Goal: Task Accomplishment & Management: Manage account settings

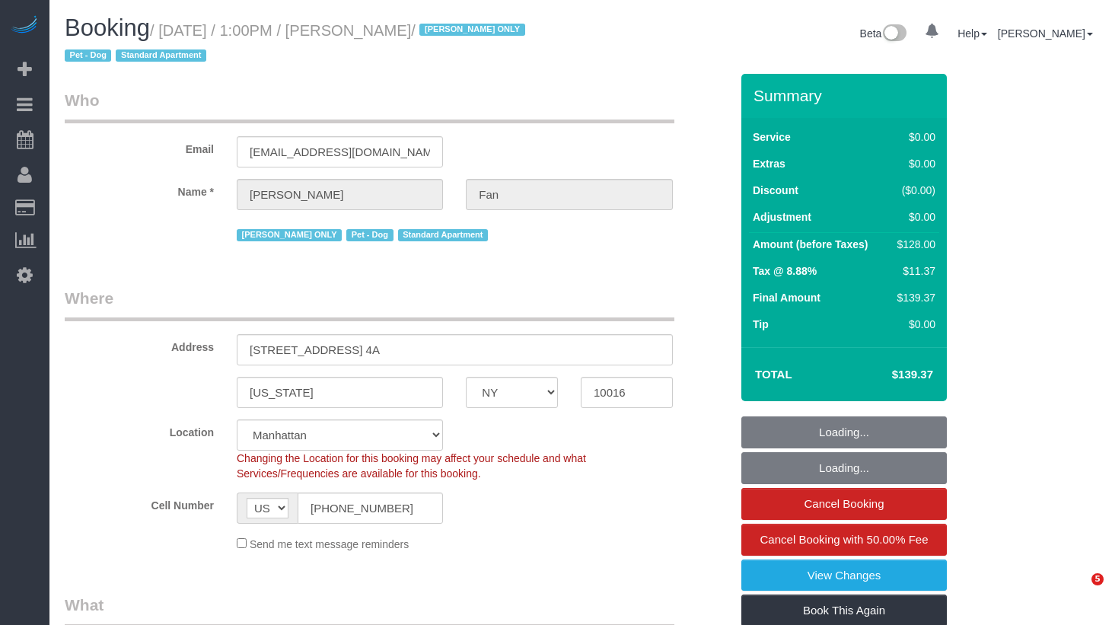
select select "NY"
select select "spot1"
select select "number:89"
select select "number:90"
select select "number:13"
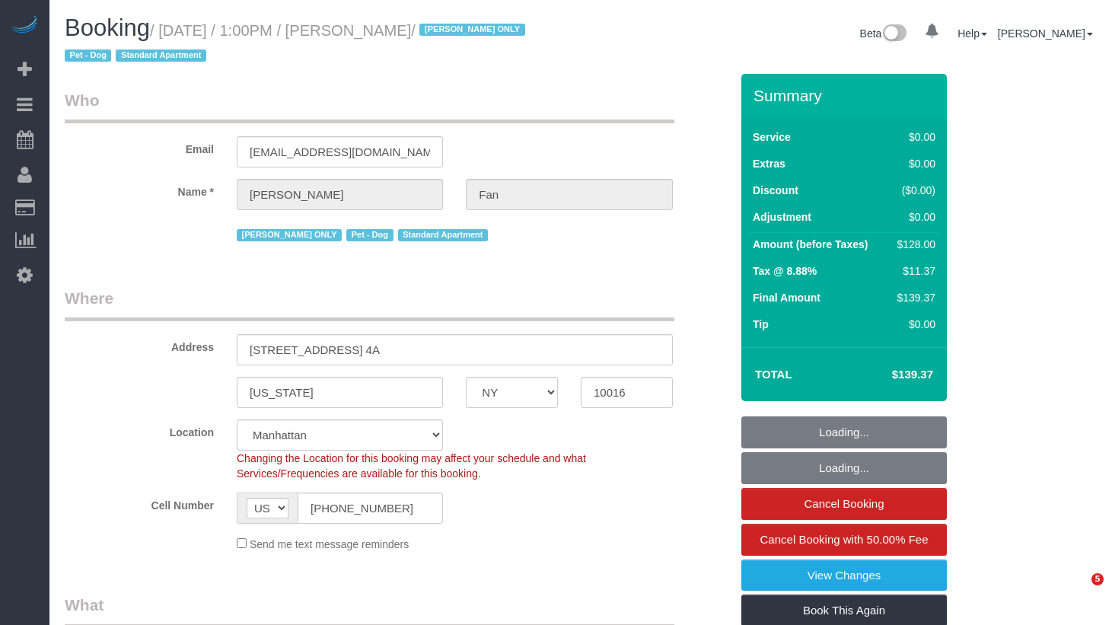
select select "number:5"
select select "object:939"
select select "1"
drag, startPoint x: 310, startPoint y: 60, endPoint x: 387, endPoint y: 31, distance: 82.9
click at [313, 59] on h1 "Booking / August 28, 2025 / 1:00PM / Elena Fan / Ana Araujo ONLY Pet - Dog Stan…" at bounding box center [317, 41] width 505 height 52
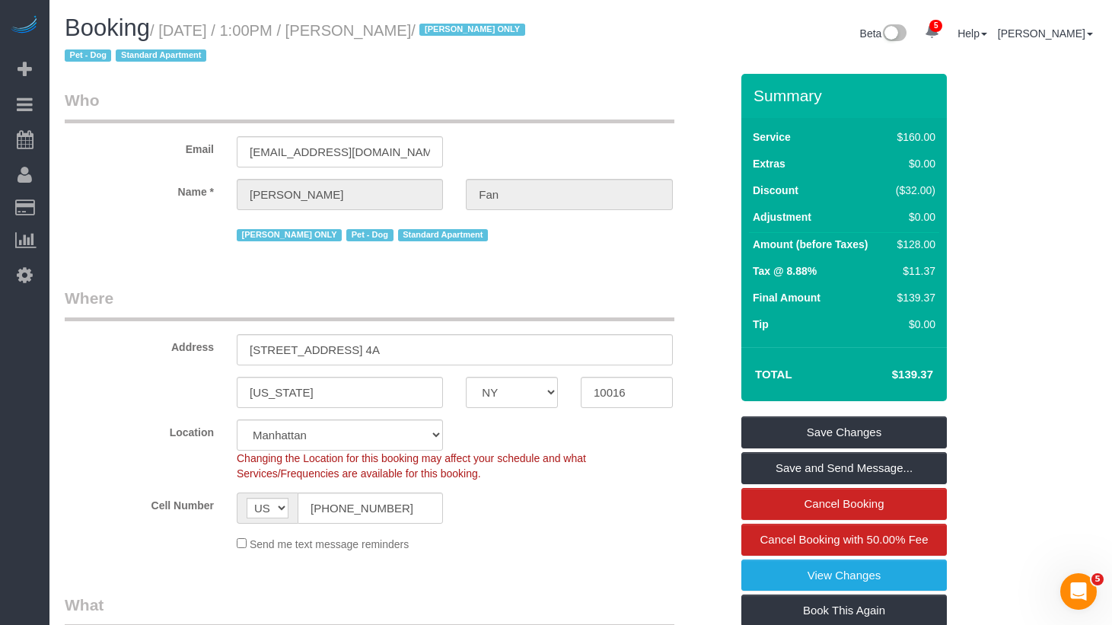
drag, startPoint x: 435, startPoint y: 24, endPoint x: 174, endPoint y: 33, distance: 262.0
click at [174, 33] on small "/ August 28, 2025 / 1:00PM / Elena Fan / Ana Araujo ONLY Pet - Dog Standard Apa…" at bounding box center [297, 43] width 465 height 43
copy small "August 28, 2025 / 1:00PM / Elena Fan"
click at [388, 512] on input "(541) 602-5167" at bounding box center [370, 508] width 145 height 31
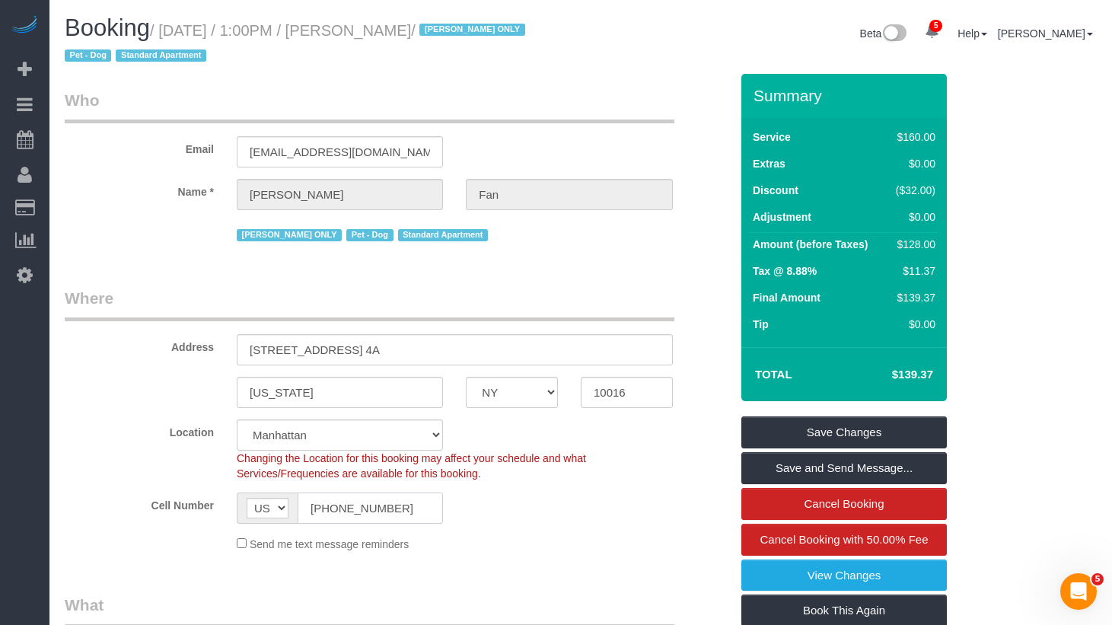
click at [388, 512] on input "(541) 602-5167" at bounding box center [370, 508] width 145 height 31
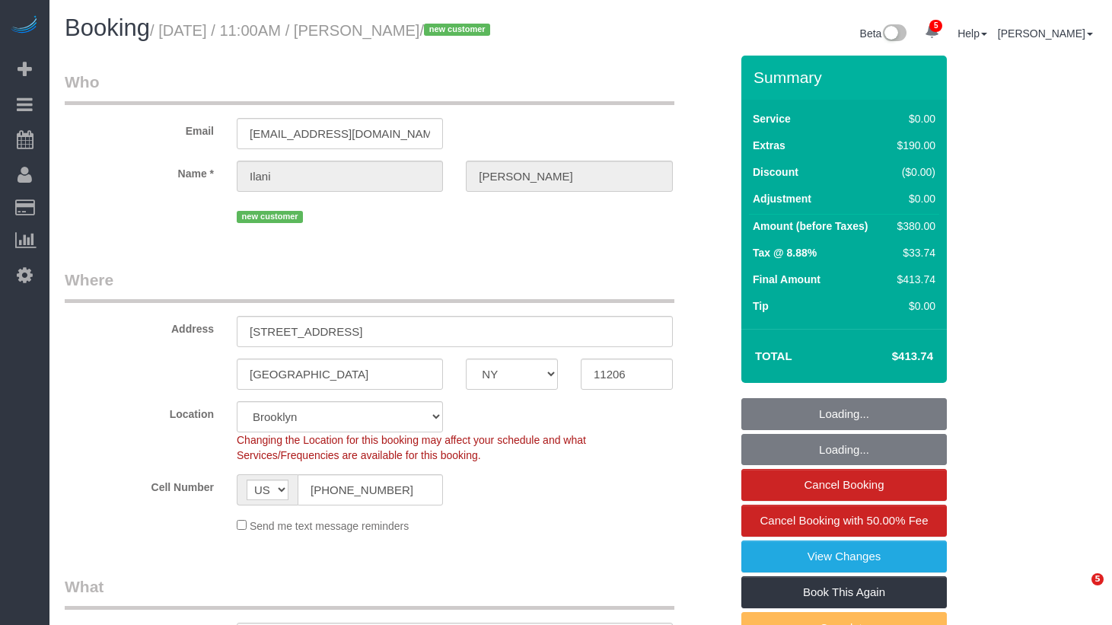
select select "NY"
select select "number:59"
select select "number:73"
select select "number:13"
select select "number:5"
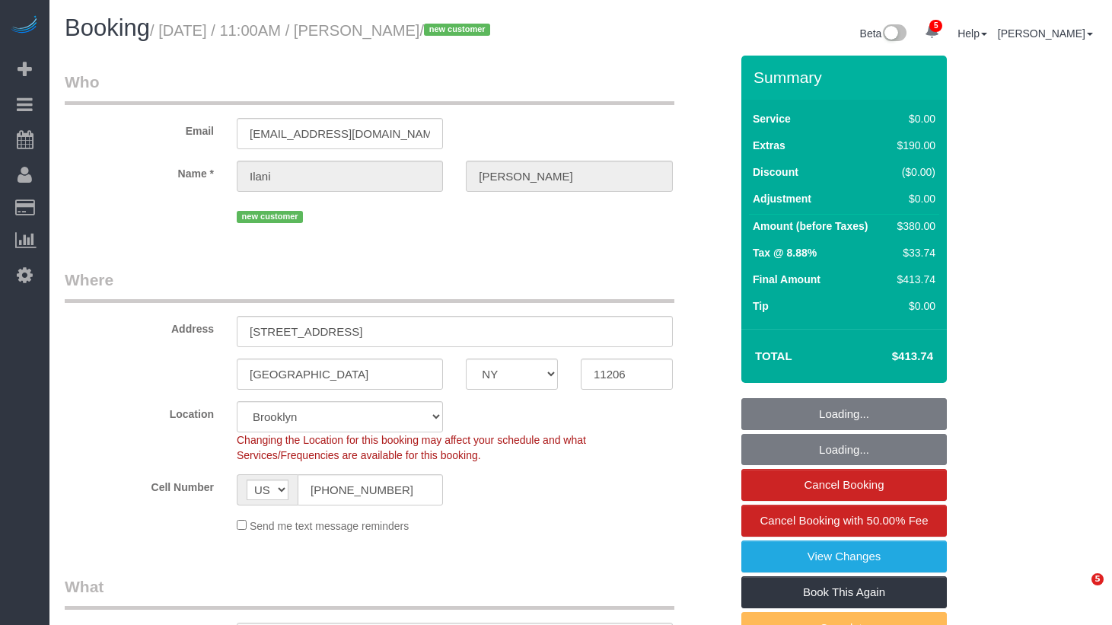
select select "object:928"
select select "string:stripe-pm_1S0SPf4VGloSiKo7k6C4dMbE"
select select "2"
select select "spot1"
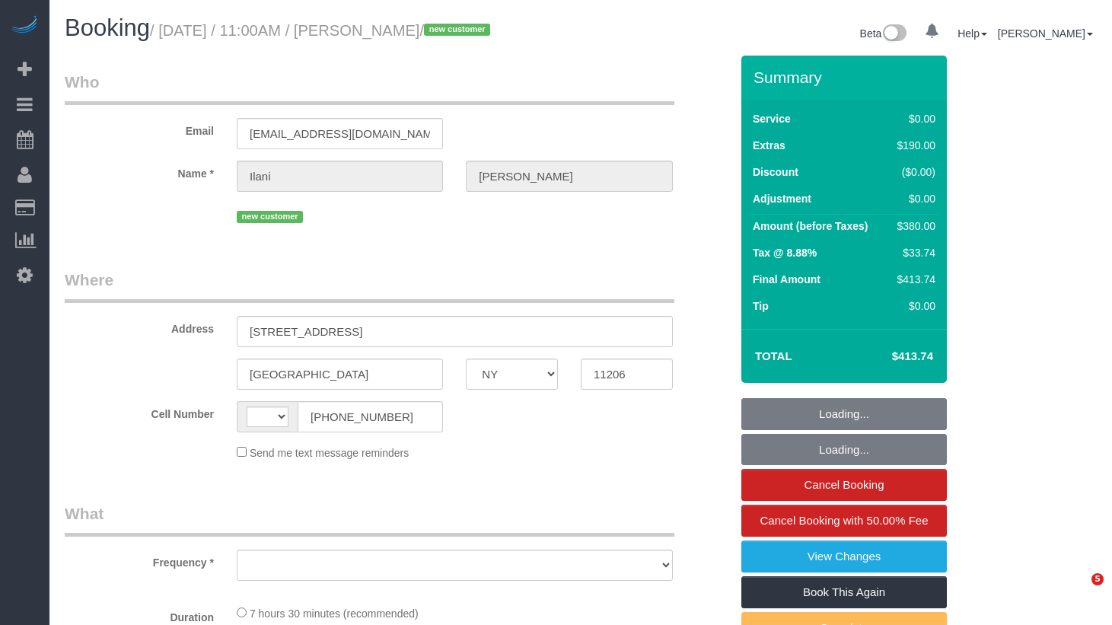
select select "NY"
select select "string:[GEOGRAPHIC_DATA]"
select select "object:669"
click at [445, 50] on div "Booking / [DATE] / 11:00AM / [PERSON_NAME] / new customer Beta 5 Your Notificat…" at bounding box center [580, 35] width 1055 height 40
select select "string:stripe-pm_1S0SPf4VGloSiKo7k6C4dMbE"
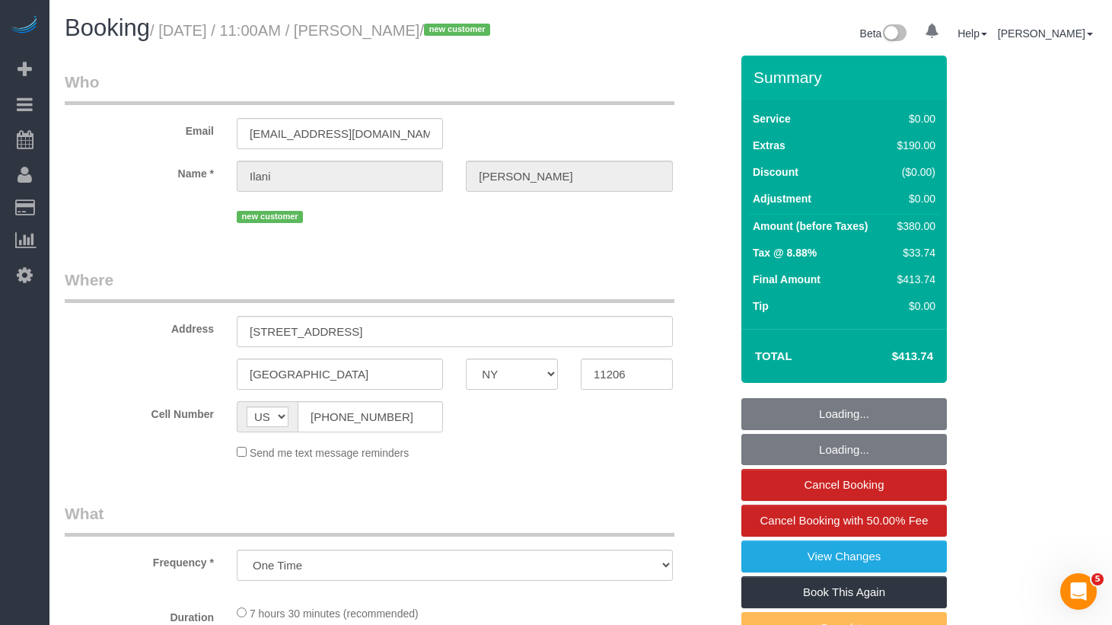
select select "2"
select select "spot1"
select select "number:59"
select select "number:73"
select select "number:13"
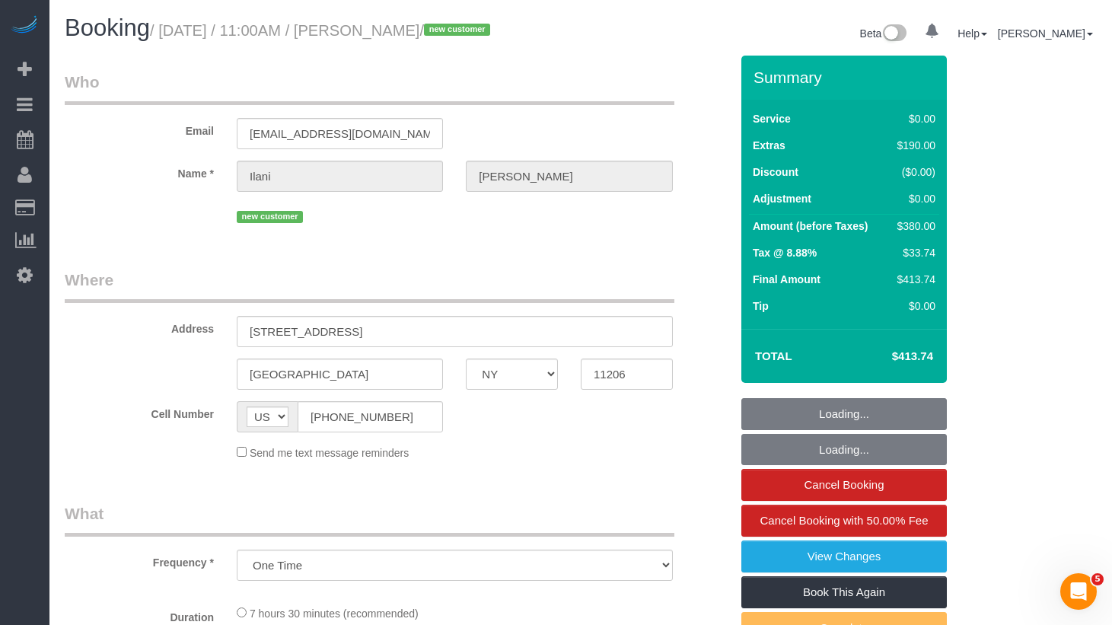
select select "number:5"
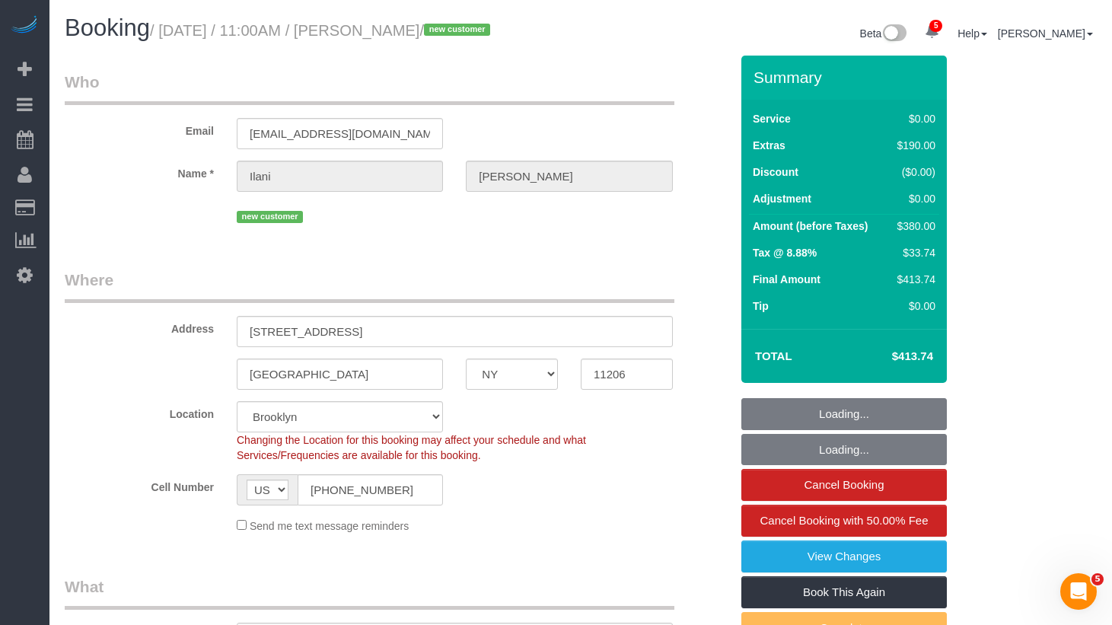
select select "2"
select select "object:1337"
drag, startPoint x: 451, startPoint y: 37, endPoint x: 174, endPoint y: 26, distance: 276.6
click at [174, 26] on small "/ August 28, 2025 / 11:00AM / Ilani Santos / new customer" at bounding box center [322, 30] width 345 height 17
copy small "August 28, 2025 / 11:00AM / Ilani Santos"
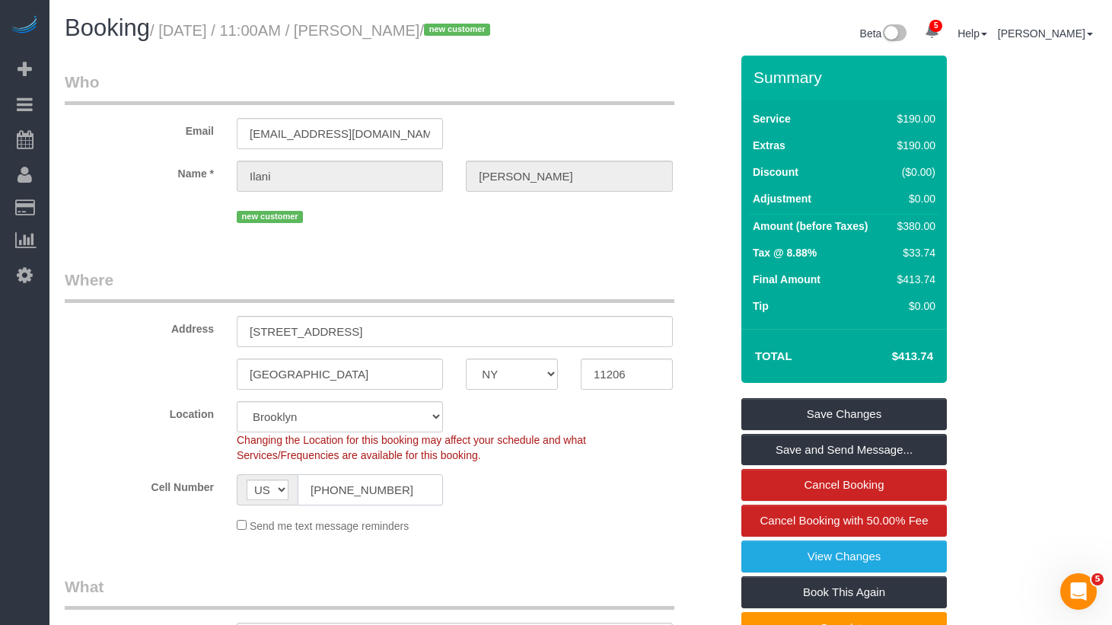
click at [375, 503] on input "(929) 888-4304" at bounding box center [370, 489] width 145 height 31
click at [374, 491] on input "(929) 888-4304" at bounding box center [370, 489] width 145 height 31
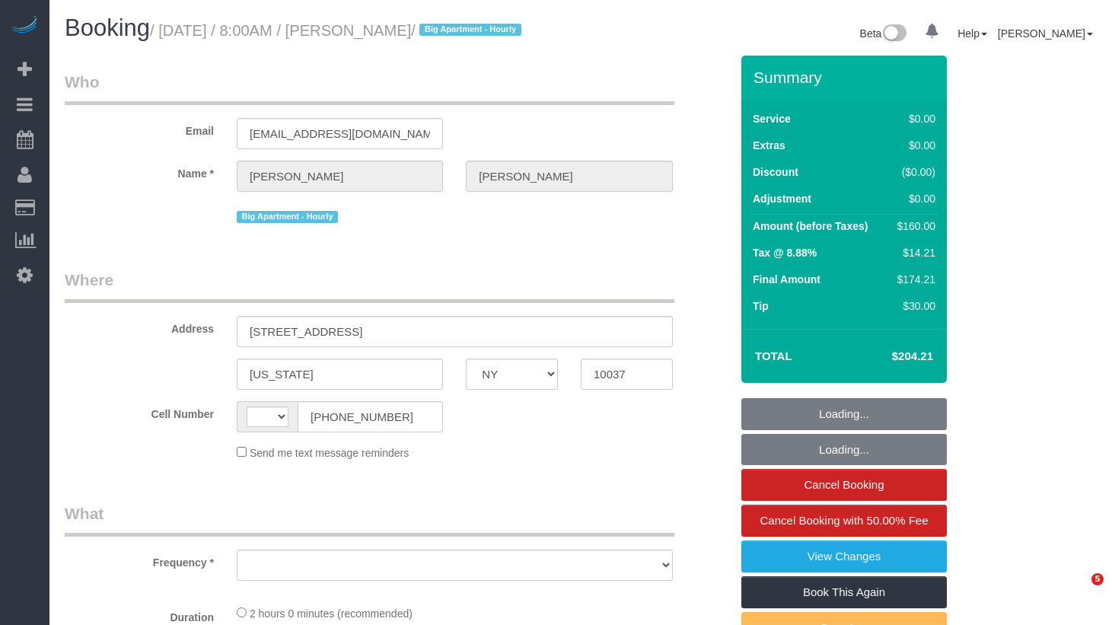
select select "NY"
select select "string:US"
select select "object:654"
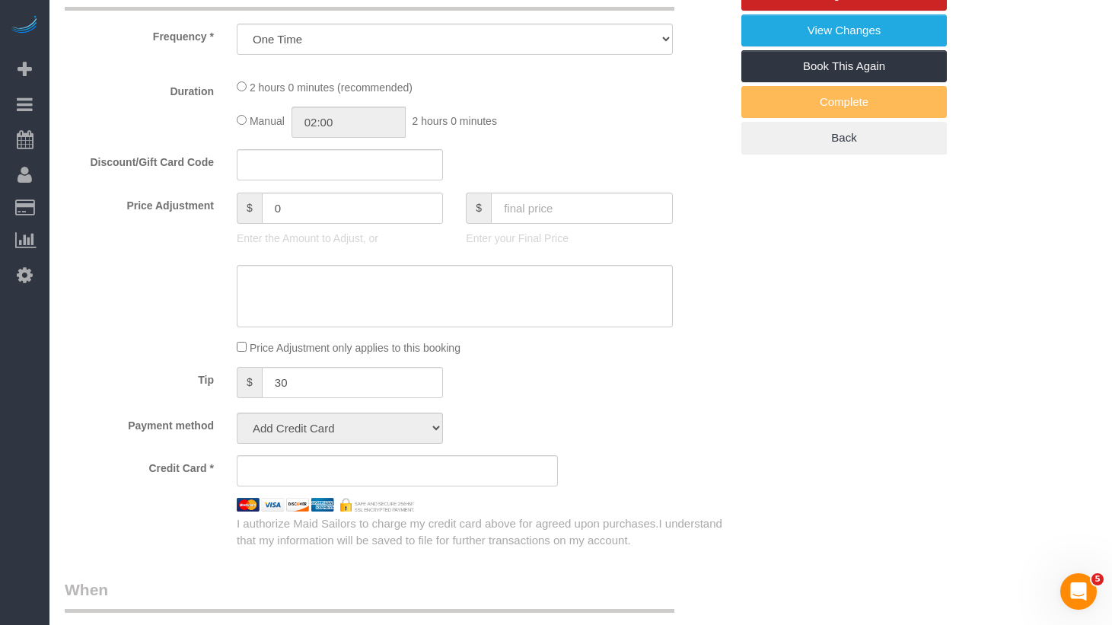
select select "number:89"
select select "number:71"
select select "number:15"
select select "number:6"
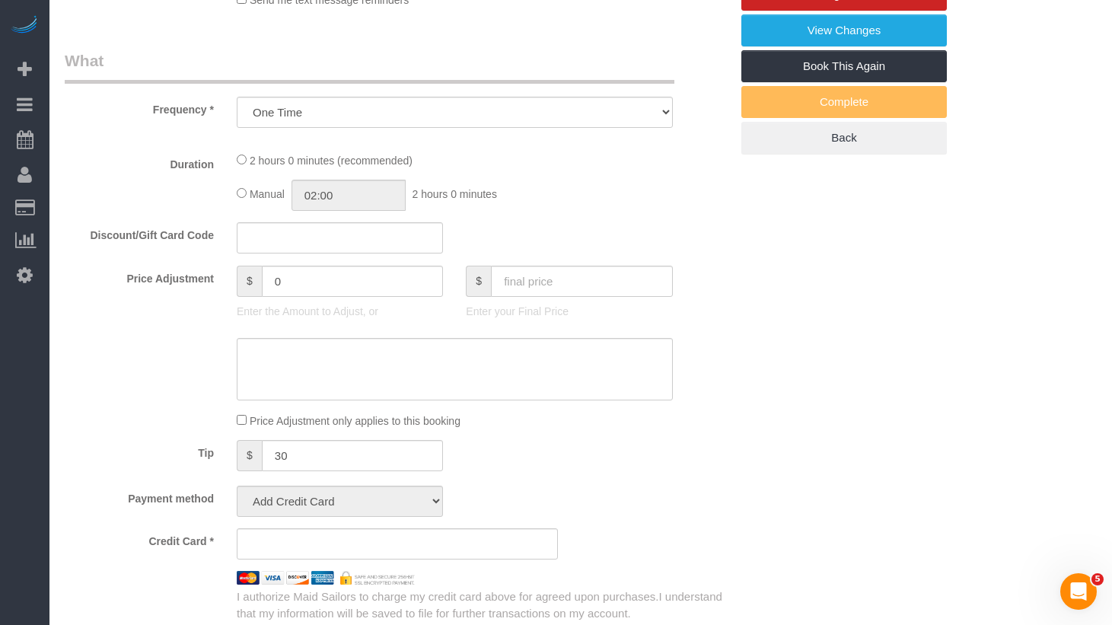
select select "object:1321"
select select "string:stripe-pm_1S0qEA4VGloSiKo7DYMBBPTc"
select select "1"
select select "spot1"
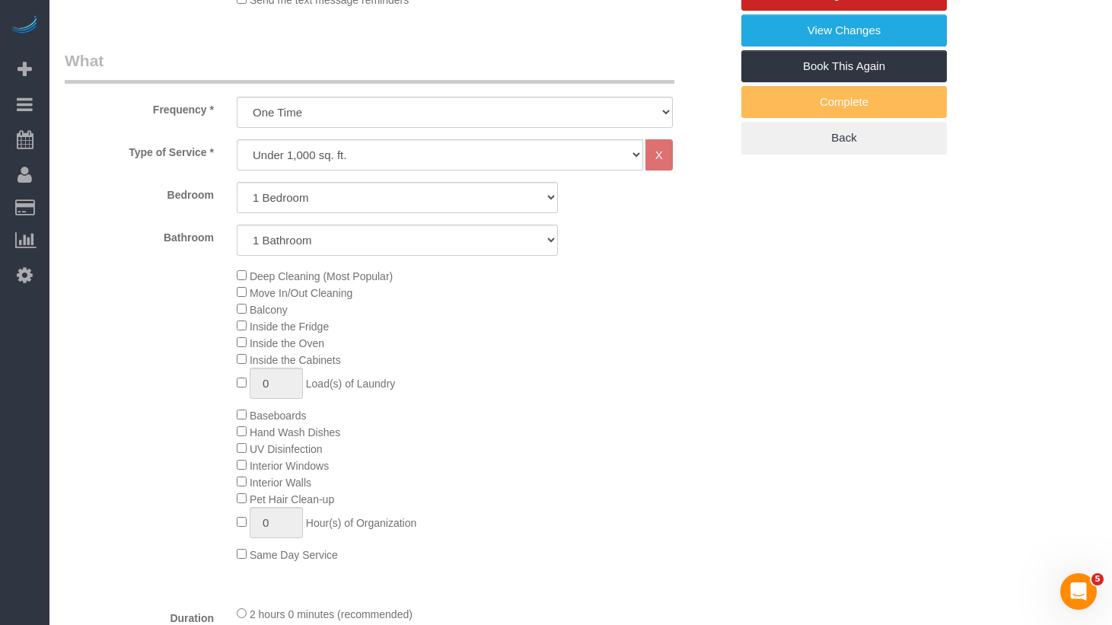
select select "1"
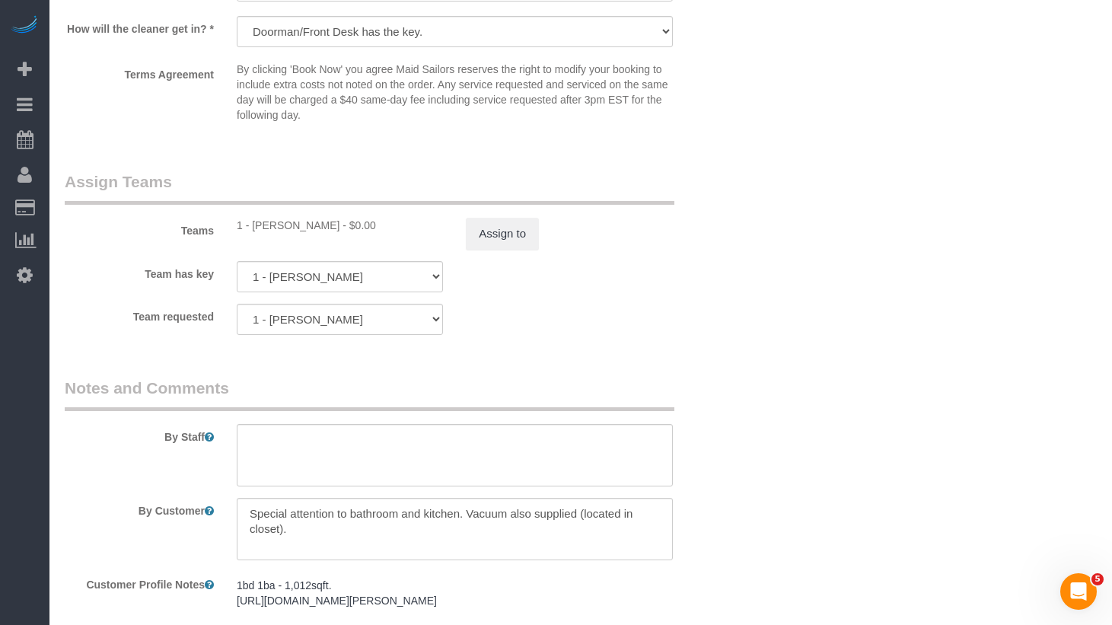
scroll to position [2065, 0]
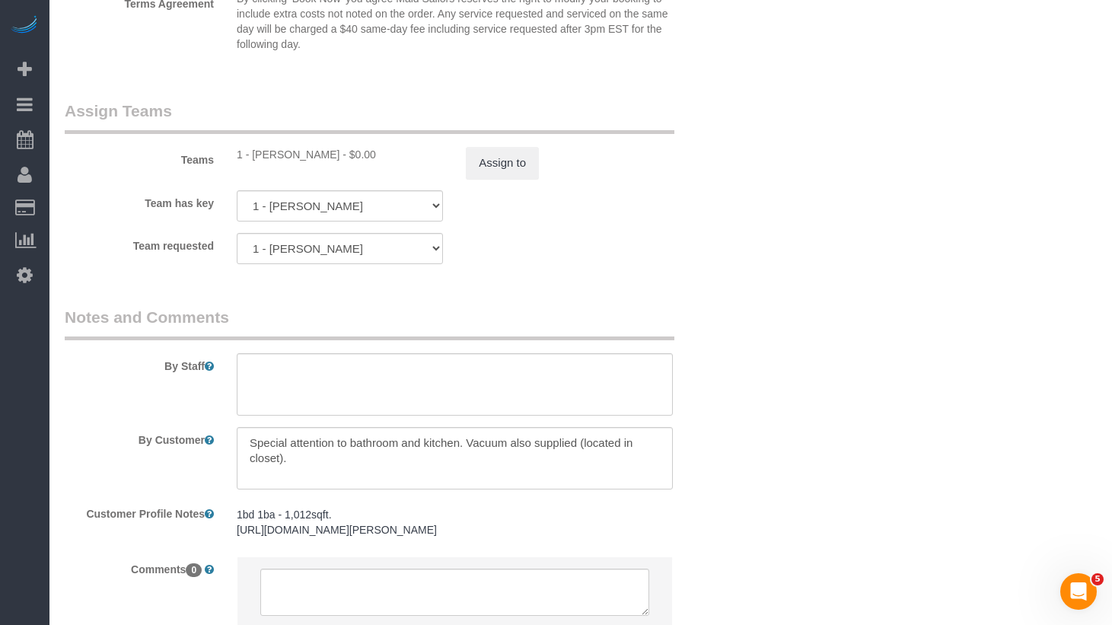
scroll to position [1982, 0]
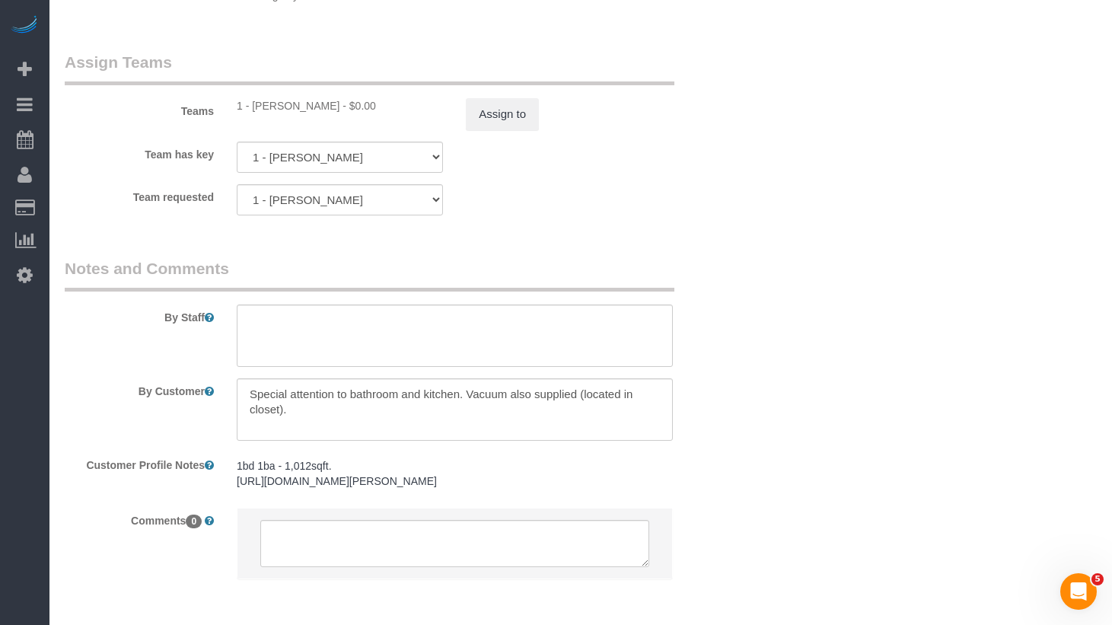
click at [628, 227] on fieldset "Assign Teams Teams 1 - Loveness Fulton - $0.00 Assign to Team has key 1 - Loven…" at bounding box center [397, 139] width 665 height 176
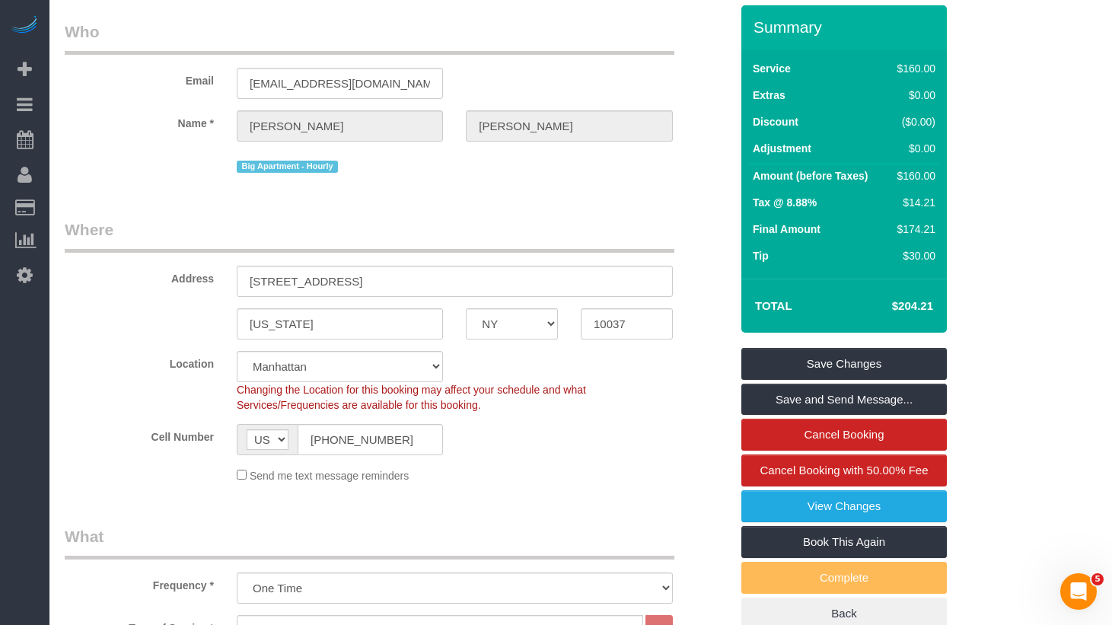
scroll to position [0, 0]
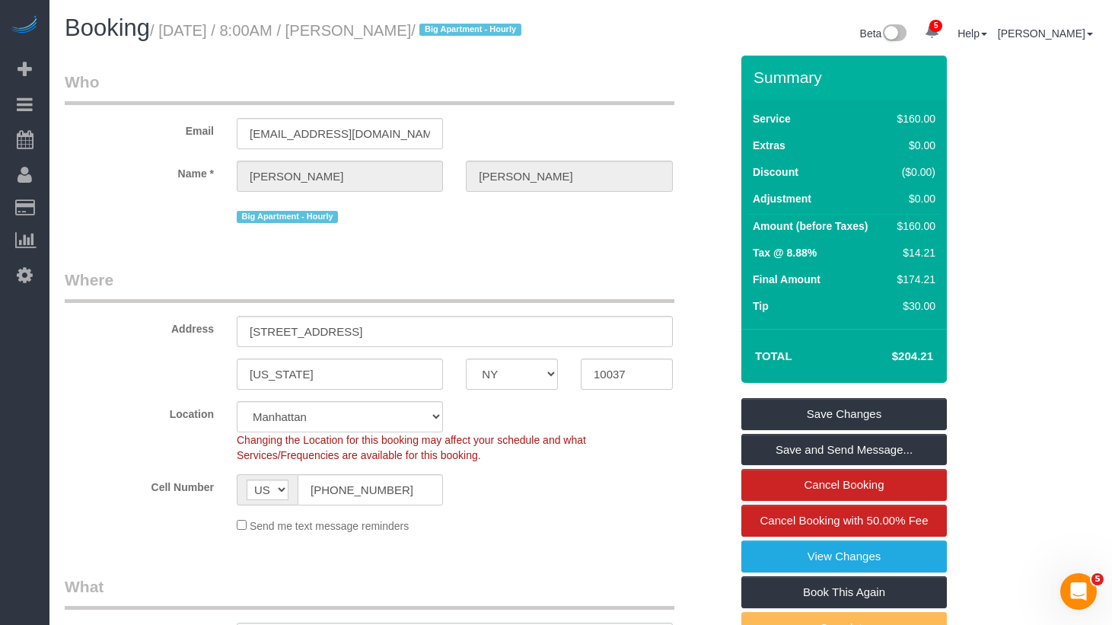
click at [556, 227] on div "Big Apartment - Hourly" at bounding box center [455, 215] width 436 height 24
click at [319, 347] on input "470 Lenox Ave, Apt 6A" at bounding box center [455, 331] width 436 height 31
click at [324, 347] on input "470 Lenox Ave, Apt 6A" at bounding box center [455, 331] width 436 height 31
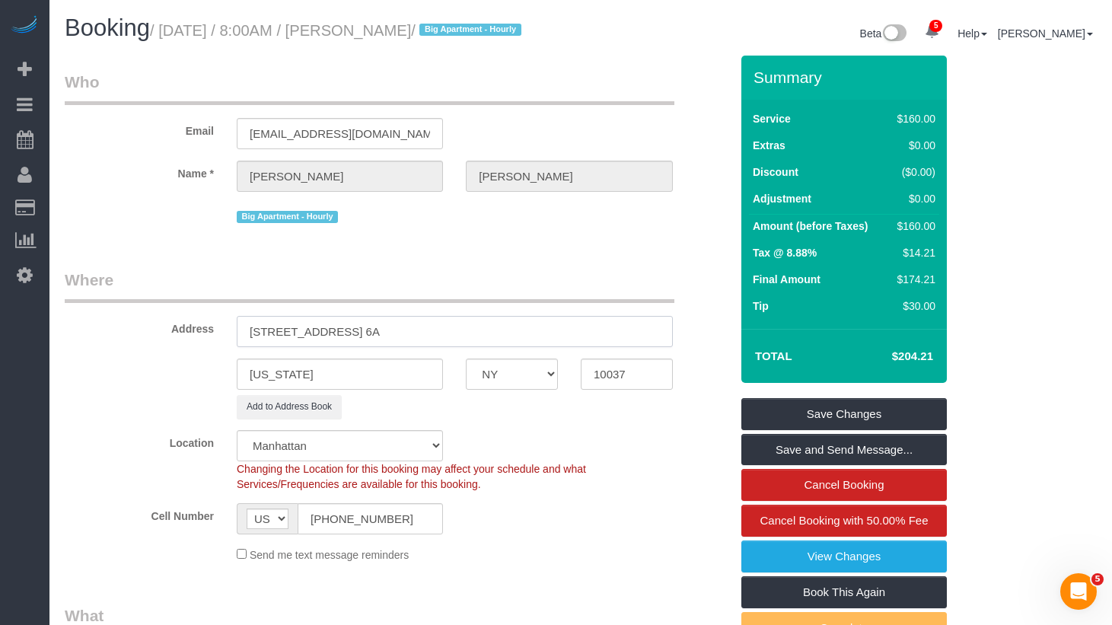
type input "470 Lenox Avenue, Apt. 6A"
click at [642, 492] on div "Changing the Location for this booking may affect your schedule and what Servic…" at bounding box center [454, 476] width 459 height 30
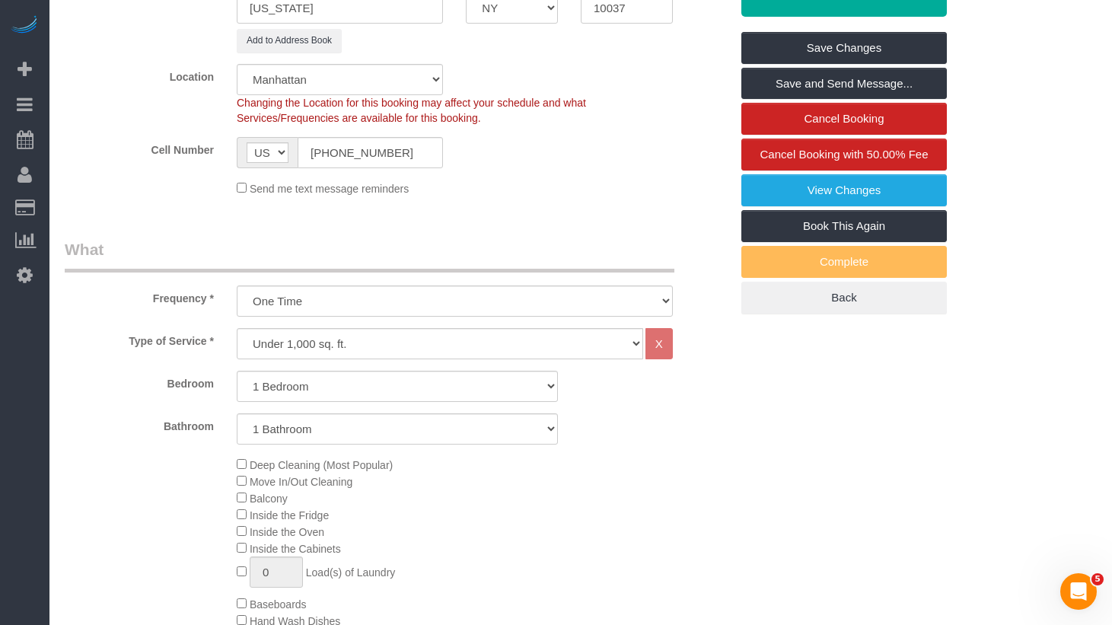
scroll to position [56, 0]
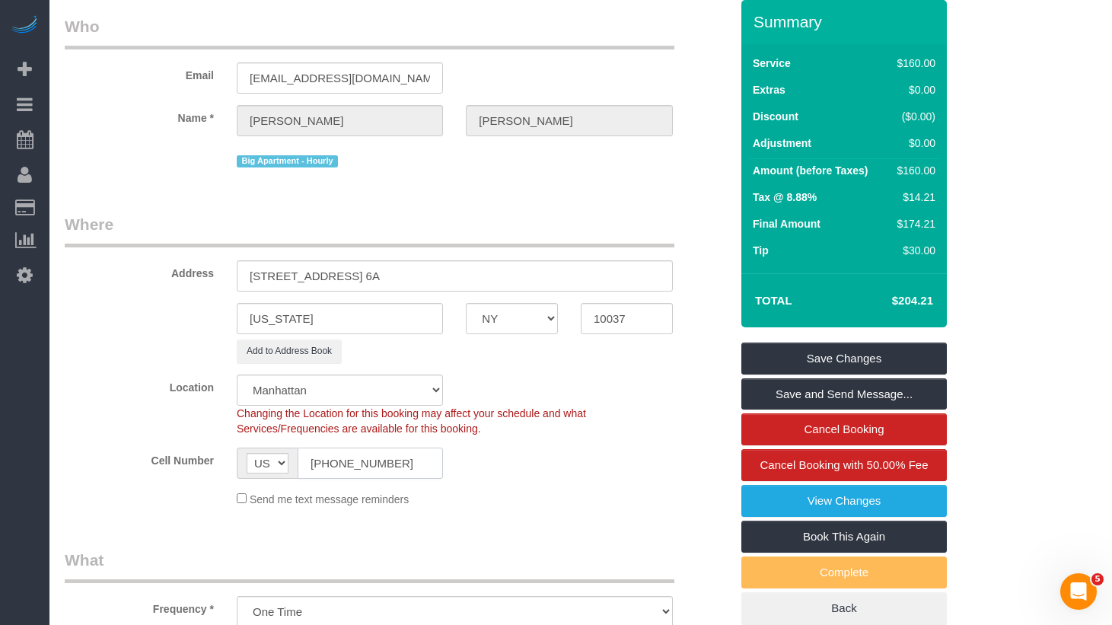
click at [350, 479] on input "(203) 556-2303" at bounding box center [370, 463] width 145 height 31
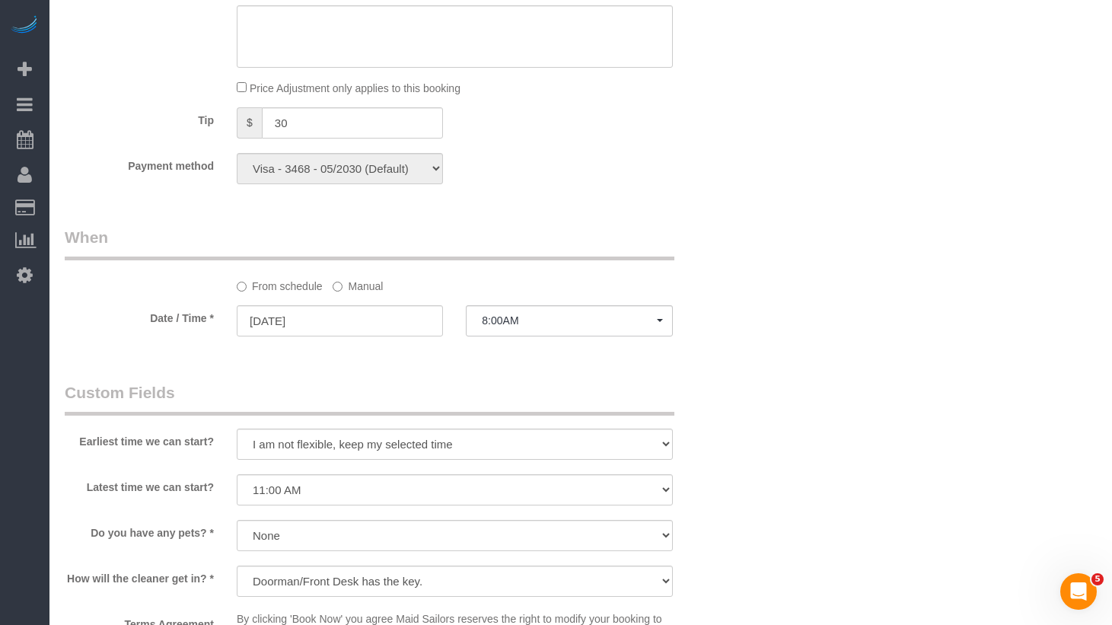
scroll to position [1343, 0]
click at [699, 246] on div "From schedule Manual" at bounding box center [397, 259] width 688 height 68
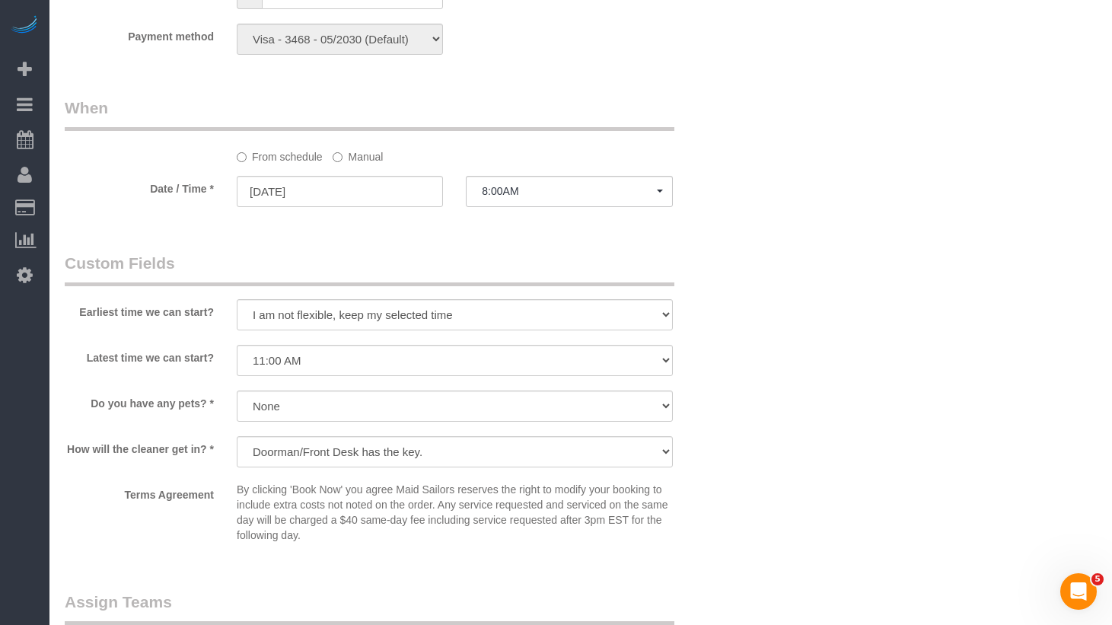
scroll to position [2094, 0]
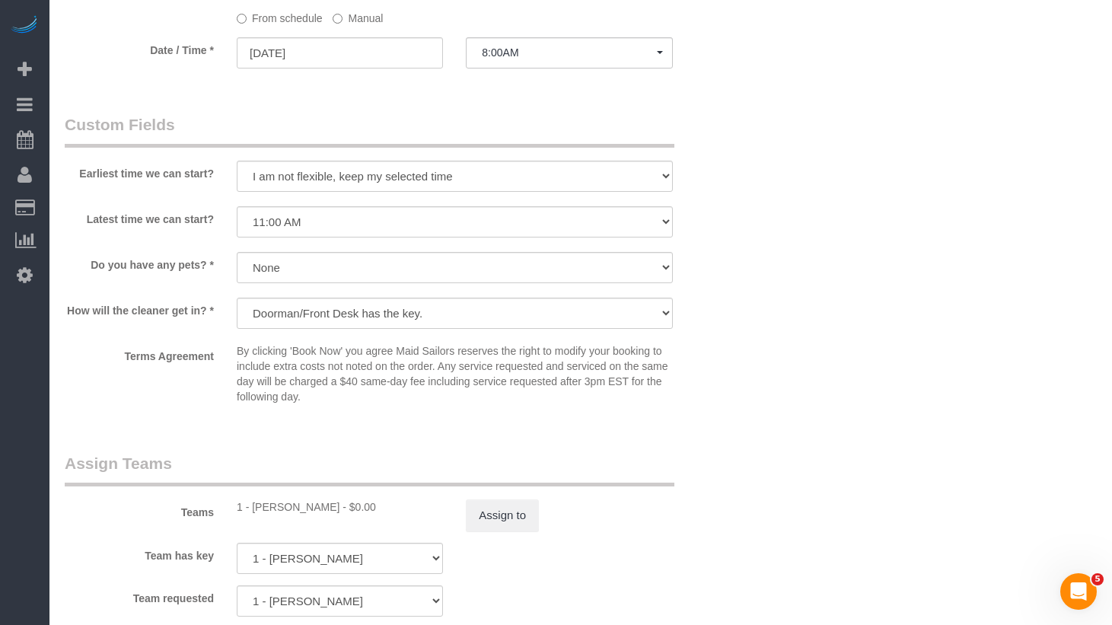
scroll to position [1553, 0]
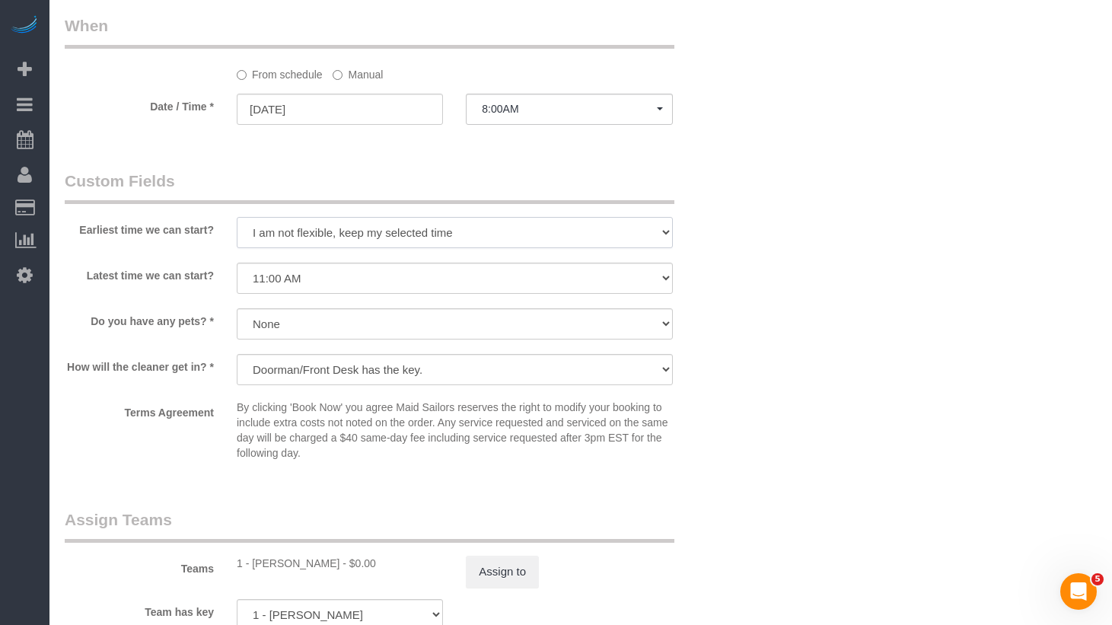
click at [476, 238] on select "I am not flexible, keep my selected time 8:00 AM 9:00 AM 10:00 AM 11:00 AM 12:0…" at bounding box center [455, 232] width 436 height 31
select select "number:56"
click at [237, 235] on select "I am not flexible, keep my selected time 8:00 AM 9:00 AM 10:00 AM 11:00 AM 12:0…" at bounding box center [455, 232] width 436 height 31
click at [509, 115] on span "8:00AM" at bounding box center [569, 109] width 174 height 12
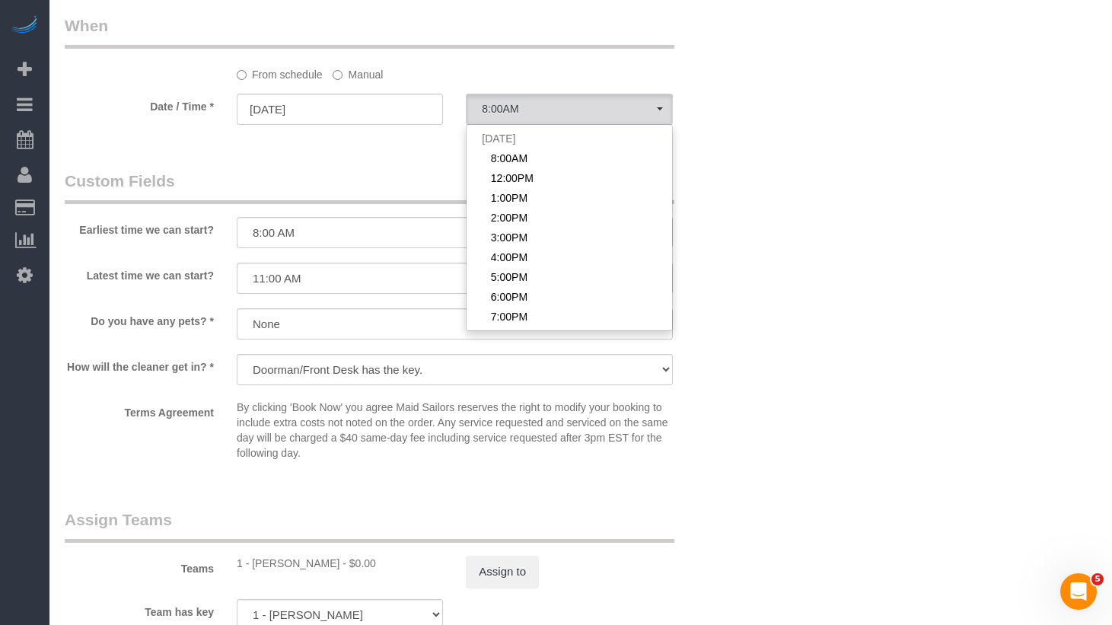
drag, startPoint x: 320, startPoint y: 190, endPoint x: 326, endPoint y: 172, distance: 19.3
click at [320, 190] on legend "Custom Fields" at bounding box center [370, 187] width 610 height 34
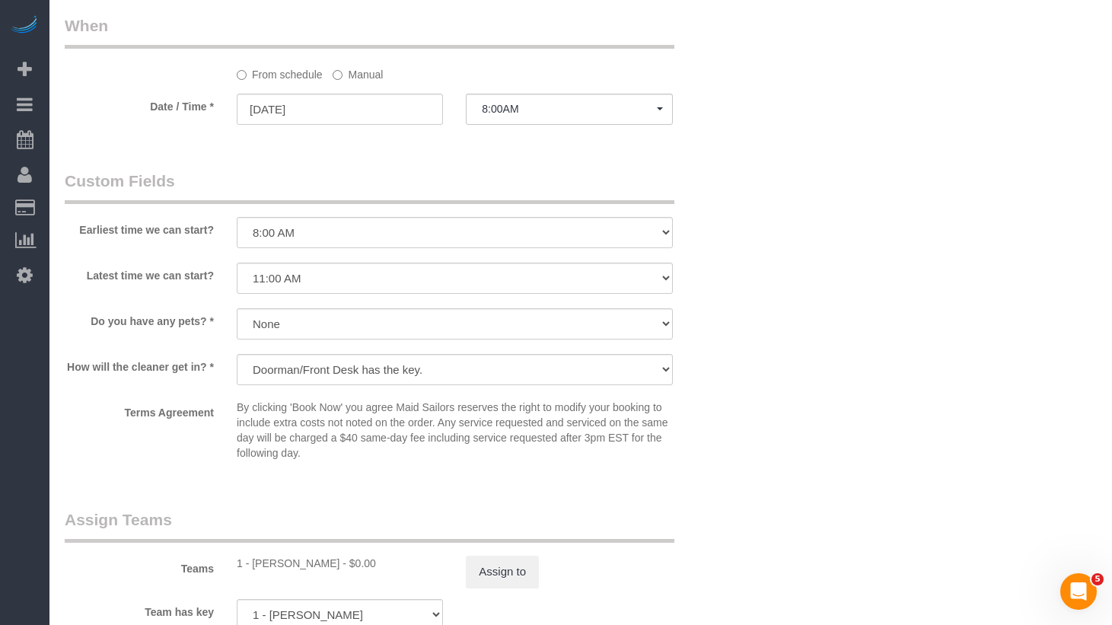
click at [343, 82] on label "Manual" at bounding box center [358, 72] width 50 height 21
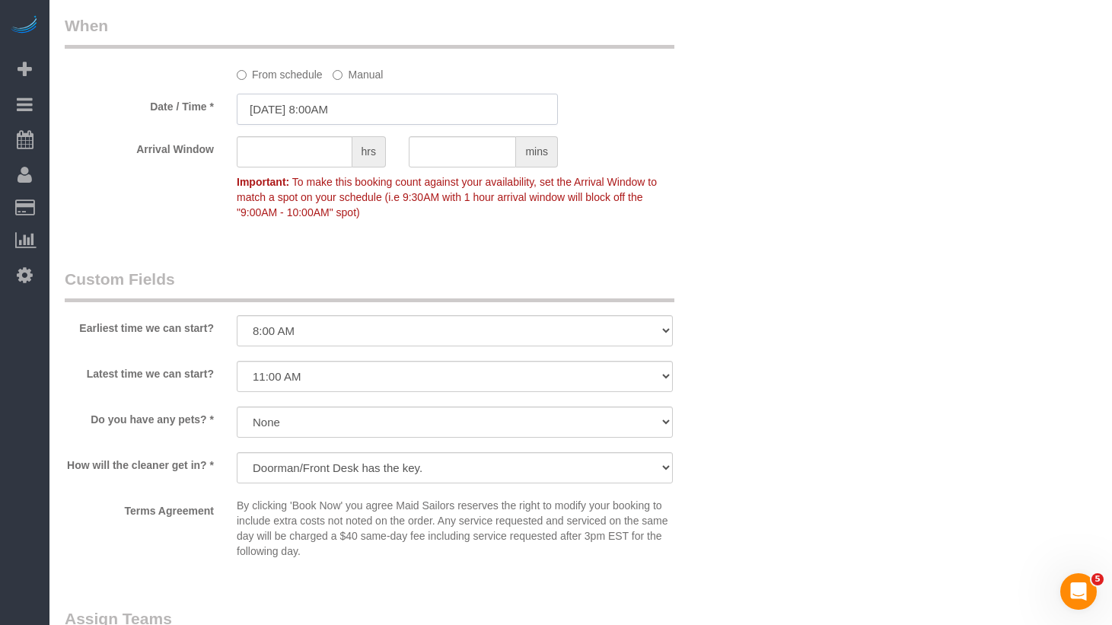
click at [362, 125] on input "08/29/2025 8:00AM" at bounding box center [397, 109] width 321 height 31
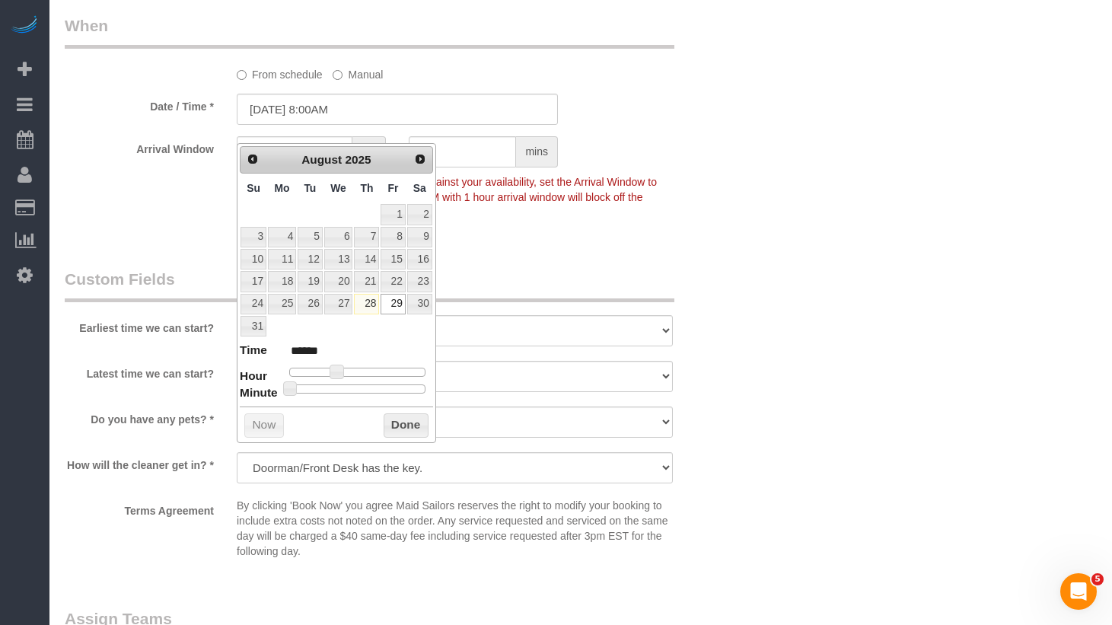
type input "08/29/2025 11:00AM"
type input "*******"
click at [352, 372] on div at bounding box center [357, 372] width 136 height 9
type input "08/29/2025 10:00AM"
type input "*******"
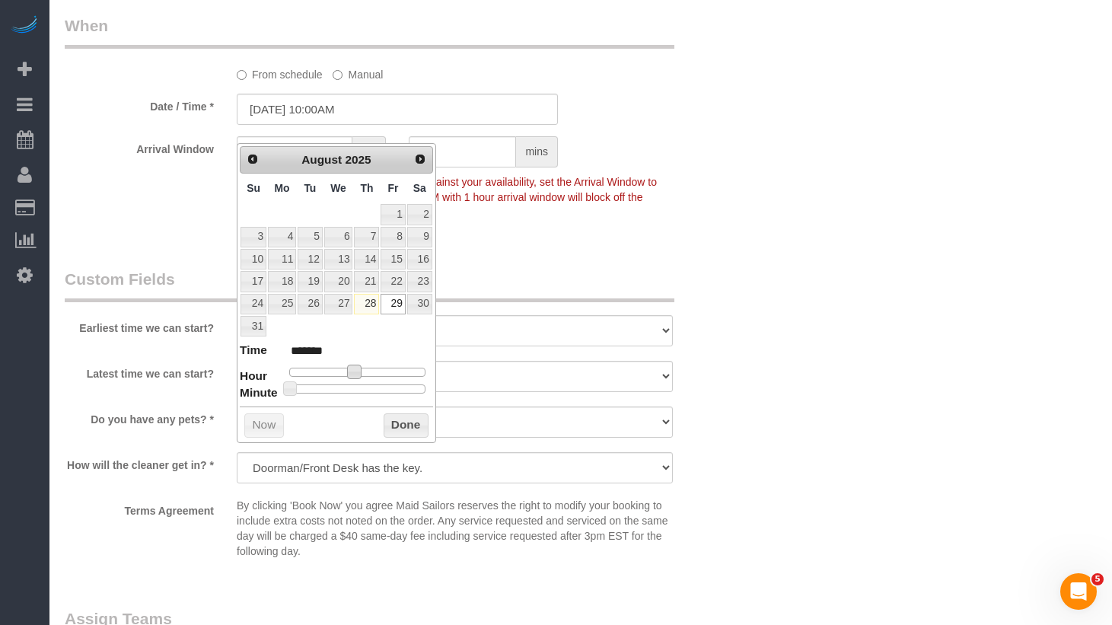
type input "08/29/2025 9:00AM"
type input "******"
type input "08/29/2025 8:00AM"
type input "******"
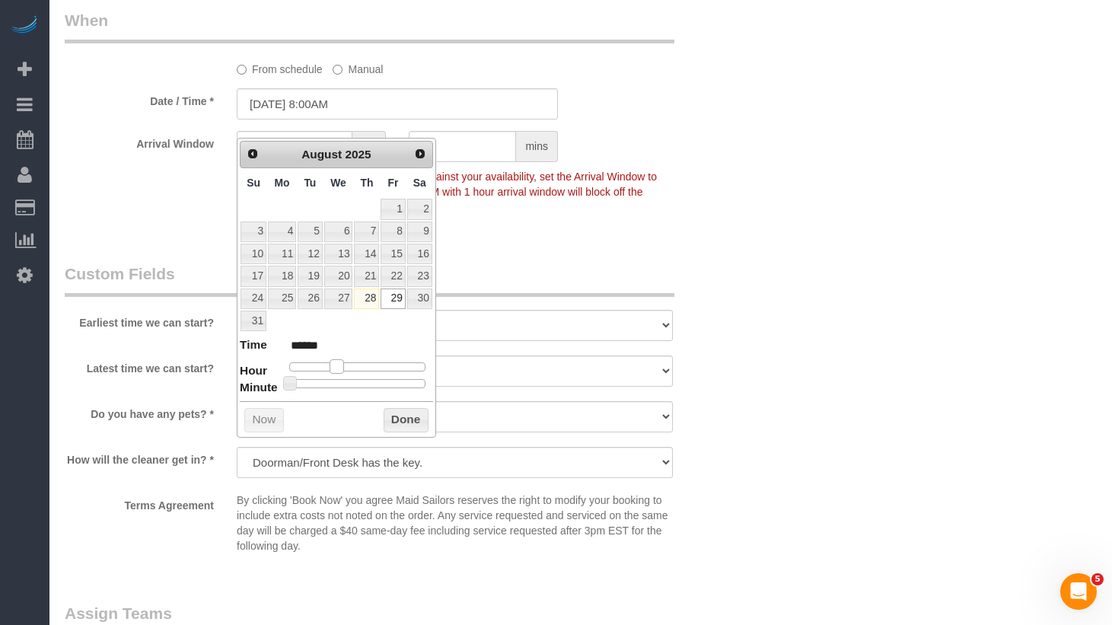
type input "08/29/2025 9:00AM"
type input "******"
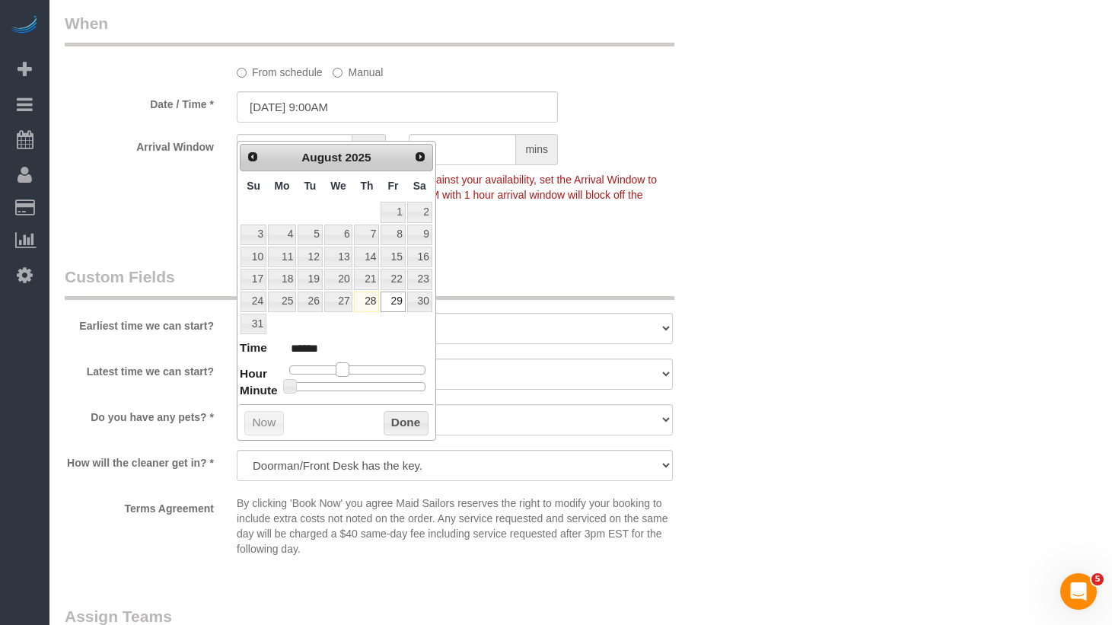
type input "08/29/2025 10:00AM"
type input "*******"
type input "08/29/2025 9:00AM"
type input "******"
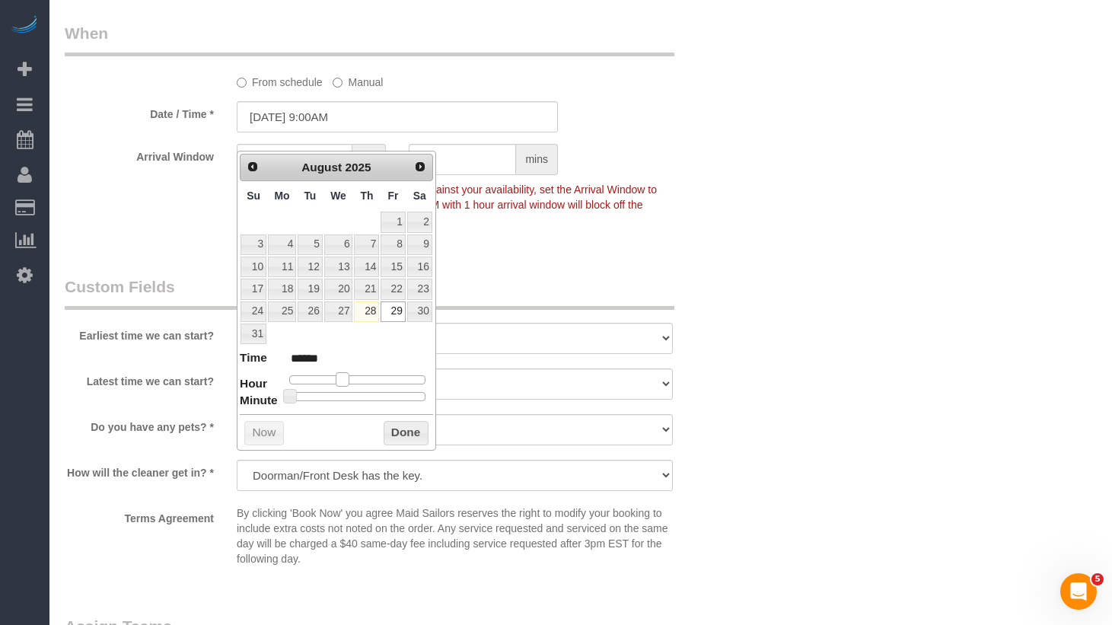
drag, startPoint x: 354, startPoint y: 375, endPoint x: 394, endPoint y: 432, distance: 69.5
click at [346, 387] on dl "Time ****** Hour Minute Second Millisecond Microsecond Time Zone ***** ***** **…" at bounding box center [336, 375] width 193 height 53
type input "08/29/2025 10:00AM"
type input "*******"
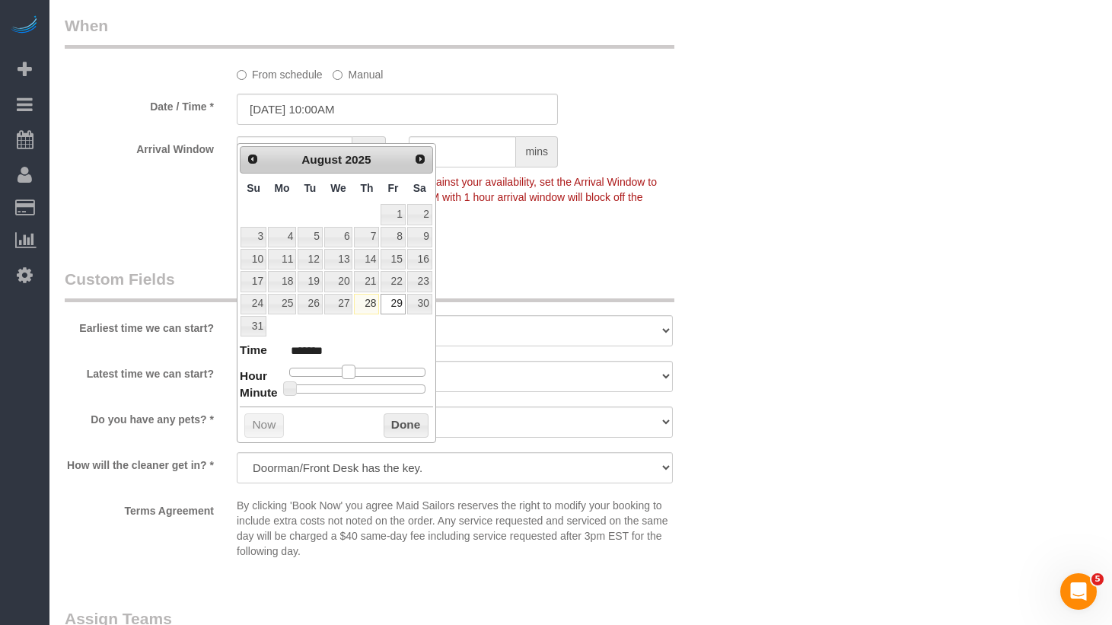
type input "08/29/2025 9:00AM"
type input "******"
click at [346, 378] on span at bounding box center [343, 372] width 14 height 14
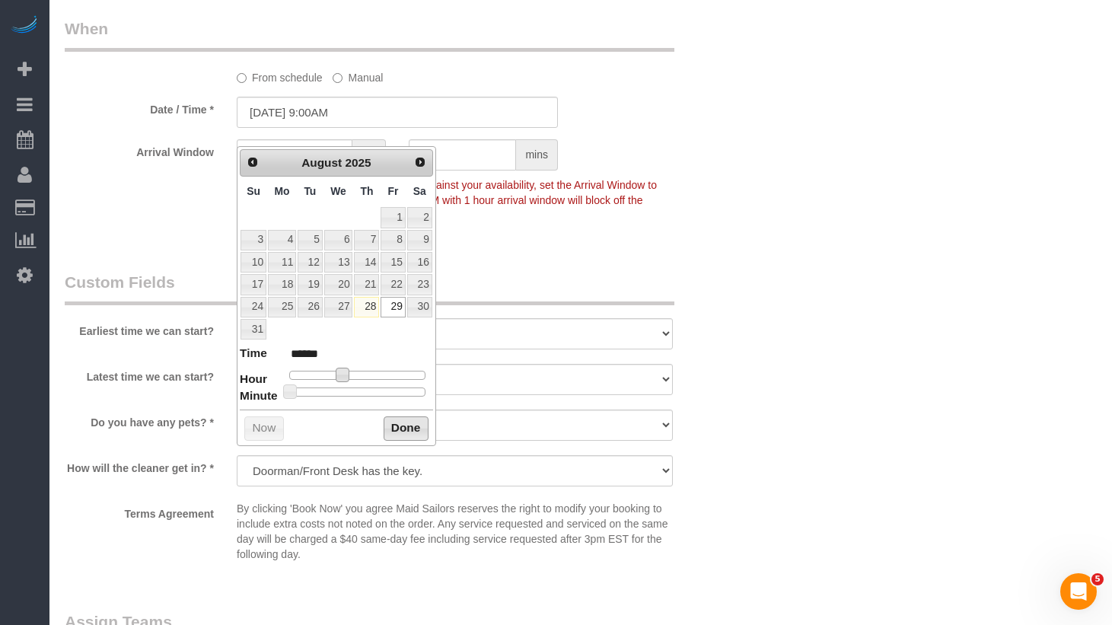
click at [390, 429] on button "Done" at bounding box center [406, 428] width 45 height 24
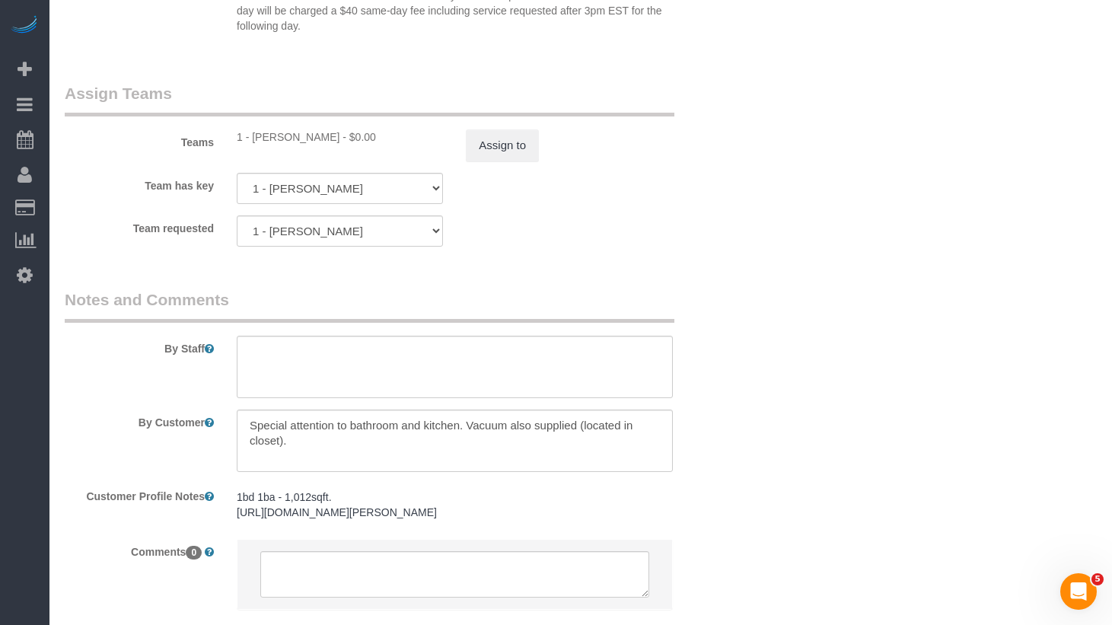
scroll to position [2193, 0]
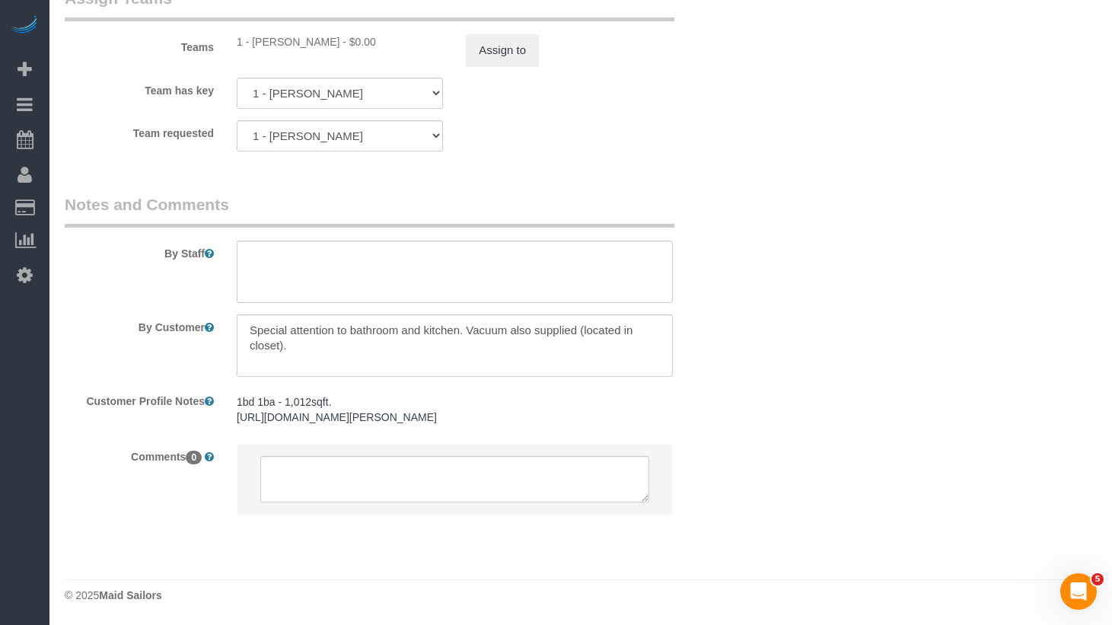
click at [612, 368] on textarea at bounding box center [455, 345] width 436 height 62
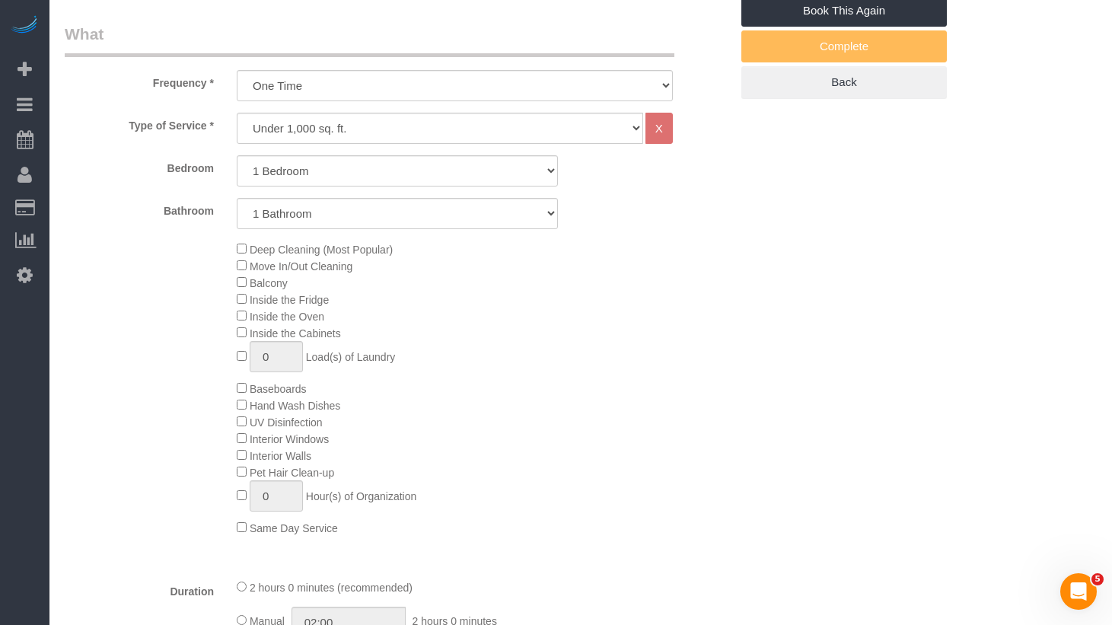
scroll to position [0, 0]
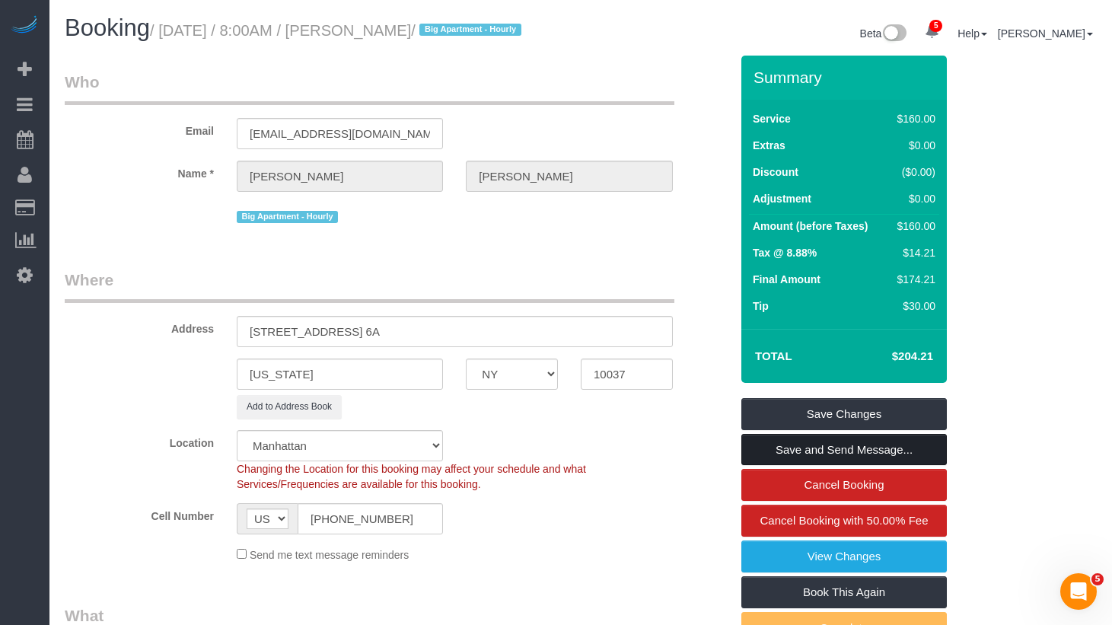
click at [914, 464] on link "Save and Send Message..." at bounding box center [845, 450] width 206 height 32
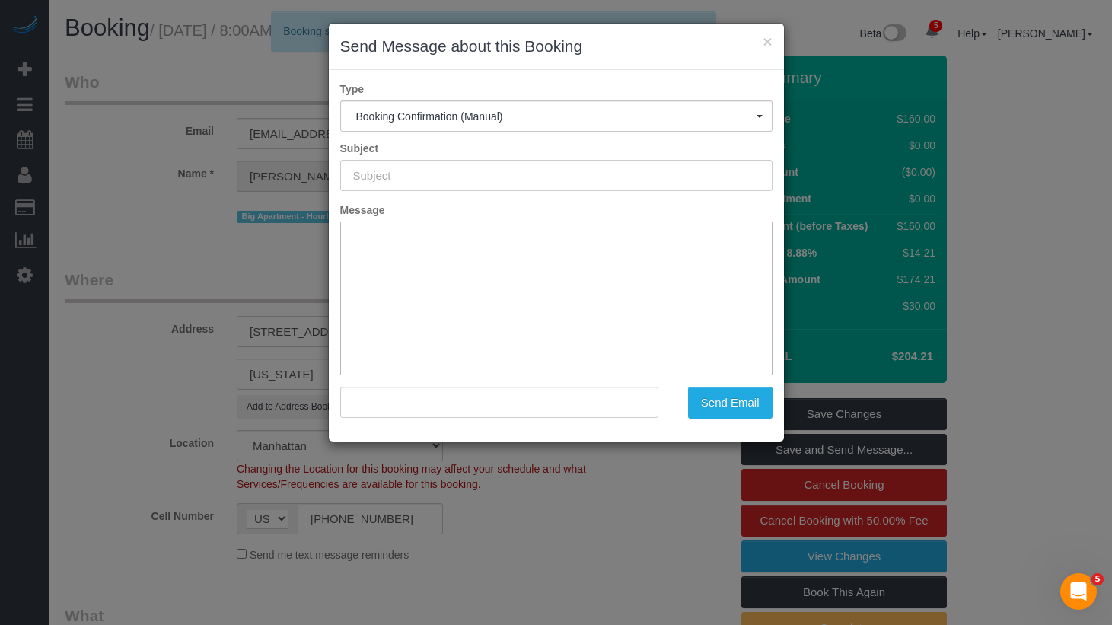
type input "Cleaning Confirmed for 08/29/2025 at 9:00am"
type input ""Quinn Hopkins" <quinnhop@gmail.com>"
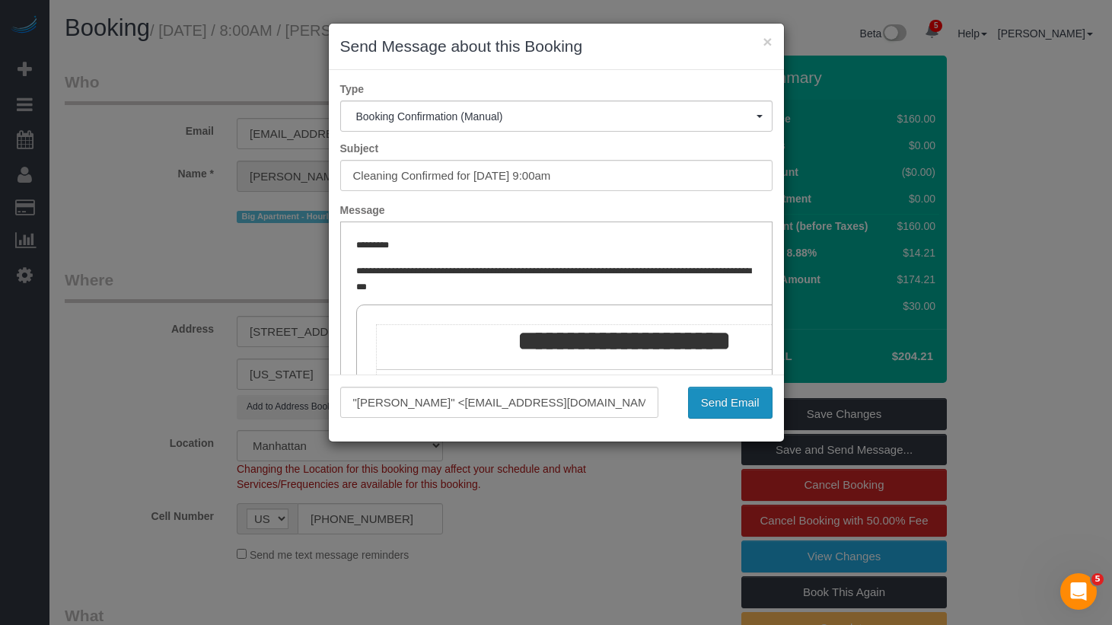
click at [729, 400] on button "Send Email" at bounding box center [730, 403] width 85 height 32
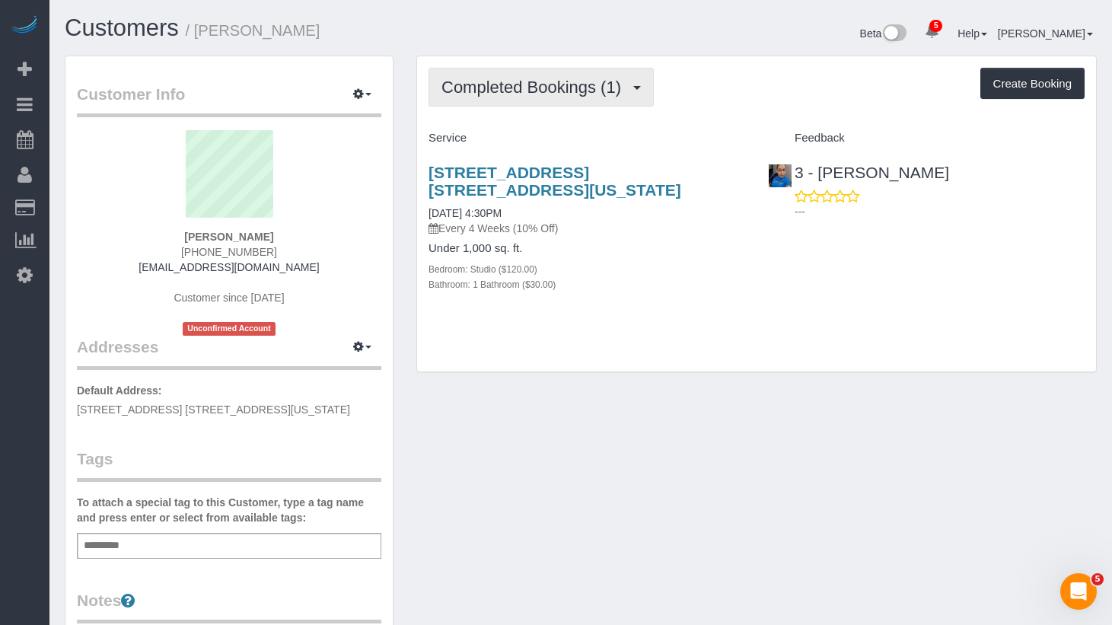
click at [481, 84] on span "Completed Bookings (1)" at bounding box center [535, 87] width 187 height 19
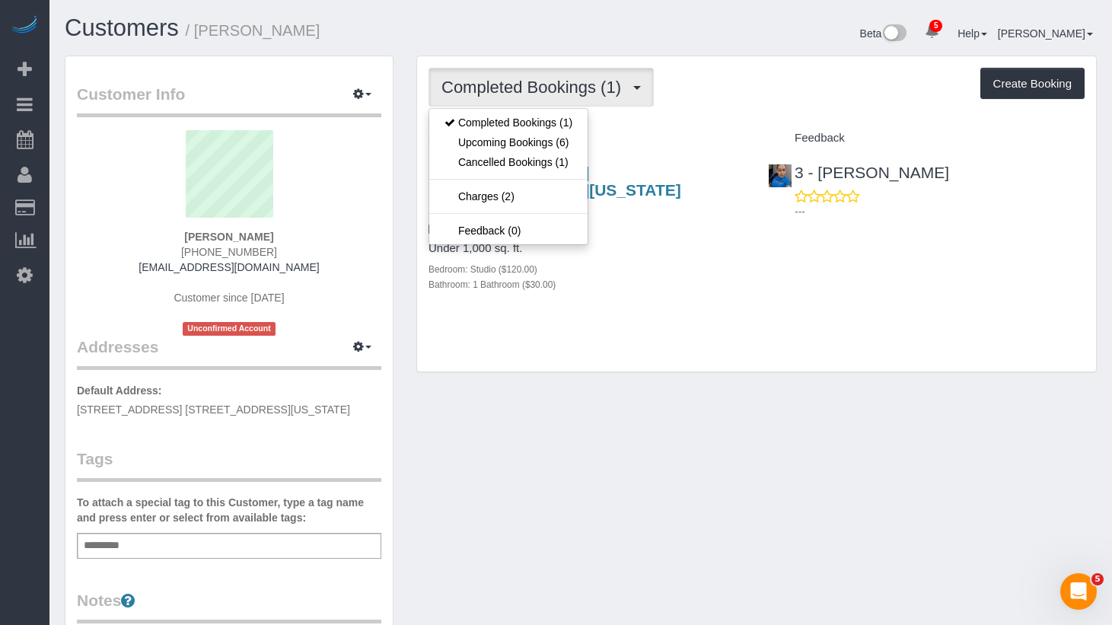
click at [596, 433] on div "Customer Info Edit Contact Info Send Message Email Preferences Special Sales Ta…" at bounding box center [580, 566] width 1055 height 1020
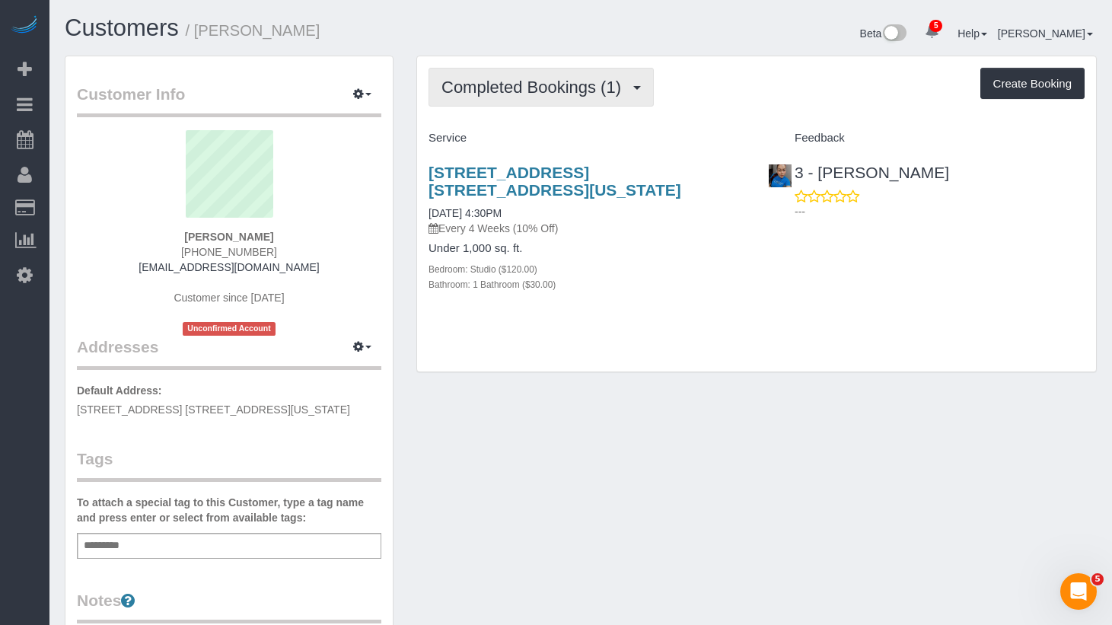
click at [548, 87] on span "Completed Bookings (1)" at bounding box center [535, 87] width 187 height 19
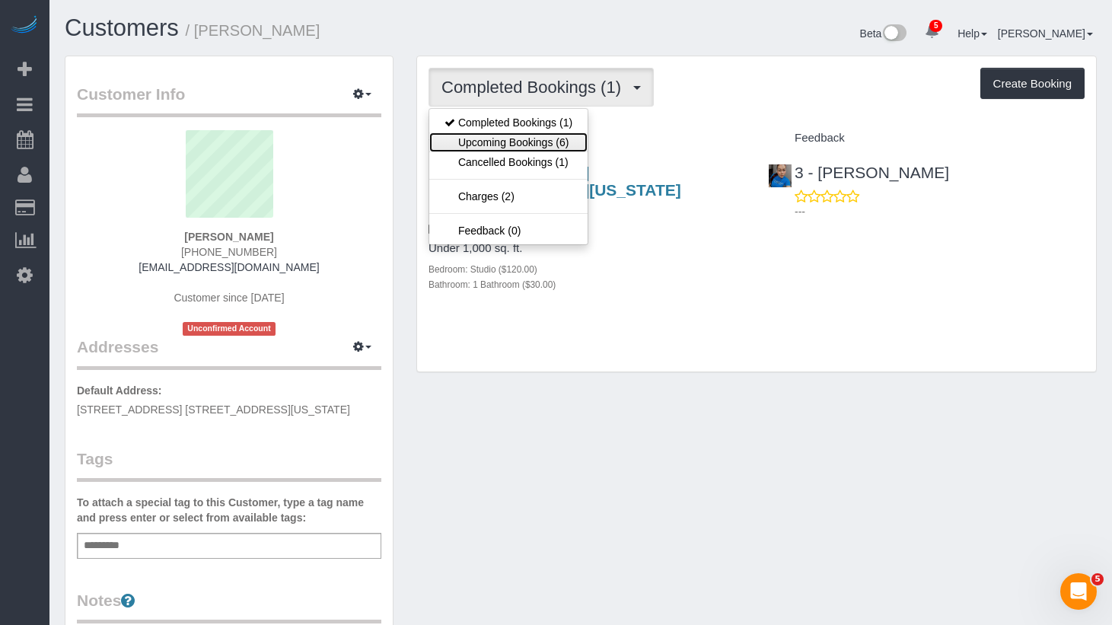
click at [551, 144] on link "Upcoming Bookings (6)" at bounding box center [508, 142] width 158 height 20
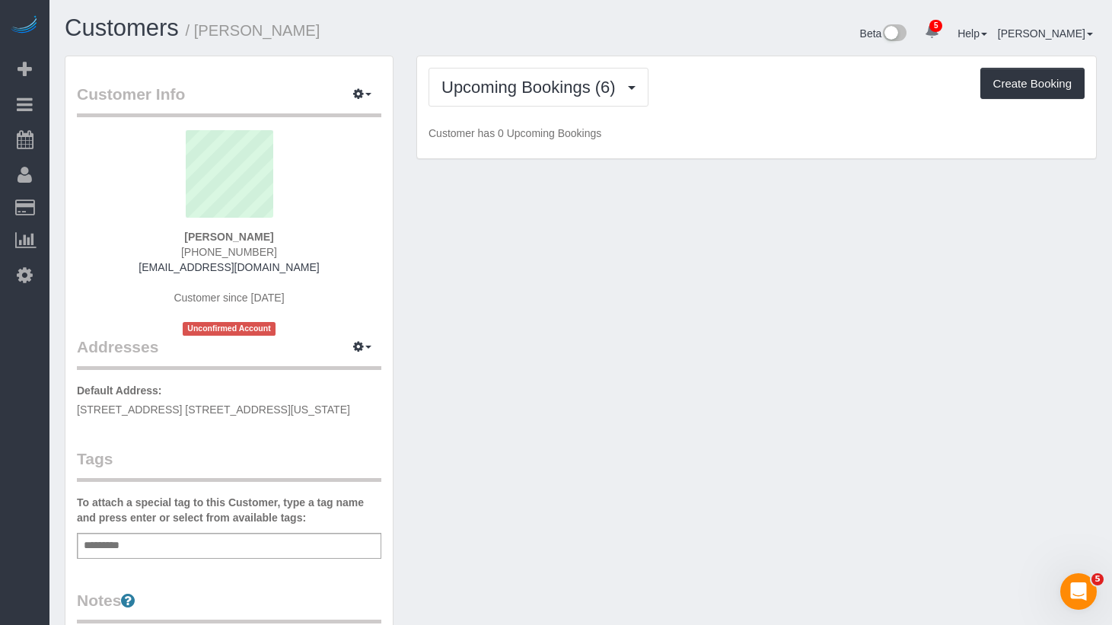
click at [782, 88] on div "Upcoming Bookings (6) Completed Bookings (1) Upcoming Bookings (6) Cancelled Bo…" at bounding box center [757, 87] width 656 height 39
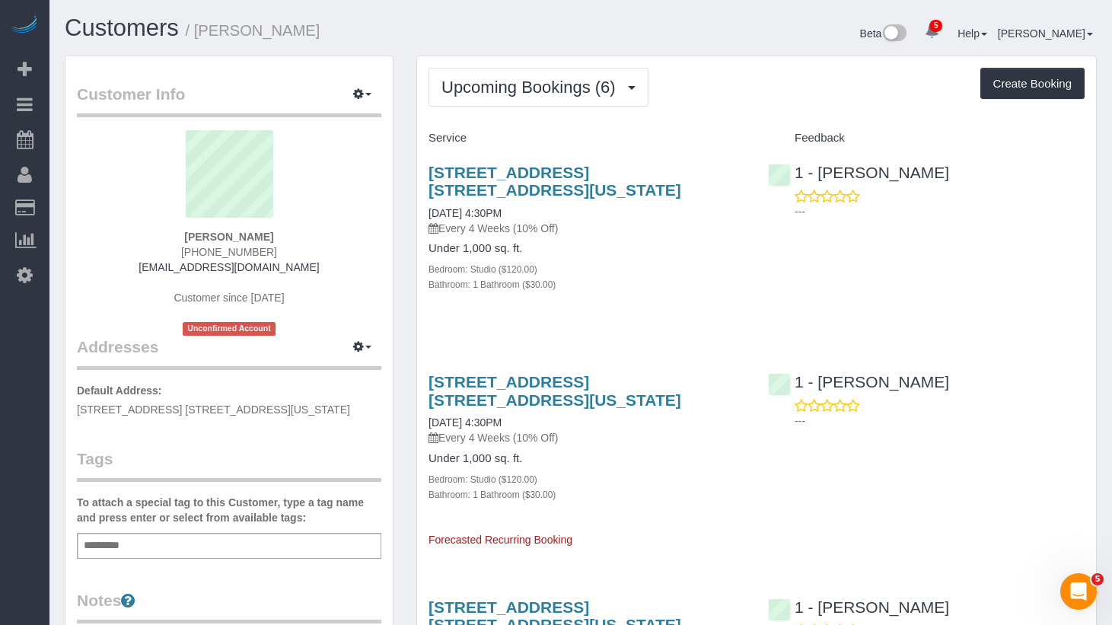
drag, startPoint x: 584, startPoint y: 214, endPoint x: 426, endPoint y: 215, distance: 157.6
click at [426, 215] on div "160 East 88th Street, Apt. 4l, New York, NY 10128 09/26/2025 4:30PM Every 4 Wee…" at bounding box center [587, 236] width 340 height 171
copy link "09/26/2025 4:30PM"
click at [575, 426] on div "160 East 88th Street, Apt. 4l, New York, NY 10128 10/24/2025 4:30PM Every 4 Wee…" at bounding box center [587, 409] width 317 height 72
drag, startPoint x: 520, startPoint y: 419, endPoint x: 453, endPoint y: 413, distance: 67.3
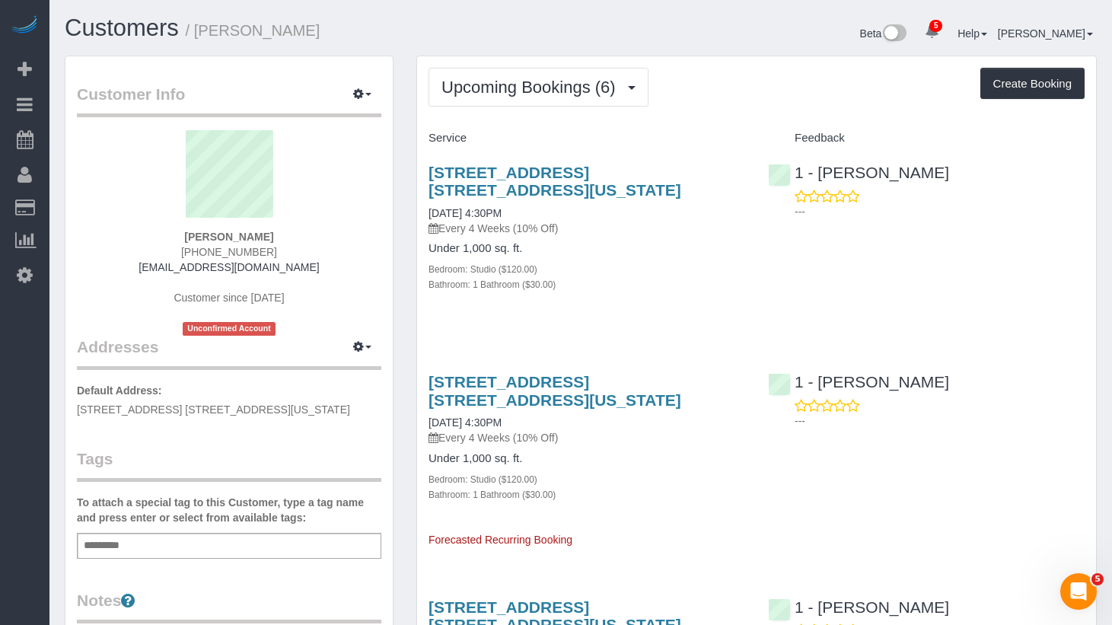
click at [423, 425] on div "160 East 88th Street, Apt. 4l, New York, NY 10128 10/24/2025 4:30PM Every 4 Wee…" at bounding box center [587, 453] width 340 height 187
copy link "10/24/2025 4:30PM"
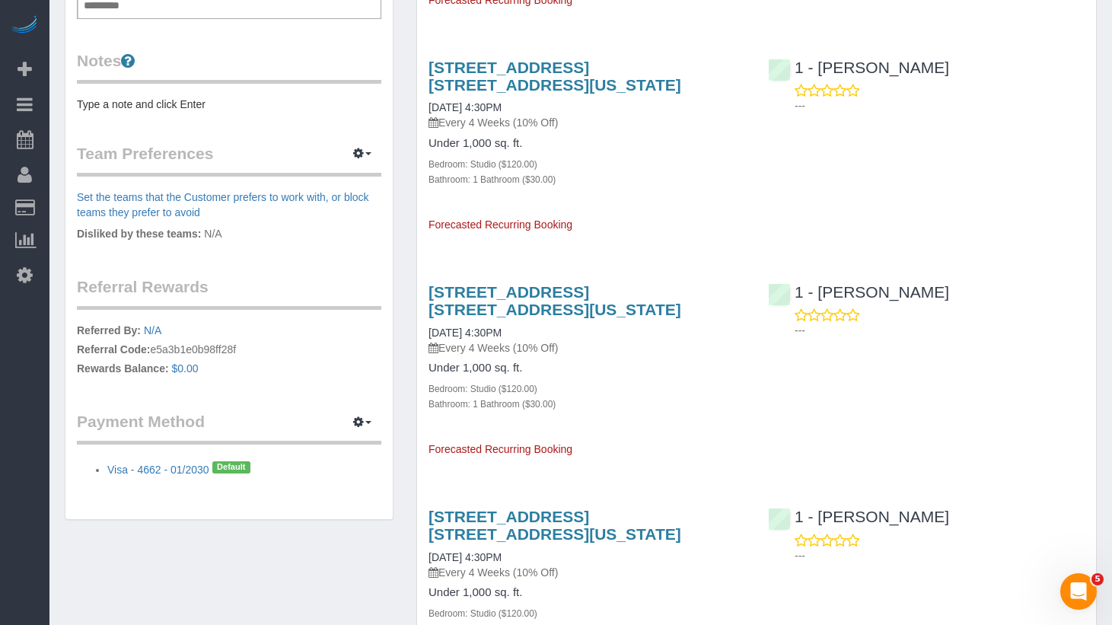
scroll to position [598, 0]
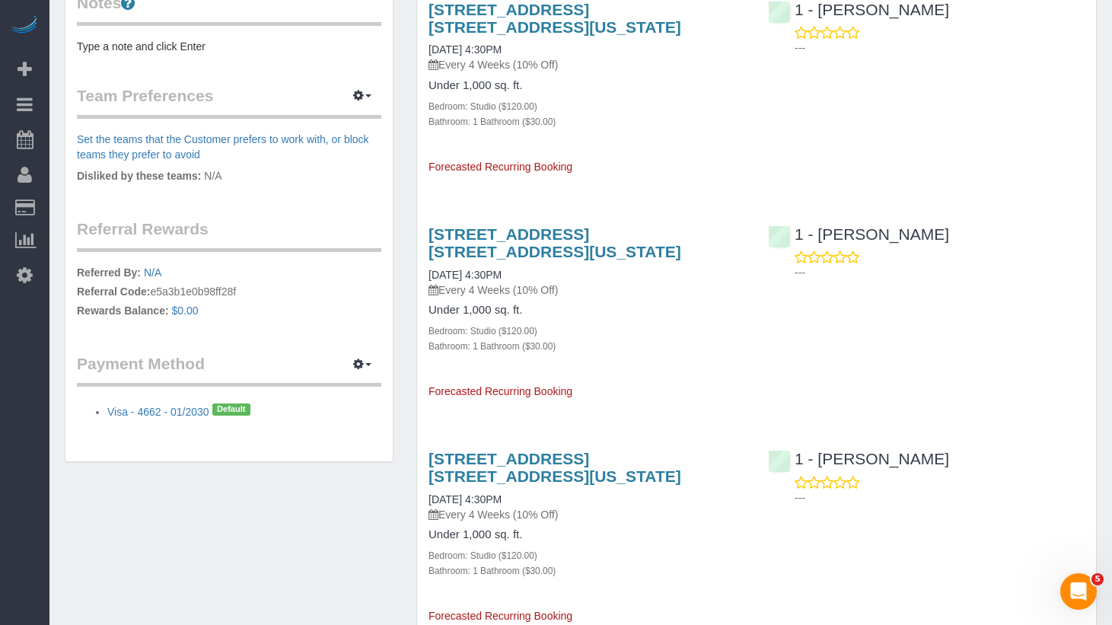
click at [554, 52] on div "160 East 88th Street, Apt. 4l, New York, NY 10128 11/21/2025 4:30PM Every 4 Wee…" at bounding box center [587, 37] width 317 height 72
drag, startPoint x: 535, startPoint y: 44, endPoint x: 422, endPoint y: 46, distance: 113.4
click at [422, 46] on div "160 East 88th Street, Apt. 4l, New York, NY 10128 11/21/2025 4:30PM Every 4 Wee…" at bounding box center [587, 81] width 340 height 187
copy link "11/21/2025 4:30PM"
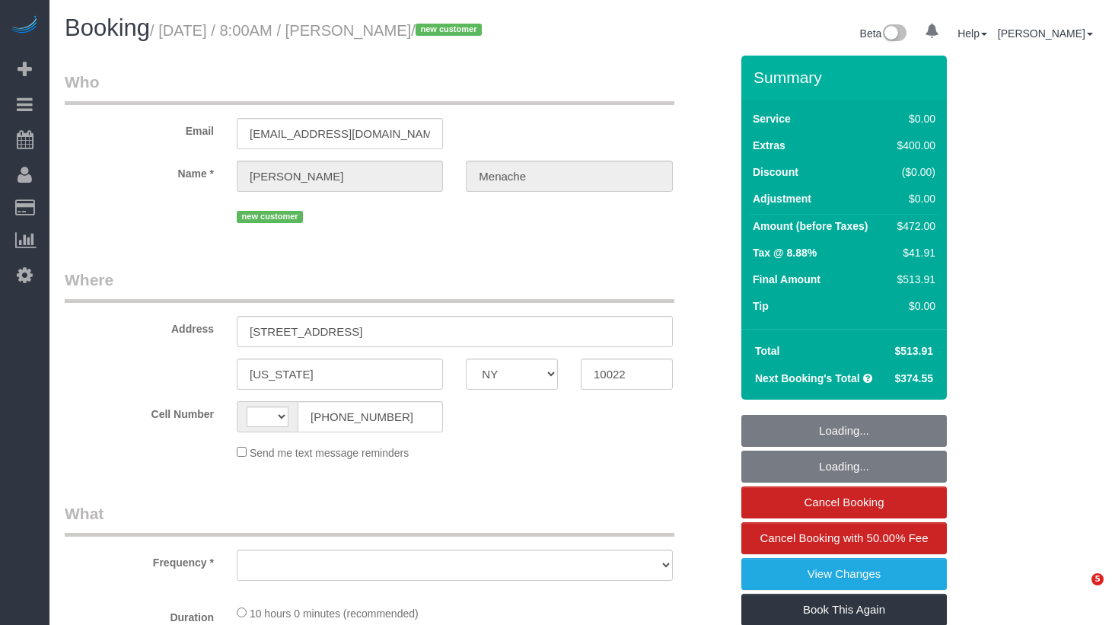
select select "NY"
select select "string:[GEOGRAPHIC_DATA]"
select select "object:666"
select select "2"
select select "number:56"
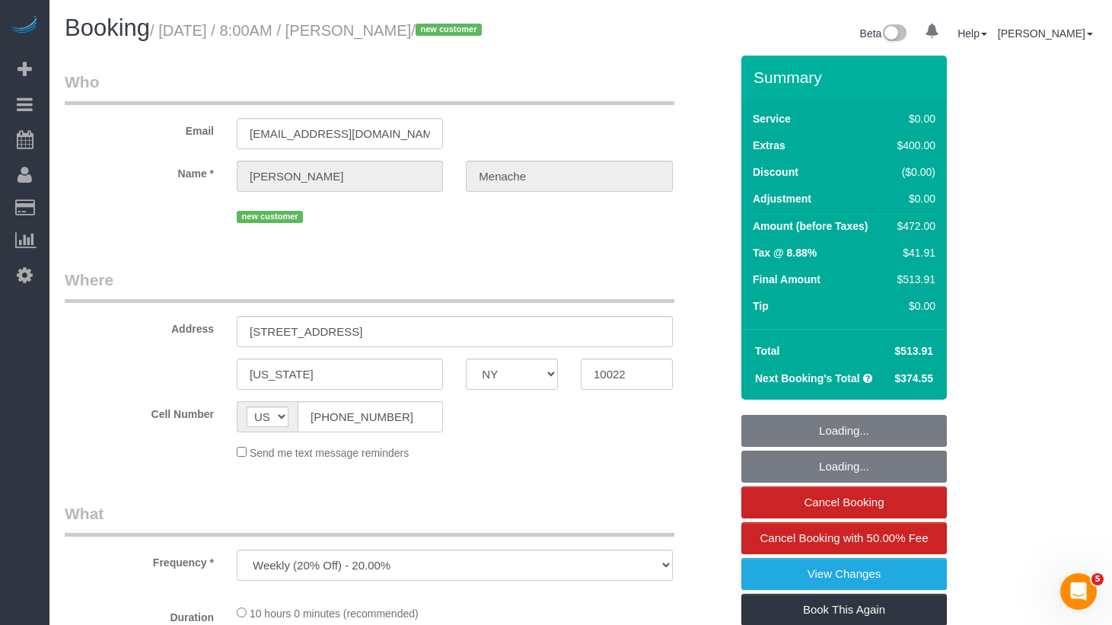
select select "number:70"
select select "number:15"
select select "number:5"
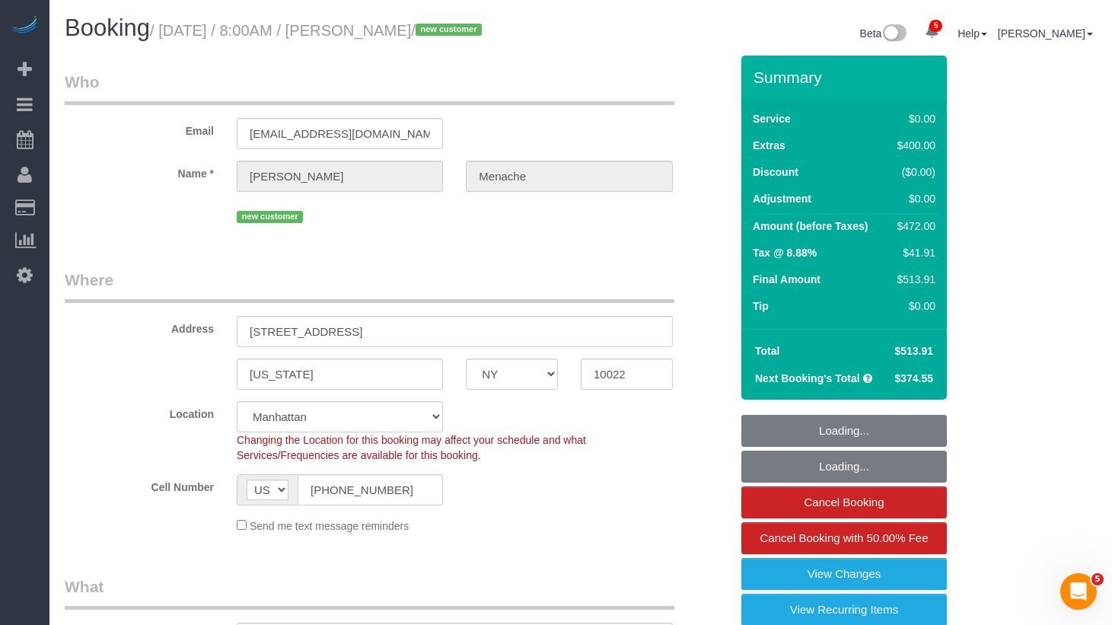
select select "object:926"
select select "string:stripe-pm_1S14GQ4VGloSiKo7FtdT7e7N"
select select "spot1"
select select "2"
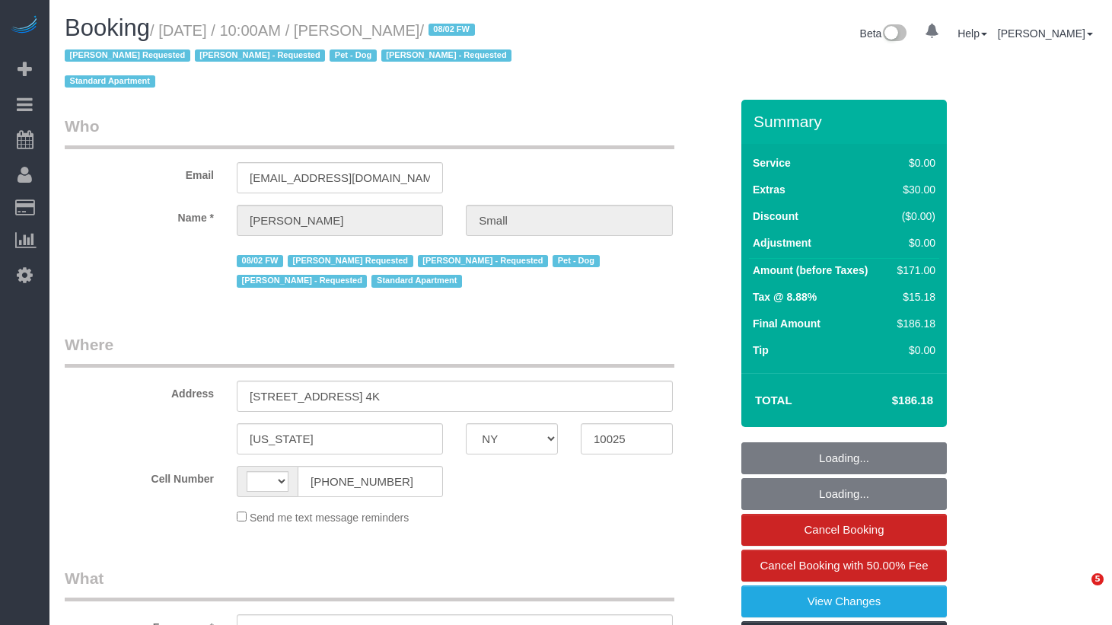
select select "NY"
select select "string:[GEOGRAPHIC_DATA]"
select select "object:683"
select select "1"
select select "spot1"
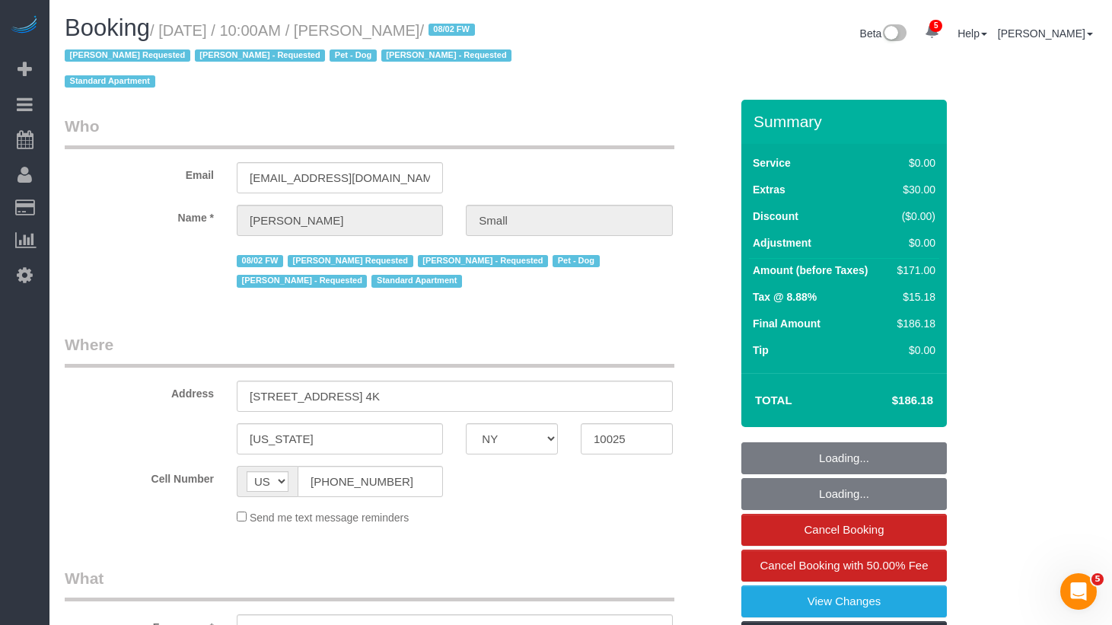
select select "number:89"
select select "number:90"
select select "number:13"
select select "number:5"
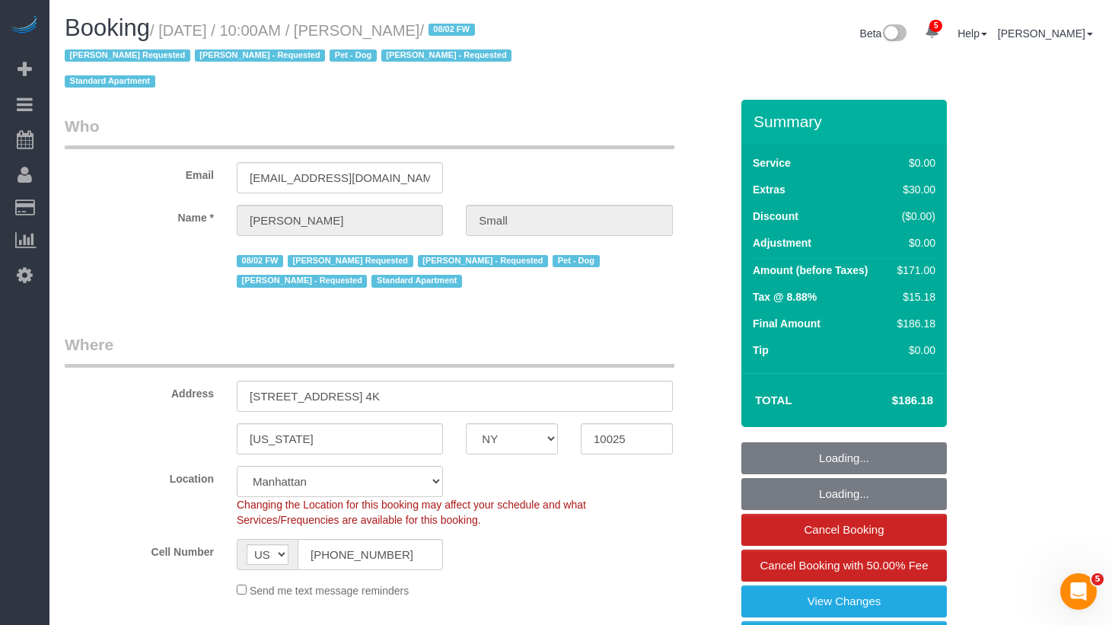
select select "object:1338"
select select "string:stripe-pm_1R02004VGloSiKo7MC8wQRCy"
select select "1"
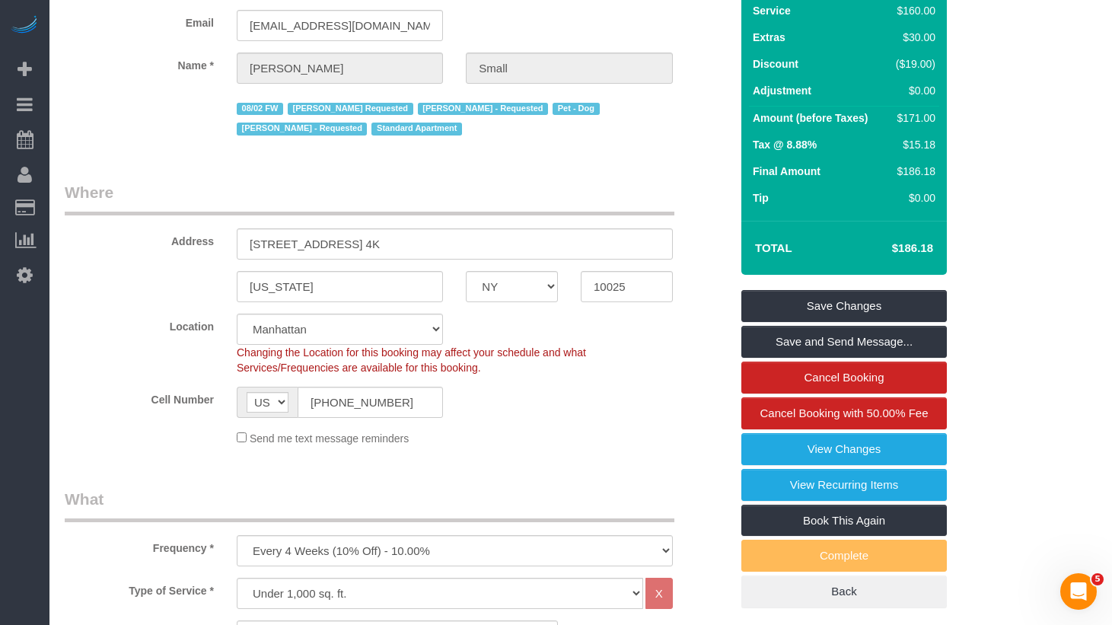
scroll to position [154, 0]
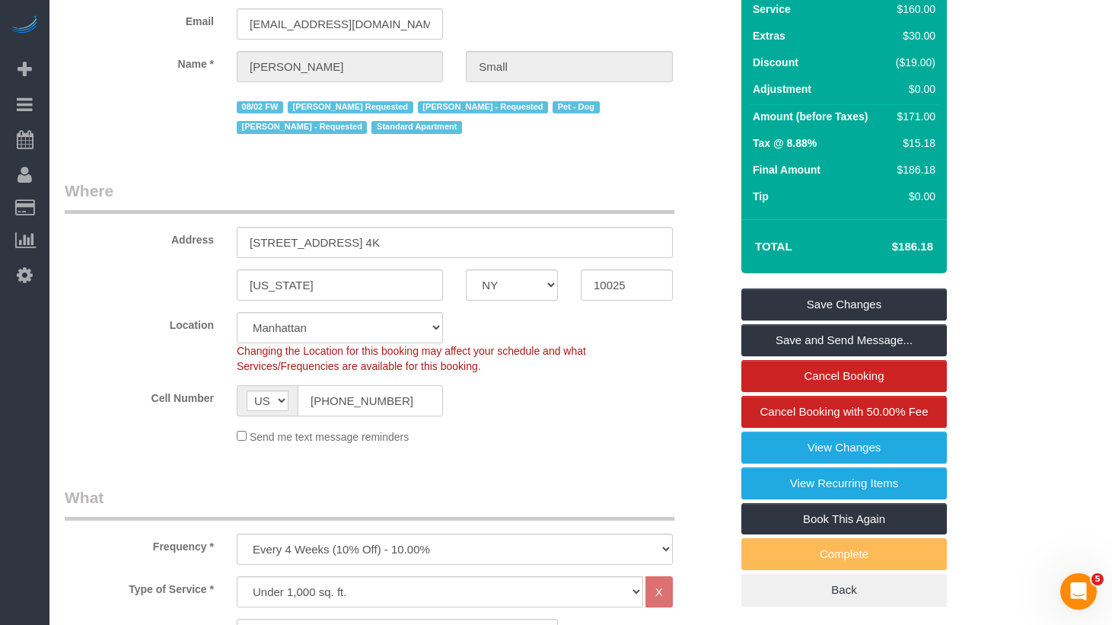
click at [321, 403] on input "[PHONE_NUMBER]" at bounding box center [370, 400] width 145 height 31
click at [321, 403] on input "(847) 873-3070" at bounding box center [370, 400] width 145 height 31
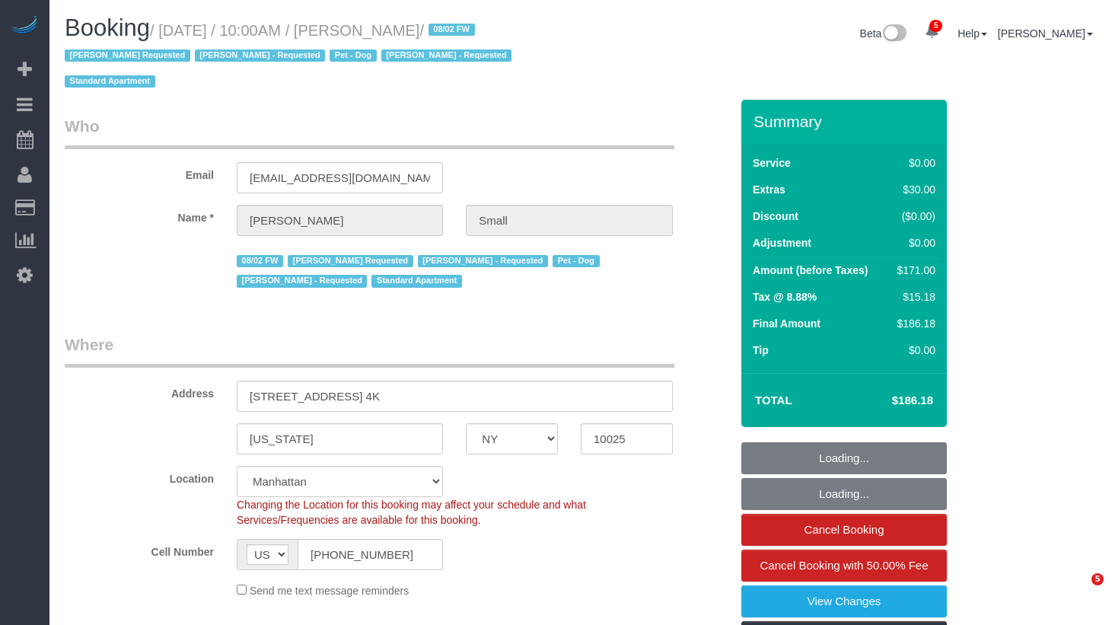
select select "NY"
select select "object:693"
select select "1"
select select "number:89"
select select "number:90"
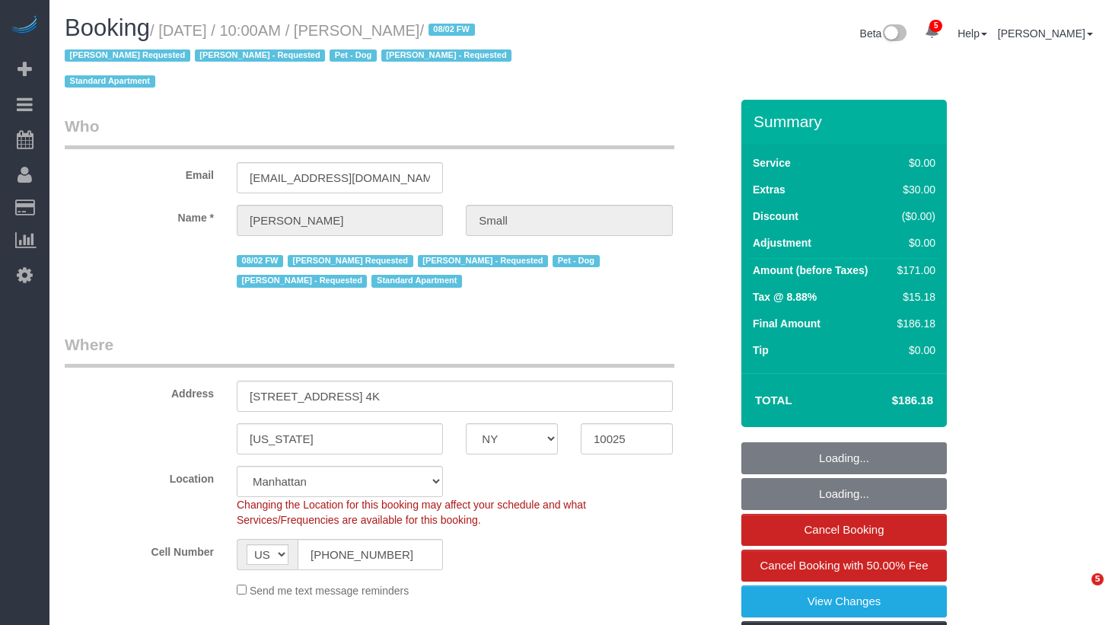
select select "number:13"
select select "number:5"
select select "spot1"
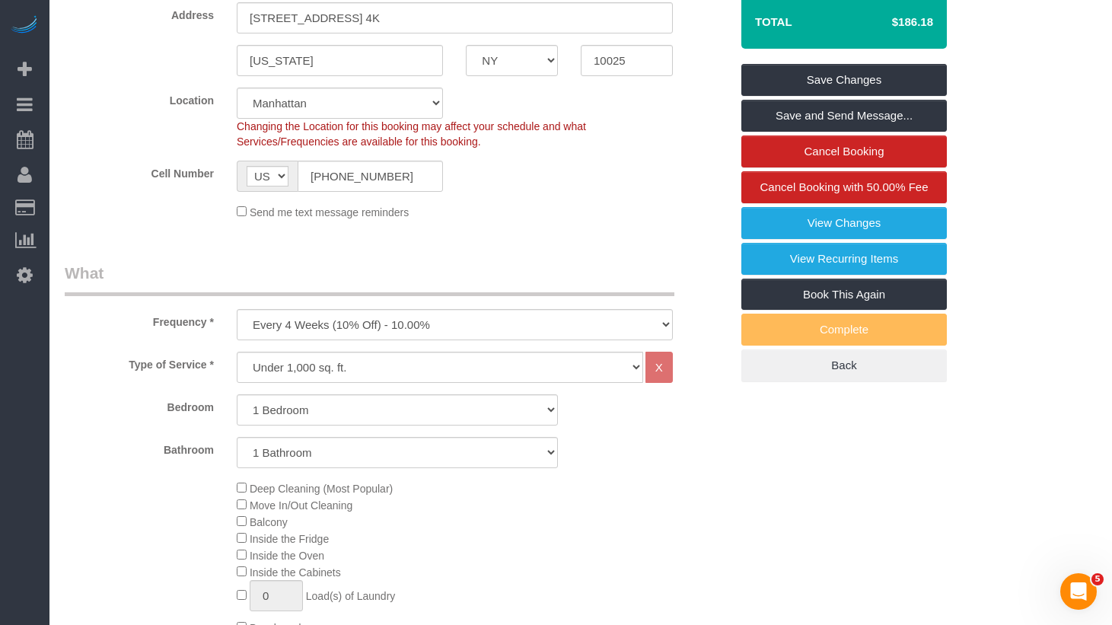
scroll to position [381, 0]
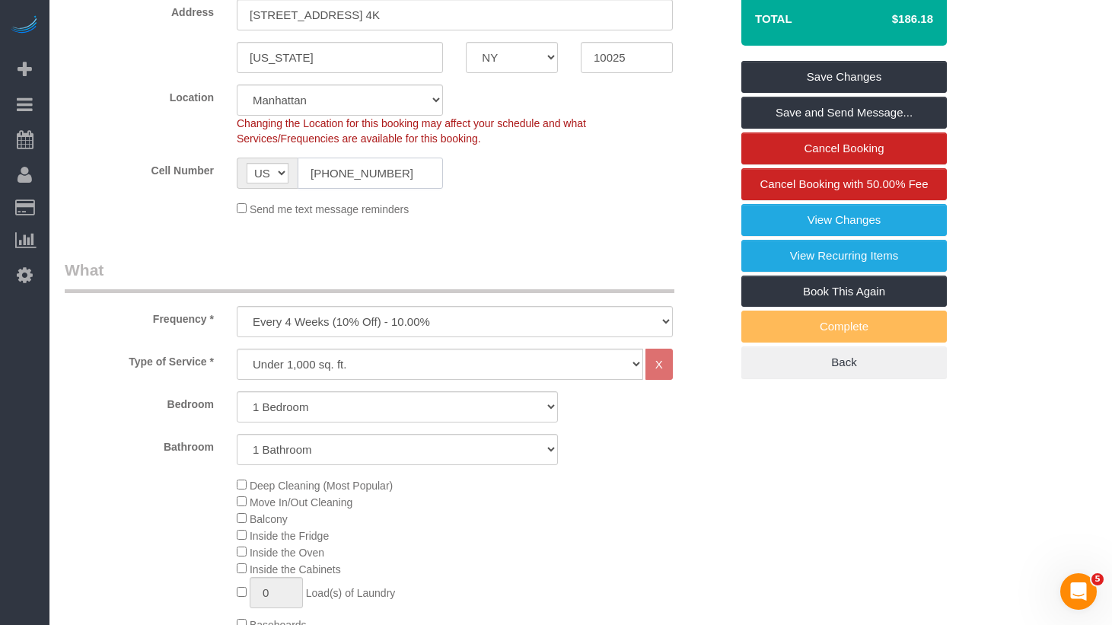
click at [384, 169] on input "[PHONE_NUMBER]" at bounding box center [370, 173] width 145 height 31
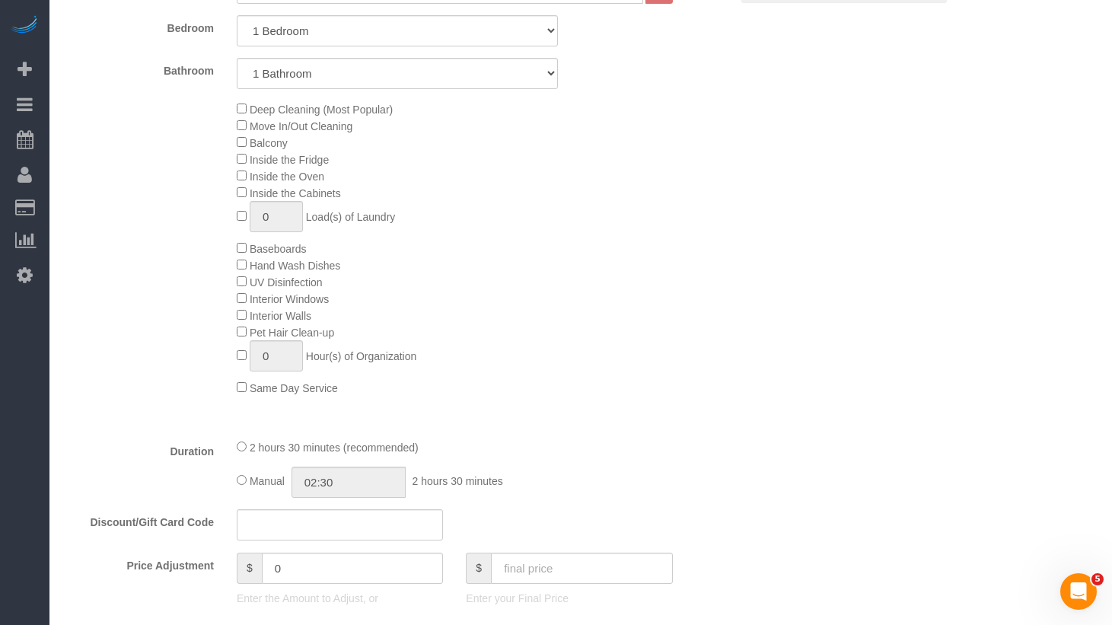
scroll to position [0, 0]
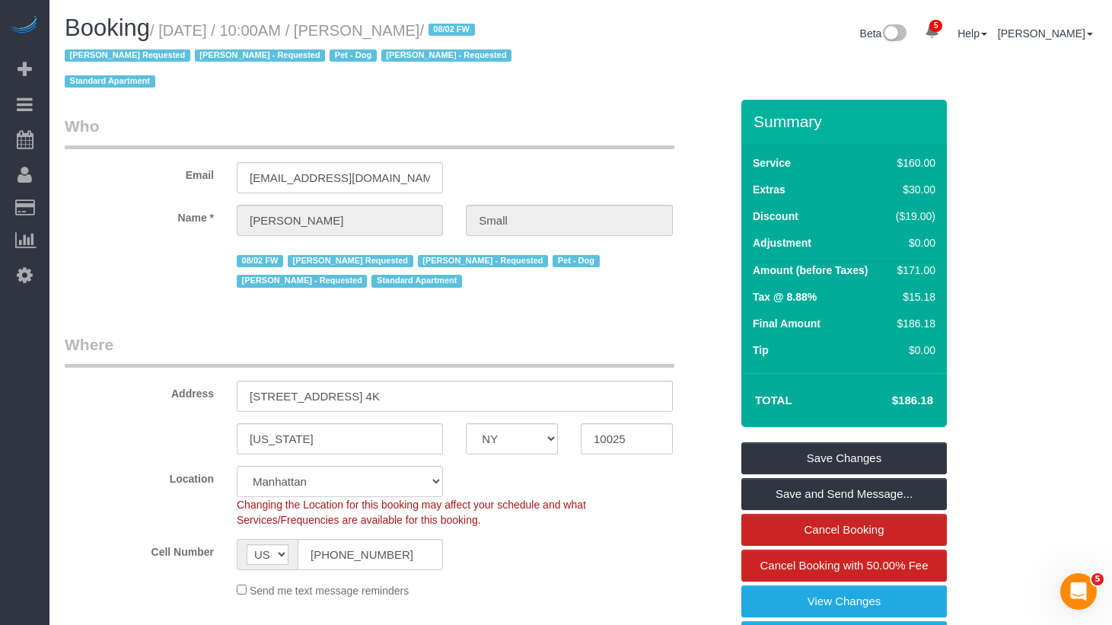
click at [477, 144] on legend "Who" at bounding box center [370, 132] width 610 height 34
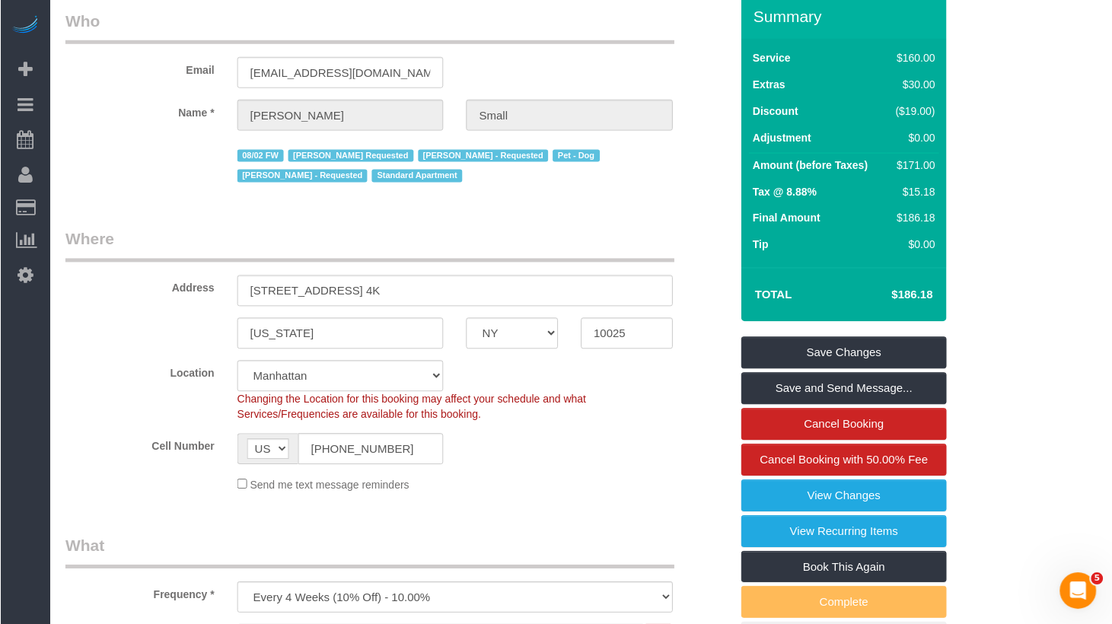
scroll to position [106, 0]
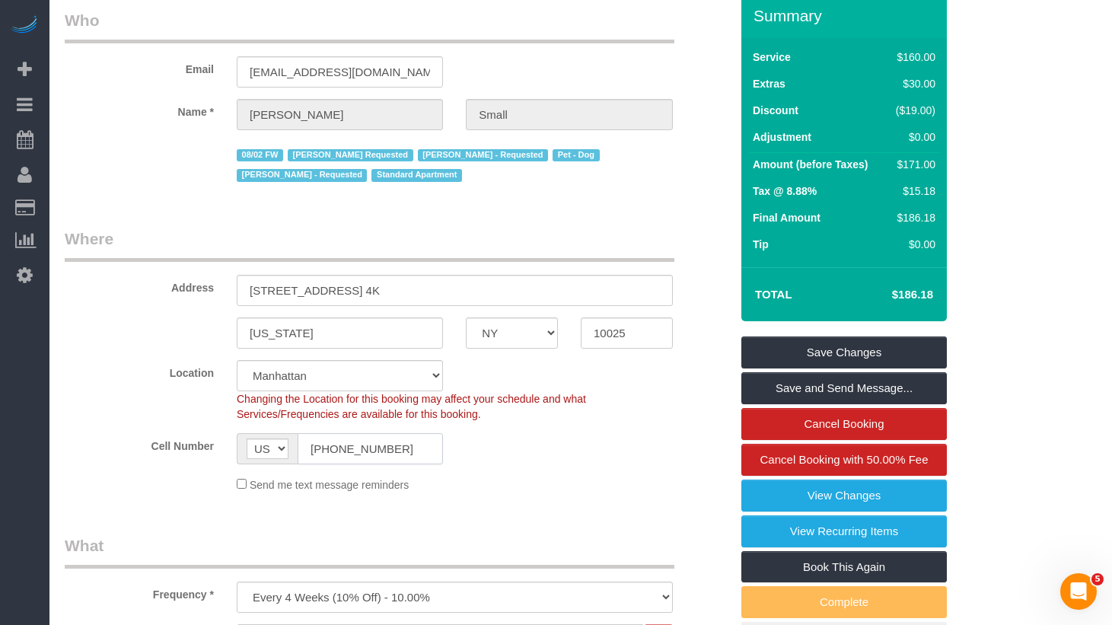
click at [381, 451] on input "[PHONE_NUMBER]" at bounding box center [370, 448] width 145 height 31
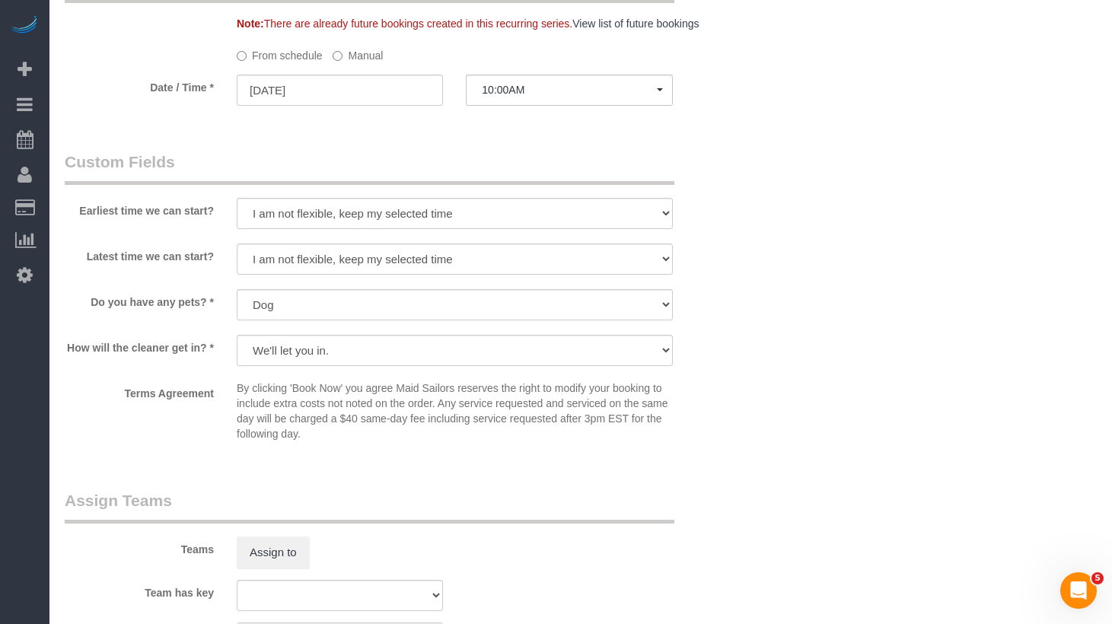
scroll to position [1504, 0]
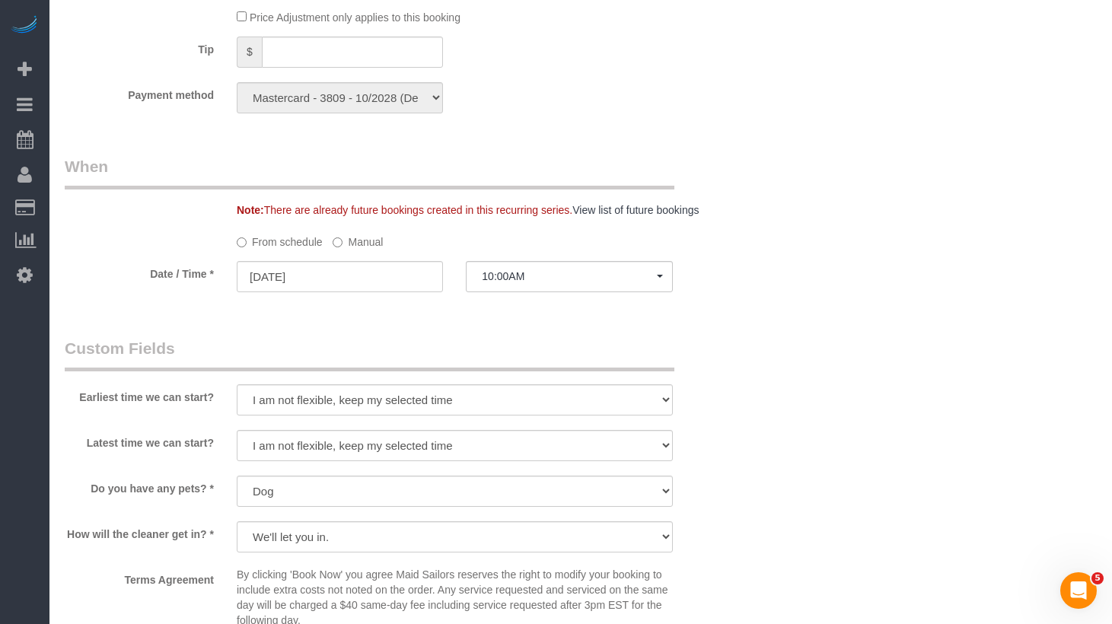
scroll to position [1261, 0]
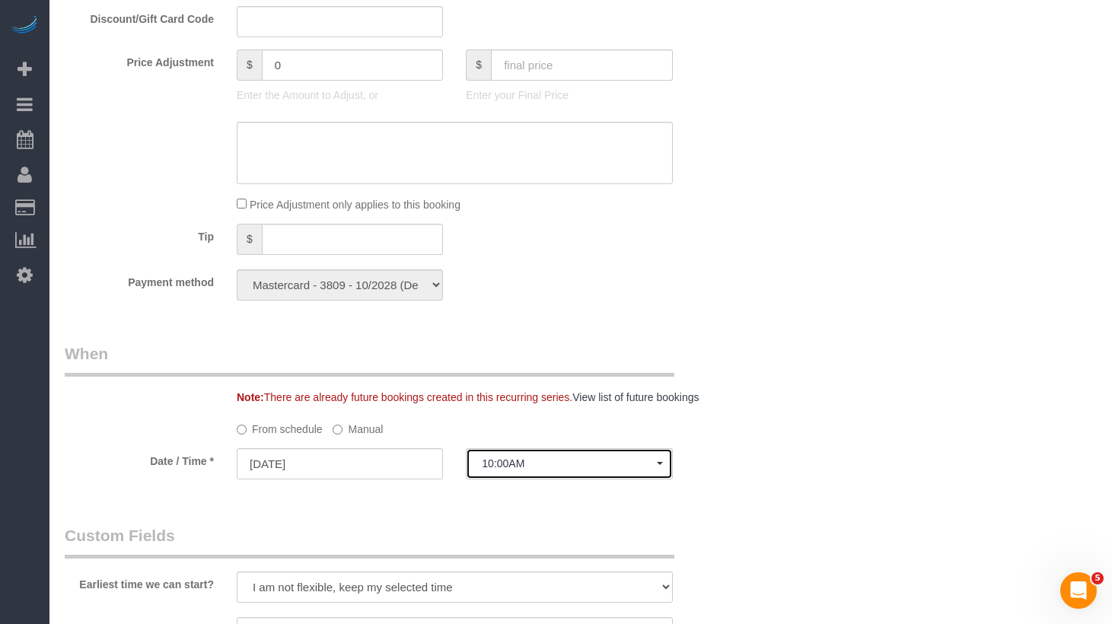
drag, startPoint x: 526, startPoint y: 459, endPoint x: 537, endPoint y: 467, distance: 13.7
click at [526, 459] on span "10:00AM" at bounding box center [569, 464] width 174 height 12
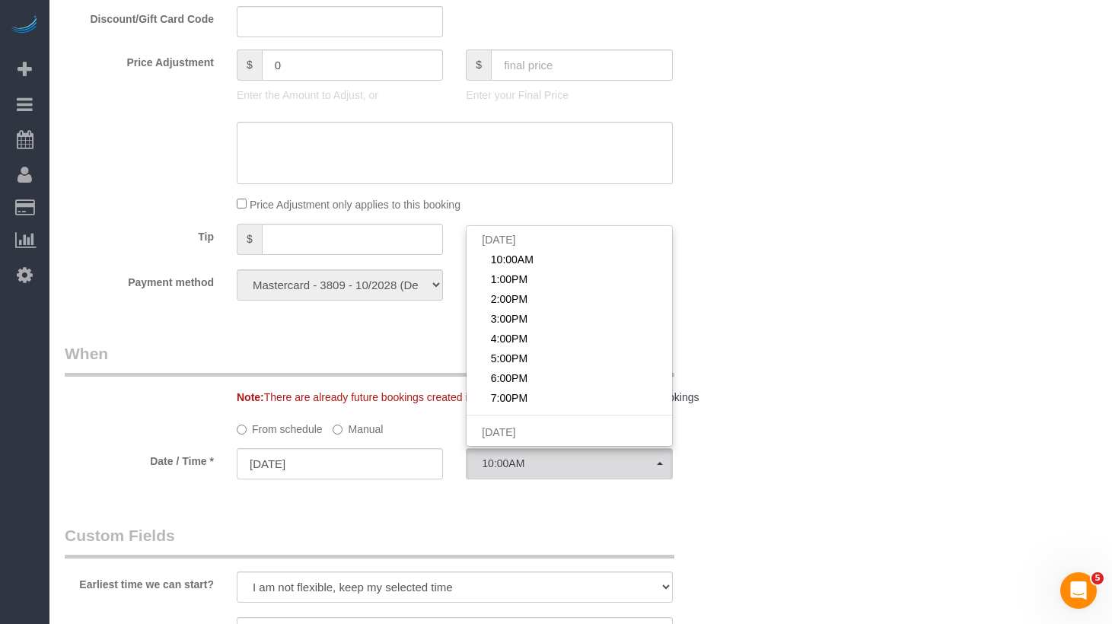
click at [346, 426] on label "Manual" at bounding box center [358, 426] width 50 height 21
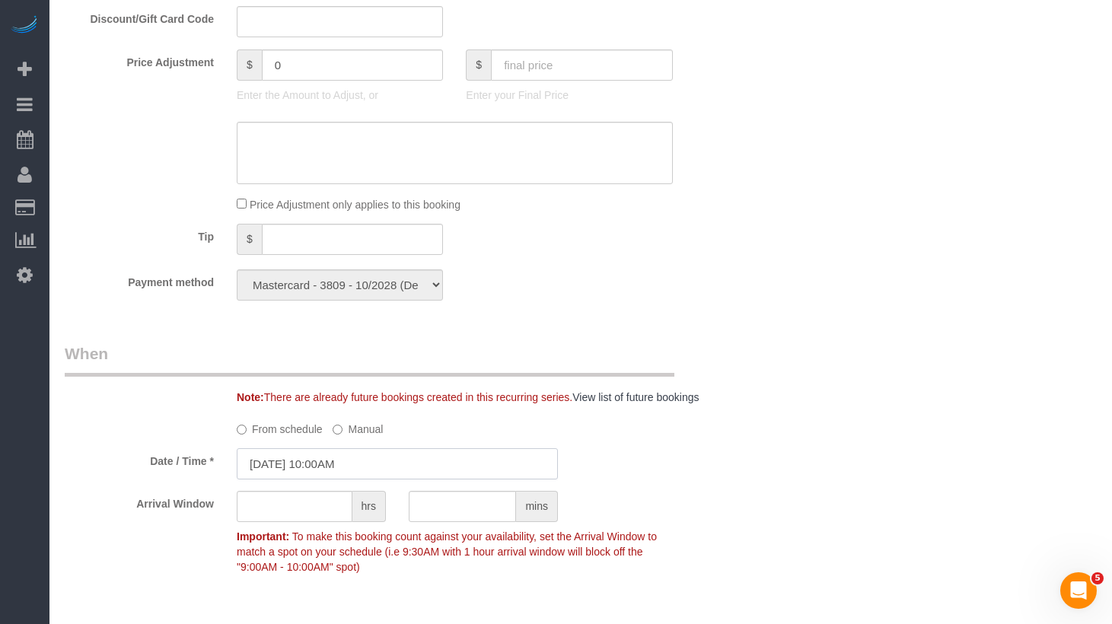
click at [376, 463] on input "08/29/2025 10:00AM" at bounding box center [397, 463] width 321 height 31
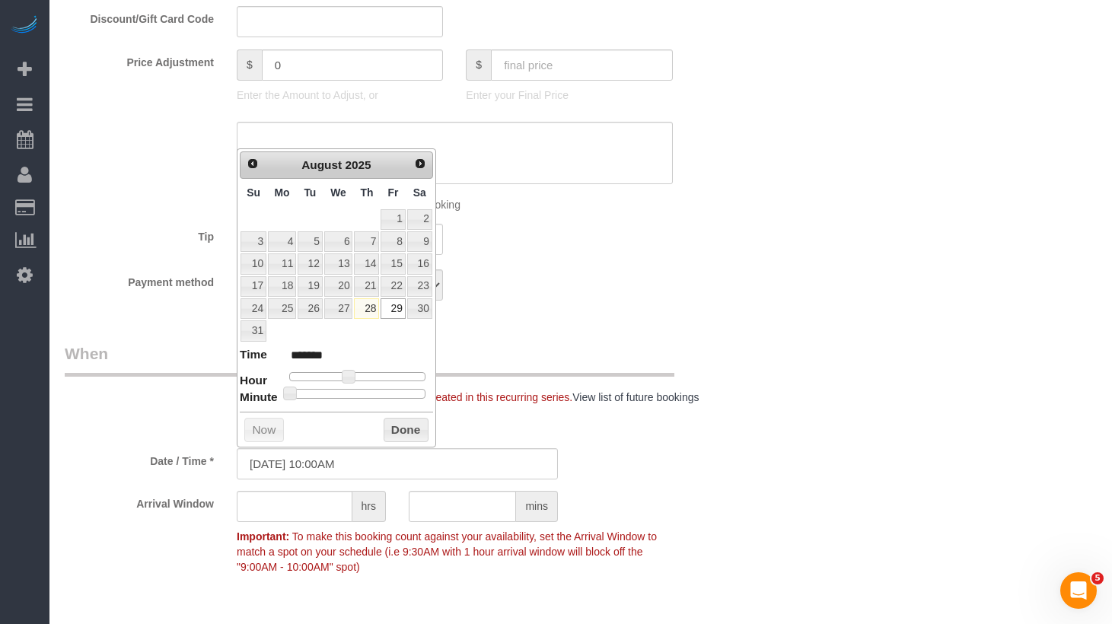
type input "08/29/2025 12:00PM"
type input "*******"
click at [359, 378] on div at bounding box center [357, 376] width 136 height 9
type input "08/29/2025 11:00AM"
type input "*******"
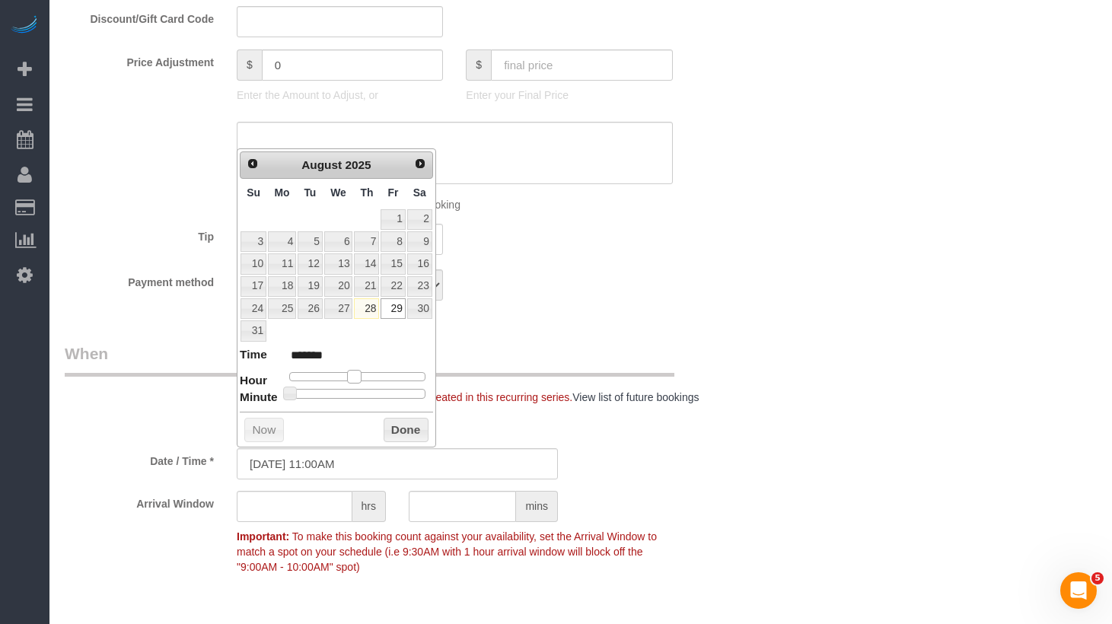
click at [353, 380] on span at bounding box center [354, 377] width 14 height 14
type input "08/29/2025 11:30AM"
type input "*******"
click at [360, 393] on div at bounding box center [357, 393] width 136 height 9
click at [422, 432] on button "Done" at bounding box center [406, 430] width 45 height 24
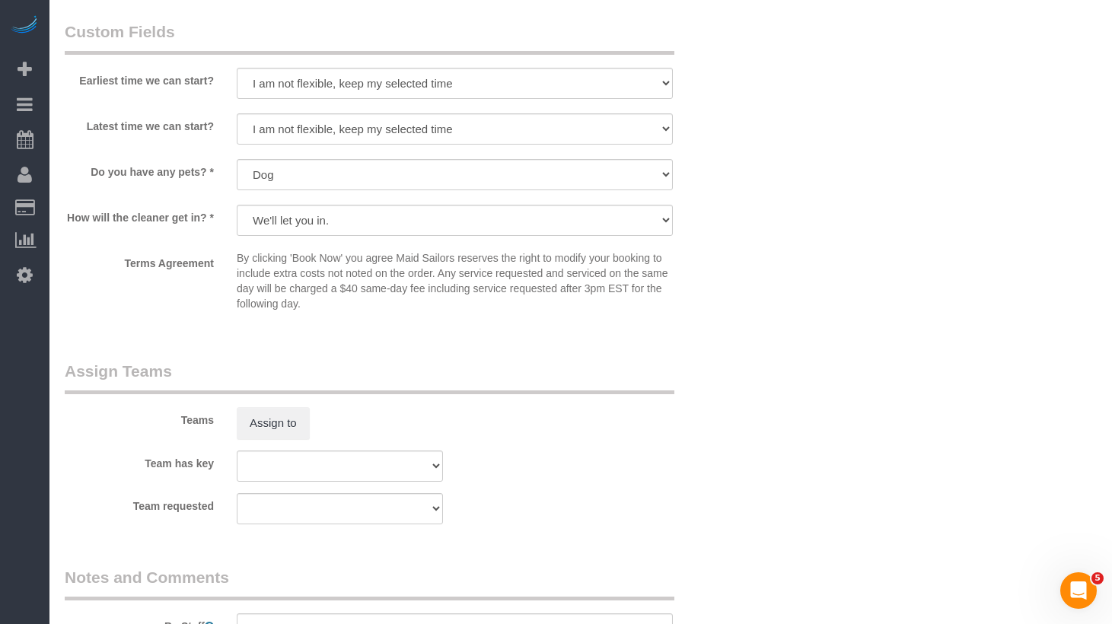
scroll to position [1915, 0]
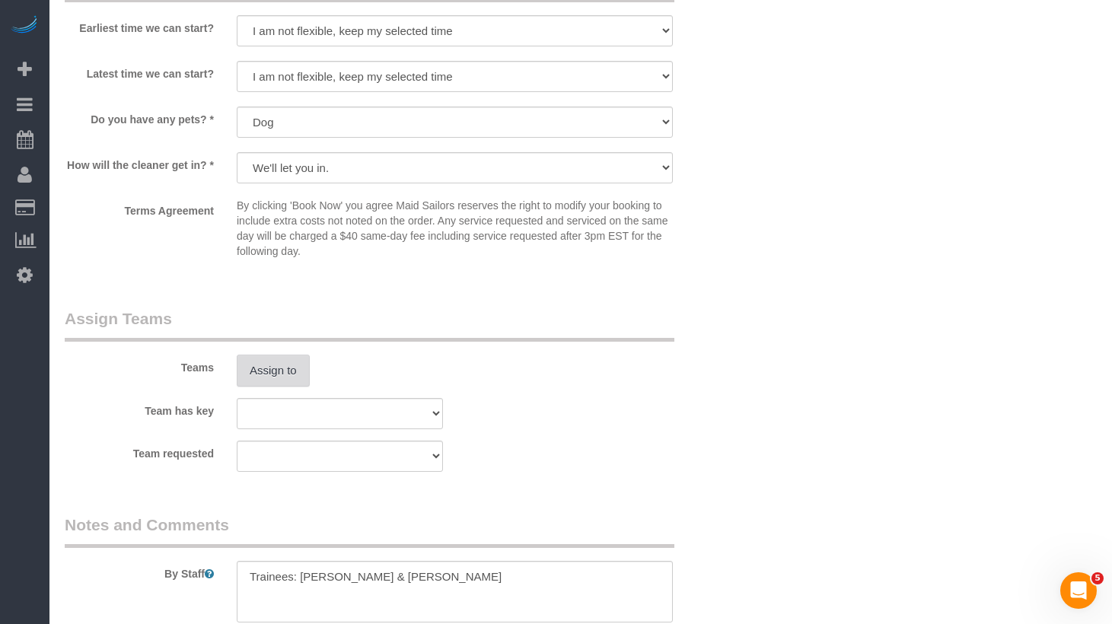
click at [262, 372] on button "Assign to" at bounding box center [273, 371] width 73 height 32
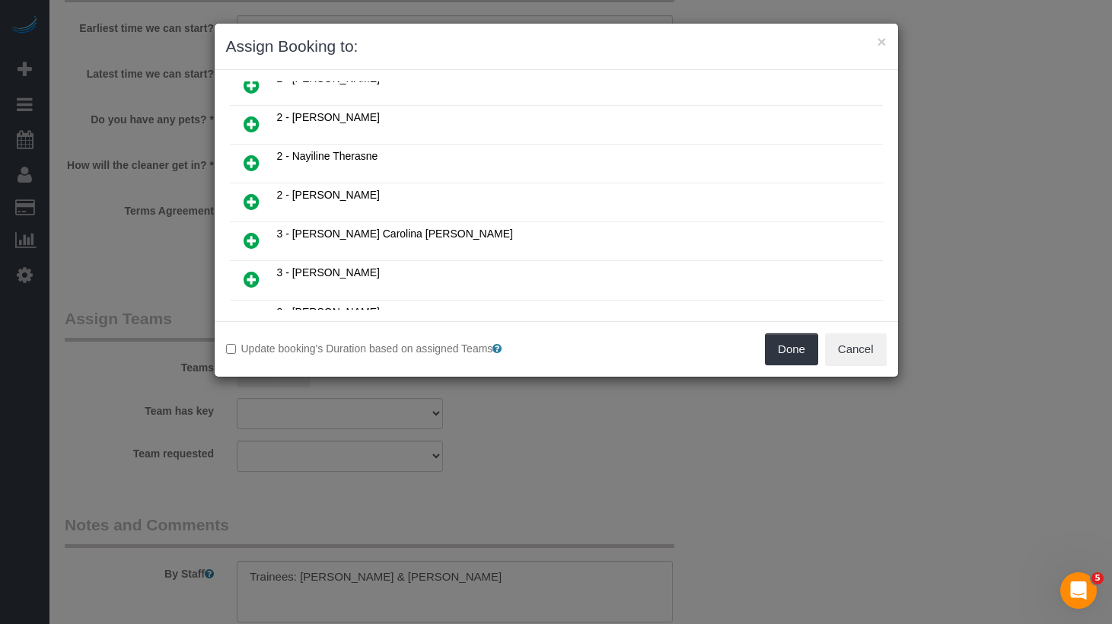
scroll to position [449, 0]
click at [252, 199] on icon at bounding box center [252, 202] width 16 height 18
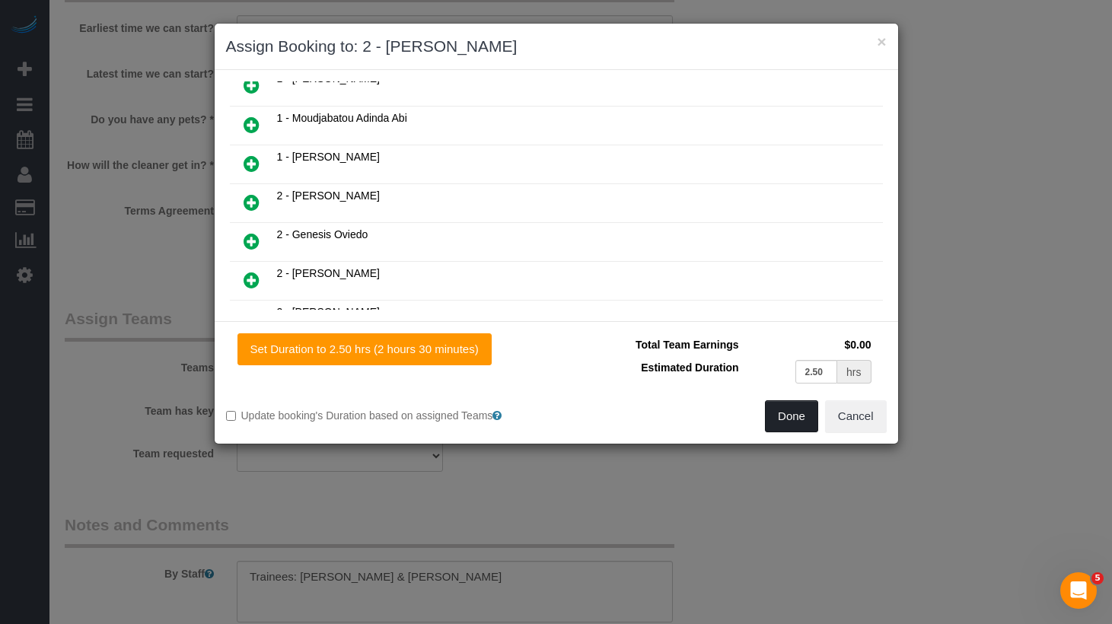
click at [767, 413] on button "Done" at bounding box center [791, 416] width 53 height 32
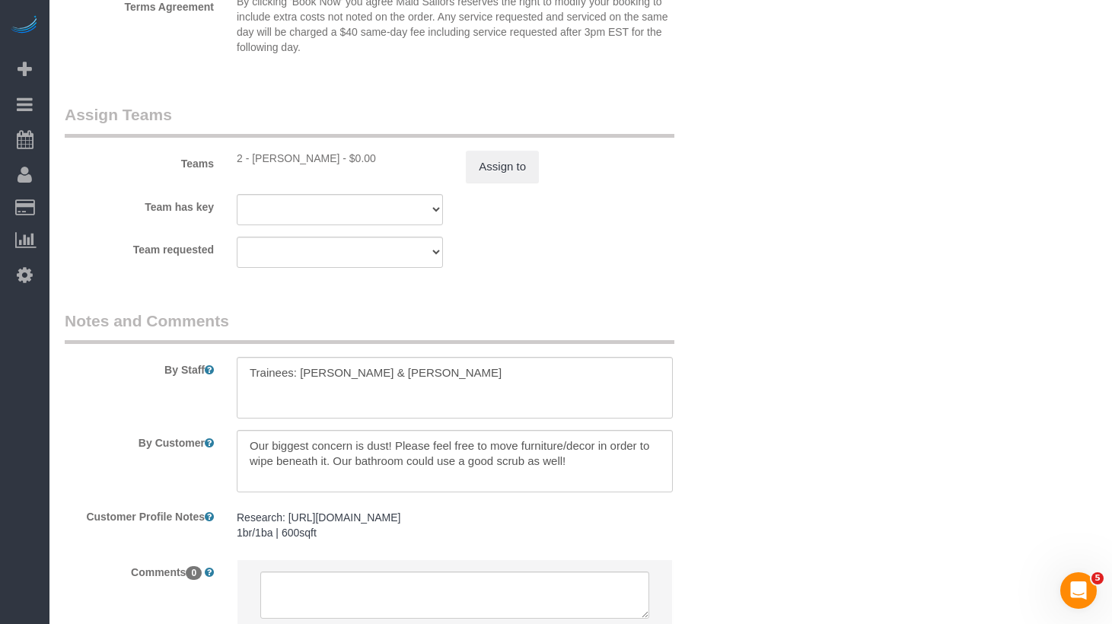
scroll to position [2237, 0]
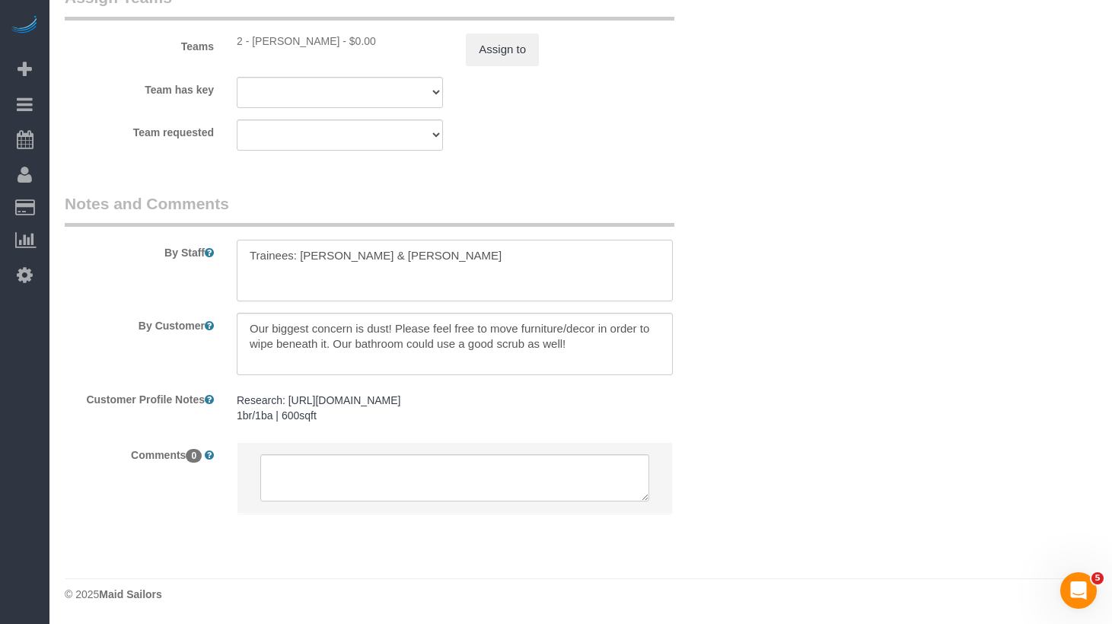
click at [417, 288] on textarea at bounding box center [455, 271] width 436 height 62
drag, startPoint x: 431, startPoint y: 269, endPoint x: 62, endPoint y: 218, distance: 372.1
click at [59, 222] on div "By Staff" at bounding box center [397, 248] width 688 height 110
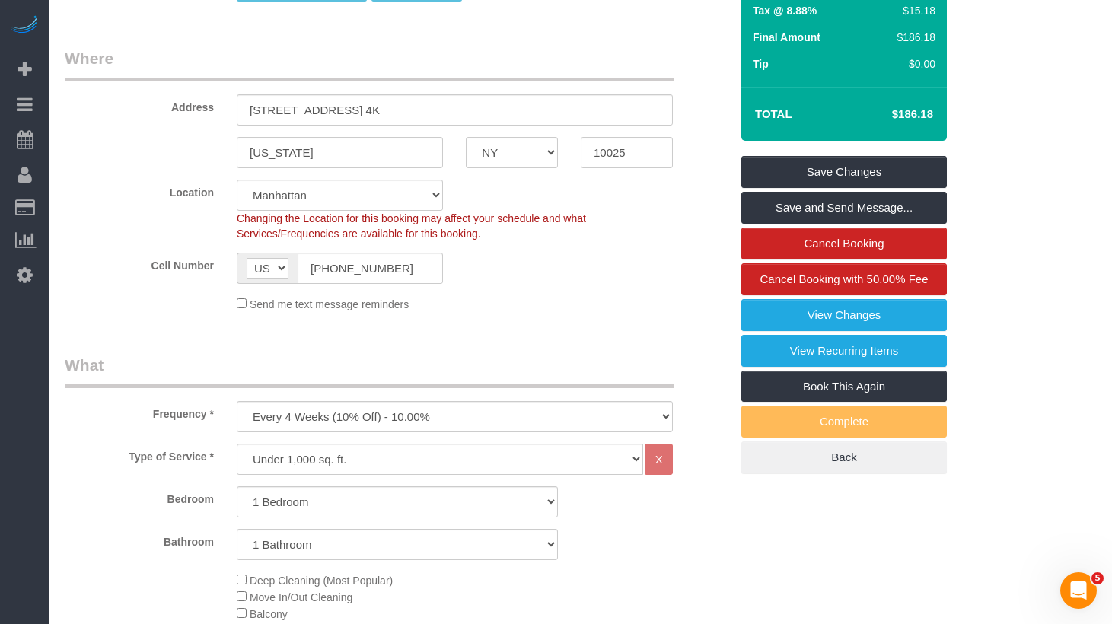
scroll to position [0, 0]
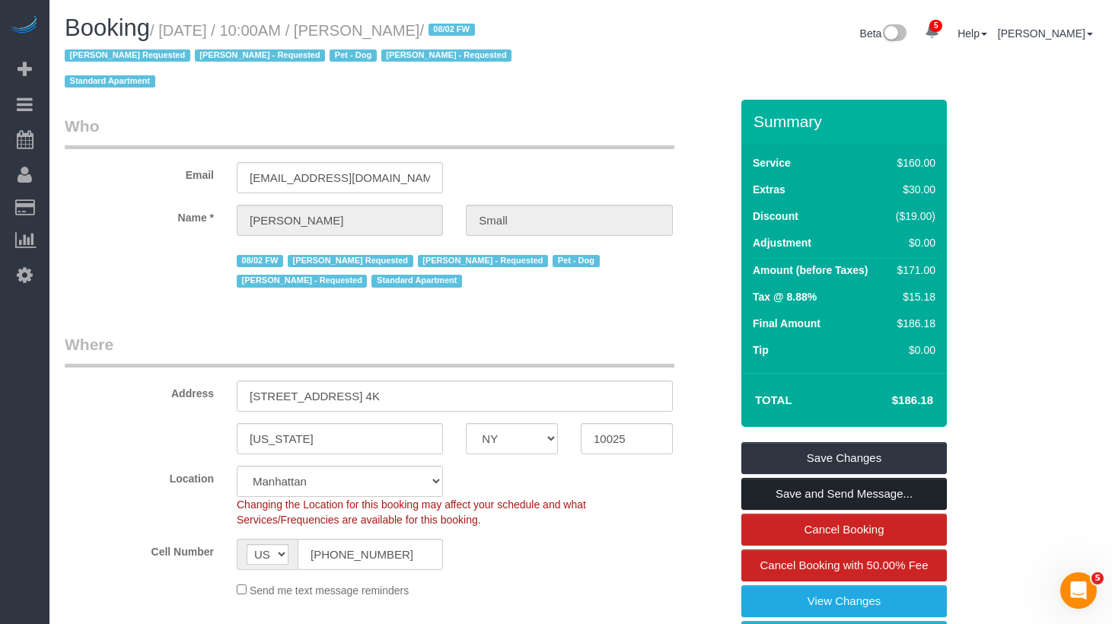
click at [833, 496] on link "Save and Send Message..." at bounding box center [845, 494] width 206 height 32
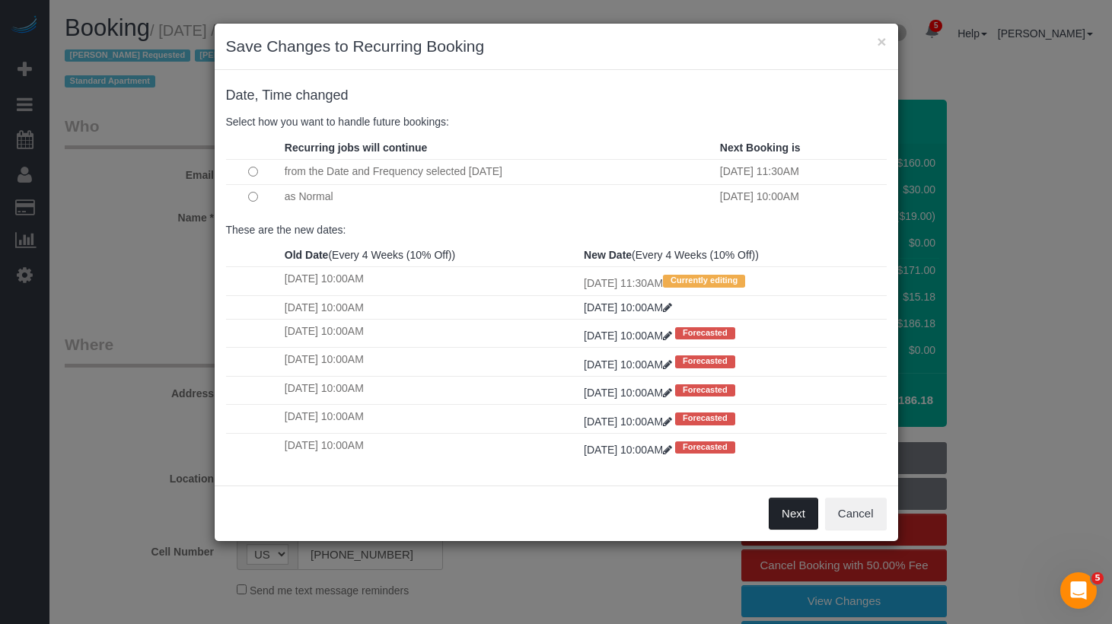
click at [797, 513] on button "Next" at bounding box center [793, 514] width 49 height 32
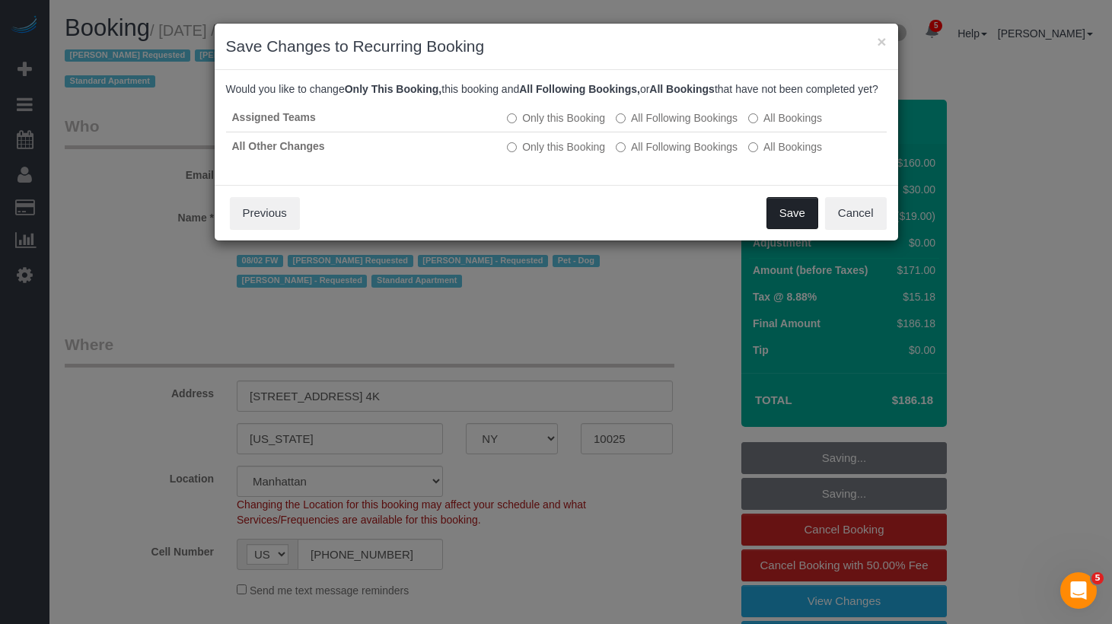
click at [785, 225] on button "Save" at bounding box center [793, 213] width 52 height 32
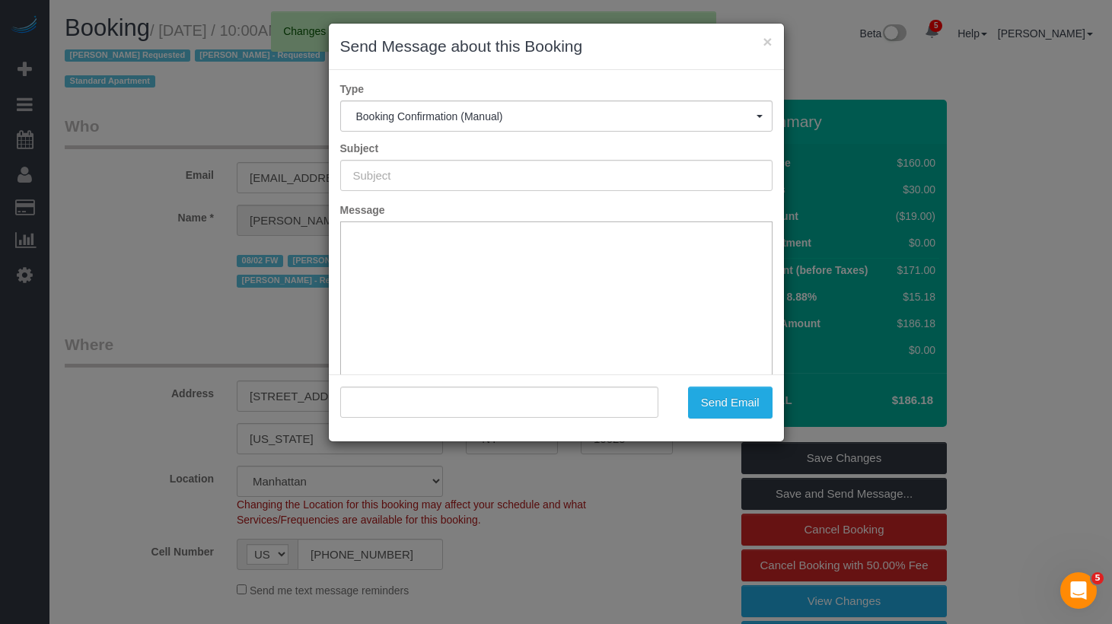
type input "Cleaning Confirmed for 08/29/2025 at 11:30am"
type input ""Jacob Small" <jacobhsmall@gmail.com>"
click at [557, 211] on label "Message" at bounding box center [556, 210] width 455 height 15
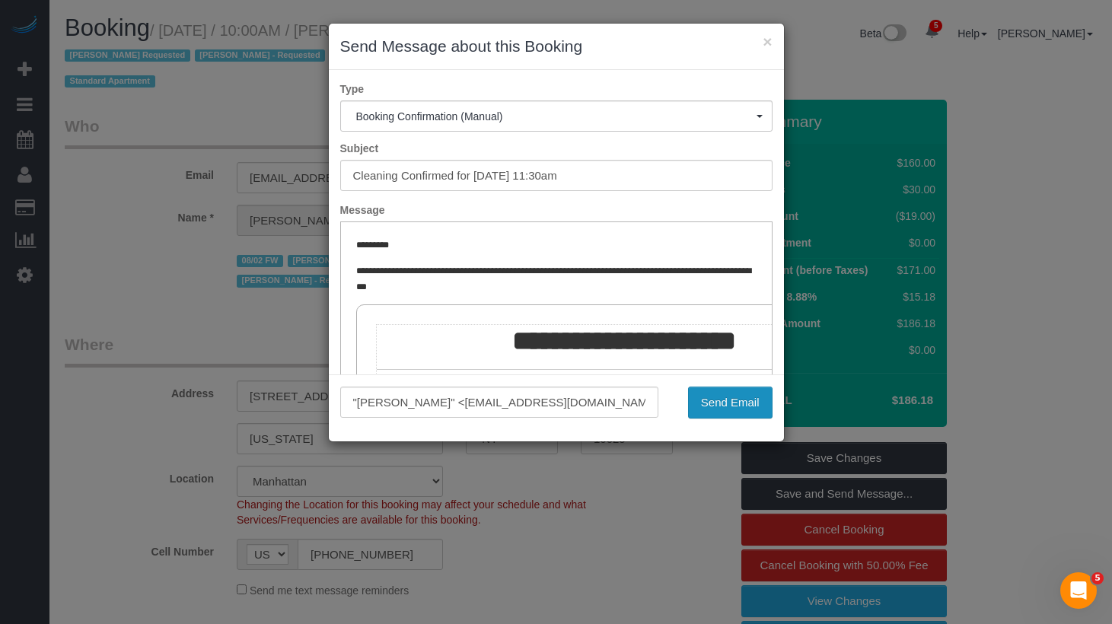
click at [720, 391] on button "Send Email" at bounding box center [730, 403] width 85 height 32
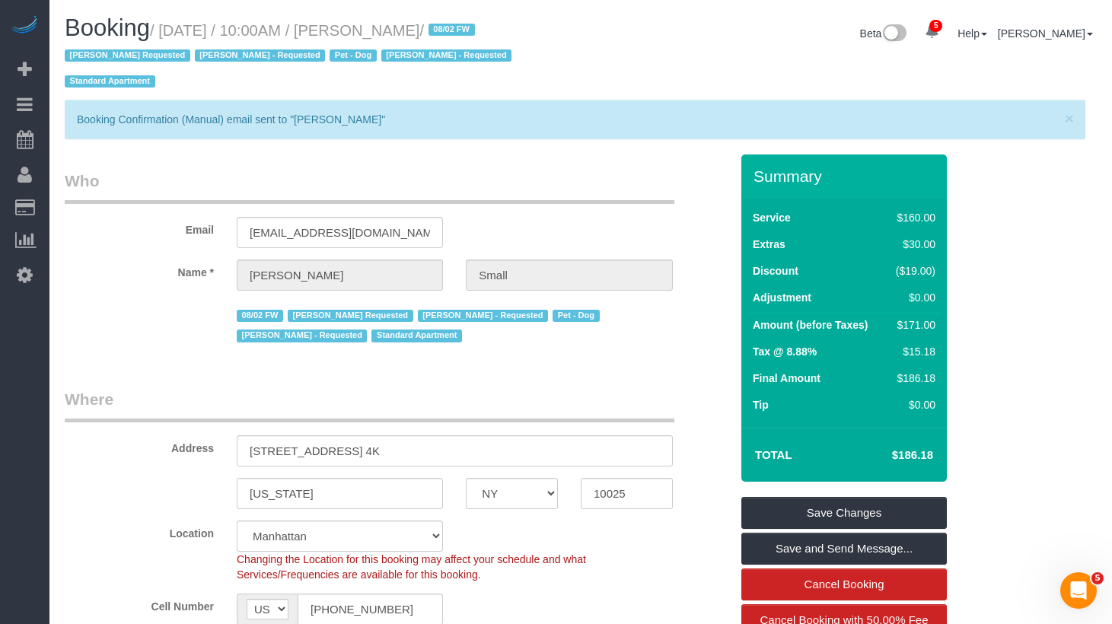
click at [439, 185] on legend "Who" at bounding box center [370, 187] width 610 height 34
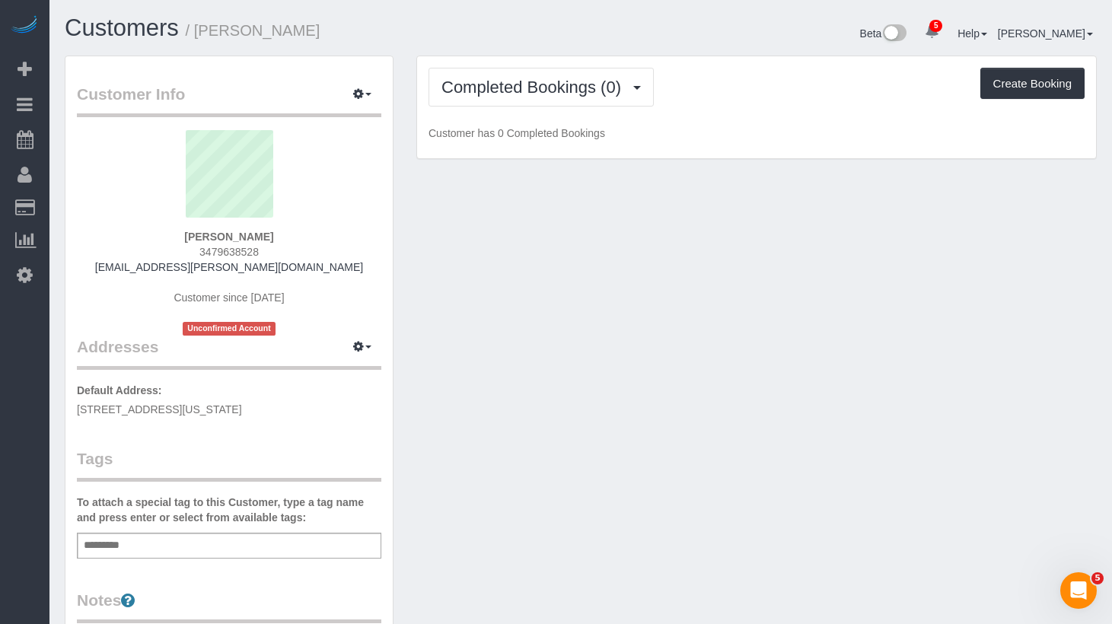
click at [162, 544] on div "Add a tag" at bounding box center [229, 546] width 305 height 26
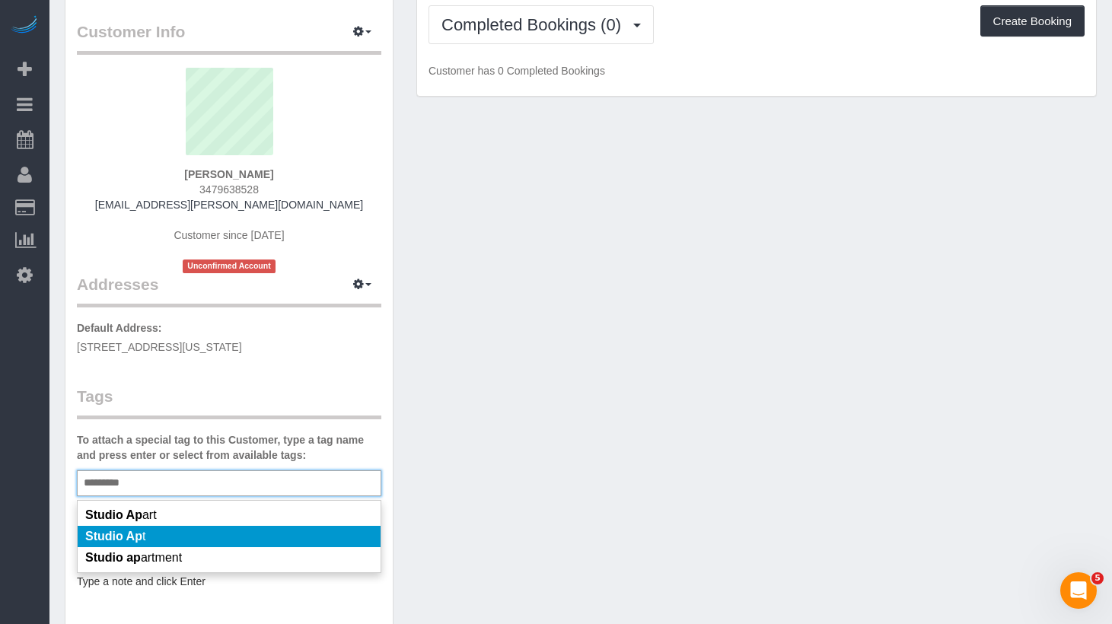
scroll to position [80, 0]
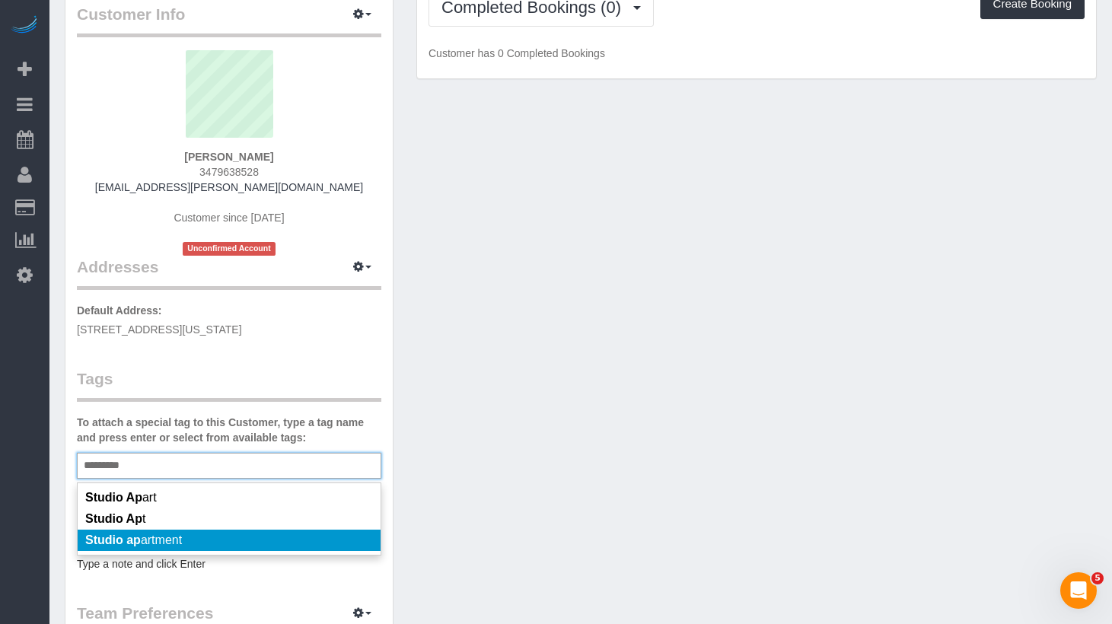
type input "*********"
click at [174, 537] on span "Studio ap artment" at bounding box center [133, 540] width 97 height 13
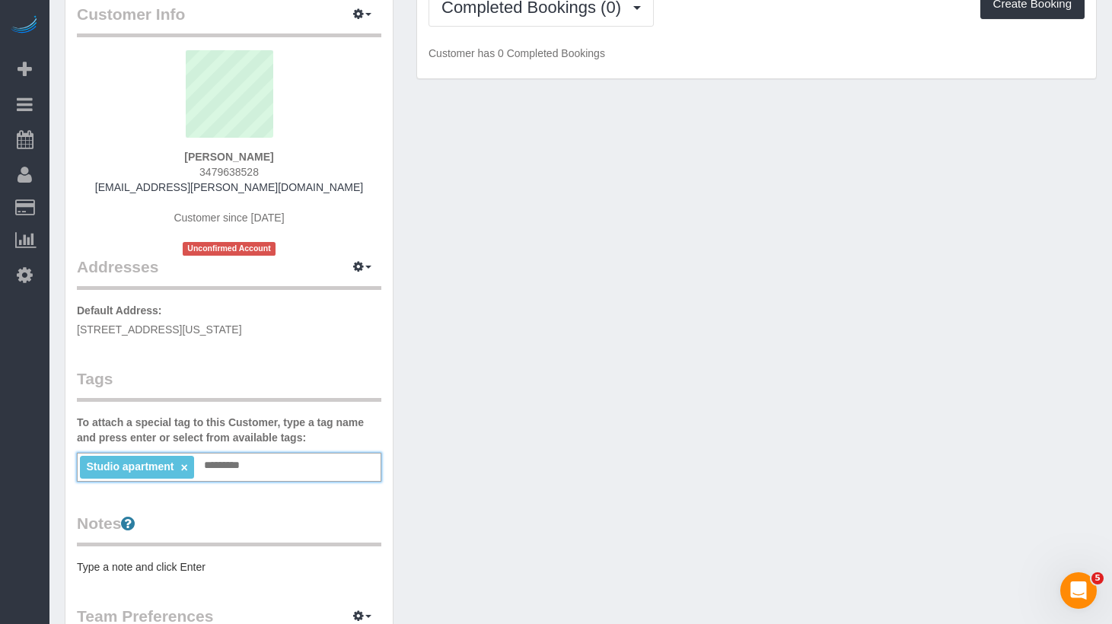
drag, startPoint x: 654, startPoint y: 383, endPoint x: 693, endPoint y: 317, distance: 76.8
click at [654, 383] on div "Customer Info Edit Contact Info Send Message Email Preferences Special Sales Ta…" at bounding box center [580, 487] width 1055 height 1023
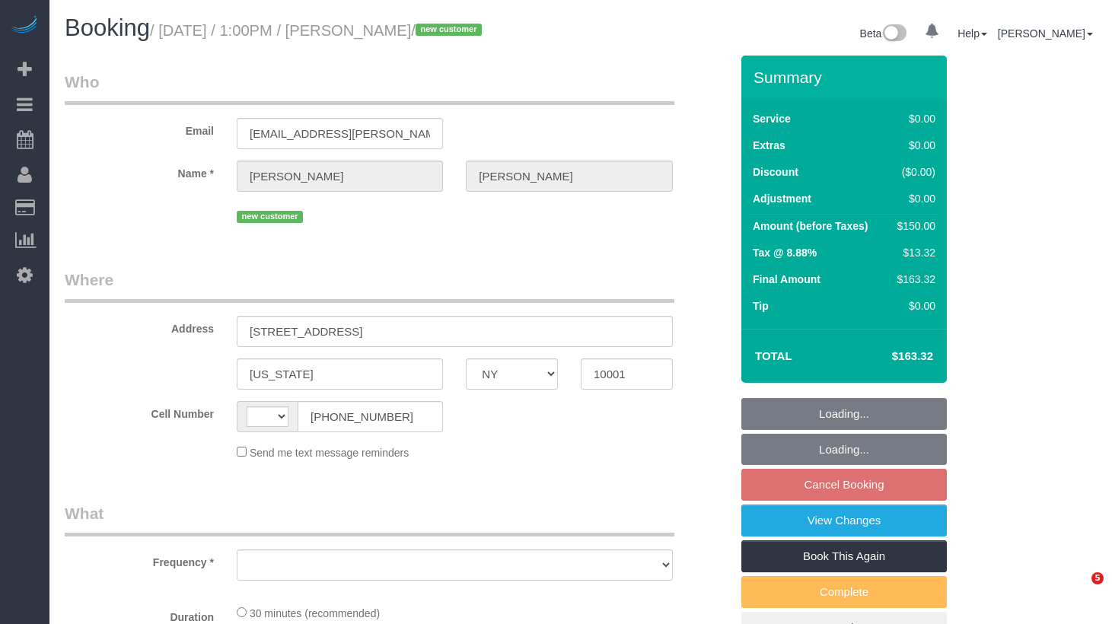
select select "NY"
select select "object:412"
select select "number:89"
select select "number:73"
select select "number:15"
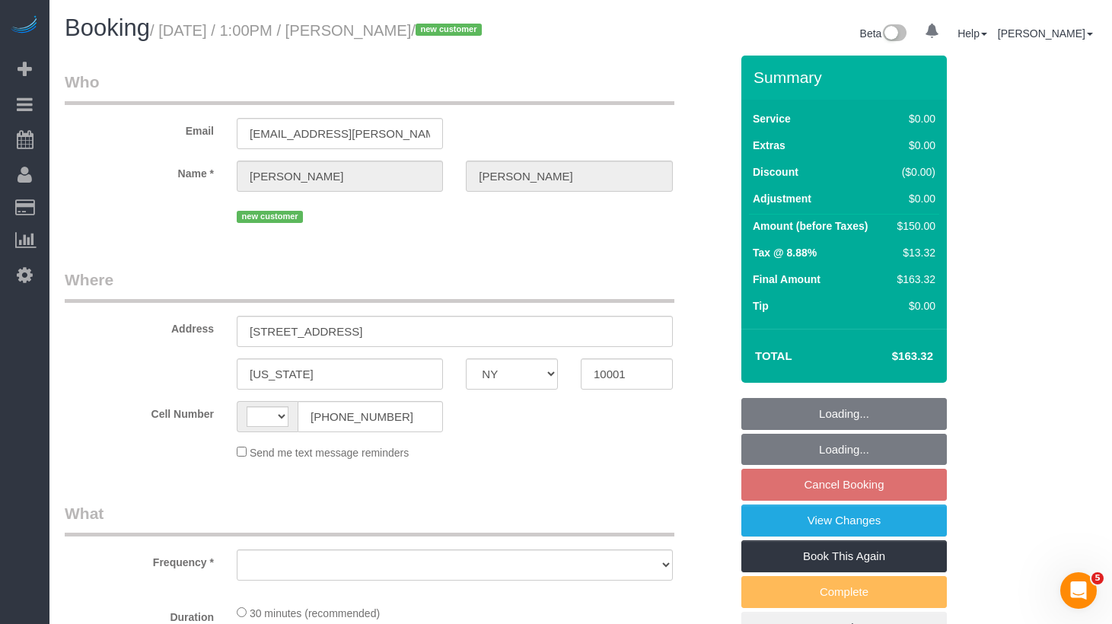
select select "number:5"
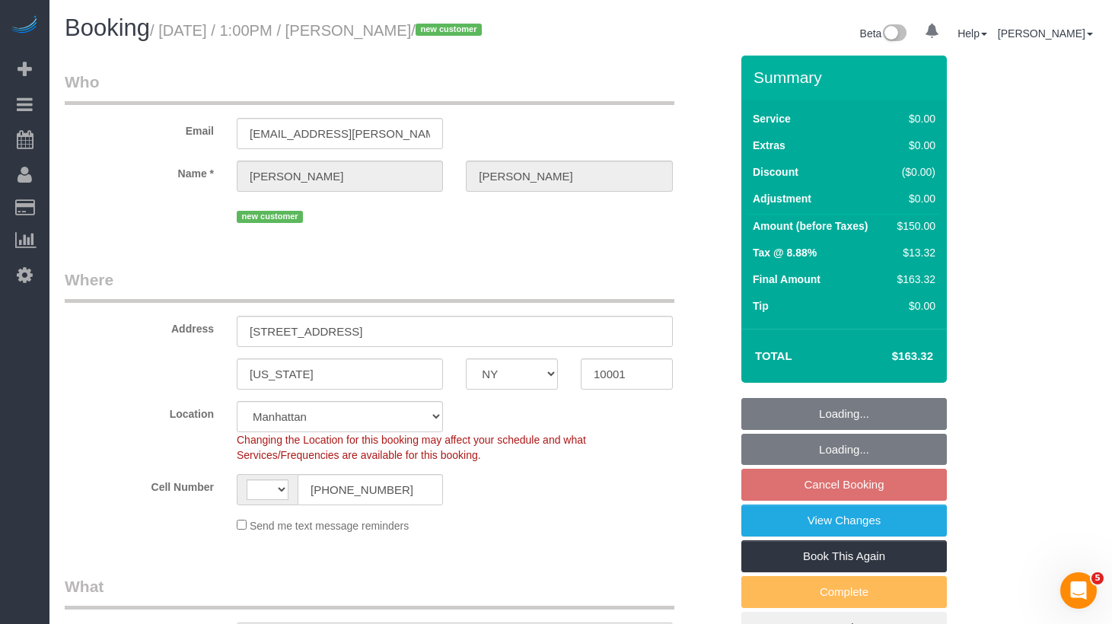
select select "object:563"
select select "string:US"
select select "string:stripe-pm_1S16nA4VGloSiKo74n1aZRzG"
select select "spot1"
click at [392, 502] on input "(347) 963-8528" at bounding box center [370, 489] width 145 height 31
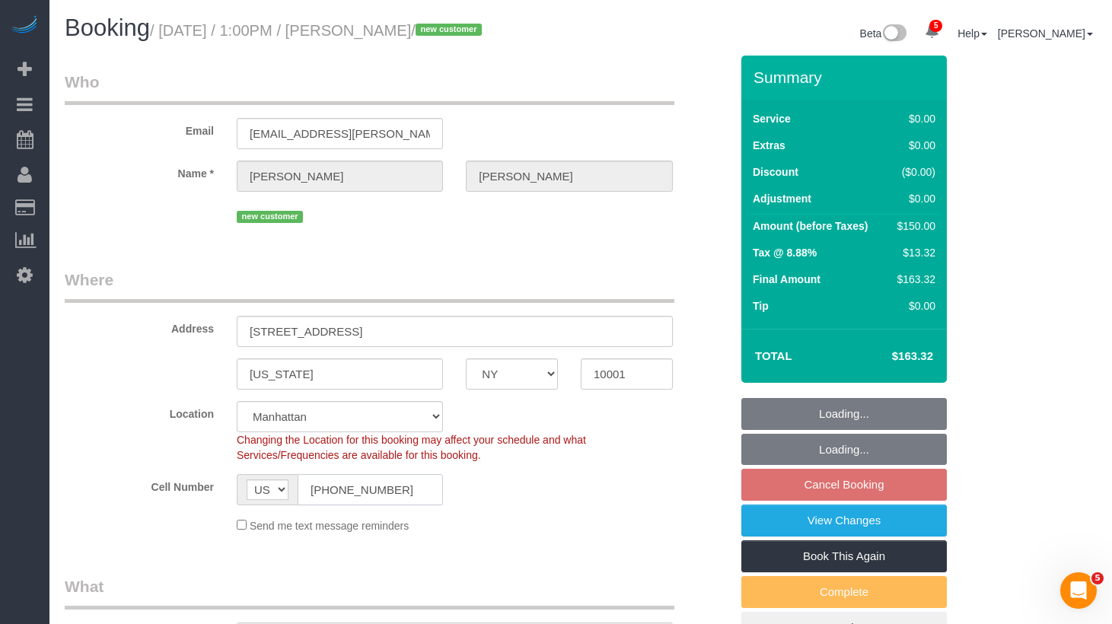
click at [392, 502] on input "(347) 963-8528" at bounding box center [370, 489] width 145 height 31
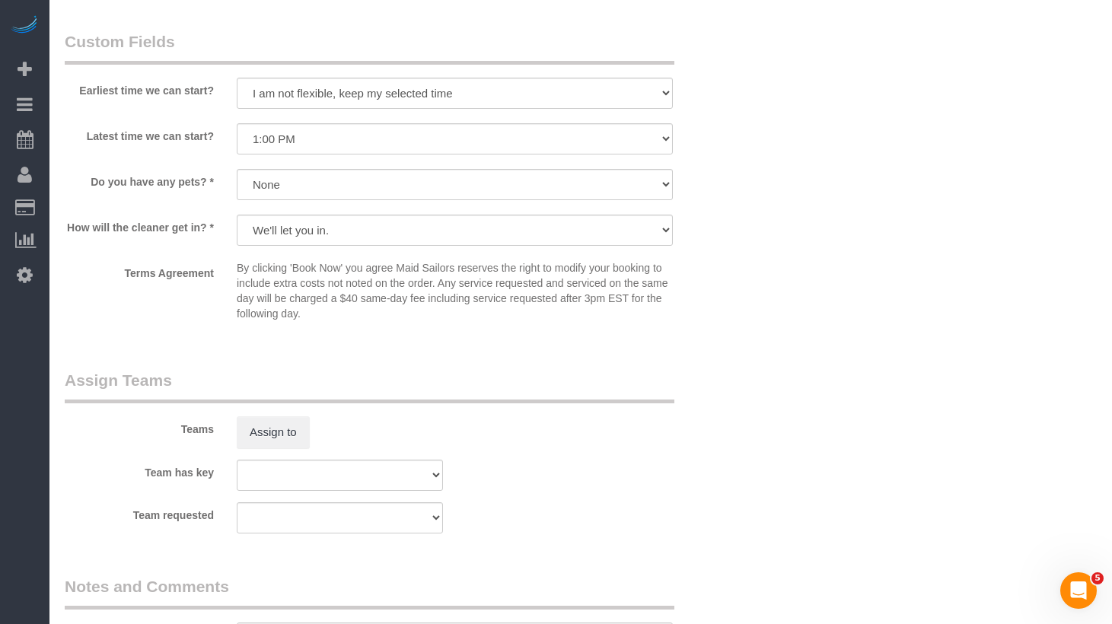
scroll to position [1567, 0]
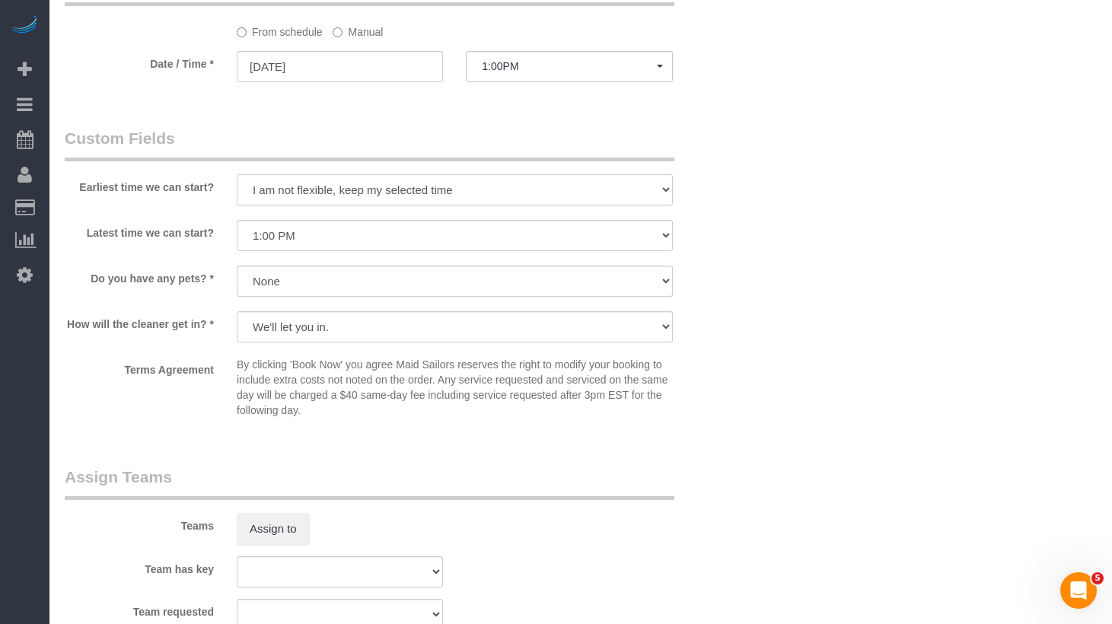
click at [512, 206] on select "I am not flexible, keep my selected time 8:00 AM 9:00 AM 10:00 AM 11:00 AM 12:0…" at bounding box center [455, 189] width 436 height 31
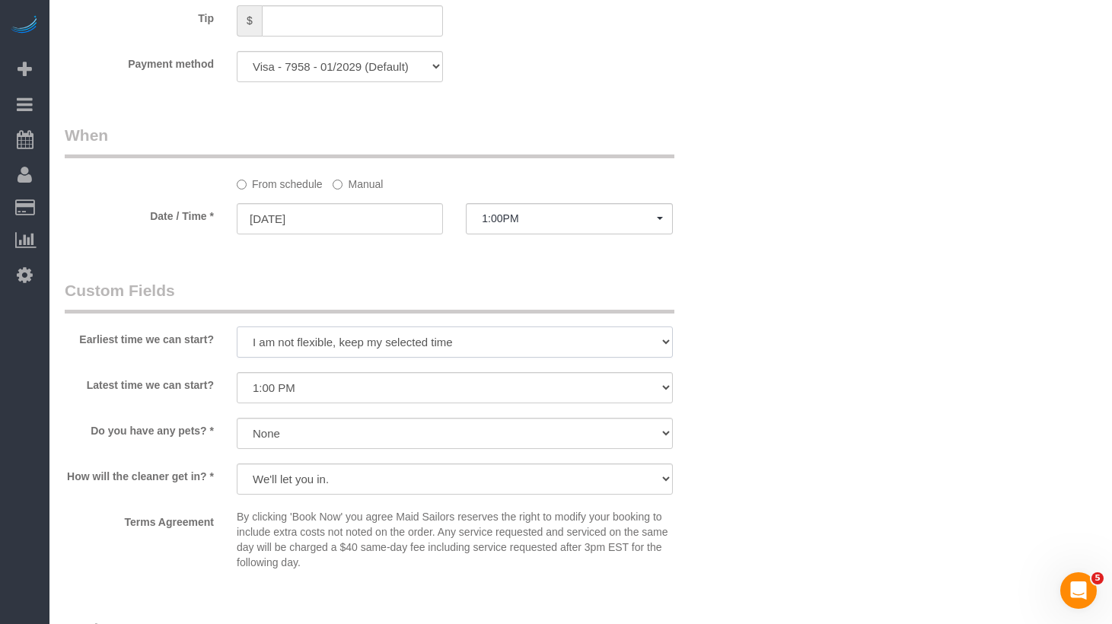
scroll to position [1493, 0]
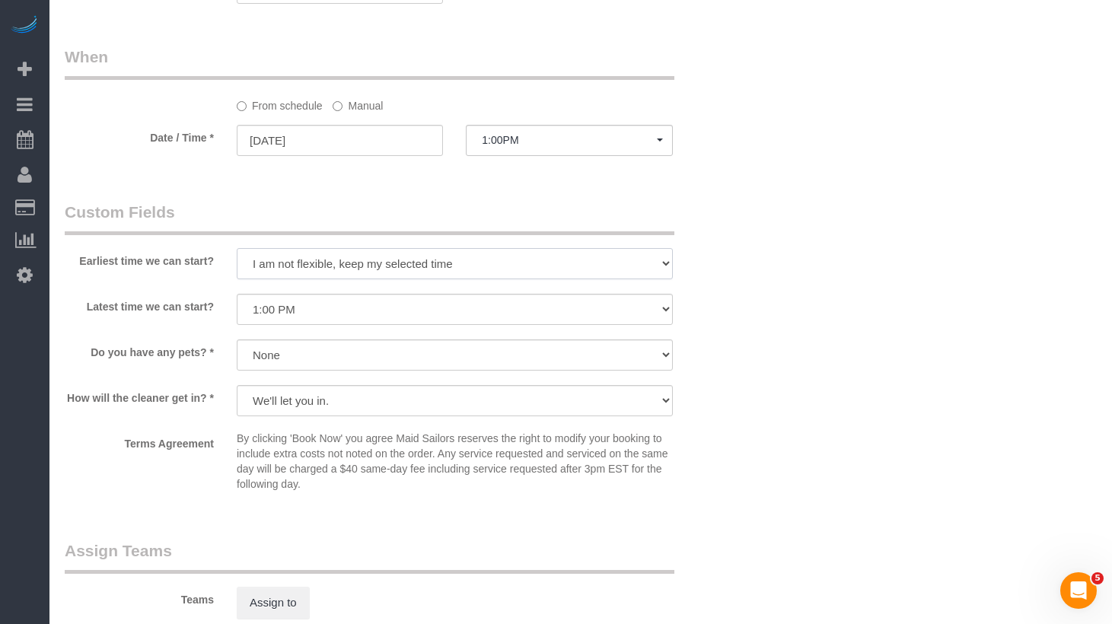
click at [390, 276] on select "I am not flexible, keep my selected time 8:00 AM 9:00 AM 10:00 AM 11:00 AM 12:0…" at bounding box center [455, 263] width 436 height 31
select select "number:61"
click at [237, 266] on select "I am not flexible, keep my selected time 8:00 AM 9:00 AM 10:00 AM 11:00 AM 12:0…" at bounding box center [455, 263] width 436 height 31
click at [369, 325] on select "I am not flexible, keep my selected time 8:00 AM 9:00 AM 10:00 AM 11:00 AM 12:0…" at bounding box center [455, 309] width 436 height 31
select select "number:75"
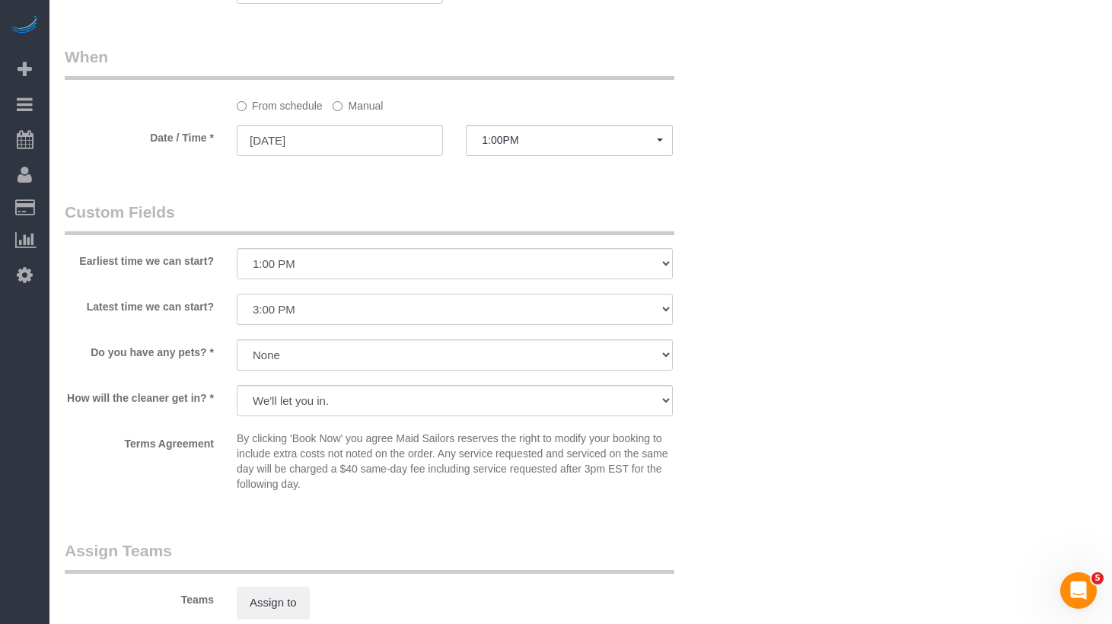
click at [237, 311] on select "I am not flexible, keep my selected time 8:00 AM 9:00 AM 10:00 AM 11:00 AM 12:0…" at bounding box center [455, 309] width 436 height 31
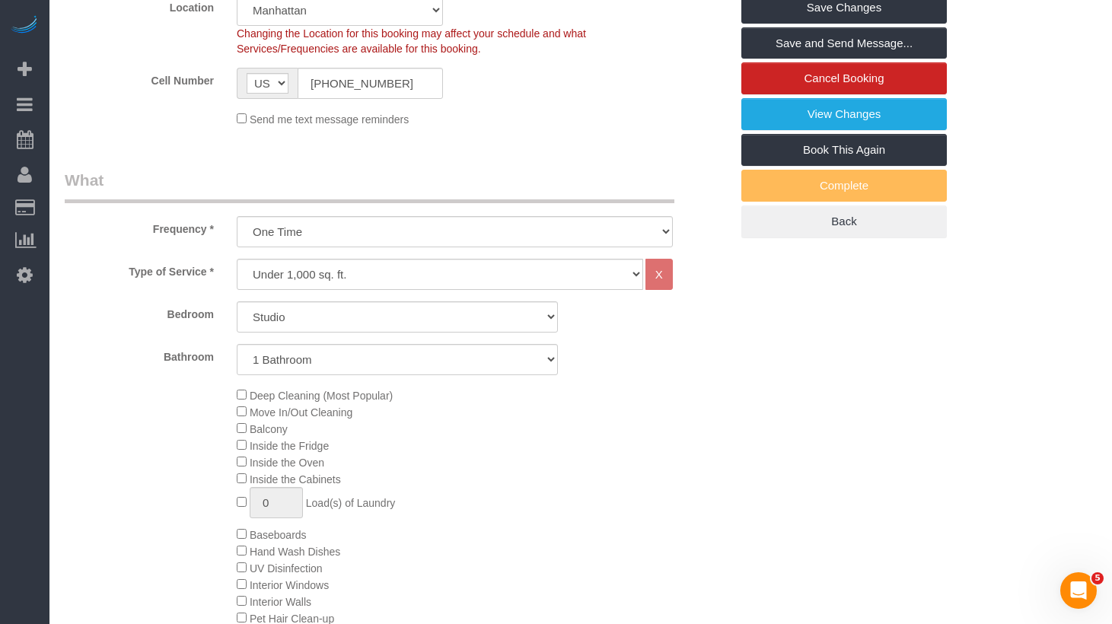
scroll to position [357, 0]
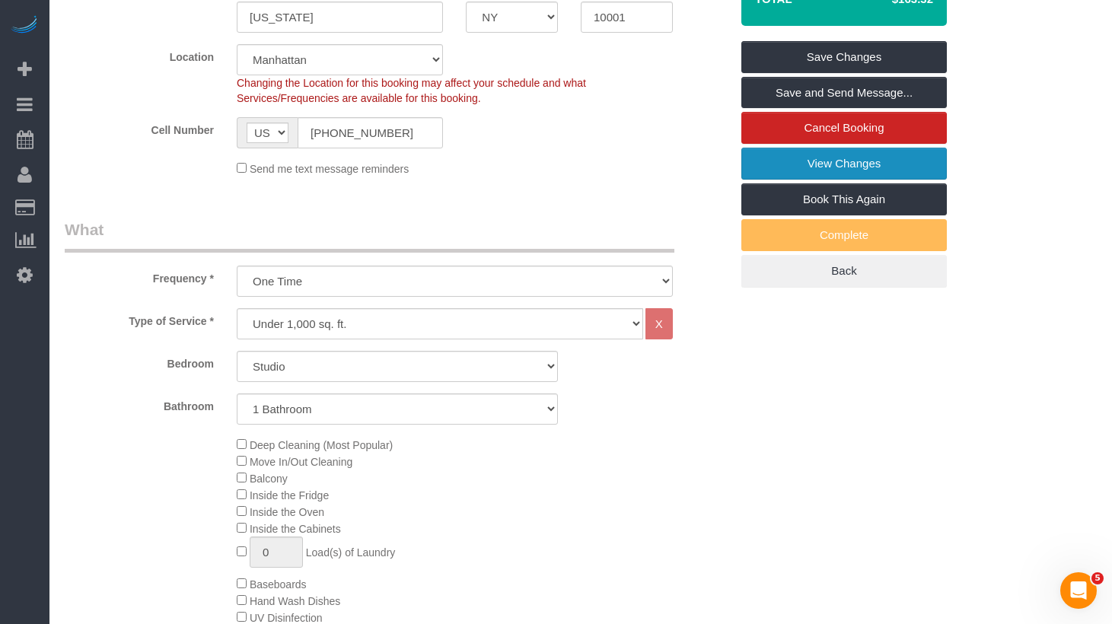
click at [850, 180] on link "View Changes" at bounding box center [845, 164] width 206 height 32
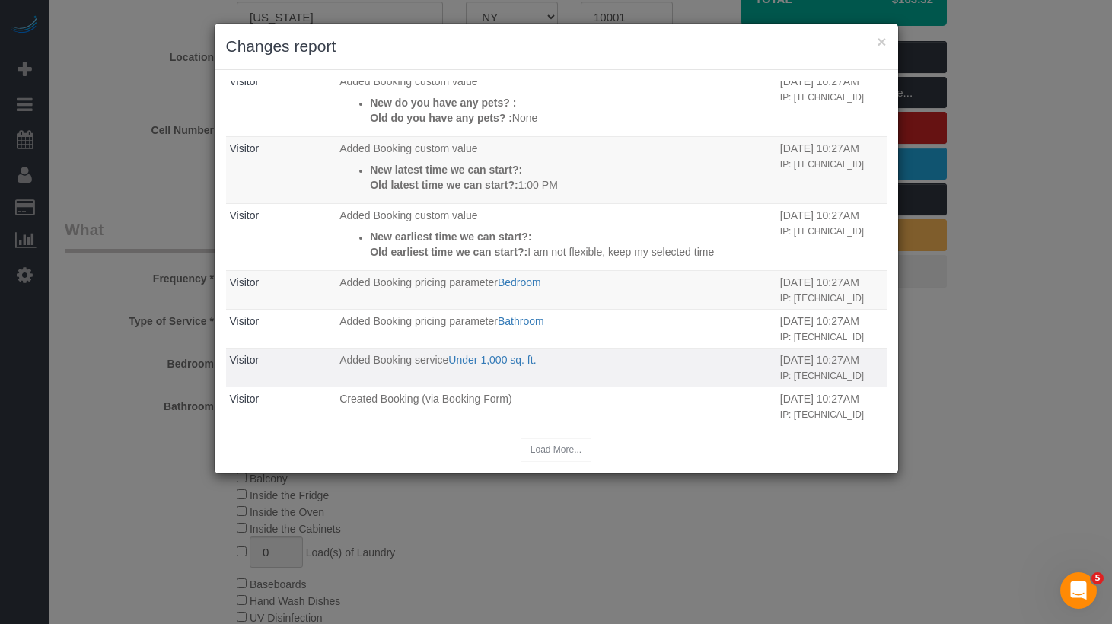
scroll to position [0, 0]
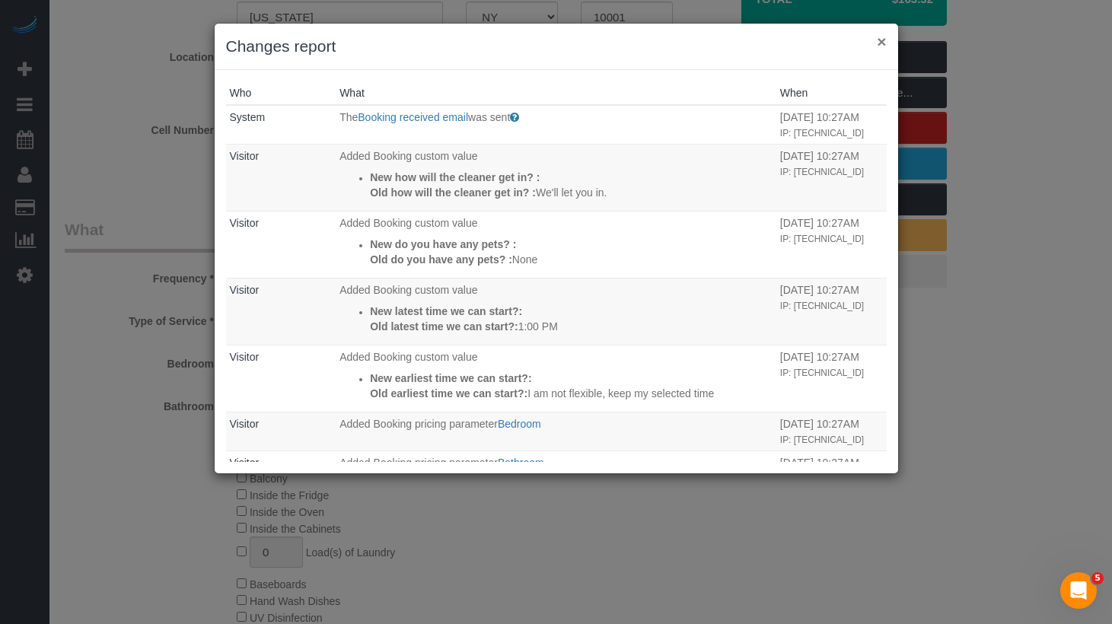
click at [882, 48] on button "×" at bounding box center [881, 41] width 9 height 16
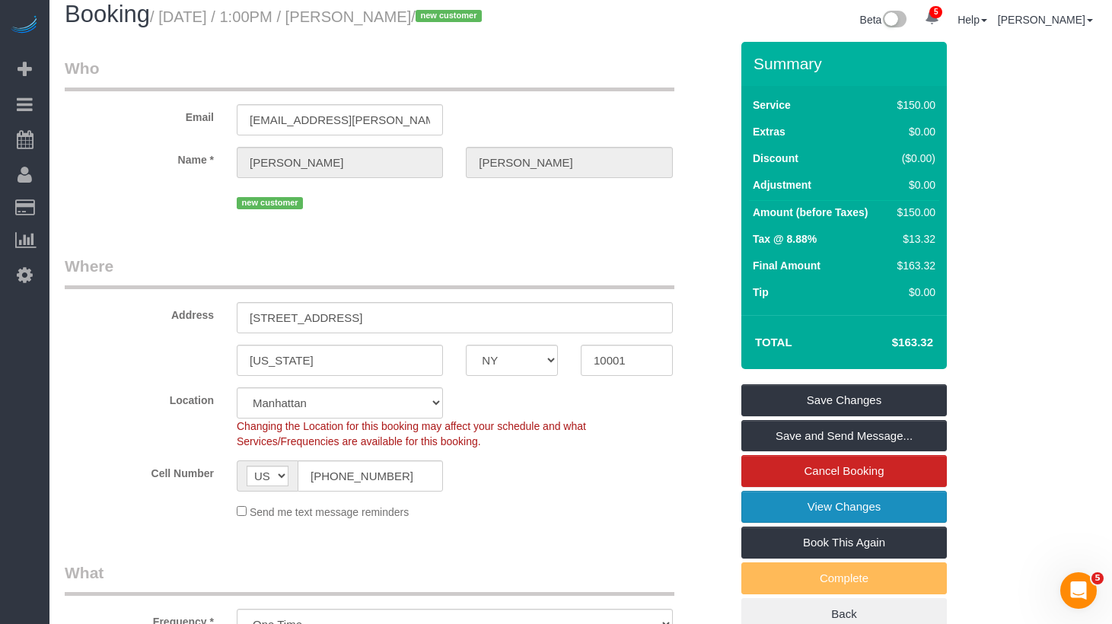
scroll to position [218, 0]
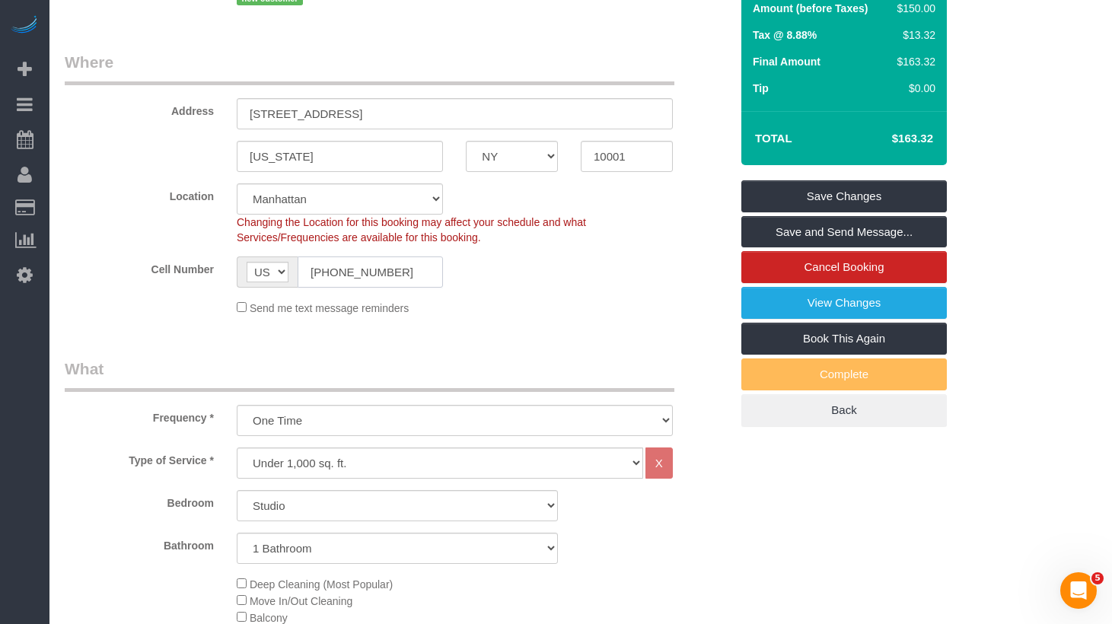
click at [387, 288] on input "(347) 963-8528" at bounding box center [370, 272] width 145 height 31
click at [378, 288] on input "(347) 963-8528" at bounding box center [370, 272] width 145 height 31
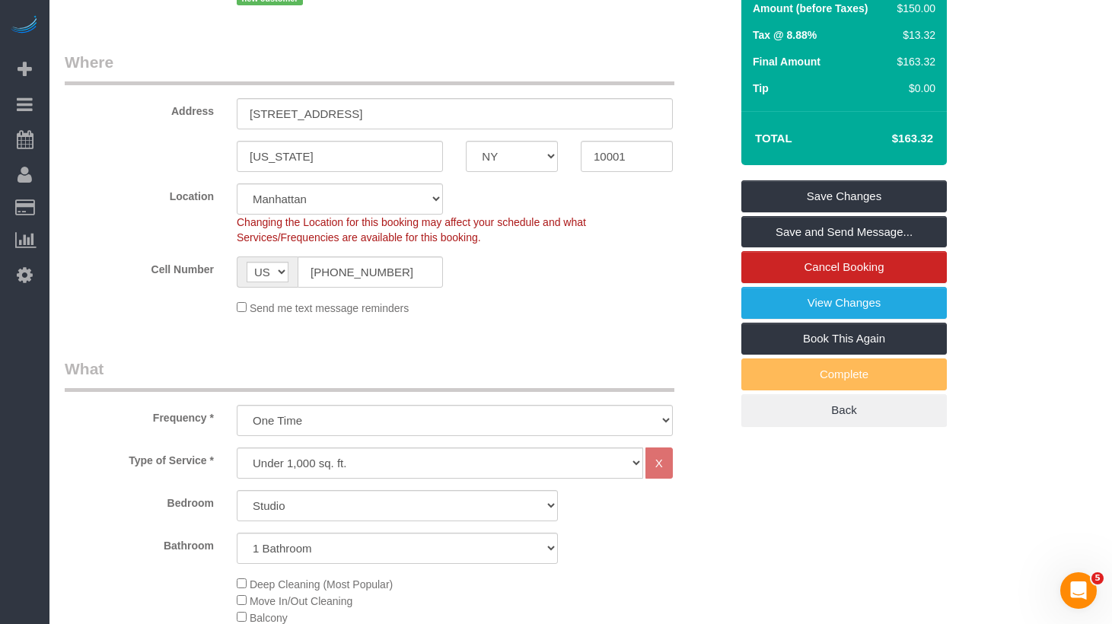
click at [517, 308] on sui-booking-location "Location Manhattan Austin Boston Bronx Brooklyn Charlotte Denver New Jersey Por…" at bounding box center [397, 249] width 665 height 132
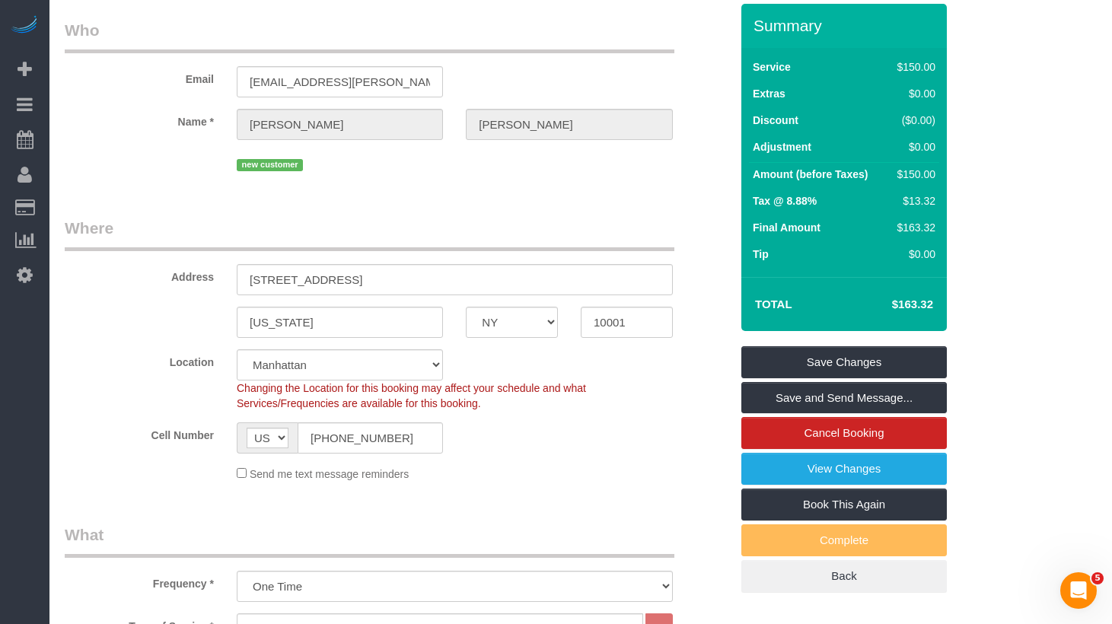
scroll to position [49, 0]
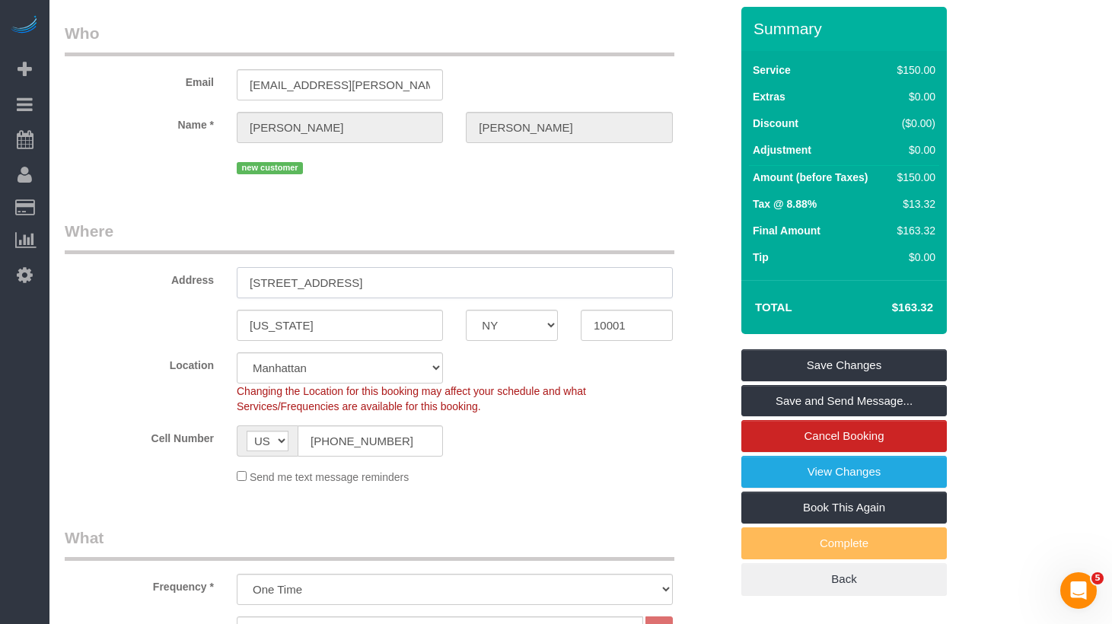
click at [281, 298] on input "525 W 28th St, 357" at bounding box center [455, 282] width 436 height 31
click at [280, 298] on input "525 W 28th St, 357" at bounding box center [455, 282] width 436 height 31
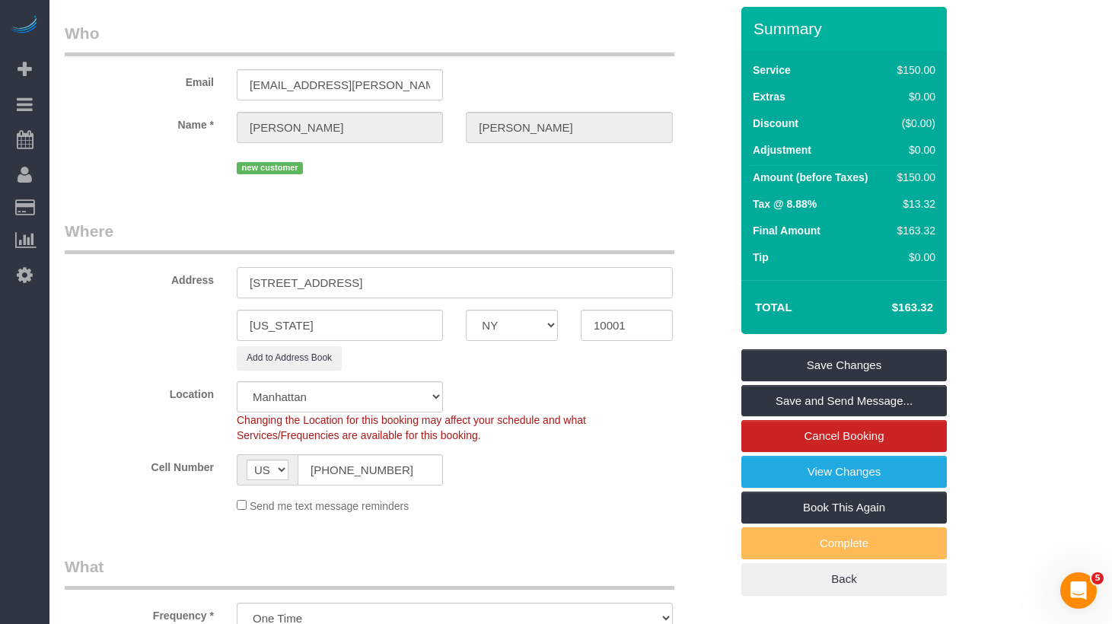
click at [336, 298] on input "525 West 28th St, 357" at bounding box center [455, 282] width 436 height 31
click at [365, 298] on input "525 West 28th Street, 357" at bounding box center [455, 282] width 436 height 31
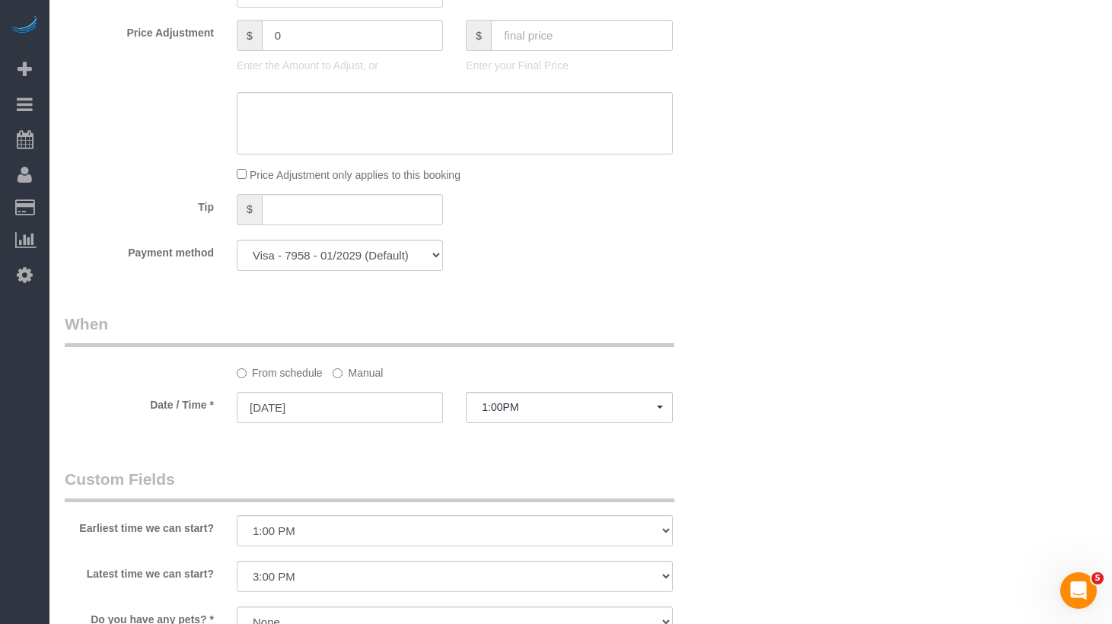
scroll to position [1552, 0]
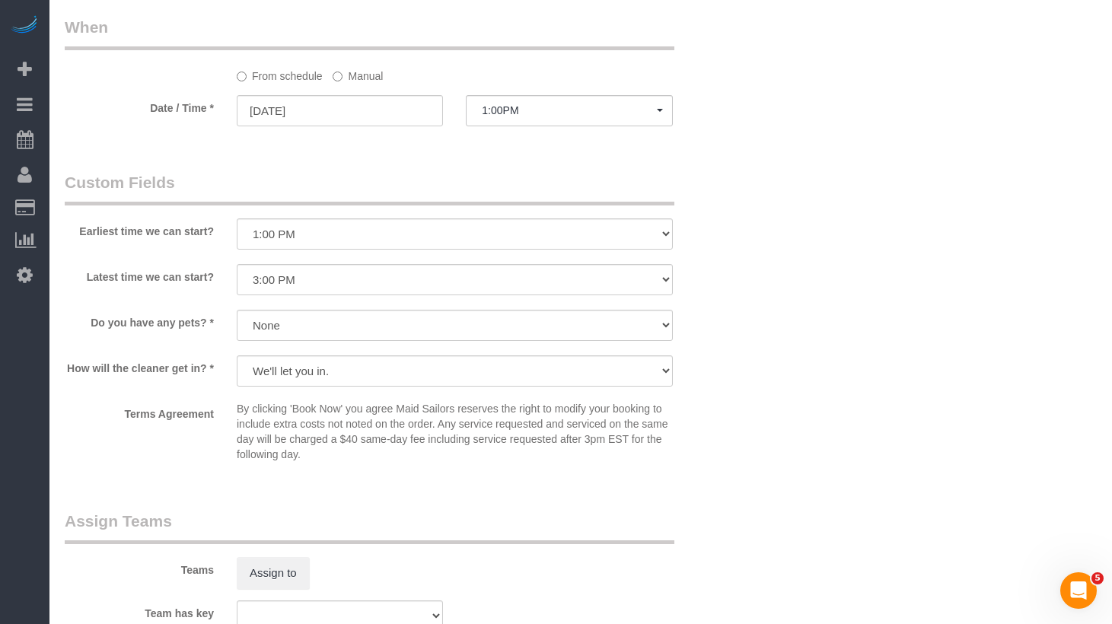
type input "525 West 28th Street, Apt. 357"
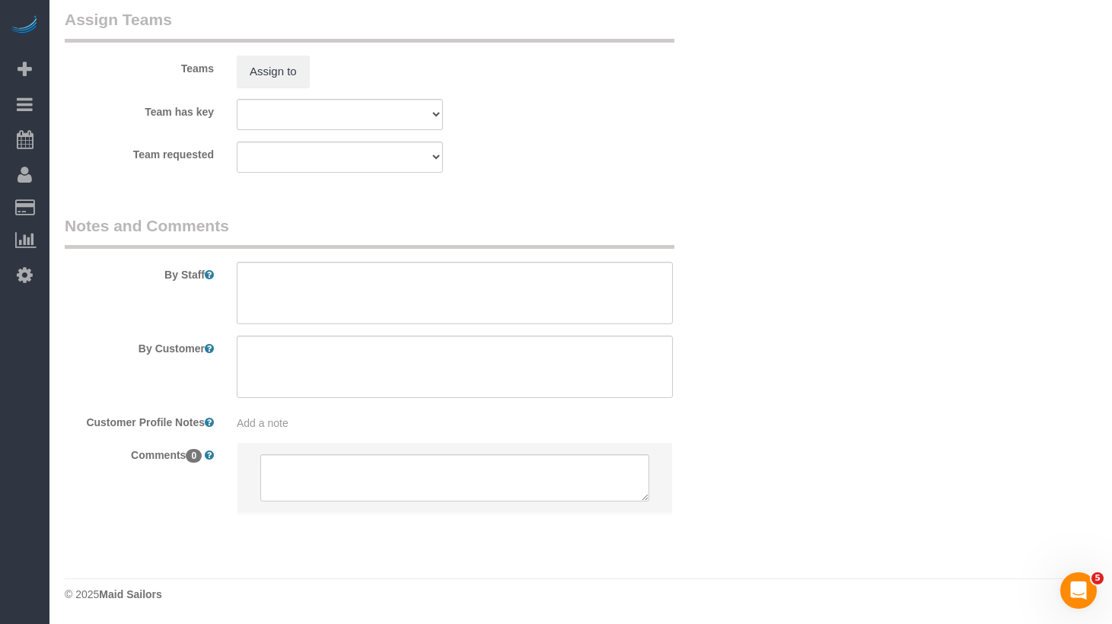
click at [309, 441] on sui-booking-comments "By Staff By Customer Customer Profile Notes Add a note Comments 0" at bounding box center [397, 372] width 665 height 314
click at [318, 424] on div "Add a note" at bounding box center [455, 423] width 436 height 15
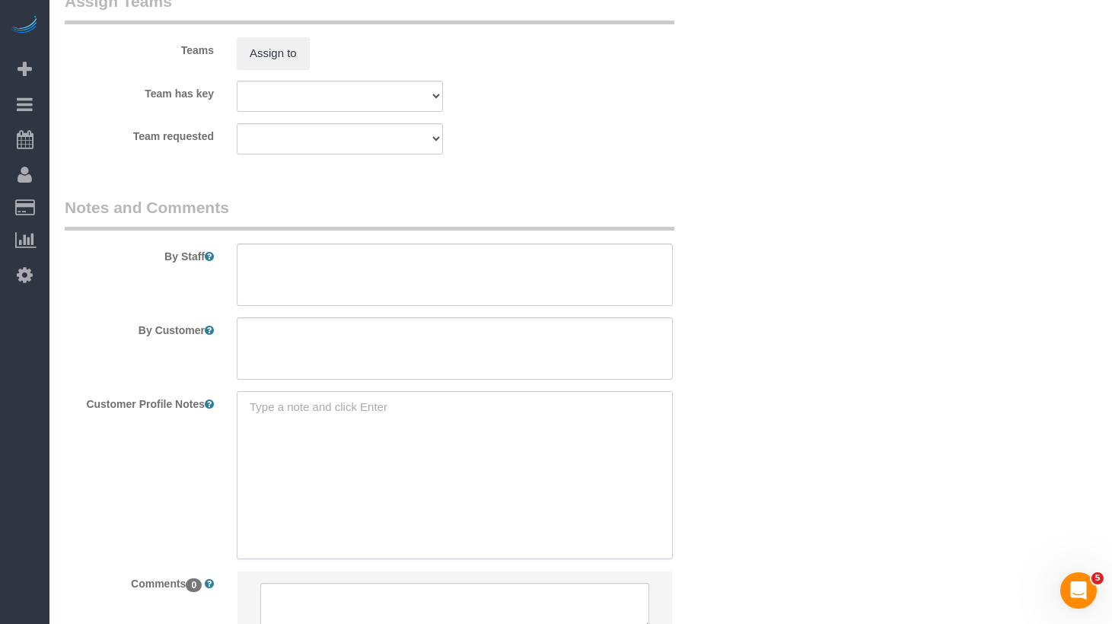
click at [315, 445] on textarea at bounding box center [455, 475] width 436 height 168
paste textarea "https://streeteasy.com/building/ava-high-line/357?utm_campaign=rental_listing&u…"
type textarea "https://streeteasy.com/building/ava-high-line/357?utm_campaign=rental_listing&u…"
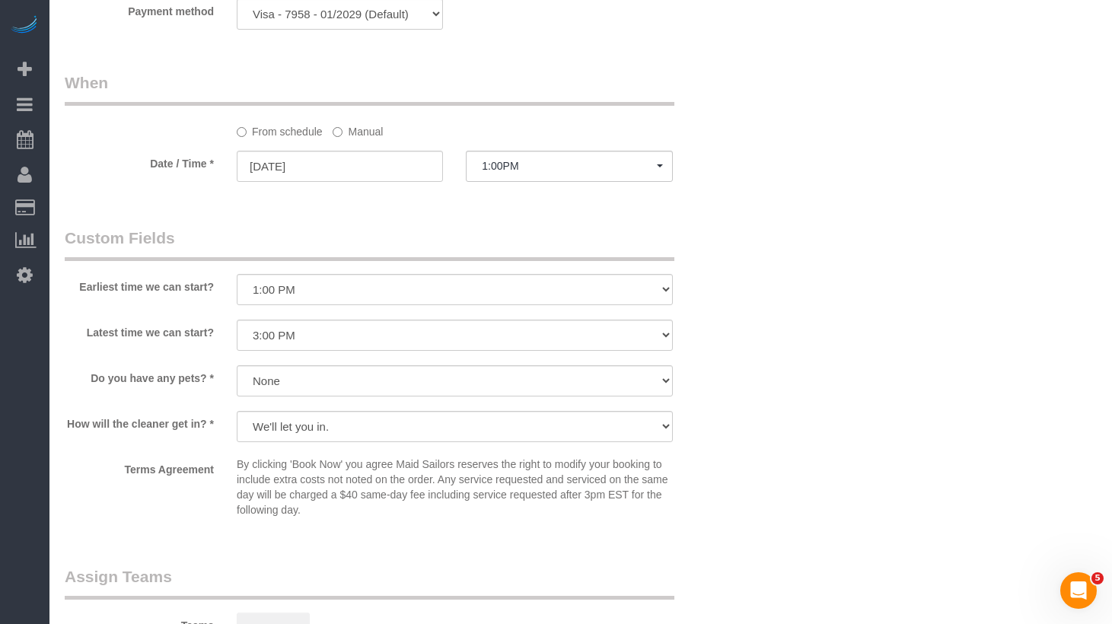
scroll to position [1641, 0]
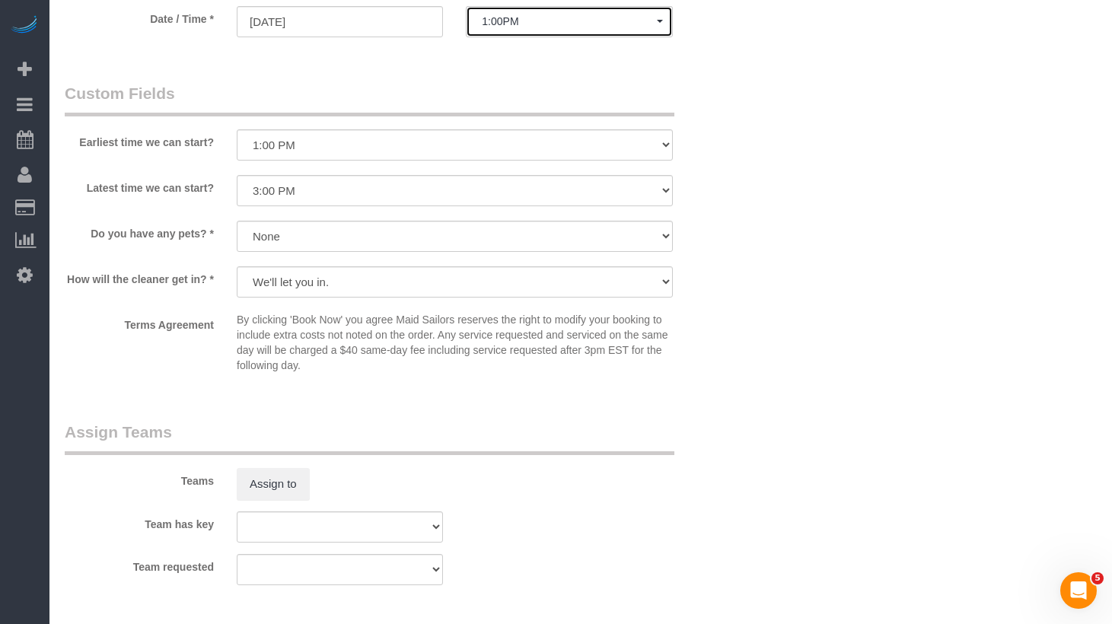
click at [518, 27] on span "1:00PM" at bounding box center [569, 21] width 174 height 12
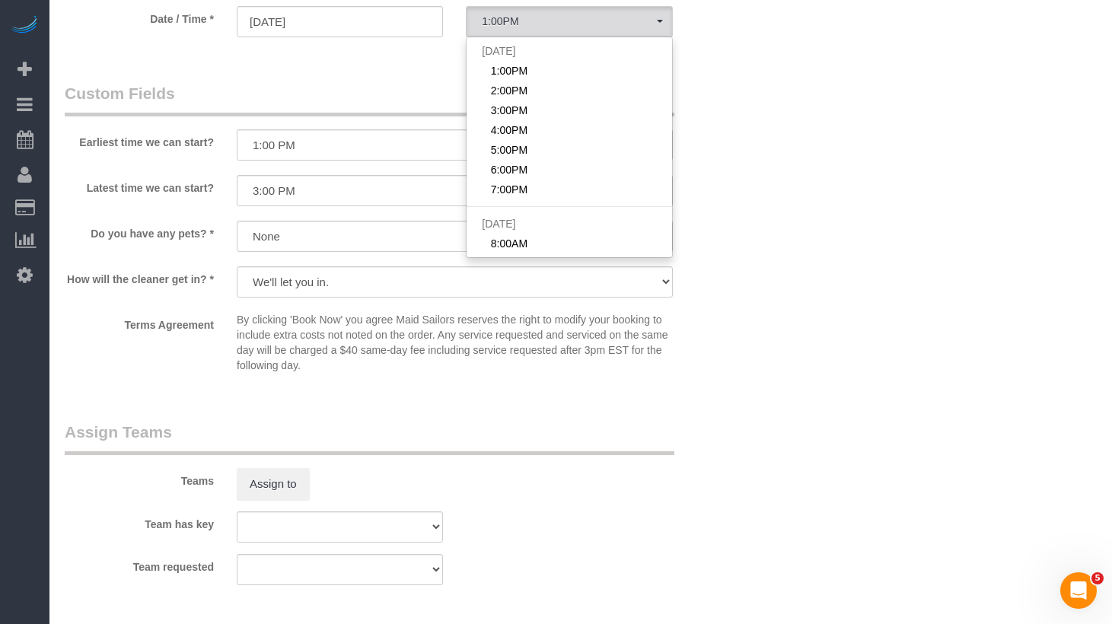
click at [354, 102] on legend "Custom Fields" at bounding box center [370, 99] width 610 height 34
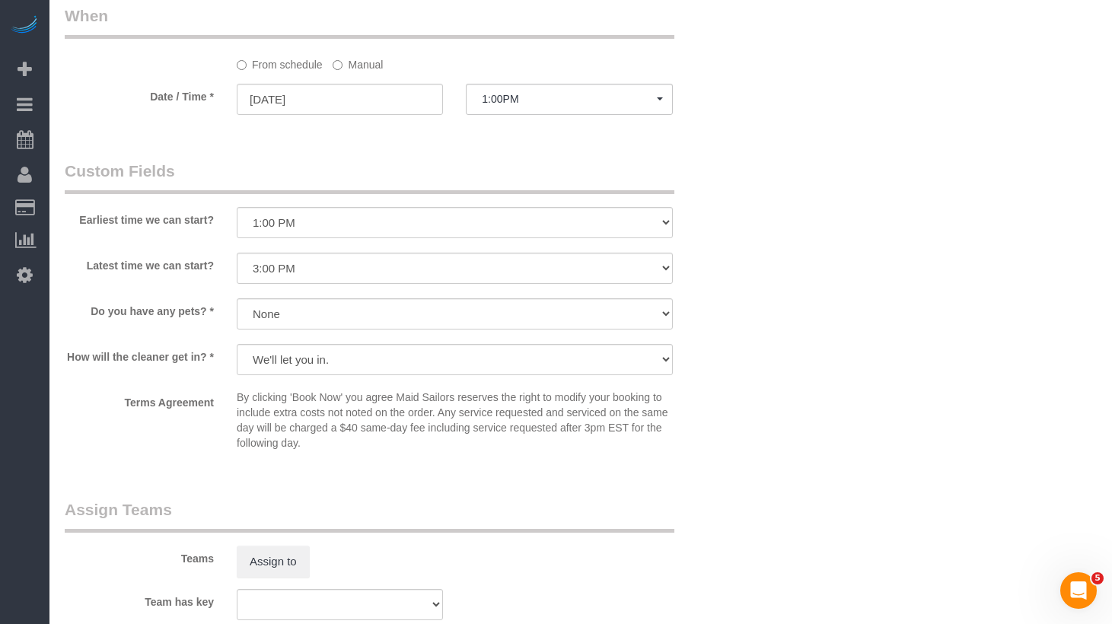
scroll to position [1556, 0]
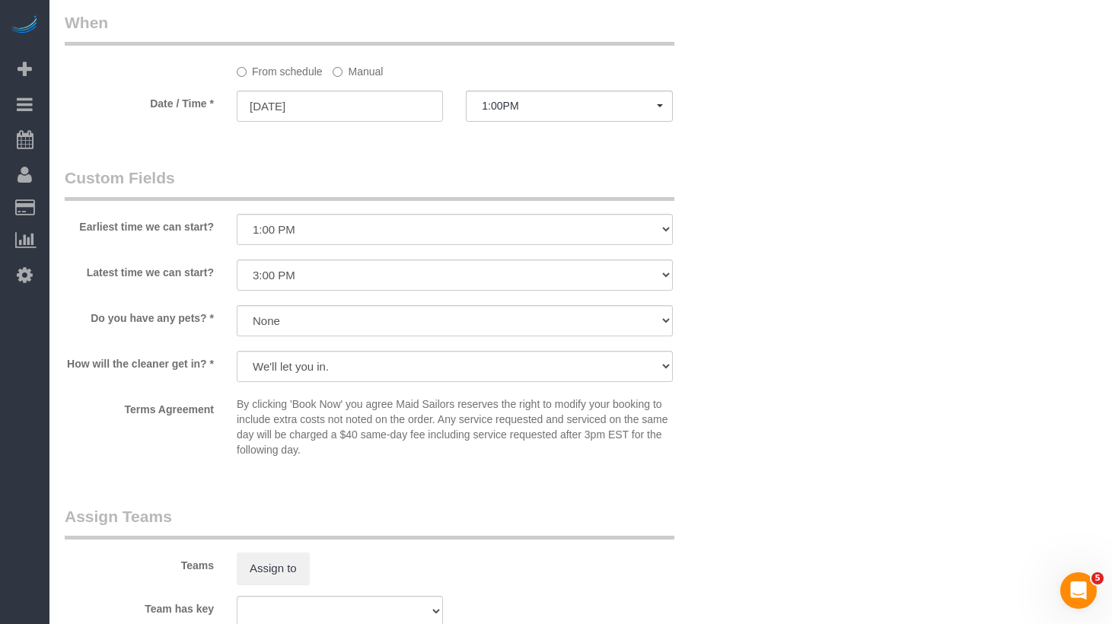
click at [359, 79] on label "Manual" at bounding box center [358, 69] width 50 height 21
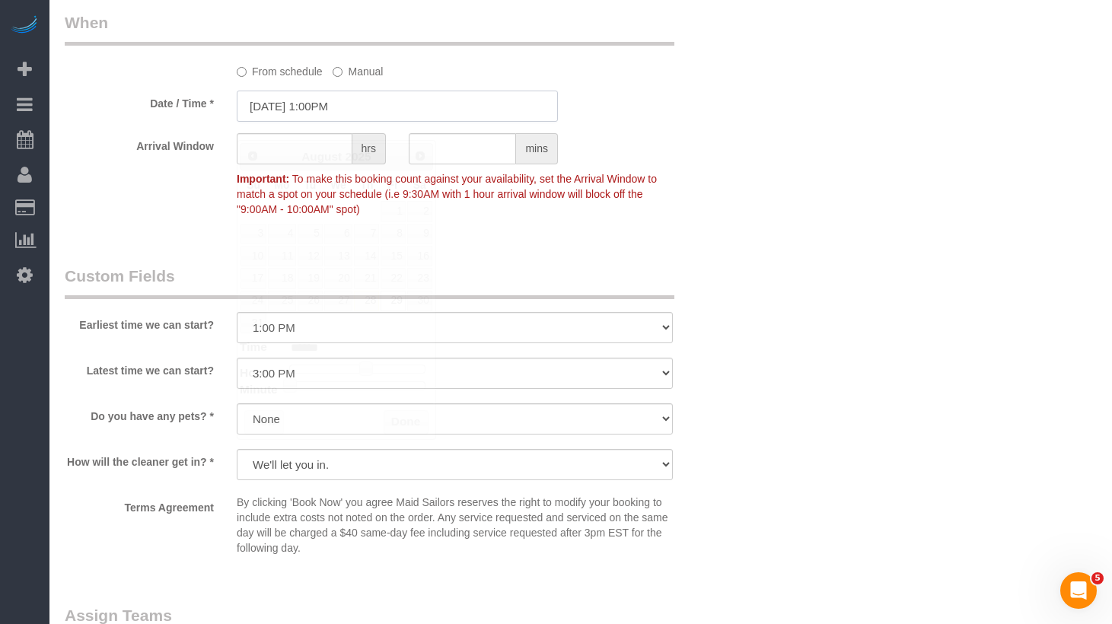
click at [372, 122] on input "08/29/2025 1:00PM" at bounding box center [397, 106] width 321 height 31
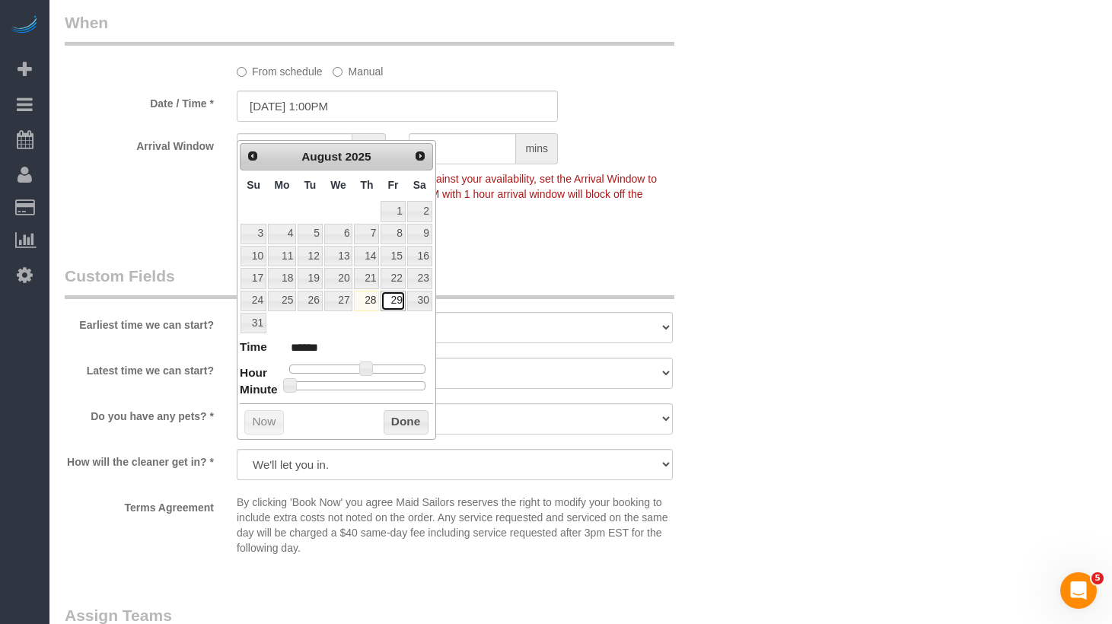
click at [391, 303] on link "29" at bounding box center [393, 301] width 24 height 21
type input "[DATE] 12:00PM"
type input "*******"
type input "08/29/2025 1:00PM"
type input "******"
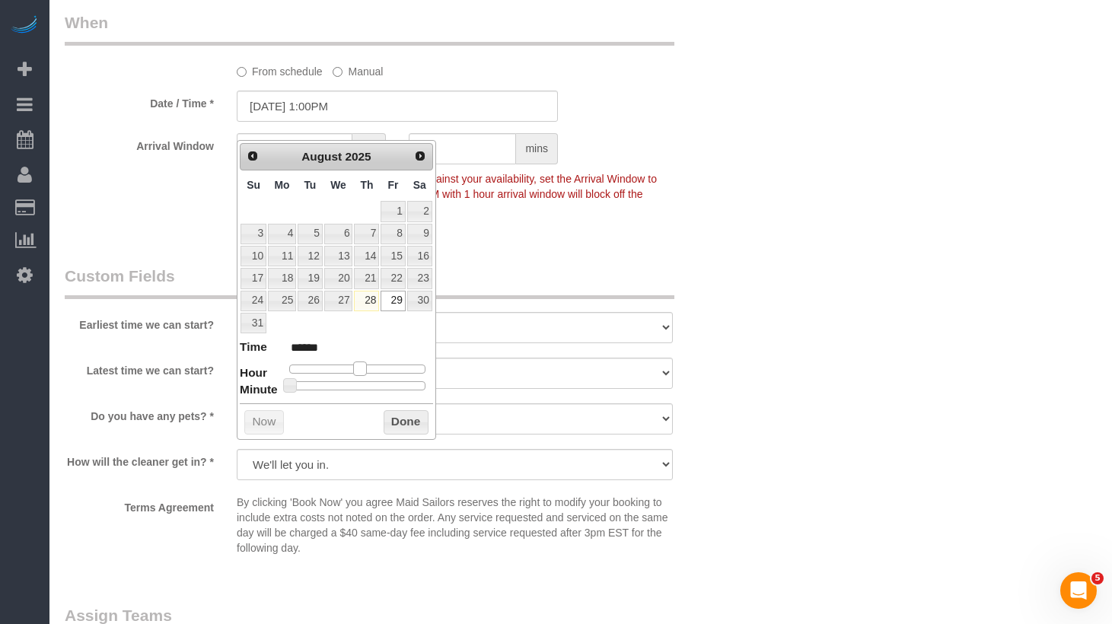
type input "08/29/2025 2:00PM"
type input "******"
drag, startPoint x: 366, startPoint y: 369, endPoint x: 375, endPoint y: 368, distance: 8.4
click at [375, 368] on span at bounding box center [372, 369] width 14 height 14
type input "08/29/2025 2:35PM"
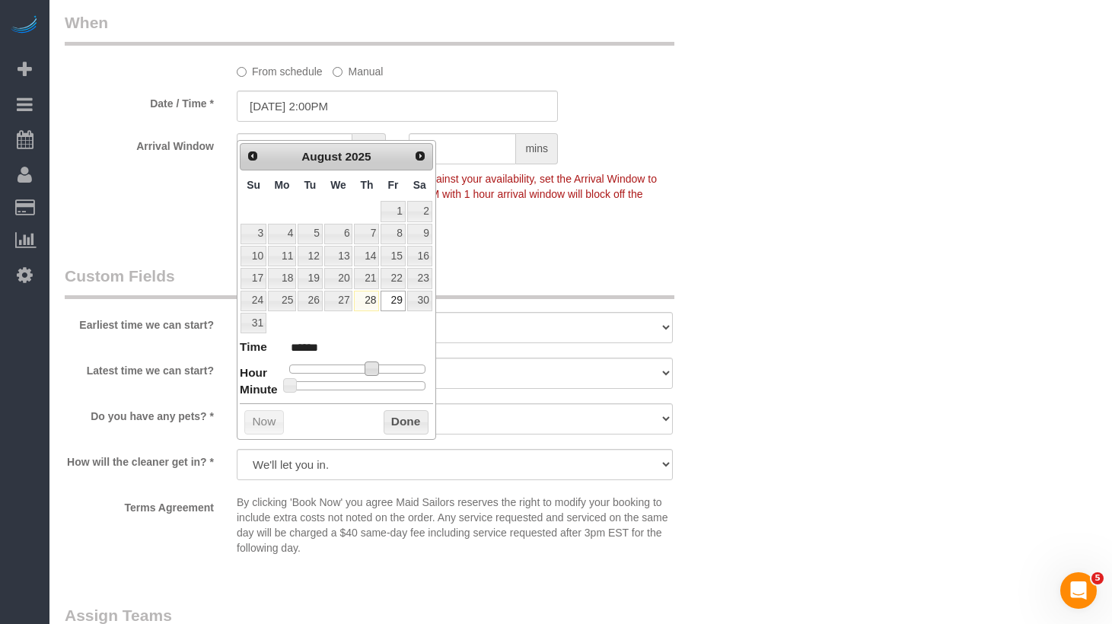
type input "******"
click at [371, 388] on div at bounding box center [357, 385] width 136 height 9
type input "08/29/2025 2:30PM"
type input "******"
drag, startPoint x: 371, startPoint y: 388, endPoint x: 397, endPoint y: 416, distance: 38.8
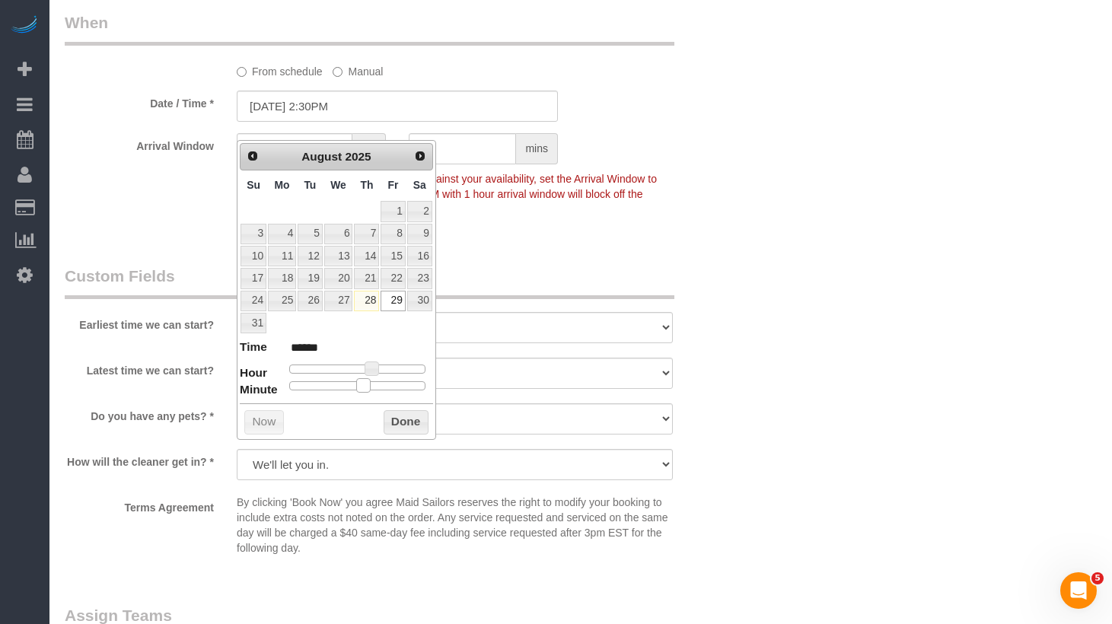
click at [364, 393] on div "Prev Next August 2025 Su Mo Tu We Th Fr Sa 1 2 3 4 5 6 7 8 9 10 11 12 13 14 15 …" at bounding box center [336, 290] width 199 height 300
drag, startPoint x: 397, startPoint y: 416, endPoint x: 622, endPoint y: 277, distance: 264.3
click at [397, 416] on button "Done" at bounding box center [406, 422] width 45 height 24
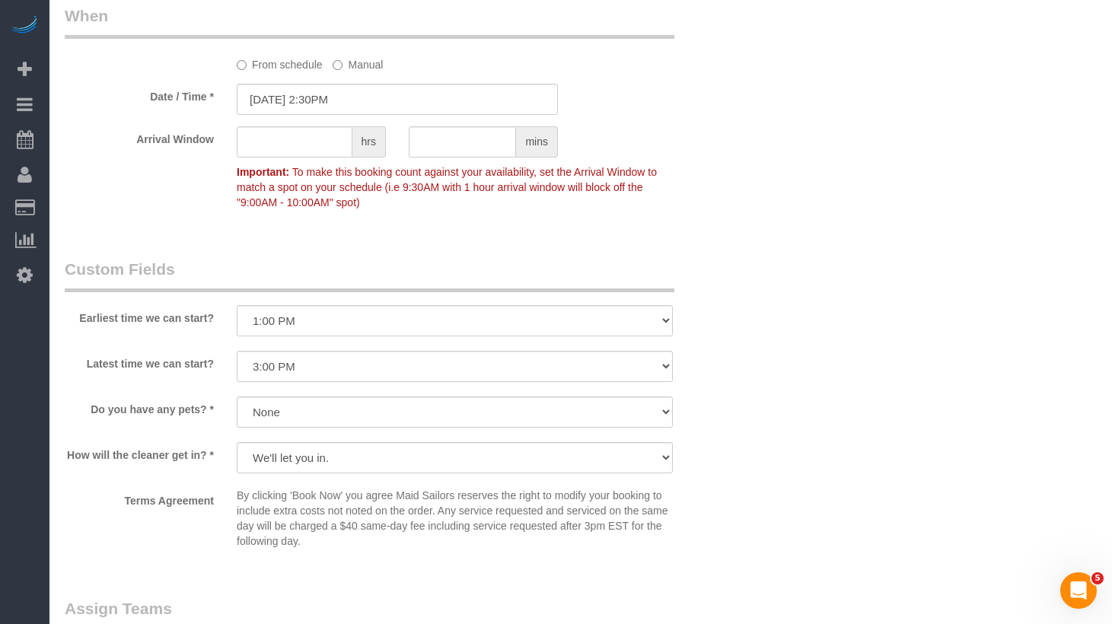
scroll to position [2024, 0]
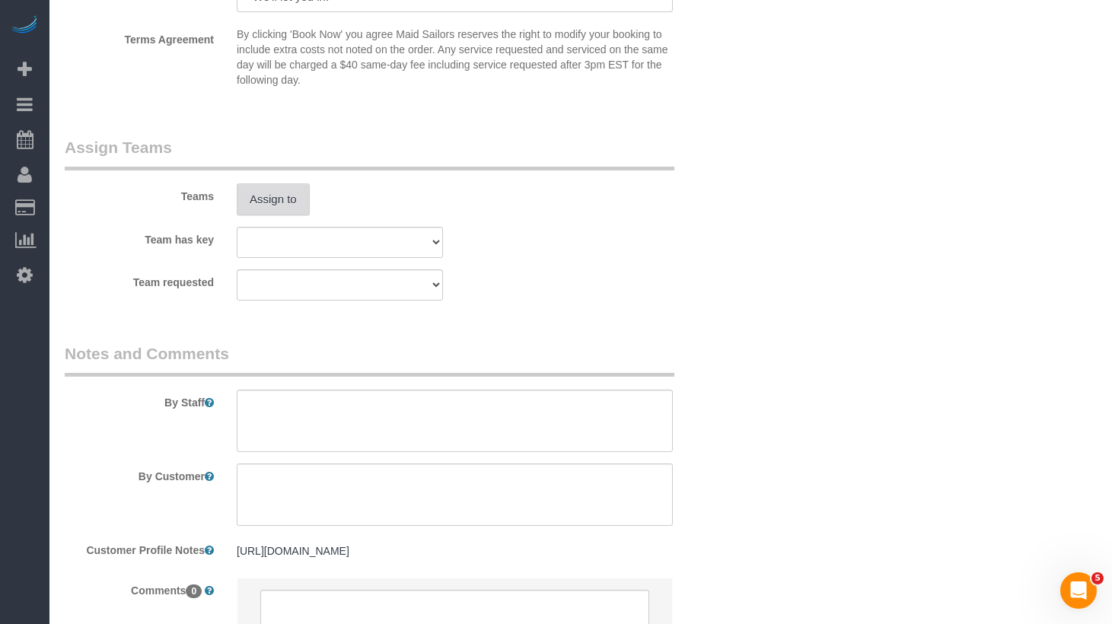
click at [292, 215] on button "Assign to" at bounding box center [273, 199] width 73 height 32
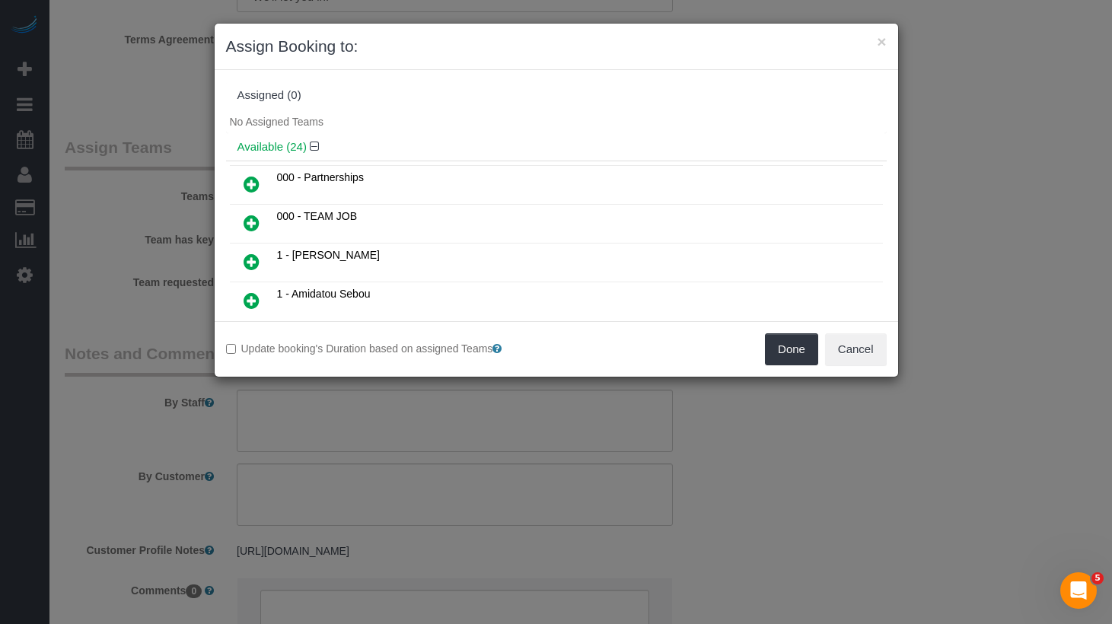
drag, startPoint x: 503, startPoint y: 123, endPoint x: 520, endPoint y: 120, distance: 16.9
click at [504, 123] on div "No Assigned Teams" at bounding box center [556, 121] width 661 height 23
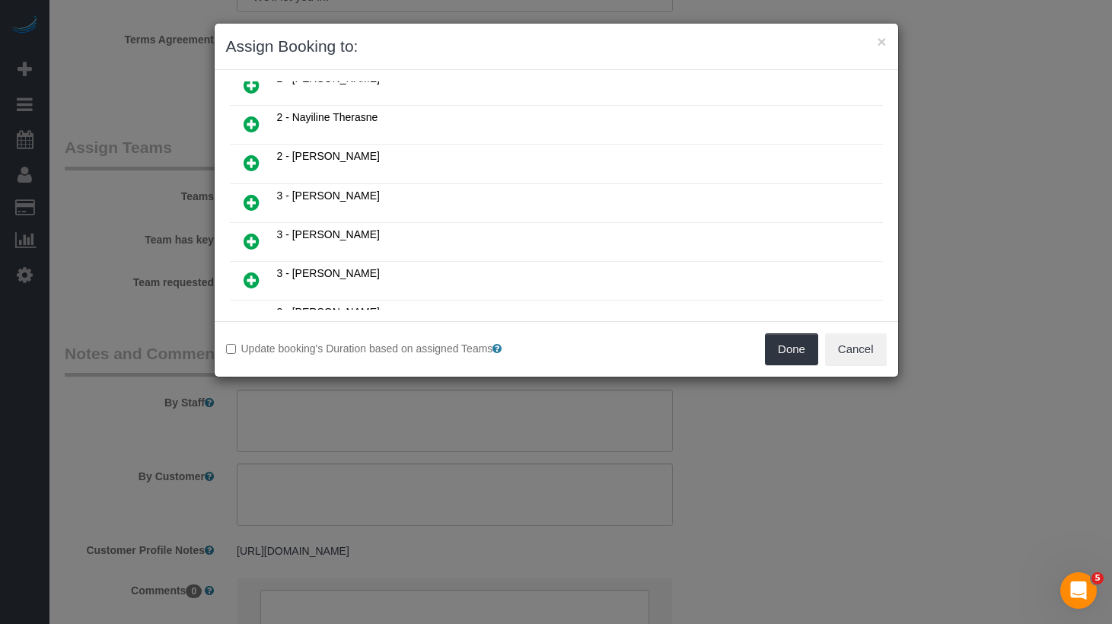
click at [255, 203] on icon at bounding box center [252, 202] width 16 height 18
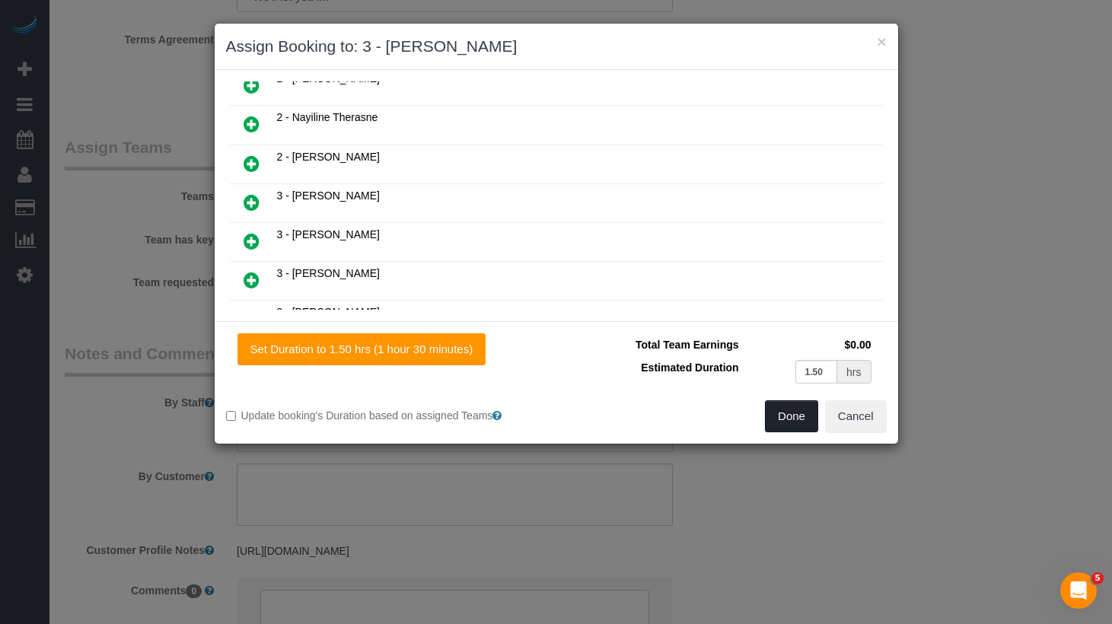
click at [787, 413] on button "Done" at bounding box center [791, 416] width 53 height 32
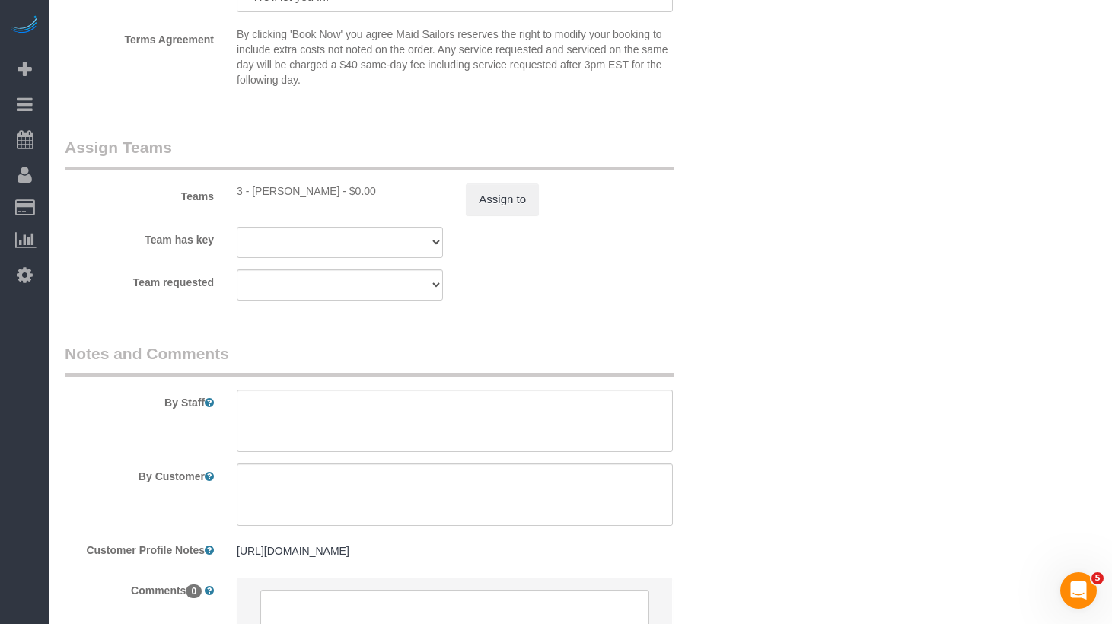
click at [737, 402] on div "By Staff" at bounding box center [397, 398] width 688 height 110
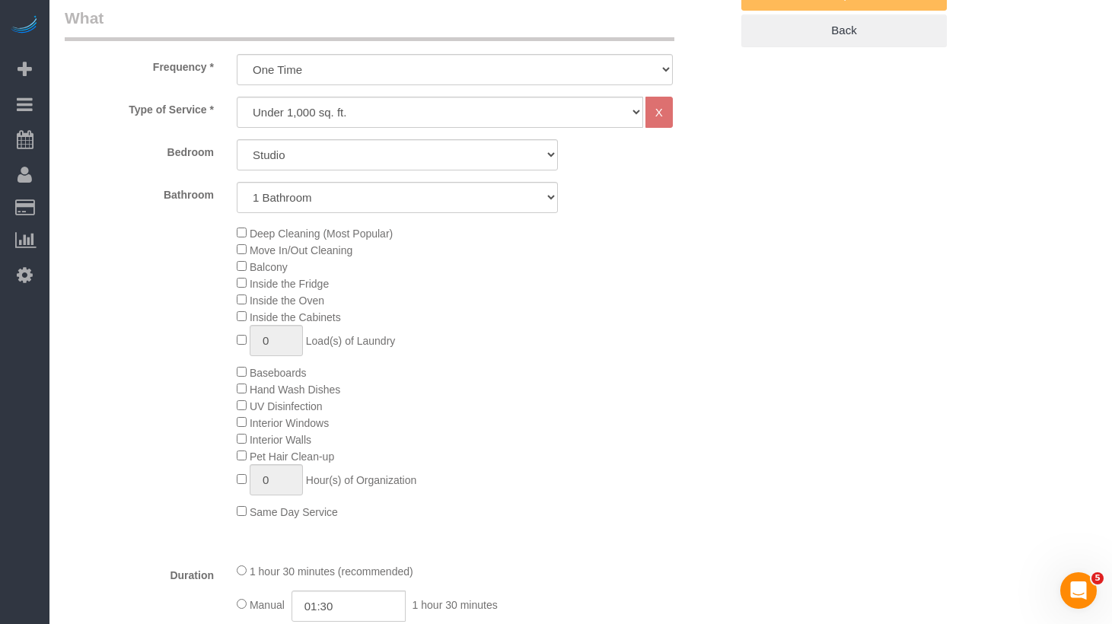
scroll to position [0, 0]
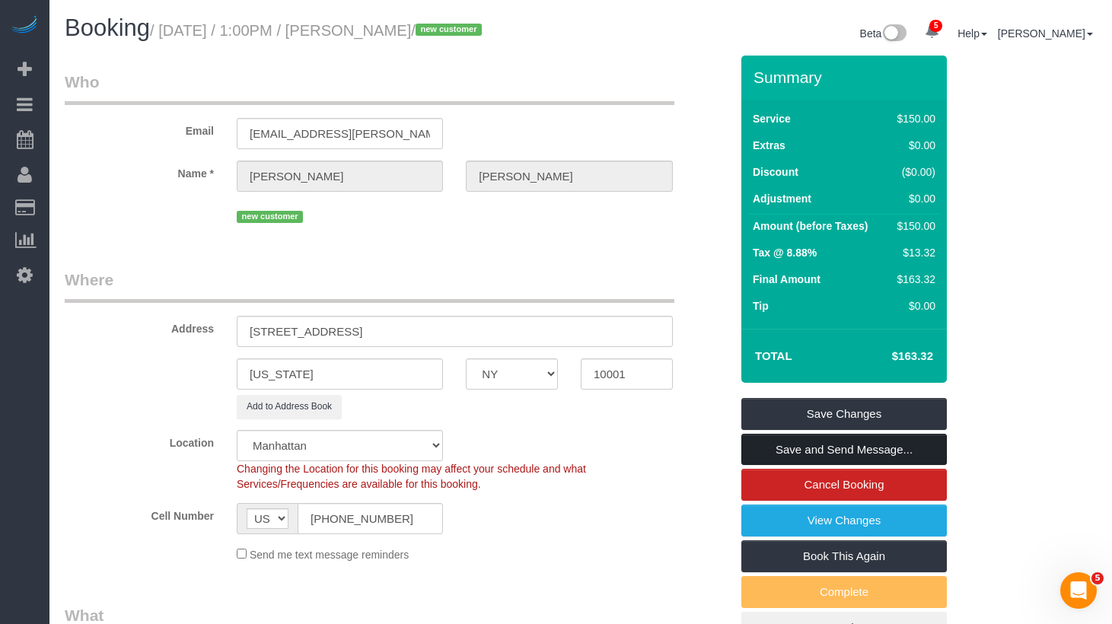
click at [815, 464] on link "Save and Send Message..." at bounding box center [845, 450] width 206 height 32
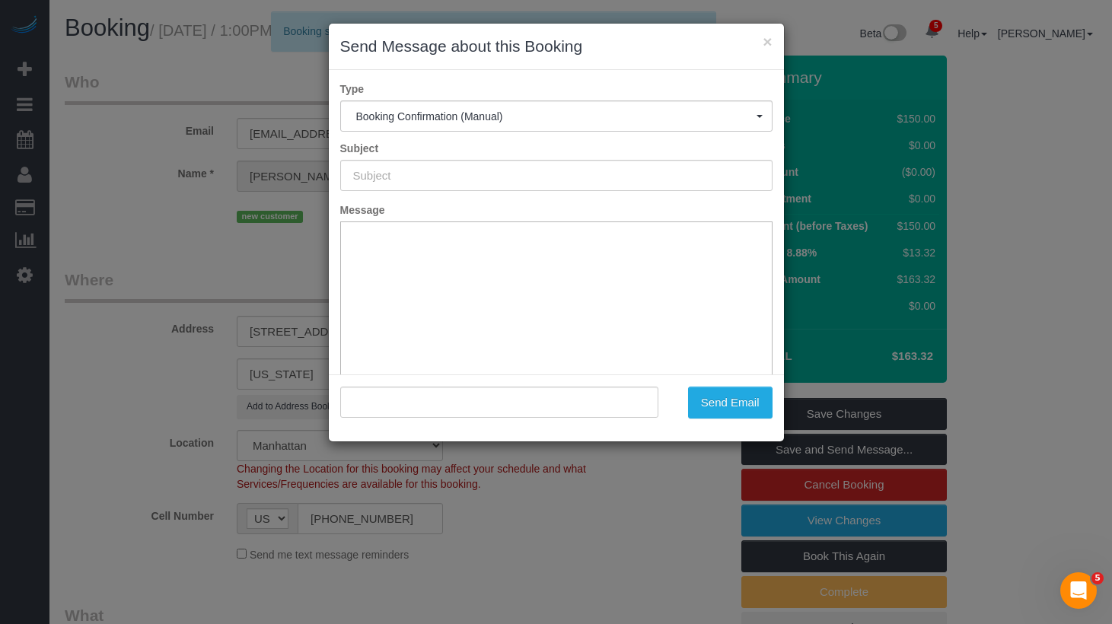
type input "Cleaning Confirmed for 08/29/2025 at 2:30pm"
type input ""Natalia Goncalves" <n-gonsalves@hotmail.com>"
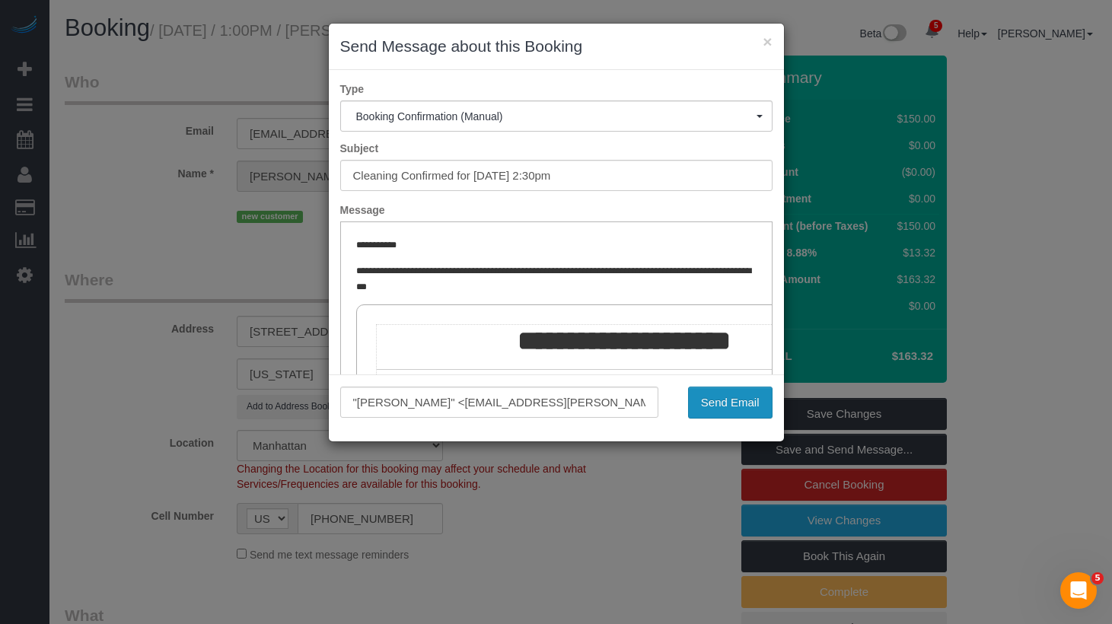
click at [722, 407] on button "Send Email" at bounding box center [730, 403] width 85 height 32
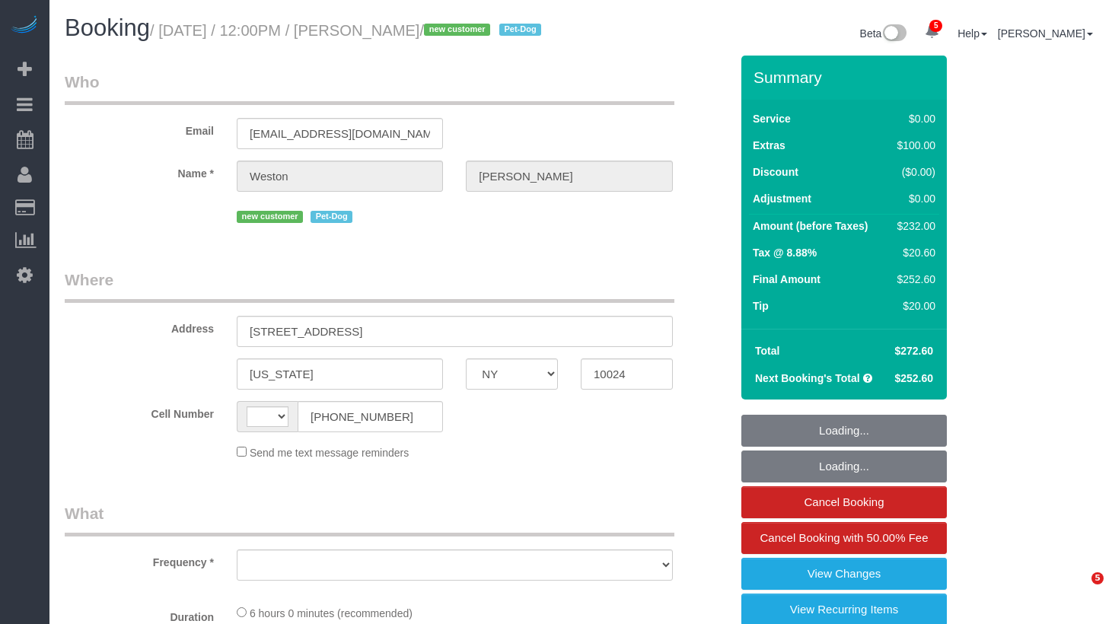
select select "NY"
select select "string:[GEOGRAPHIC_DATA]"
select select "object:680"
select select "spot1"
select select "number:57"
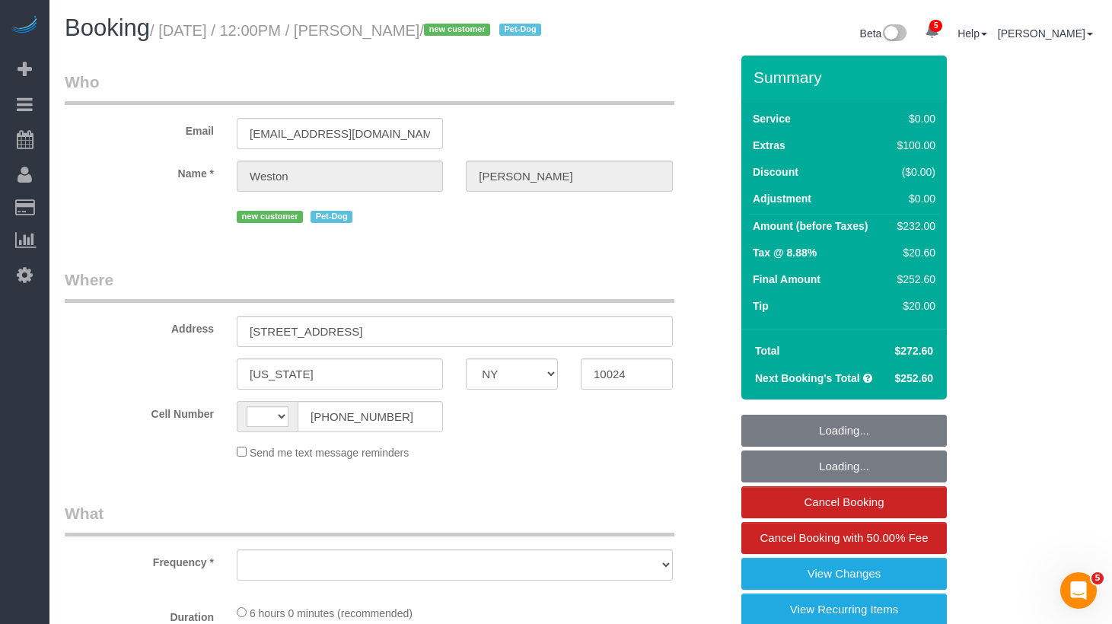
select select "number:72"
select select "number:13"
select select "number:6"
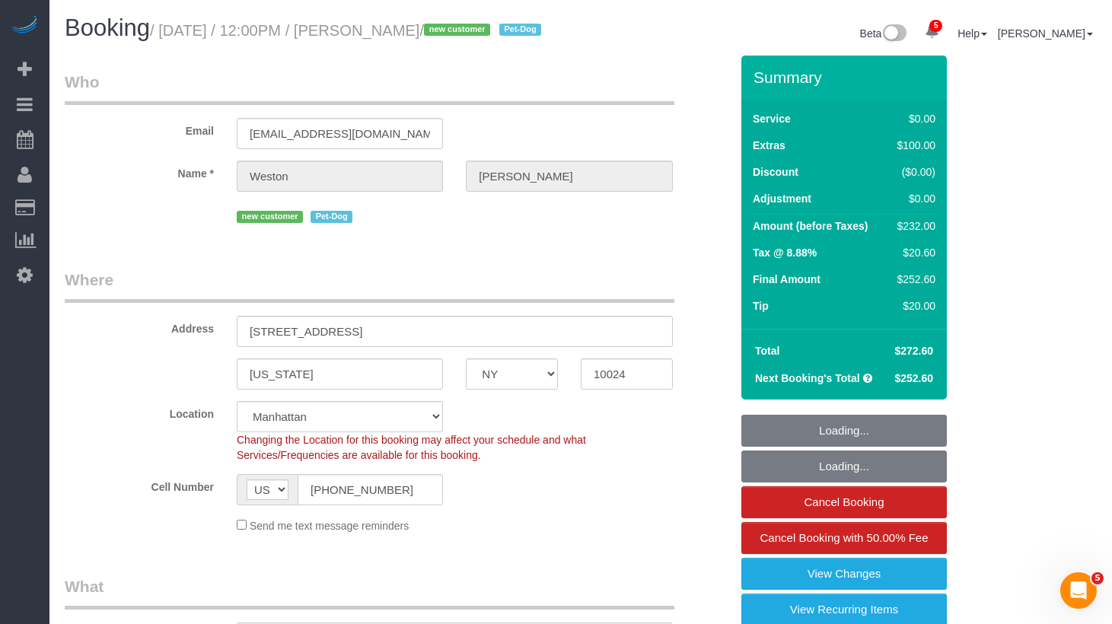
select select "object:1230"
select select "string:stripe-pm_1S0kuA4VGloSiKo7TQT4BI7k"
select select "2"
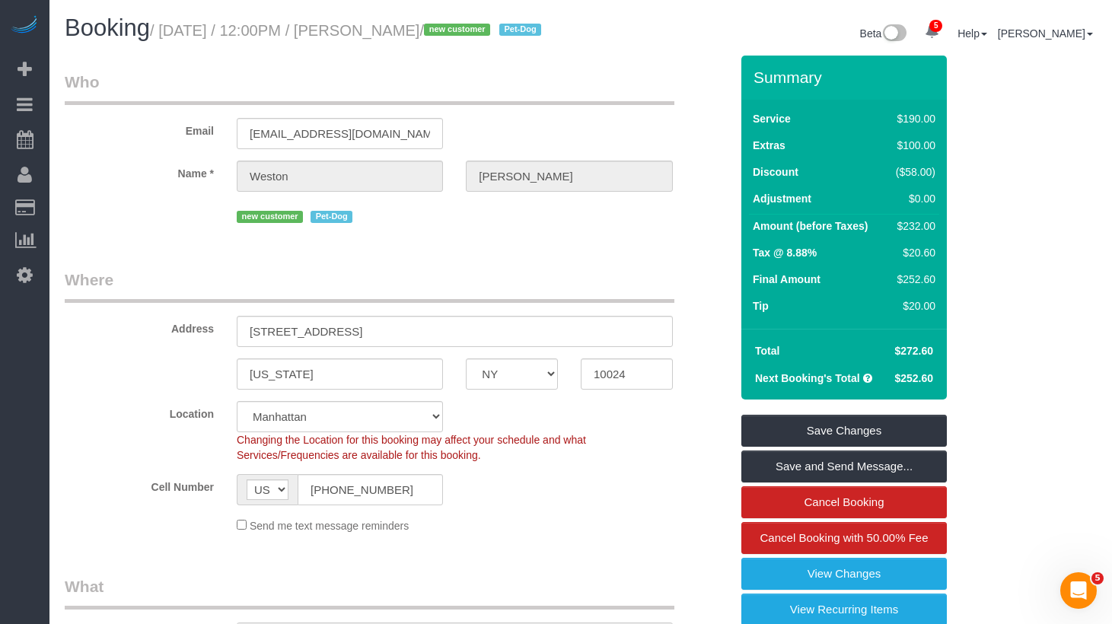
click at [567, 91] on legend "Who" at bounding box center [370, 88] width 610 height 34
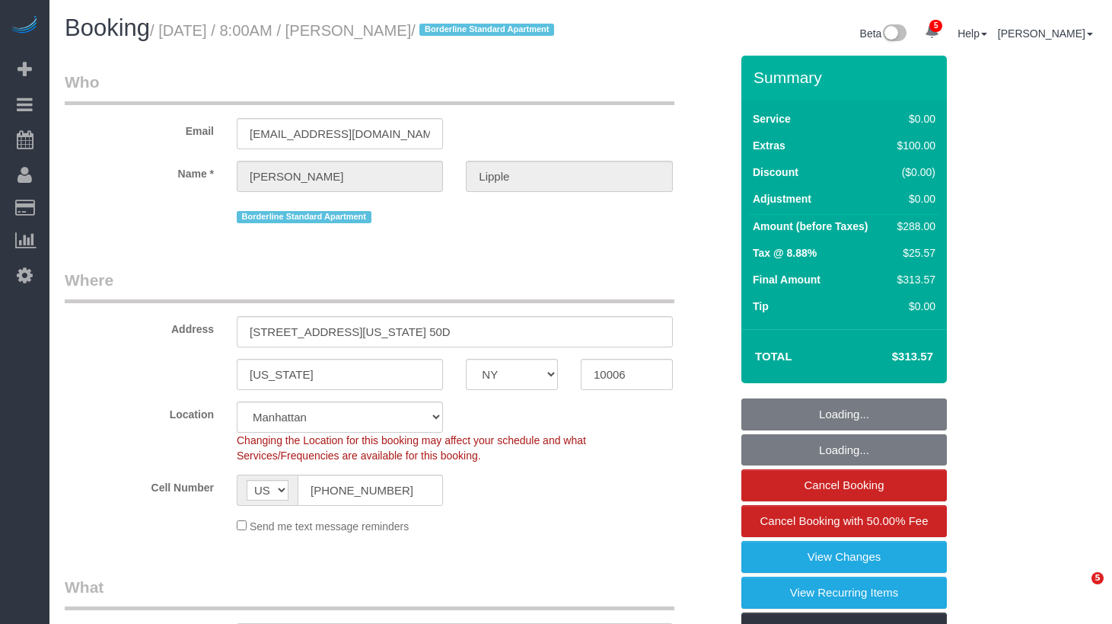
select select "NY"
select select "2"
select select "number:56"
select select "number:76"
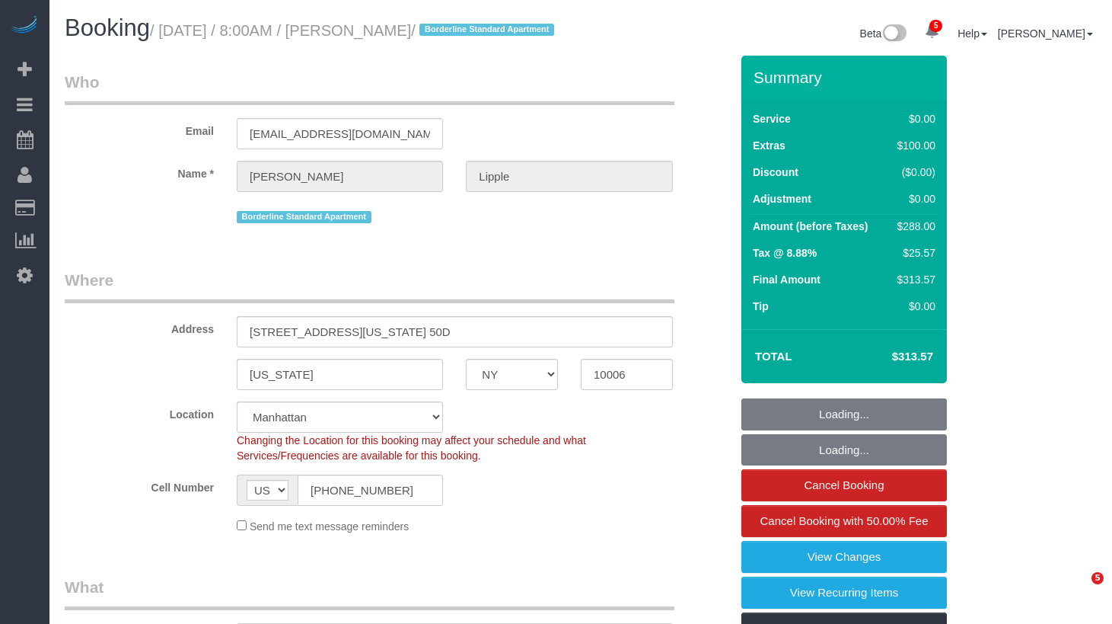
select select "number:15"
select select "number:6"
select select "spot1"
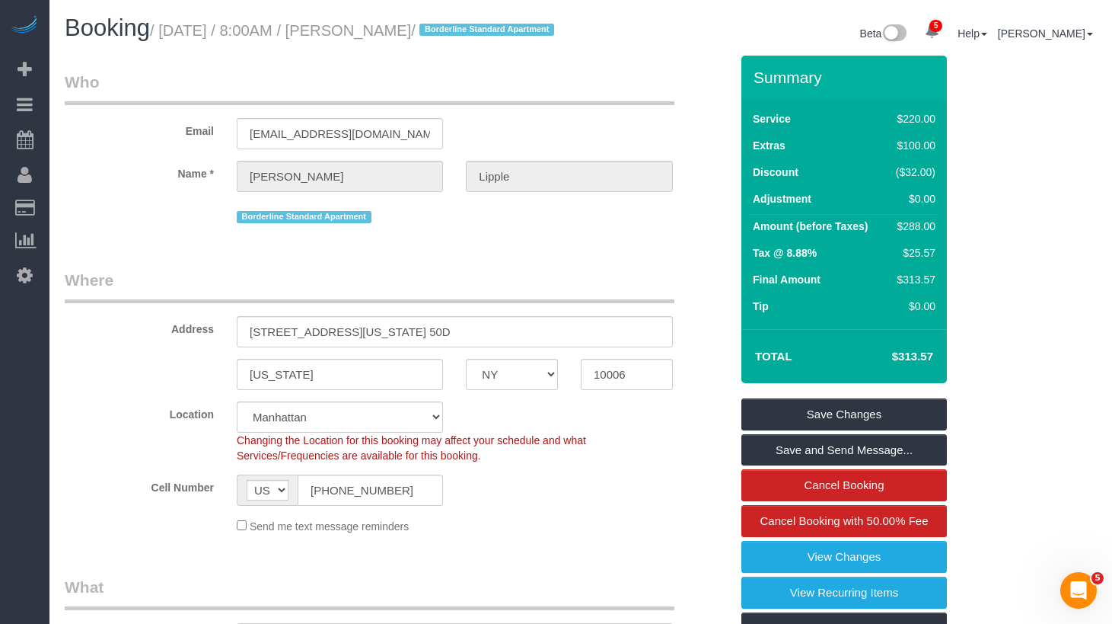
click at [441, 41] on h1 "Booking / August 28, 2025 / 8:00AM / Clifton Lipple / Borderline Standard Apart…" at bounding box center [317, 28] width 505 height 26
drag, startPoint x: 457, startPoint y: 32, endPoint x: 366, endPoint y: 33, distance: 90.6
click at [366, 33] on small "/ August 28, 2025 / 8:00AM / Clifton Lipple / Borderline Standard Apartment" at bounding box center [354, 30] width 409 height 17
copy small "Clifton Lipple"
drag, startPoint x: 451, startPoint y: 21, endPoint x: 450, endPoint y: 31, distance: 10.8
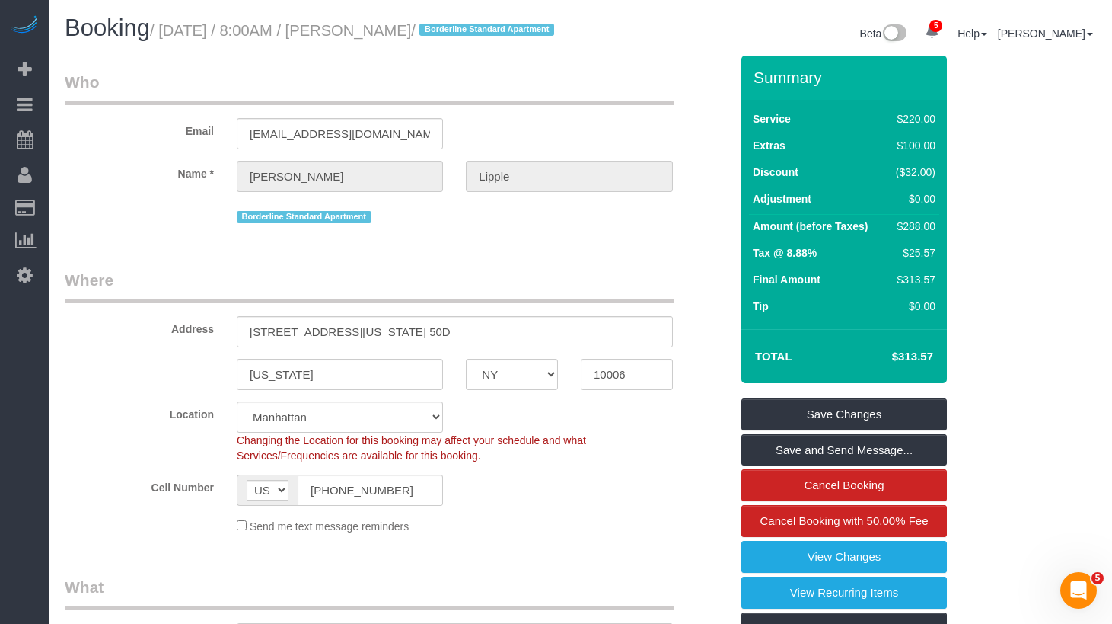
click at [451, 23] on h1 "Booking / August 28, 2025 / 8:00AM / Clifton Lipple / Borderline Standard Apart…" at bounding box center [317, 28] width 505 height 26
drag, startPoint x: 458, startPoint y: 30, endPoint x: 171, endPoint y: 33, distance: 287.8
click at [171, 33] on small "/ August 28, 2025 / 8:00AM / Clifton Lipple / Borderline Standard Apartment" at bounding box center [354, 30] width 409 height 17
copy small "August 28, 2025 / 8:00AM / Clifton Lipple"
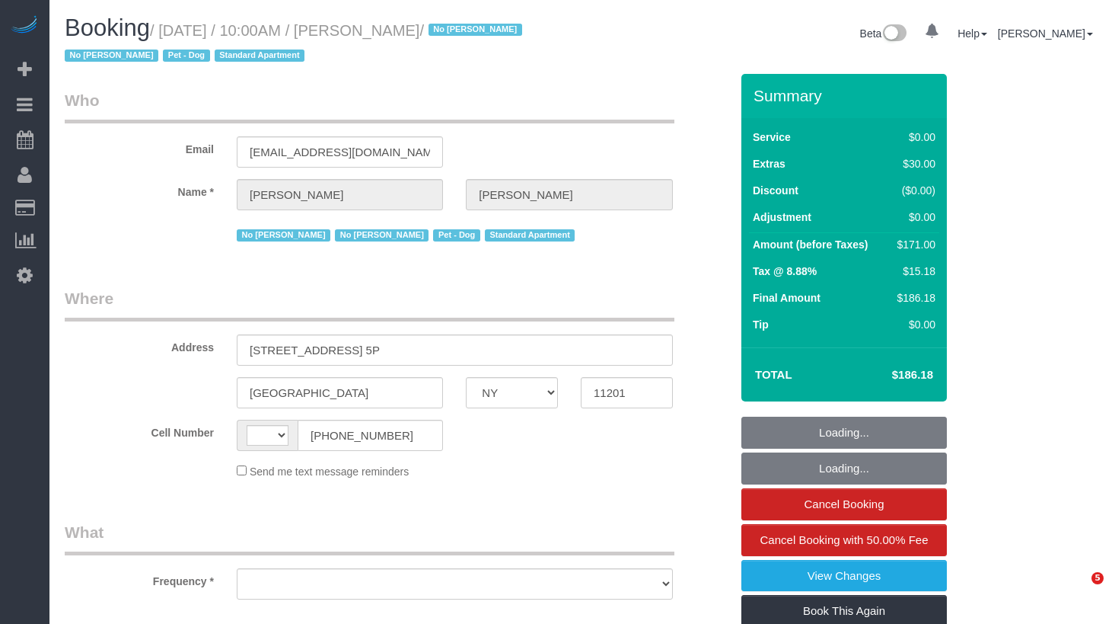
select select "NY"
select select "string:[GEOGRAPHIC_DATA]"
select select "object:681"
select select "number:57"
select select "number:72"
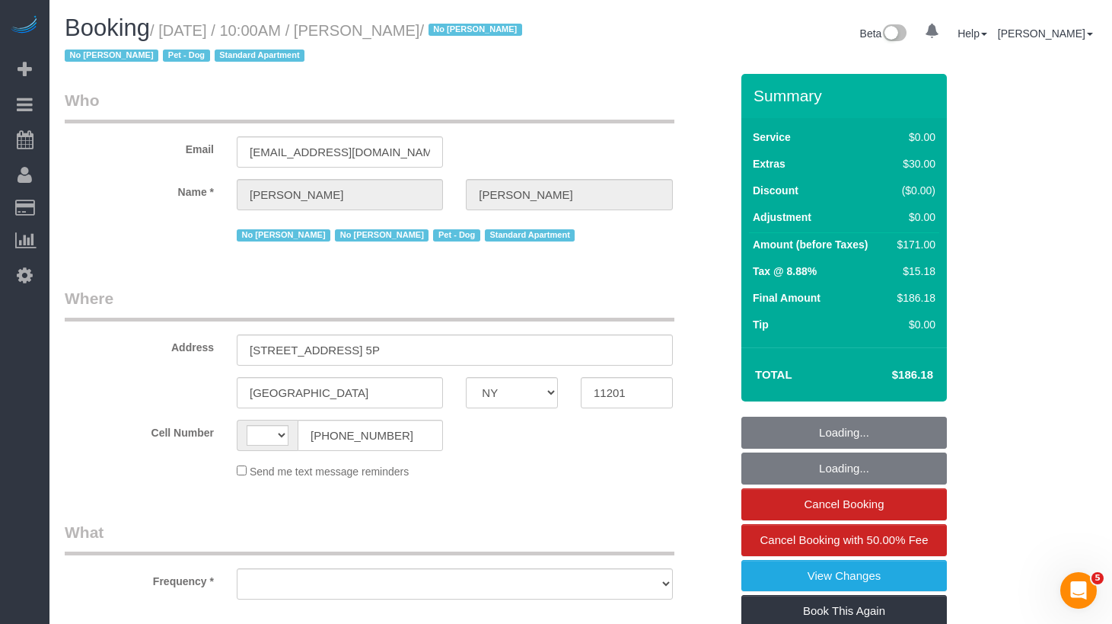
select select "number:13"
select select "number:7"
select select "string:stripe-pm_1OPBB04VGloSiKo7D189H04L"
select select "spot1"
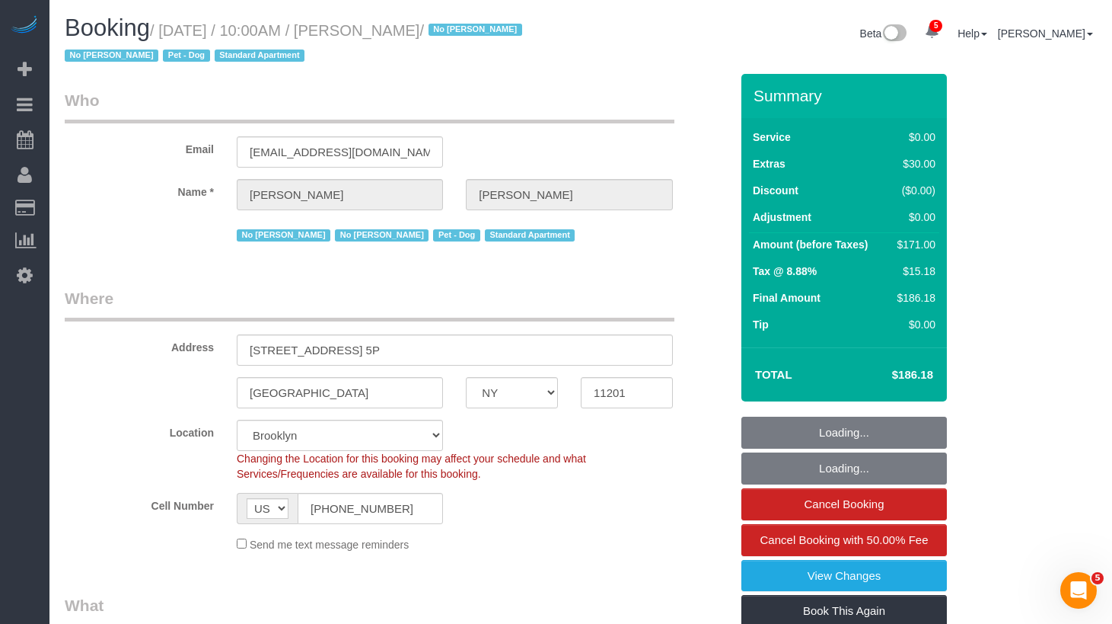
select select "object:837"
select select "1"
drag, startPoint x: 482, startPoint y: 30, endPoint x: 376, endPoint y: 35, distance: 106.0
click at [375, 36] on small "/ [DATE] / 10:00AM / [PERSON_NAME] / No [PERSON_NAME] No [PERSON_NAME] Pet - Do…" at bounding box center [296, 43] width 462 height 43
select select "1"
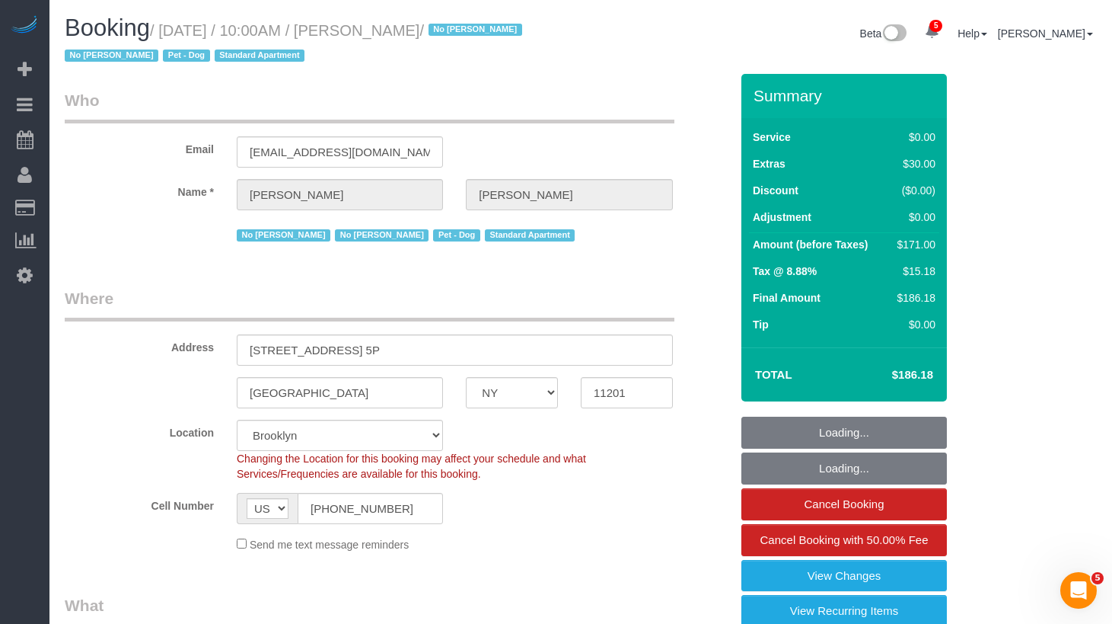
copy small "[PERSON_NAME]"
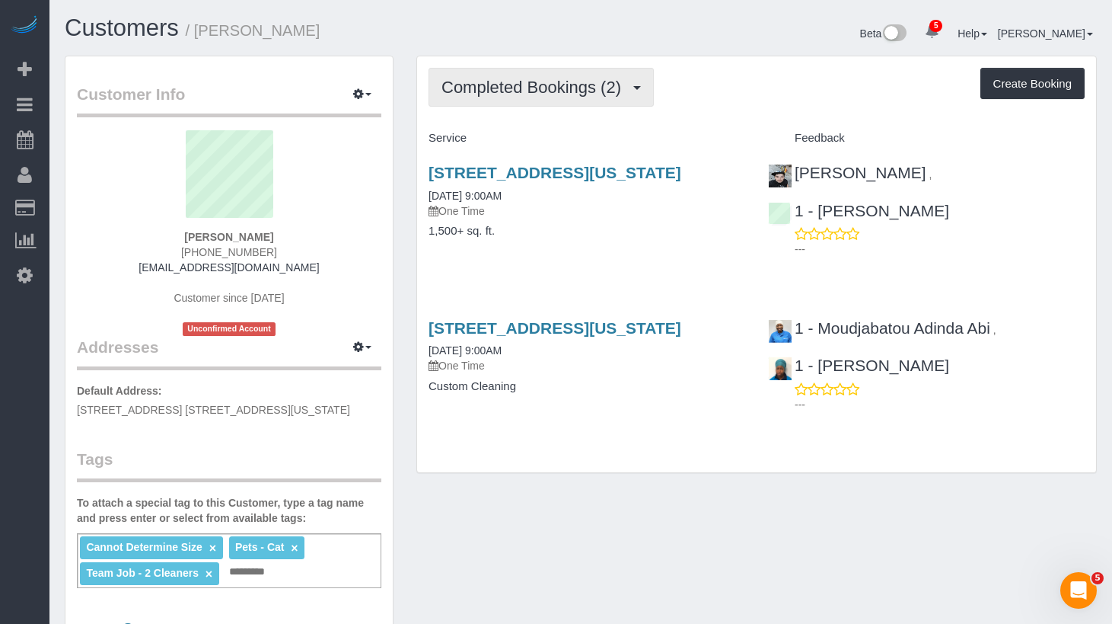
click at [627, 88] on span "Completed Bookings (2)" at bounding box center [535, 87] width 187 height 19
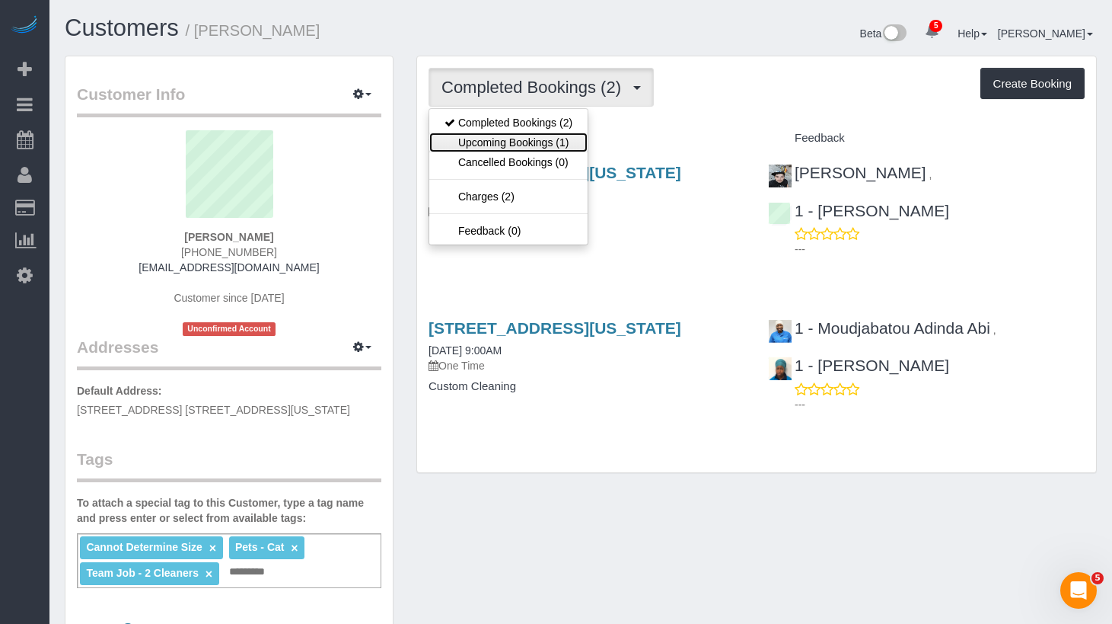
click at [576, 132] on link "Upcoming Bookings (1)" at bounding box center [508, 142] width 158 height 20
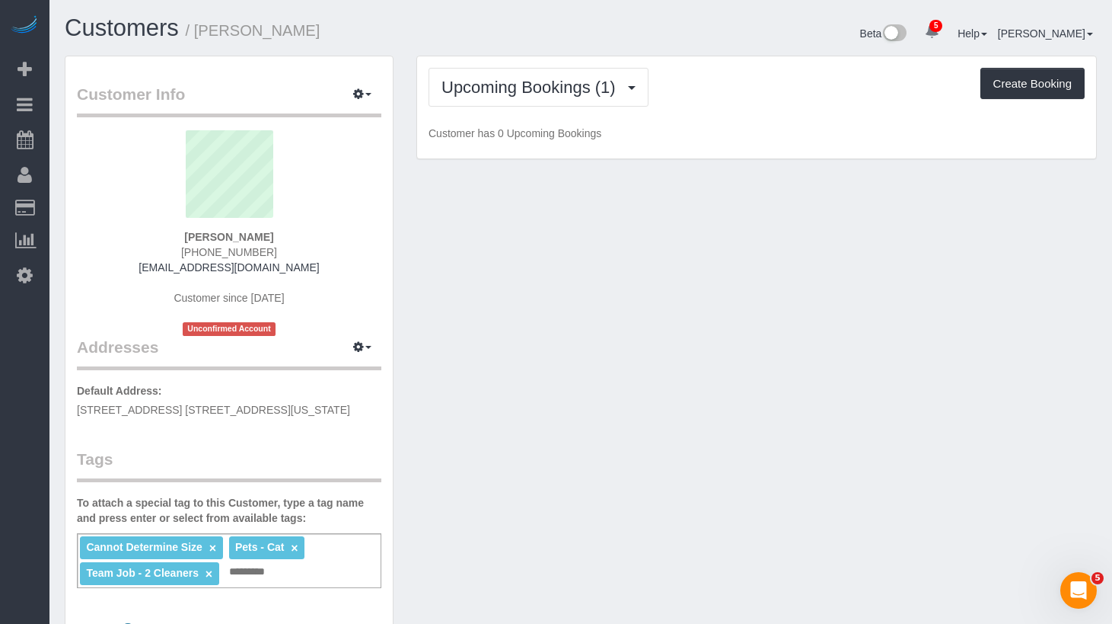
click at [677, 81] on div "Upcoming Bookings (1) Completed Bookings (2) Upcoming Bookings (1) Cancelled Bo…" at bounding box center [757, 87] width 656 height 39
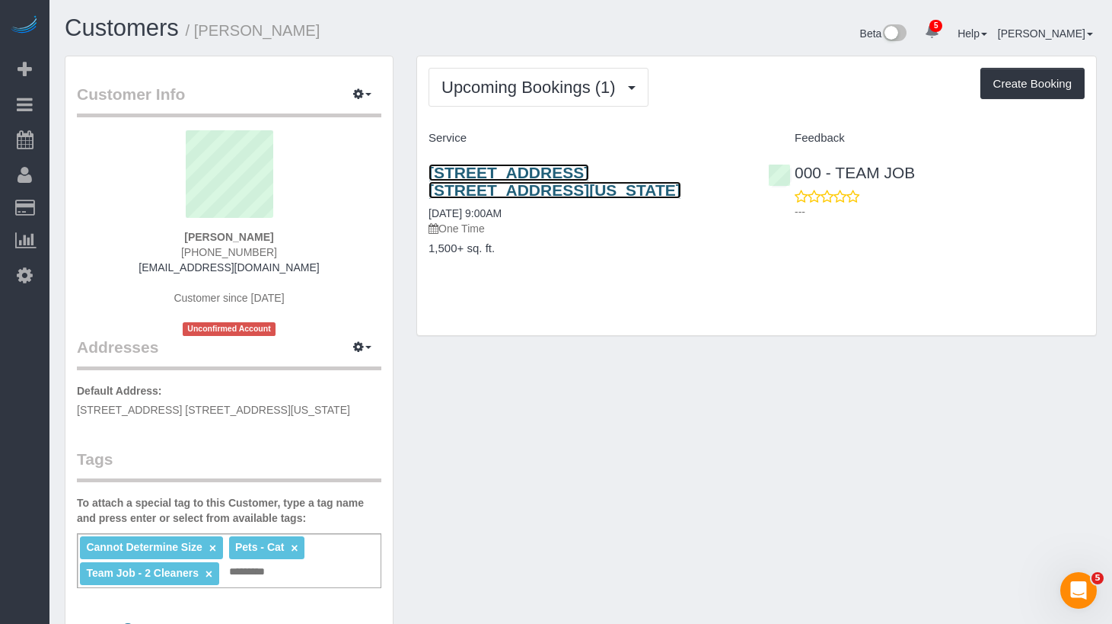
click at [540, 174] on link "1165 Park Ave, Apt. 15d, New York, NY 10128" at bounding box center [555, 181] width 253 height 35
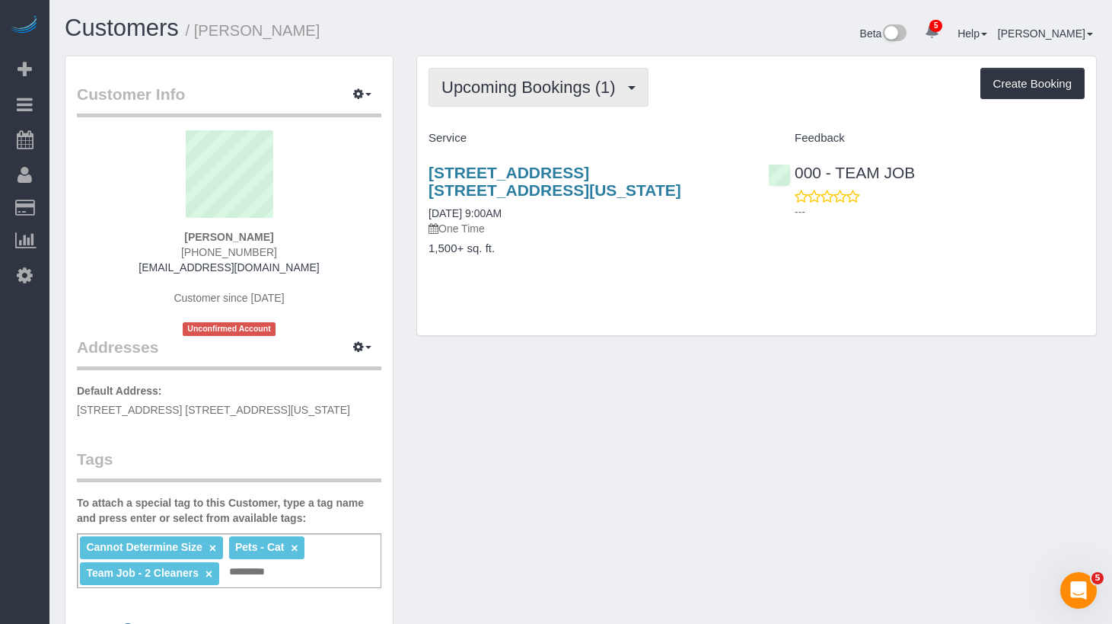
drag, startPoint x: 597, startPoint y: 77, endPoint x: 572, endPoint y: 112, distance: 43.1
click at [596, 78] on span "Upcoming Bookings (1)" at bounding box center [533, 87] width 182 height 19
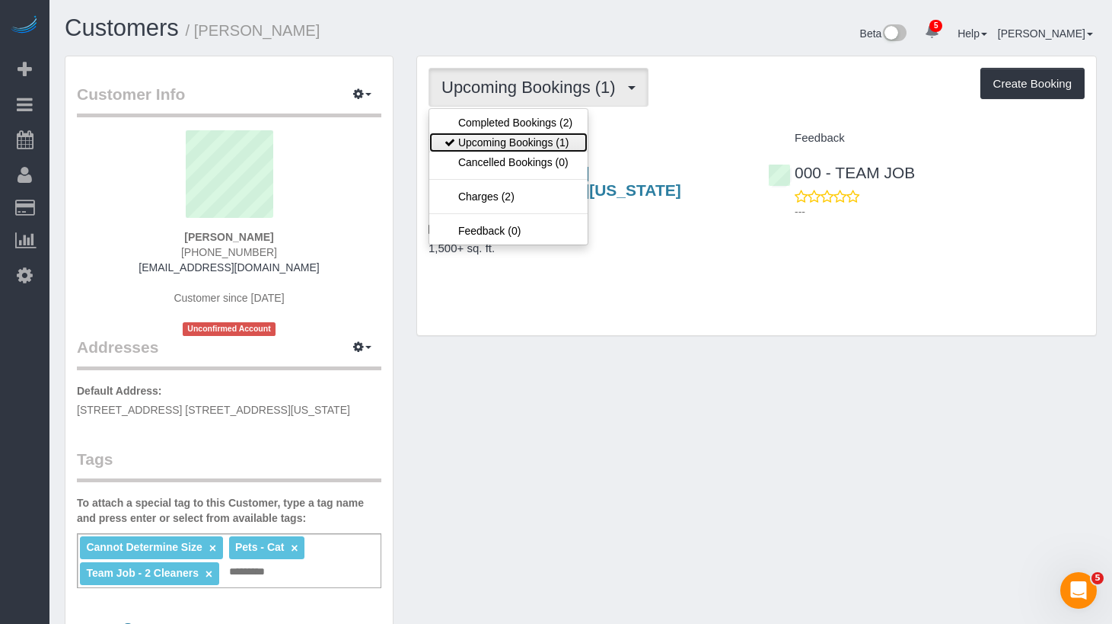
click at [508, 144] on link "Upcoming Bookings (1)" at bounding box center [508, 142] width 158 height 20
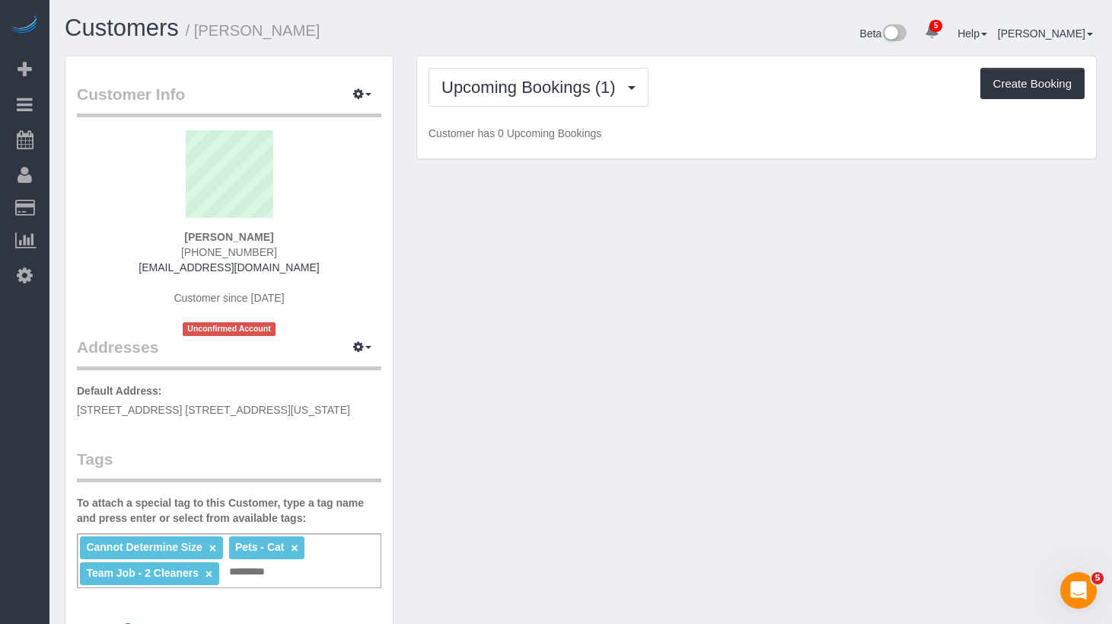
click at [747, 70] on div "Upcoming Bookings (1) Completed Bookings (2) Upcoming Bookings (1) Cancelled Bo…" at bounding box center [757, 87] width 656 height 39
click at [737, 97] on div "Upcoming Bookings (1) Completed Bookings (2) Upcoming Bookings (1) Cancelled Bo…" at bounding box center [757, 87] width 656 height 39
click at [397, 74] on div "Customer Info Edit Contact Info Send Message Email Preferences Special Sales Ta…" at bounding box center [229, 611] width 352 height 1110
click at [476, 83] on span "Upcoming Bookings (1)" at bounding box center [533, 87] width 182 height 19
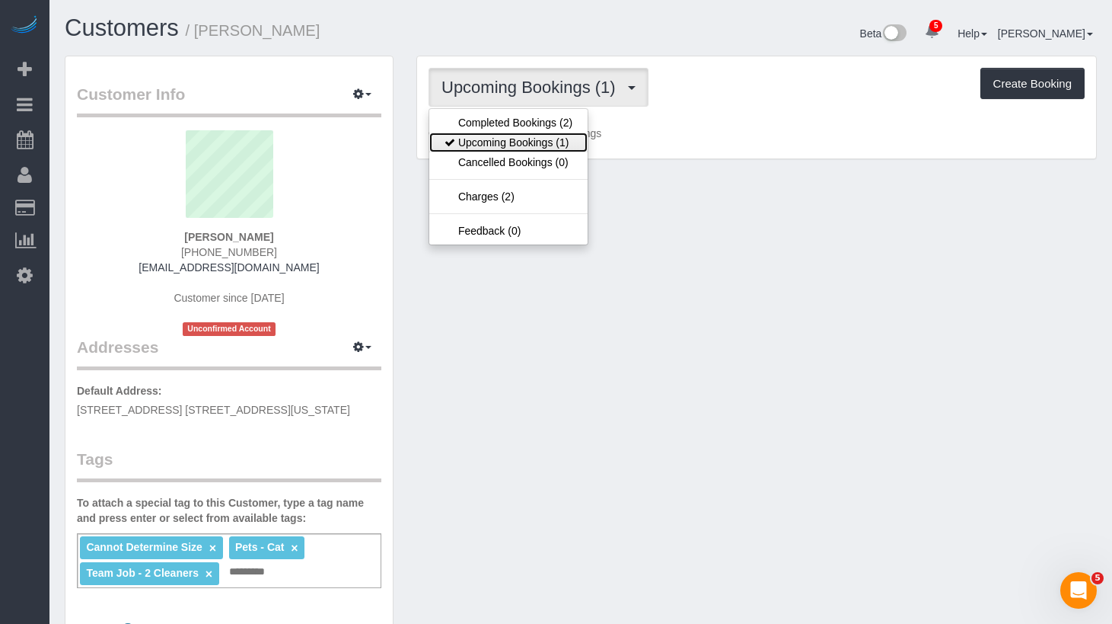
click at [488, 133] on link "Upcoming Bookings (1)" at bounding box center [508, 142] width 158 height 20
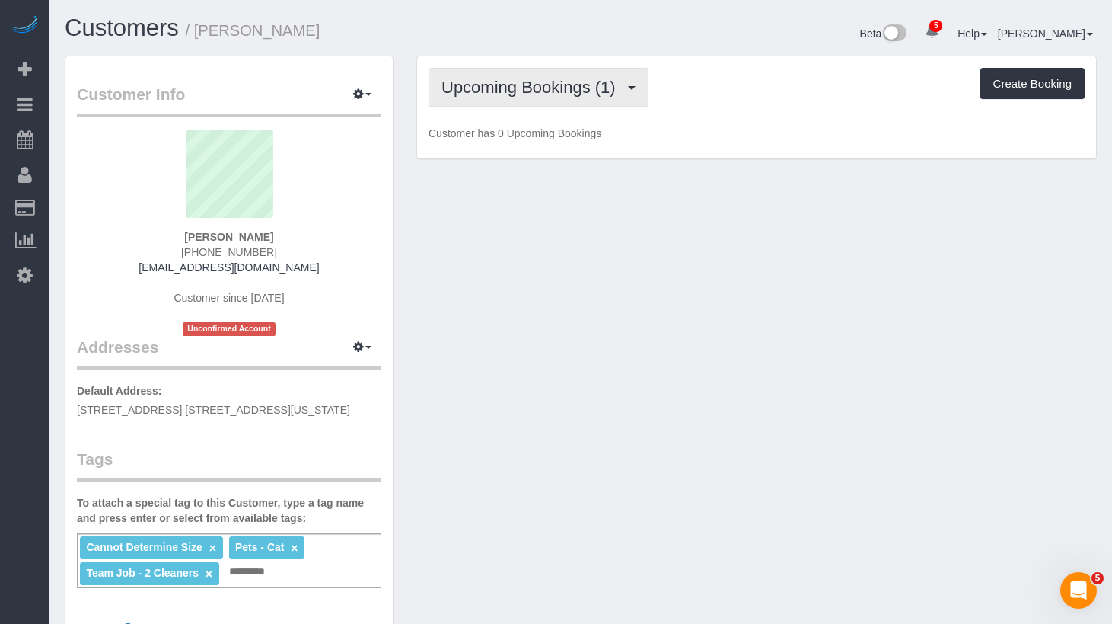
click at [530, 73] on button "Upcoming Bookings (1)" at bounding box center [539, 87] width 220 height 39
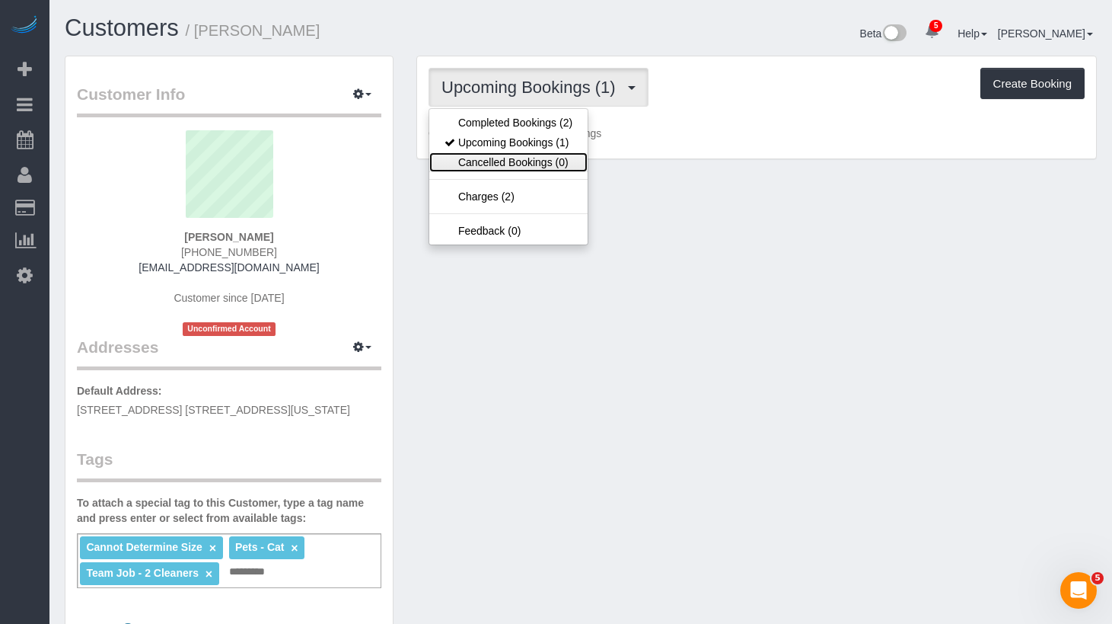
click at [494, 167] on link "Cancelled Bookings (0)" at bounding box center [508, 162] width 158 height 20
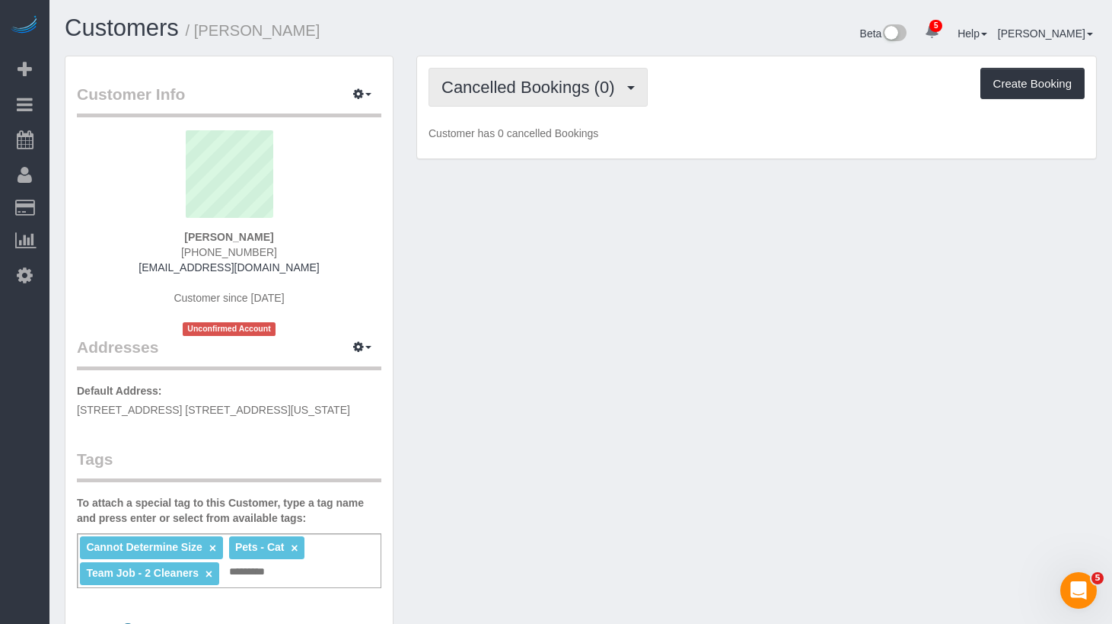
click at [516, 97] on button "Cancelled Bookings (0)" at bounding box center [538, 87] width 219 height 39
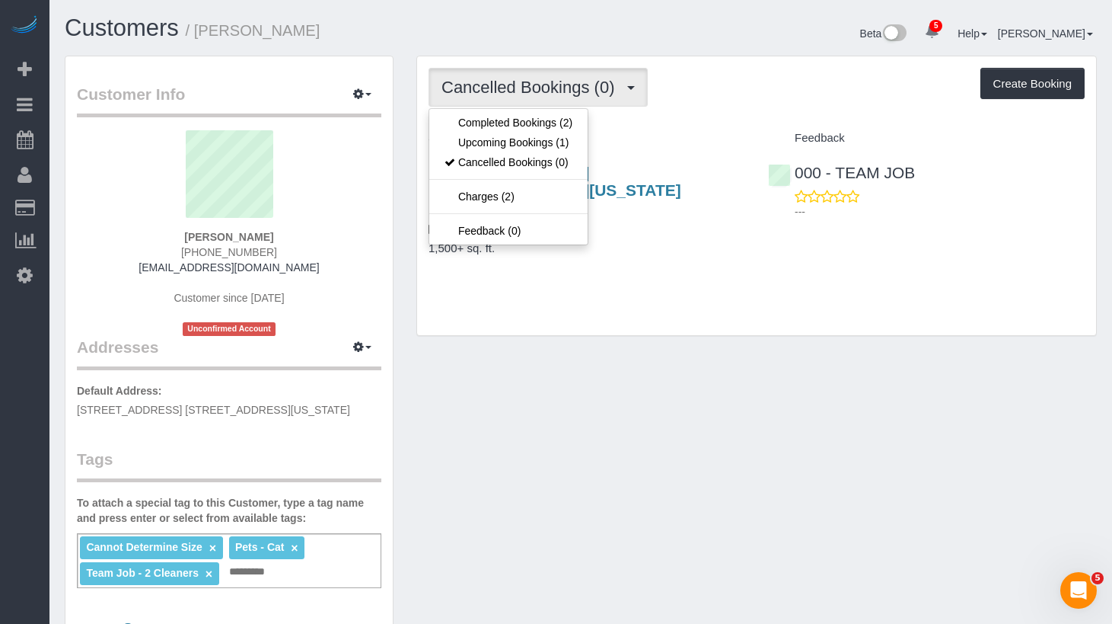
click at [682, 90] on div "Cancelled Bookings (0) Completed Bookings (2) Upcoming Bookings (1) Cancelled B…" at bounding box center [757, 87] width 656 height 39
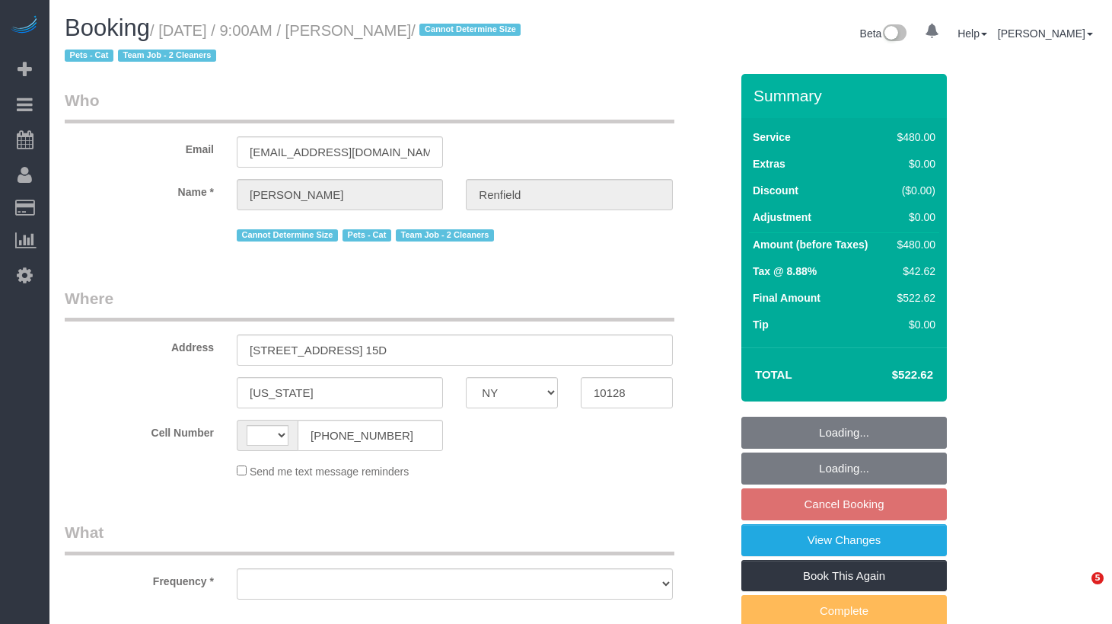
select select "NY"
select select "string:[GEOGRAPHIC_DATA]"
select select "number:89"
select select "number:90"
select select "number:14"
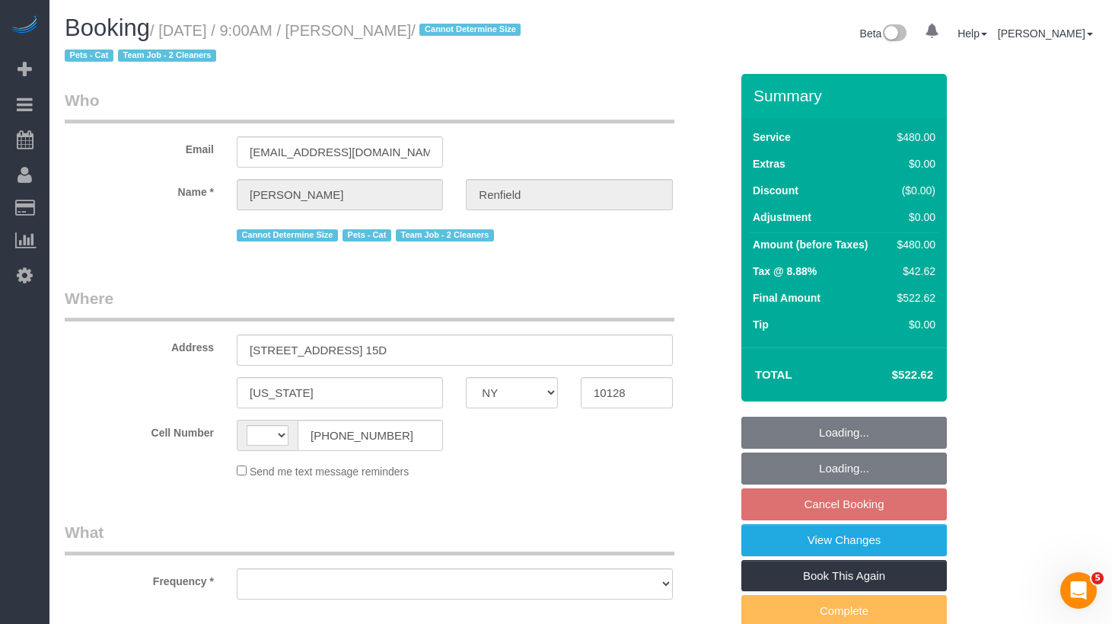
select select "number:5"
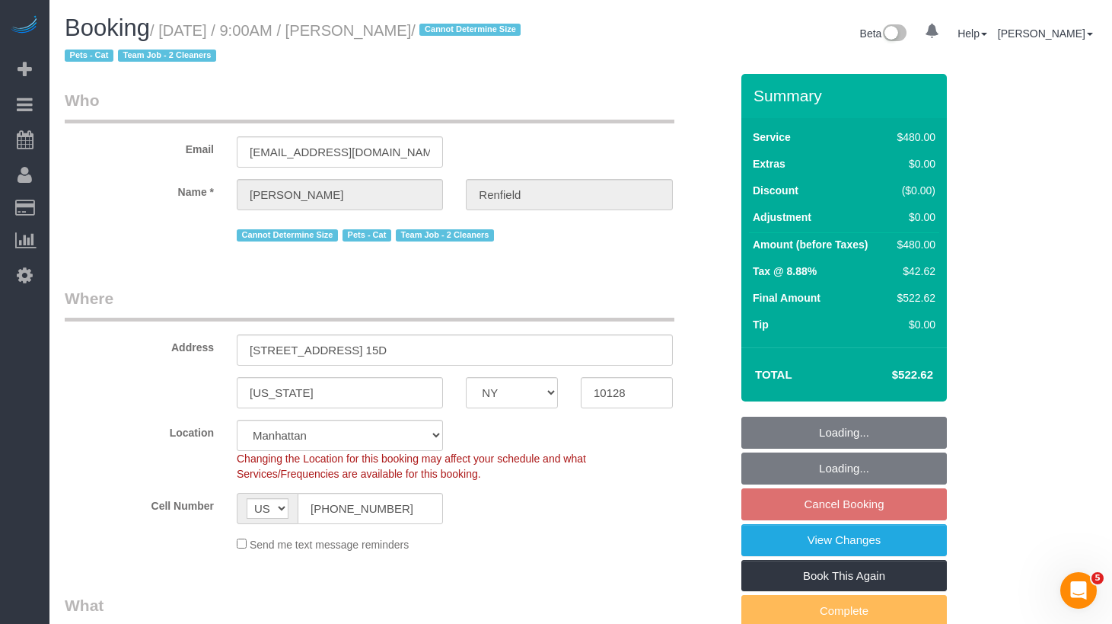
select select "object:911"
select select "string:stripe-pm_1Rz26l4VGloSiKo7KKq0GO96"
select select "180"
select select "spot2"
select select "object:1313"
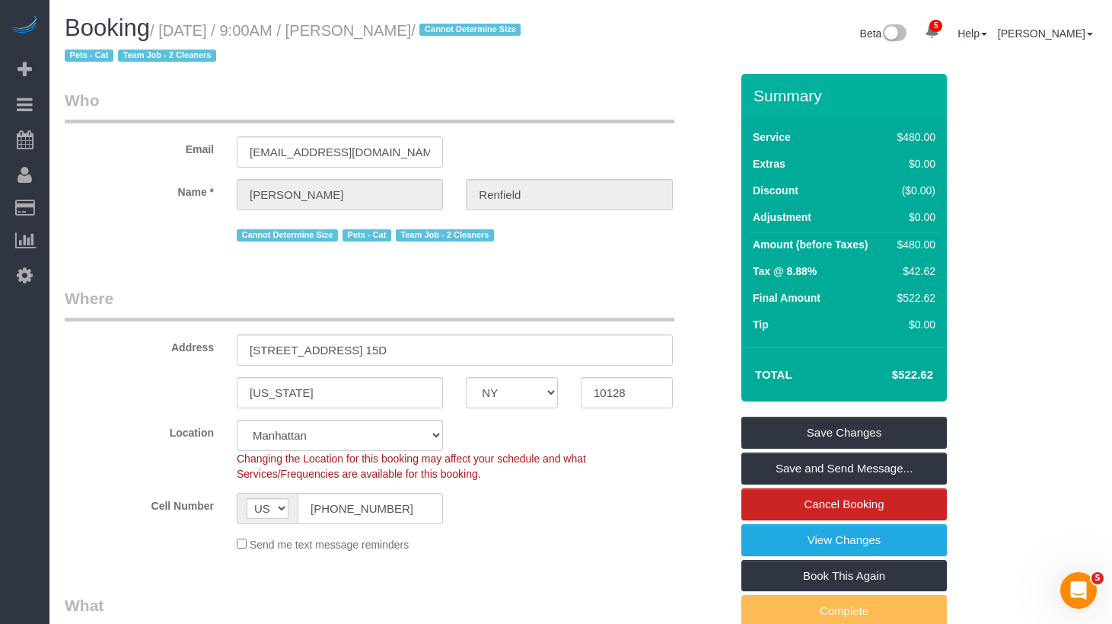
drag, startPoint x: 483, startPoint y: 29, endPoint x: 174, endPoint y: 27, distance: 308.3
click at [174, 27] on small "/ [DATE] / 9:00AM / [PERSON_NAME] / Cannot Determine Size Pets - Cat Team Job -…" at bounding box center [295, 43] width 461 height 43
copy small "[DATE] / 9:00AM / [PERSON_NAME]"
click at [837, 503] on link "Cancel Booking" at bounding box center [845, 504] width 206 height 32
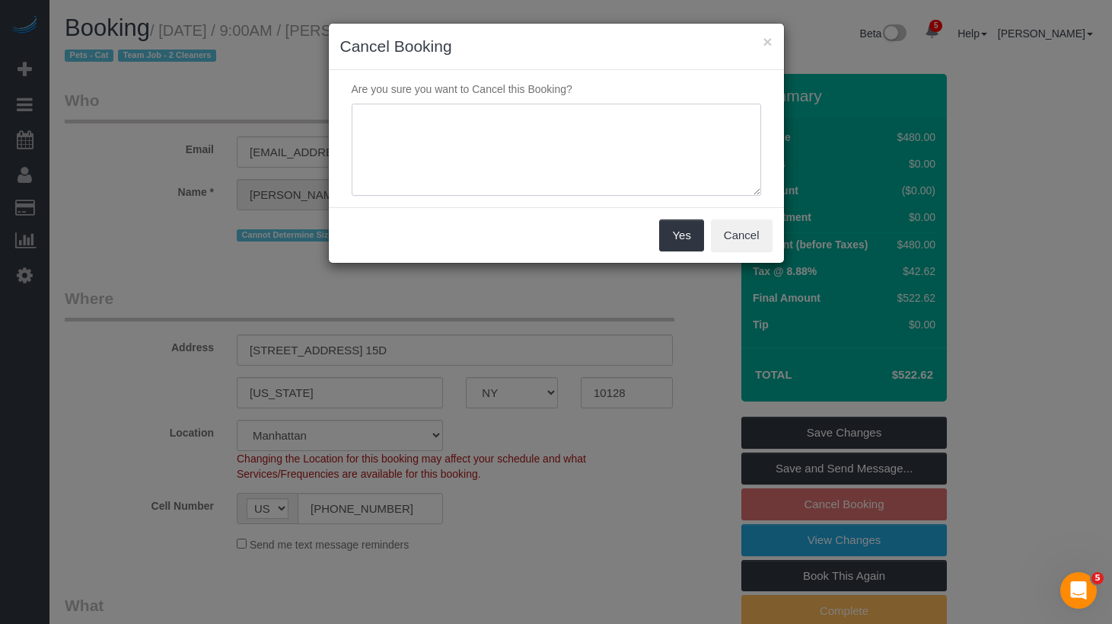
click at [536, 126] on textarea at bounding box center [557, 150] width 410 height 93
type textarea "Client's request"
drag, startPoint x: 678, startPoint y: 231, endPoint x: 693, endPoint y: 230, distance: 15.3
click at [678, 231] on button "Yes" at bounding box center [681, 235] width 44 height 32
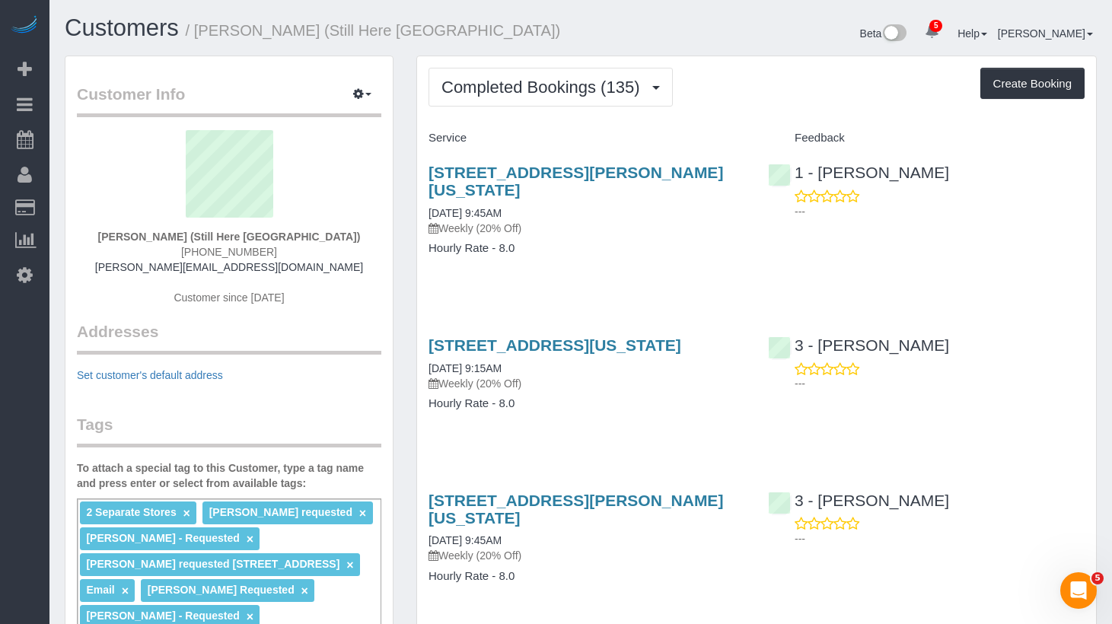
click at [597, 248] on div "268 Elizabeth Street, New York, NY 10012 08/25/2025 9:45AM Weekly (20% Off) Hou…" at bounding box center [587, 218] width 340 height 135
click at [307, 36] on small "/ Francesca Racanelli (Still Here NYC)" at bounding box center [373, 30] width 375 height 17
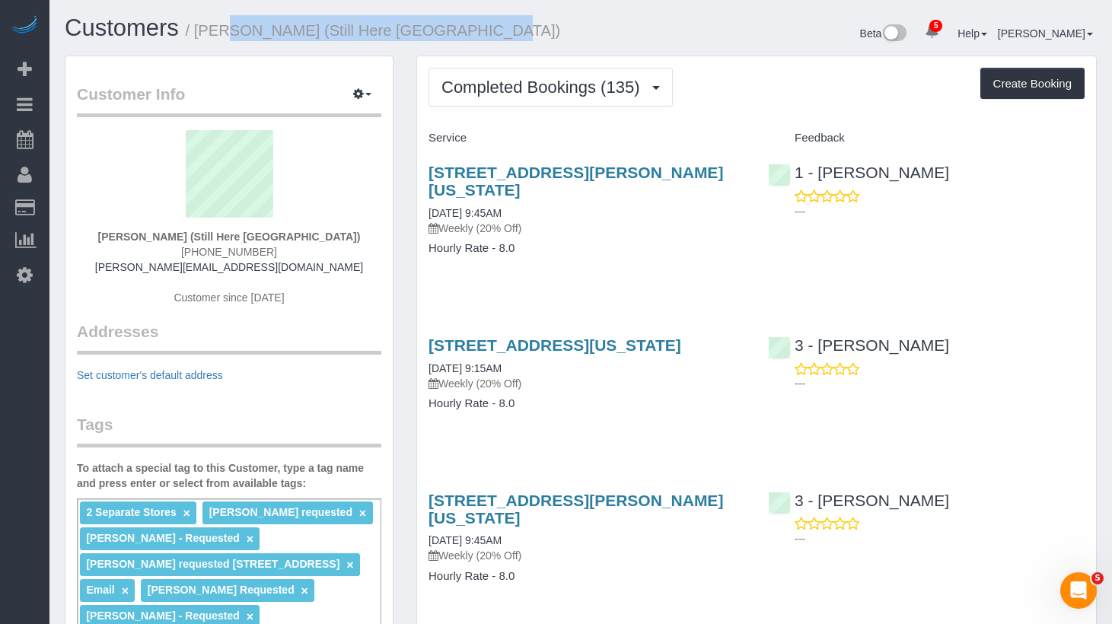
drag, startPoint x: 487, startPoint y: 37, endPoint x: 255, endPoint y: 35, distance: 232.2
click at [205, 29] on h1 "Customers / Francesca Racanelli (Still Here NYC)" at bounding box center [317, 28] width 505 height 26
copy small "Francesca Racanelli (Still Here NYC)"
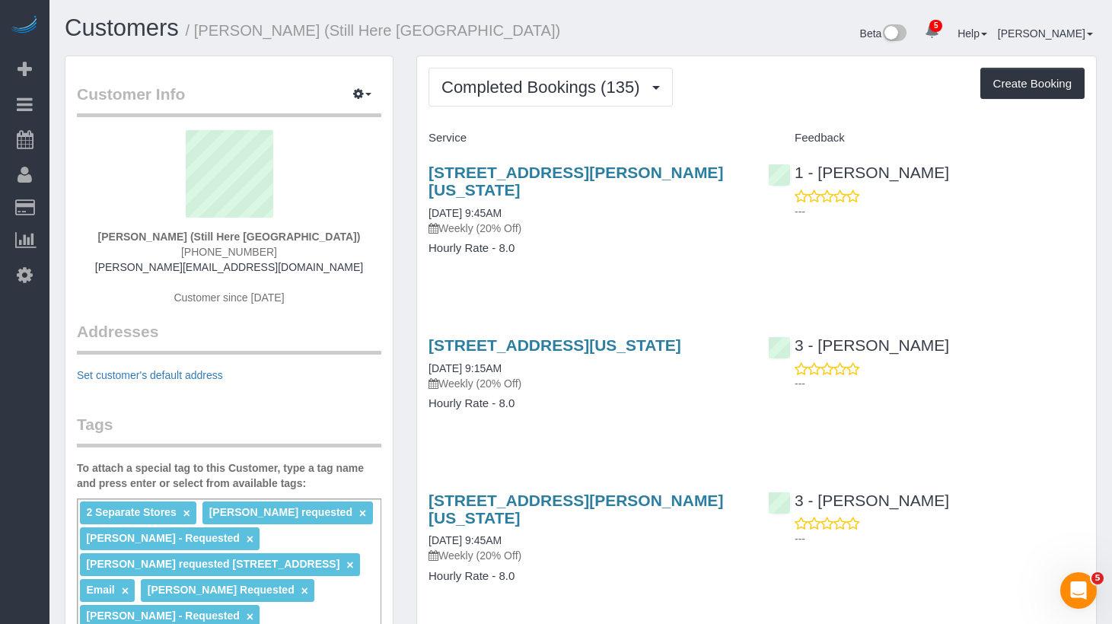
drag, startPoint x: 686, startPoint y: 234, endPoint x: 663, endPoint y: 239, distance: 23.3
click at [680, 242] on h4 "Hourly Rate - 8.0" at bounding box center [587, 248] width 317 height 13
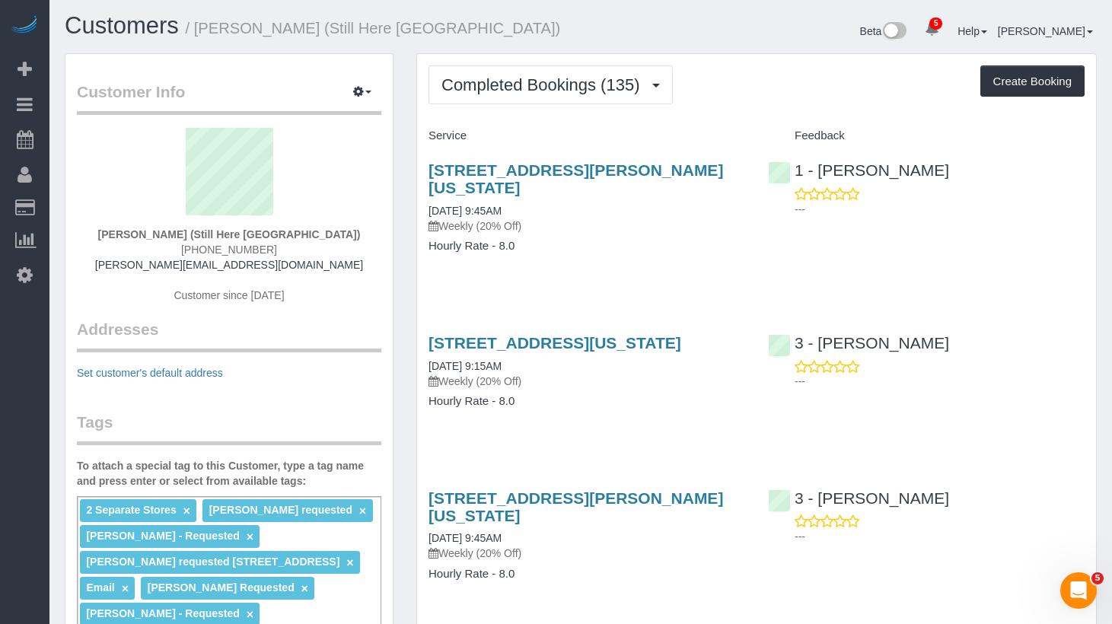
drag, startPoint x: 427, startPoint y: 174, endPoint x: 750, endPoint y: 174, distance: 322.8
click at [750, 174] on div "268 Elizabeth Street, New York, NY 10012 08/25/2025 9:45AM Weekly (20% Off) Hou…" at bounding box center [587, 215] width 340 height 135
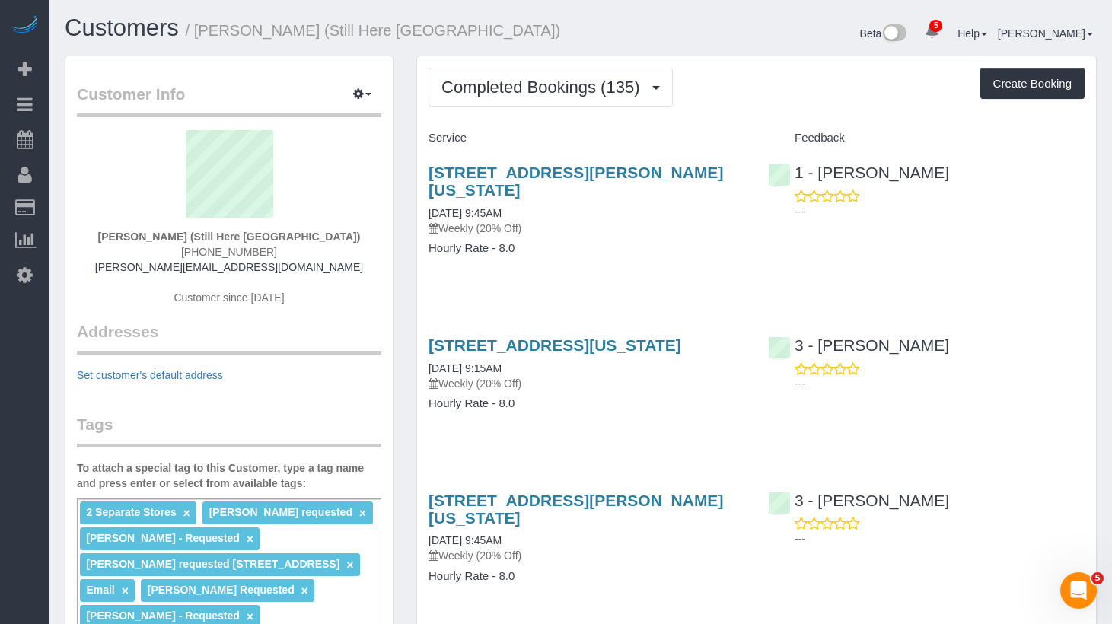
copy link "268 Elizabeth Street, New York, NY 10012"
drag, startPoint x: 564, startPoint y: 265, endPoint x: 553, endPoint y: 257, distance: 14.2
click at [564, 265] on div "268 Elizabeth Street, New York, NY 10012 08/25/2025 9:45AM Weekly (20% Off) Hou…" at bounding box center [587, 218] width 340 height 135
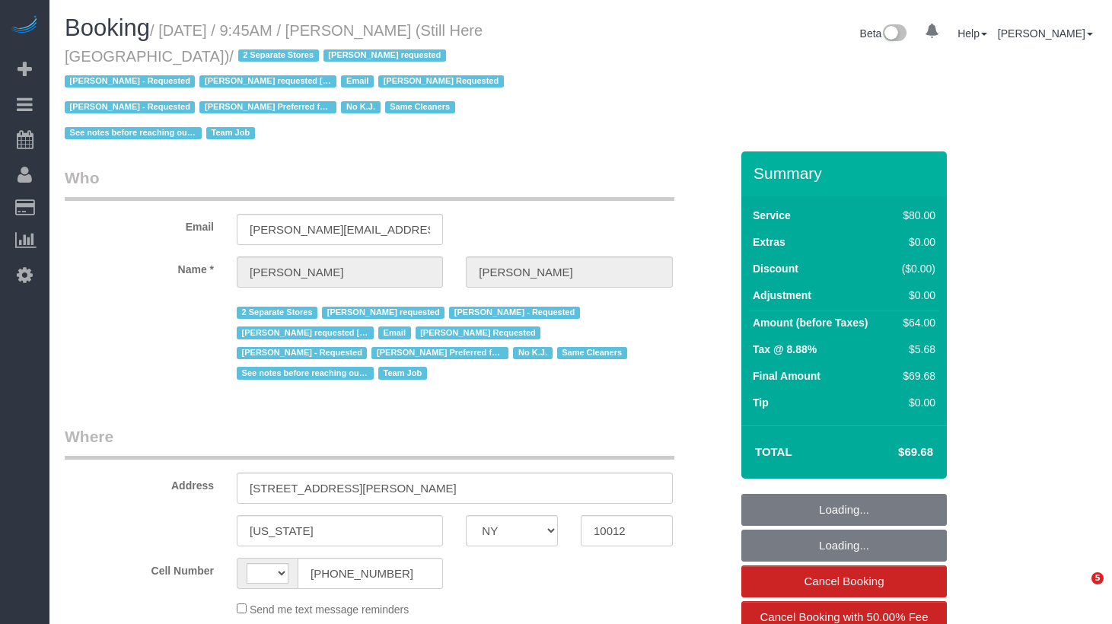
select select "NY"
select select "string:[GEOGRAPHIC_DATA]"
select select "object:703"
select select "number:89"
select select "number:90"
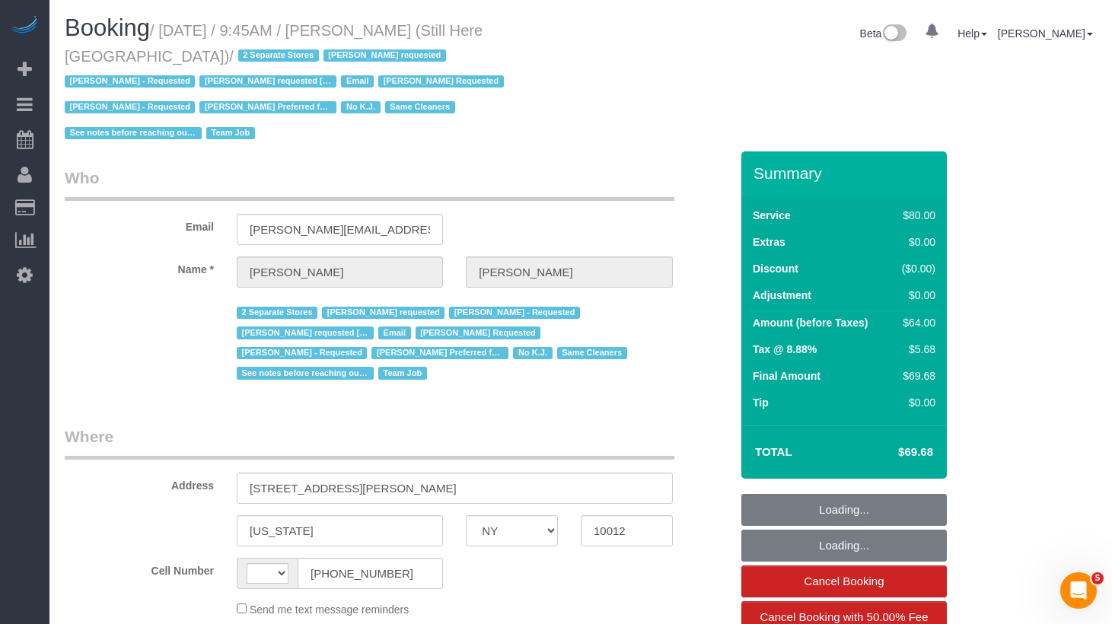
select select "number:15"
select select "number:5"
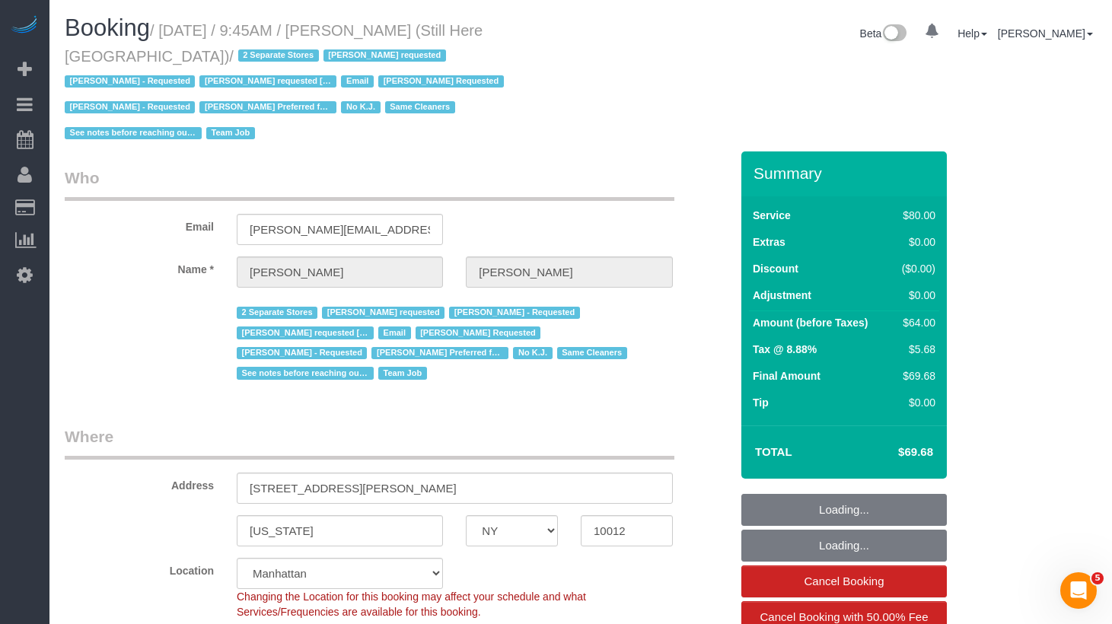
click at [547, 120] on div "Booking / [DATE] / 9:45AM / [PERSON_NAME] (Still Here [GEOGRAPHIC_DATA]) / 2 Se…" at bounding box center [317, 83] width 528 height 136
select select "string:stripe-pm_1Oyz8t4VGloSiKo71skqOF54"
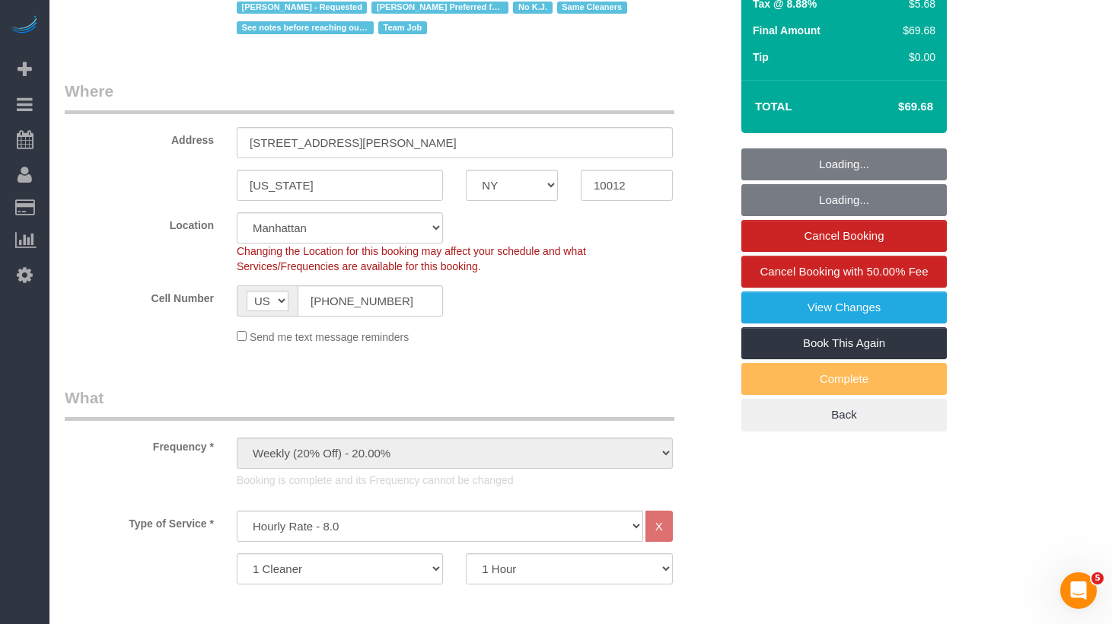
select select "object:1428"
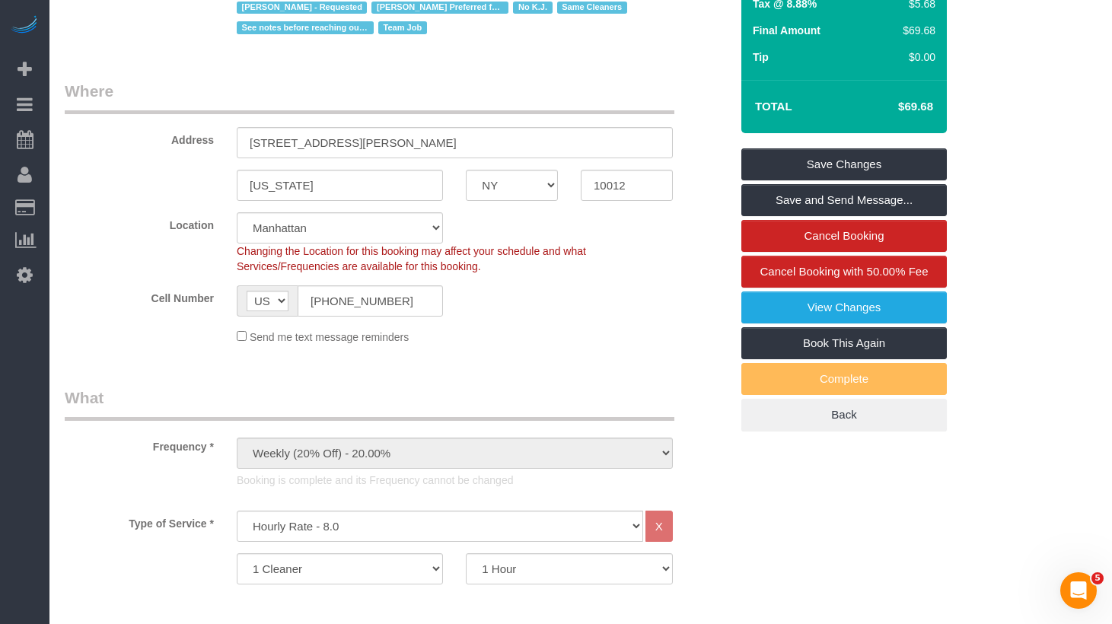
scroll to position [419, 0]
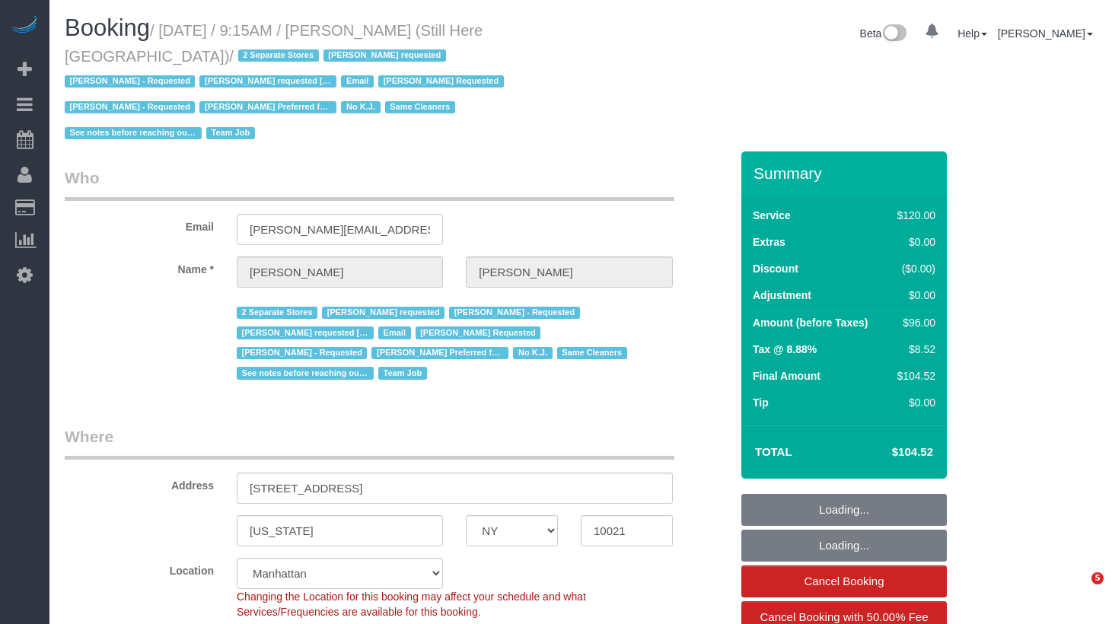
select select "NY"
select select "90"
select select "string:stripe-pm_1Oyz8t4VGloSiKo71skqOF54"
select select "number:89"
select select "number:90"
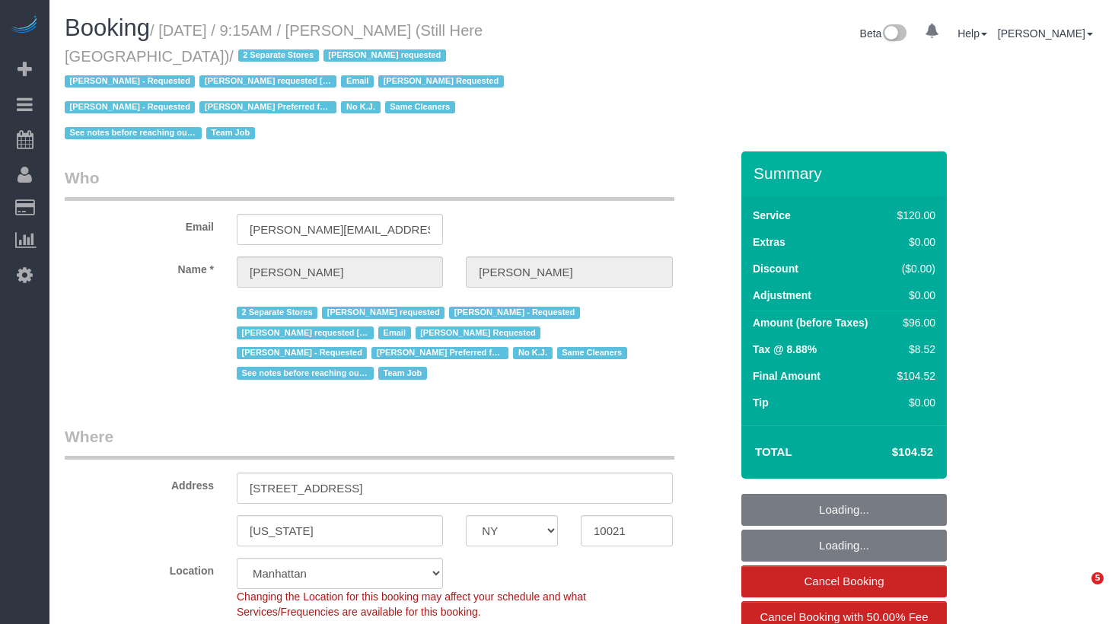
select select "number:15"
select select "number:5"
select select "object:1428"
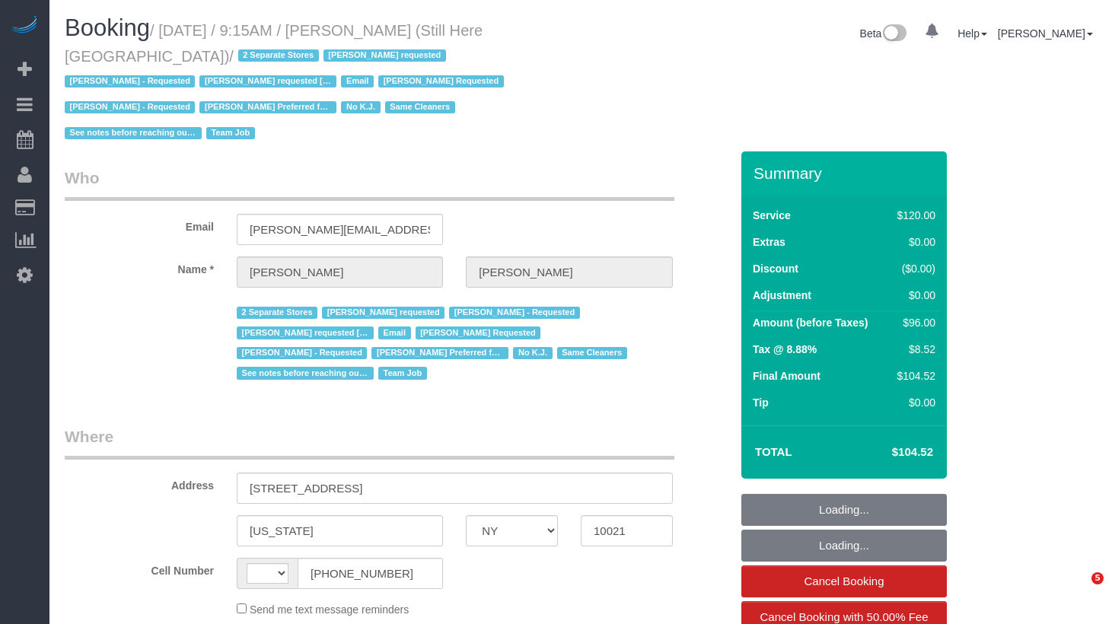
select select "NY"
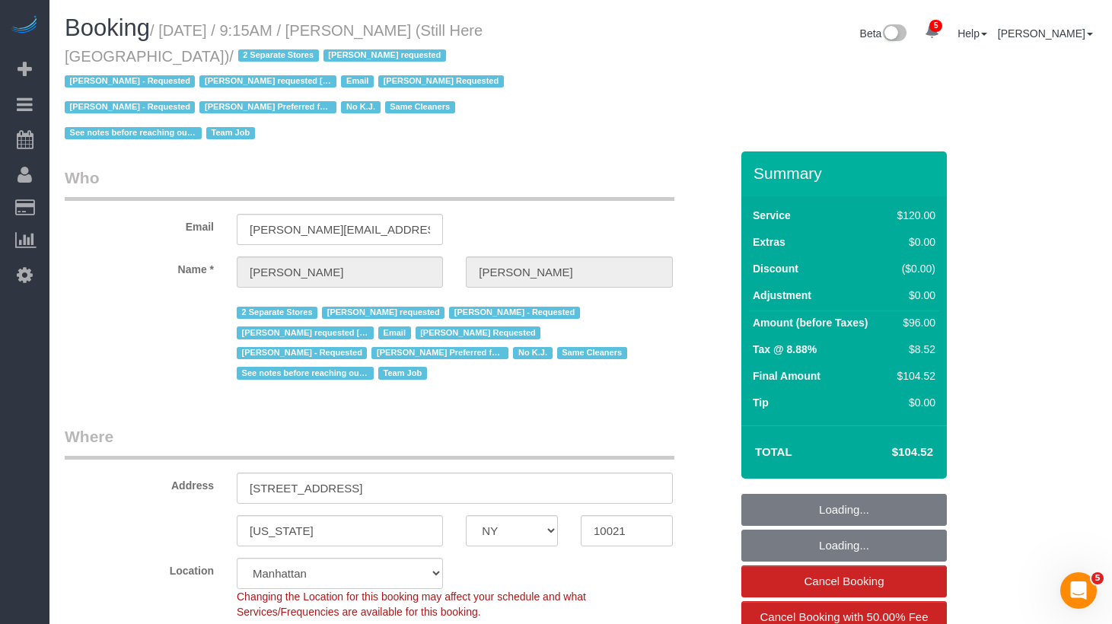
select select "object:481"
select select "string:[GEOGRAPHIC_DATA]"
select select "string:stripe-pm_1Oyz8t4VGloSiKo71skqOF54"
select select "90"
select select "number:89"
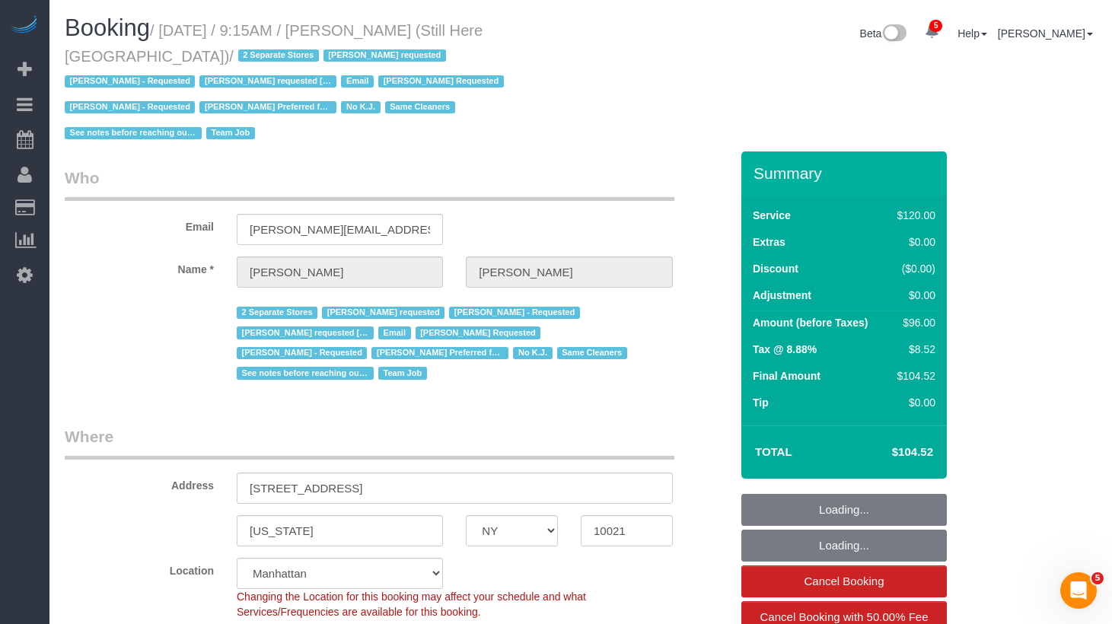
select select "number:90"
select select "number:15"
select select "number:5"
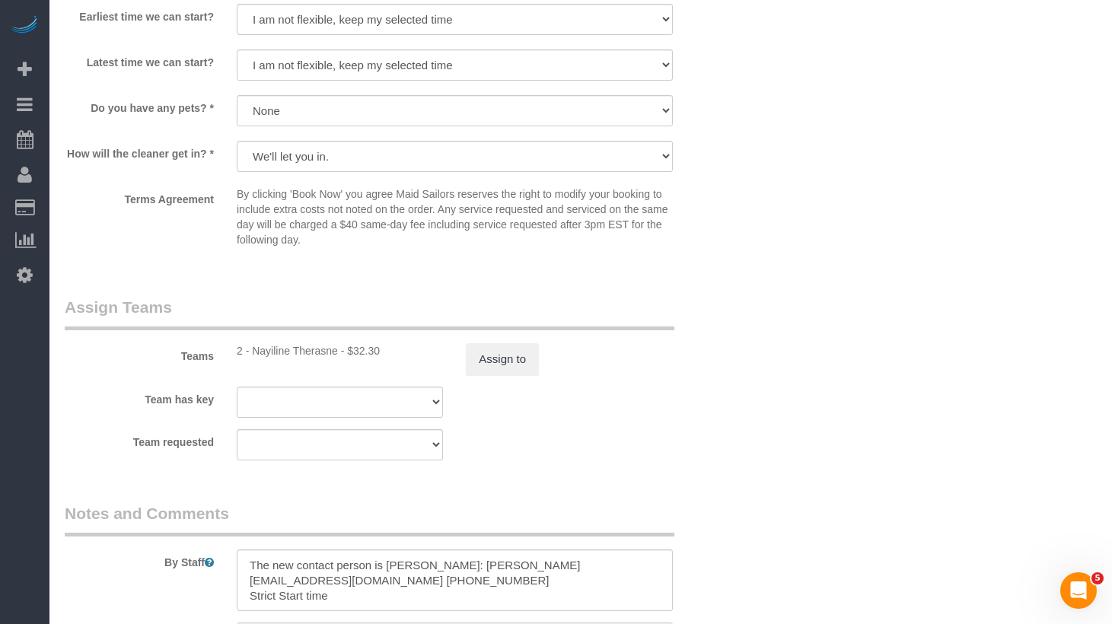
scroll to position [1951, 0]
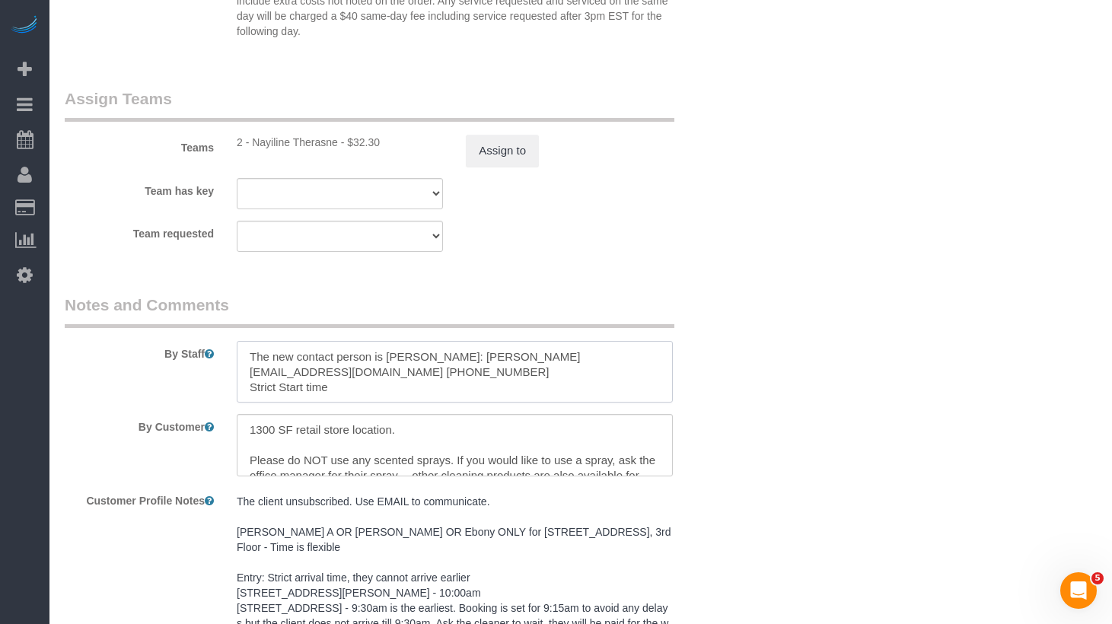
click at [522, 343] on textarea at bounding box center [455, 372] width 436 height 62
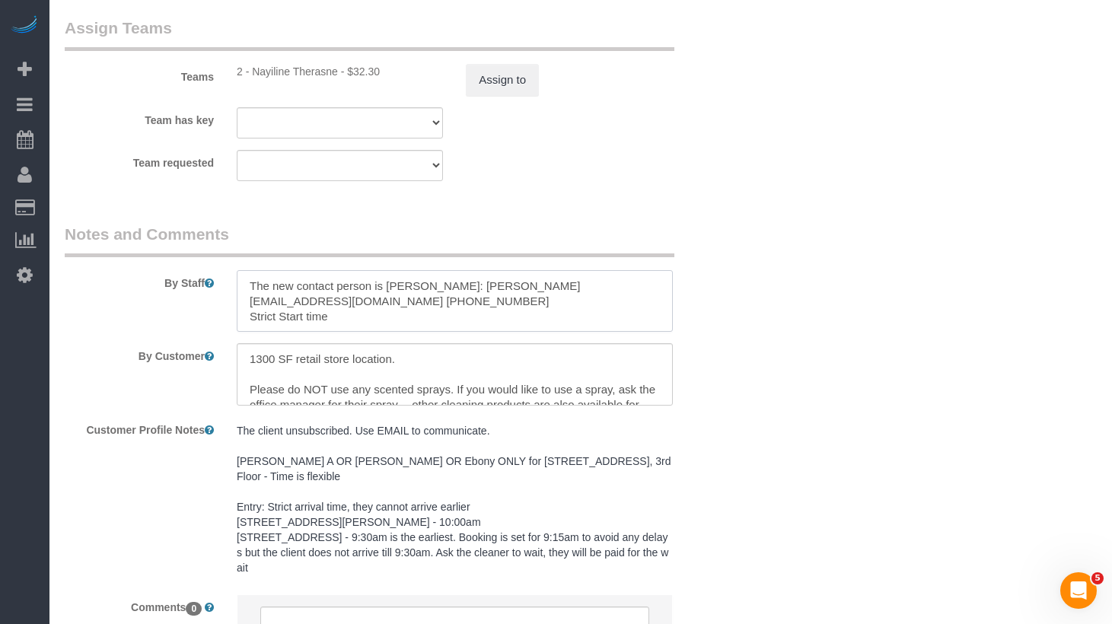
scroll to position [2036, 0]
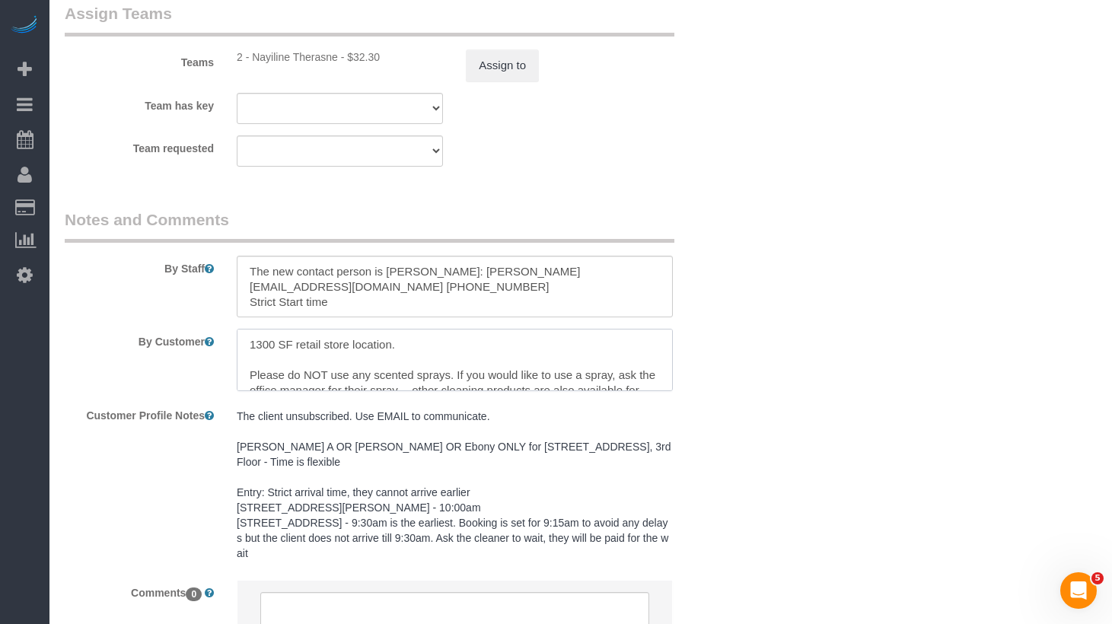
click at [439, 343] on textarea at bounding box center [455, 360] width 436 height 62
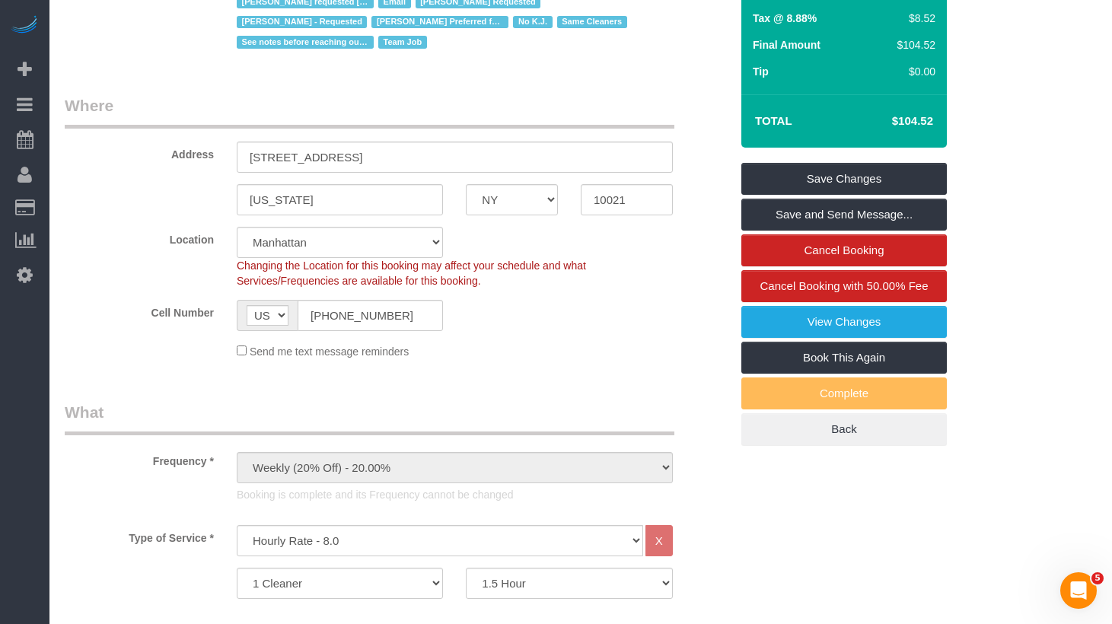
scroll to position [0, 0]
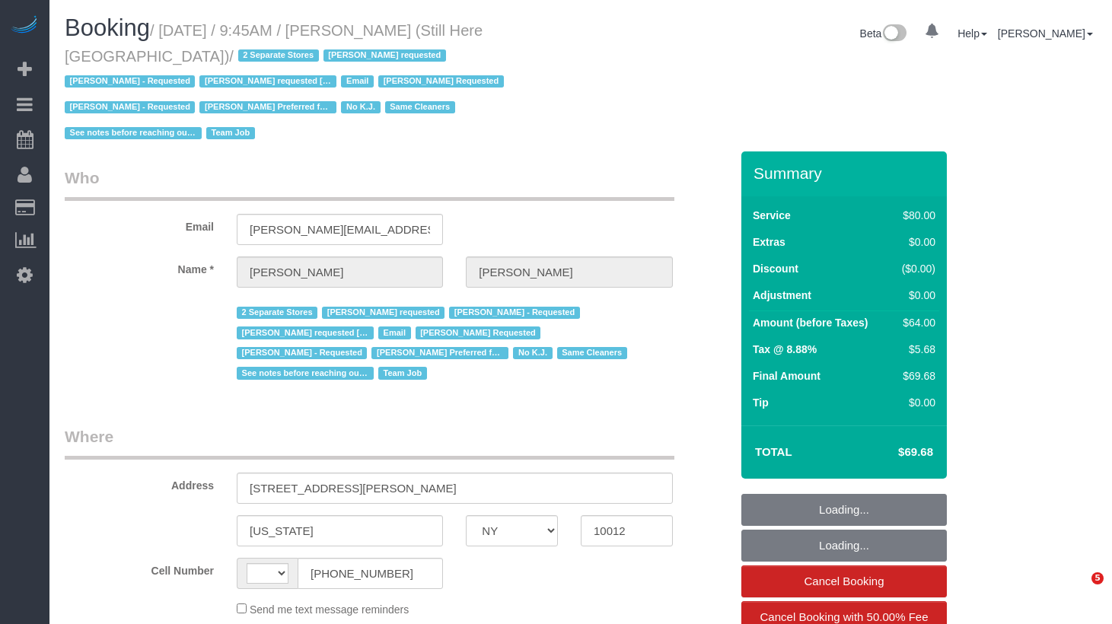
select select "NY"
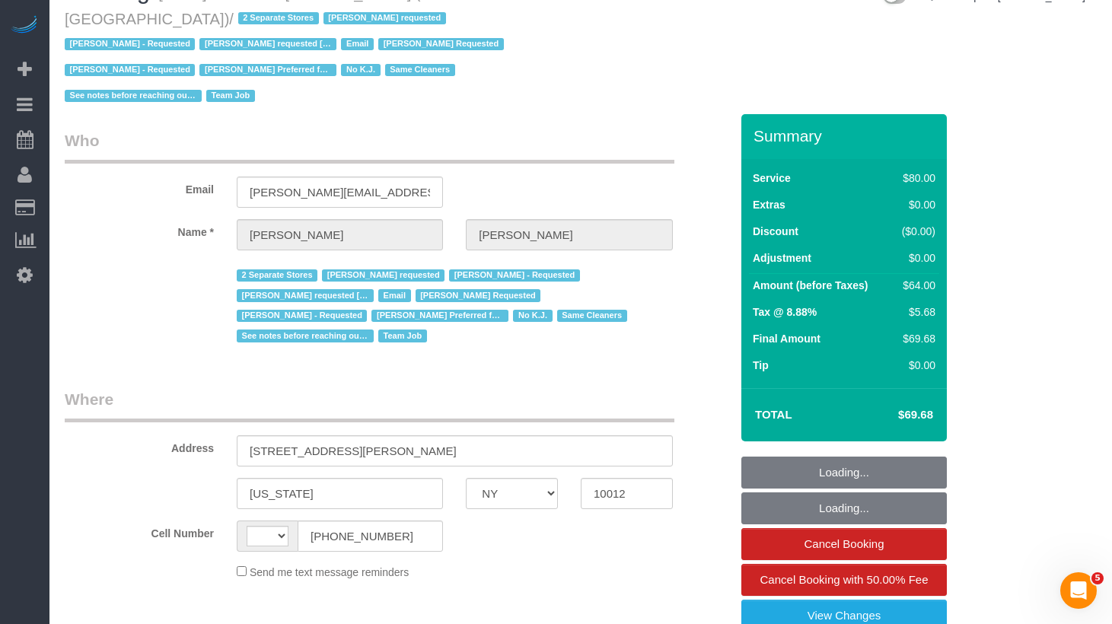
select select "string:[GEOGRAPHIC_DATA]"
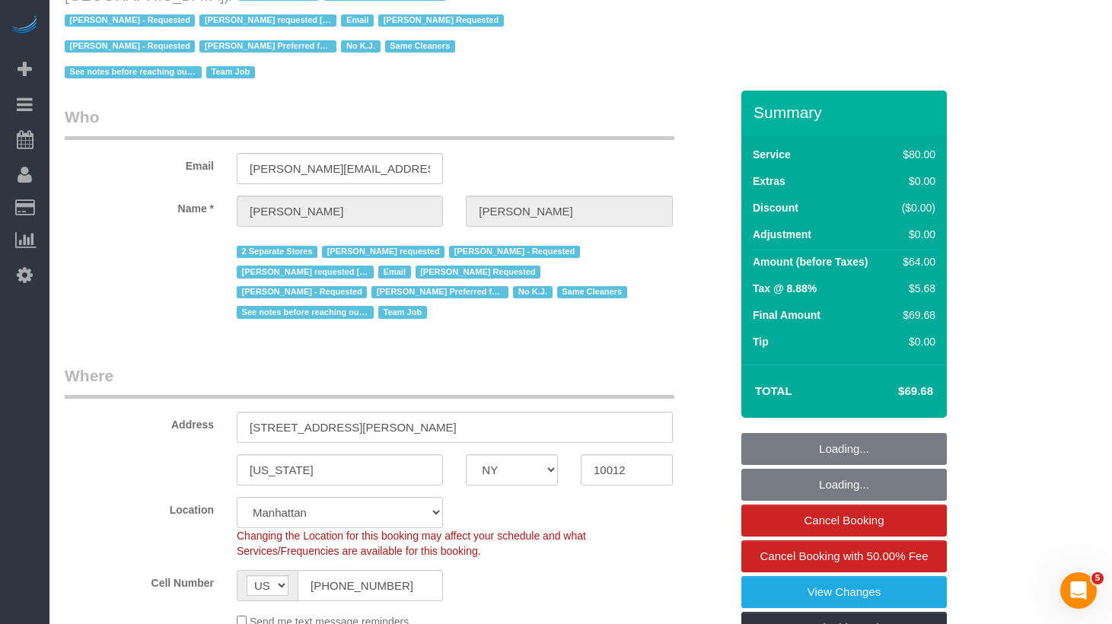
select select "object:1433"
select select "string:stripe-pm_1Oyz8t4VGloSiKo71skqOF54"
select select "number:89"
select select "number:90"
select select "number:15"
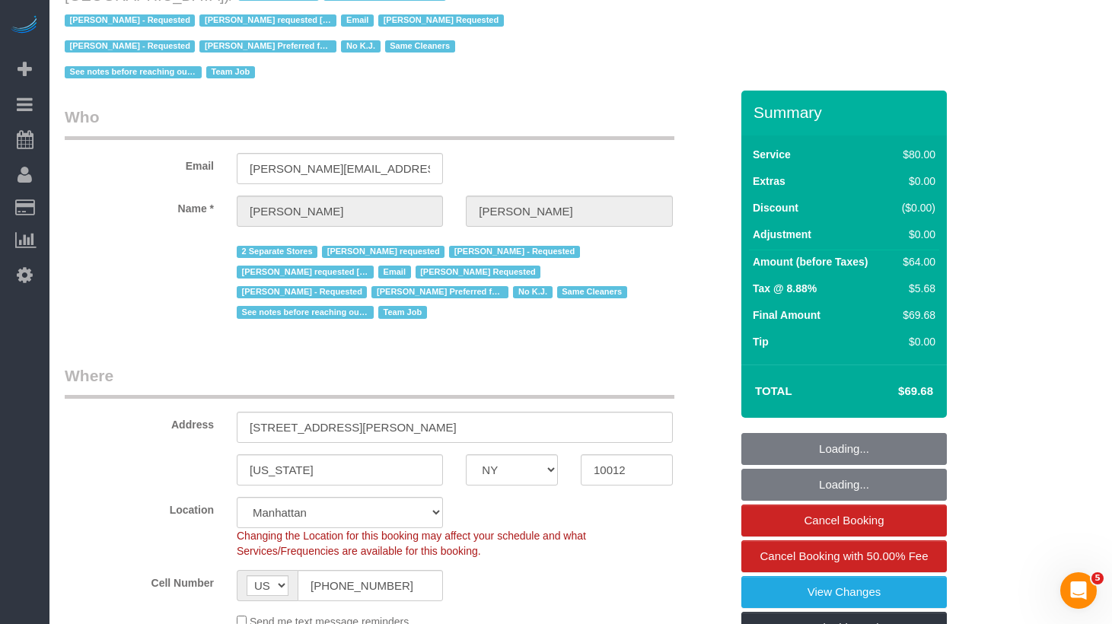
select select "number:5"
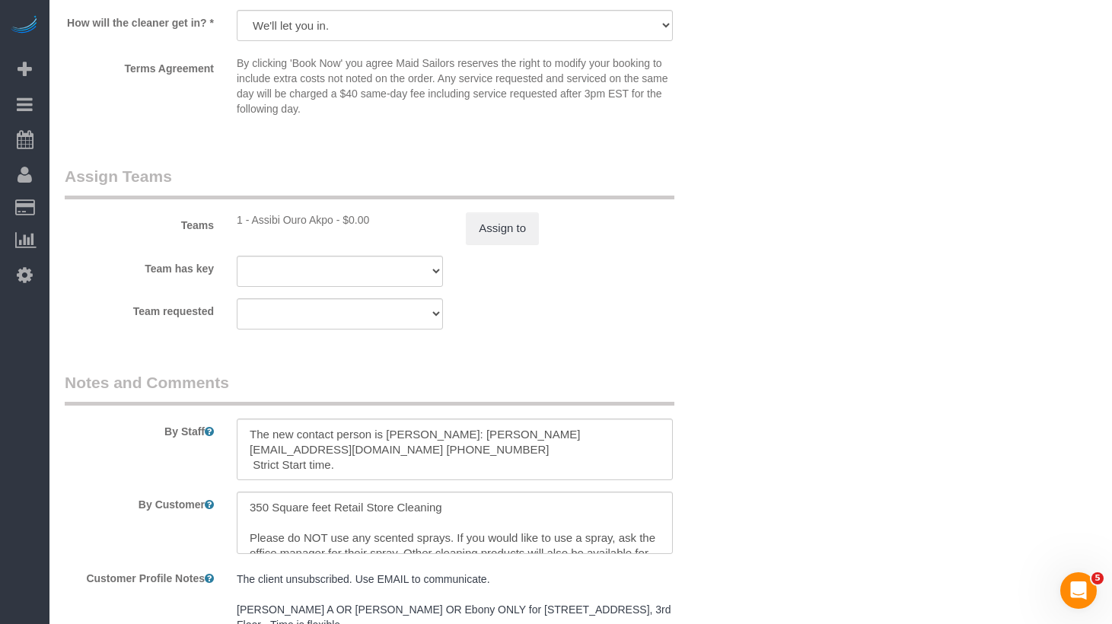
scroll to position [1967, 0]
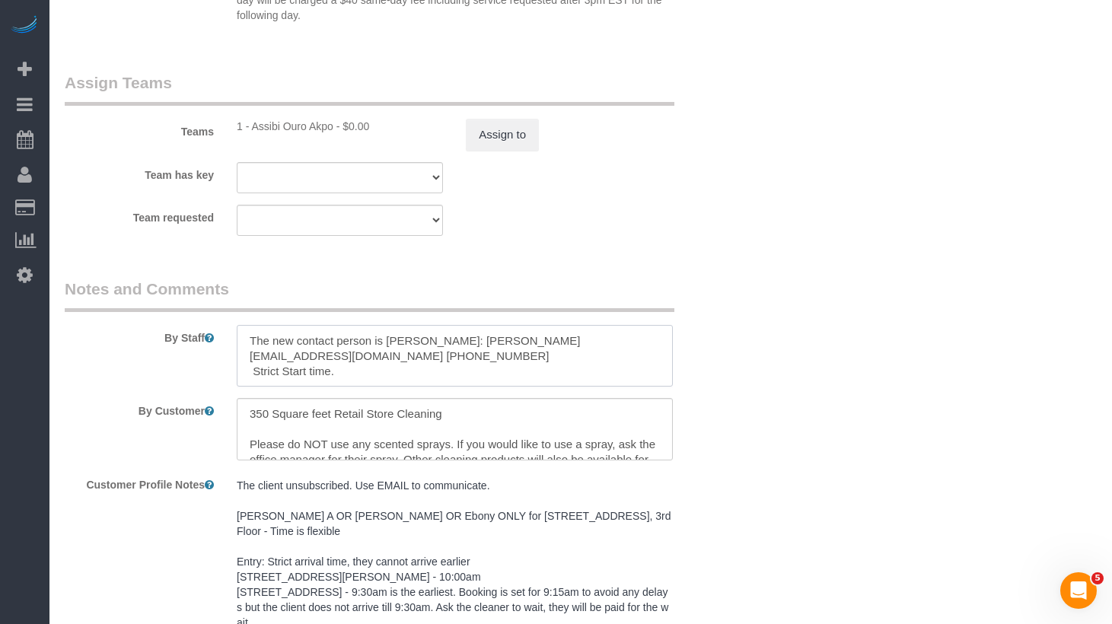
click at [470, 358] on textarea at bounding box center [455, 356] width 436 height 62
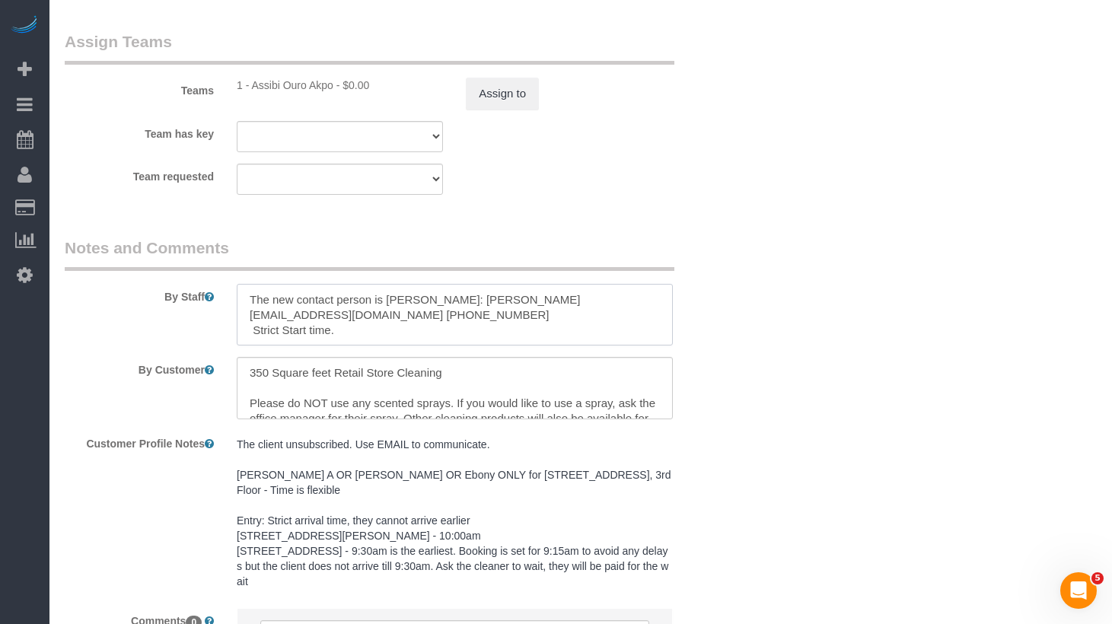
scroll to position [2027, 0]
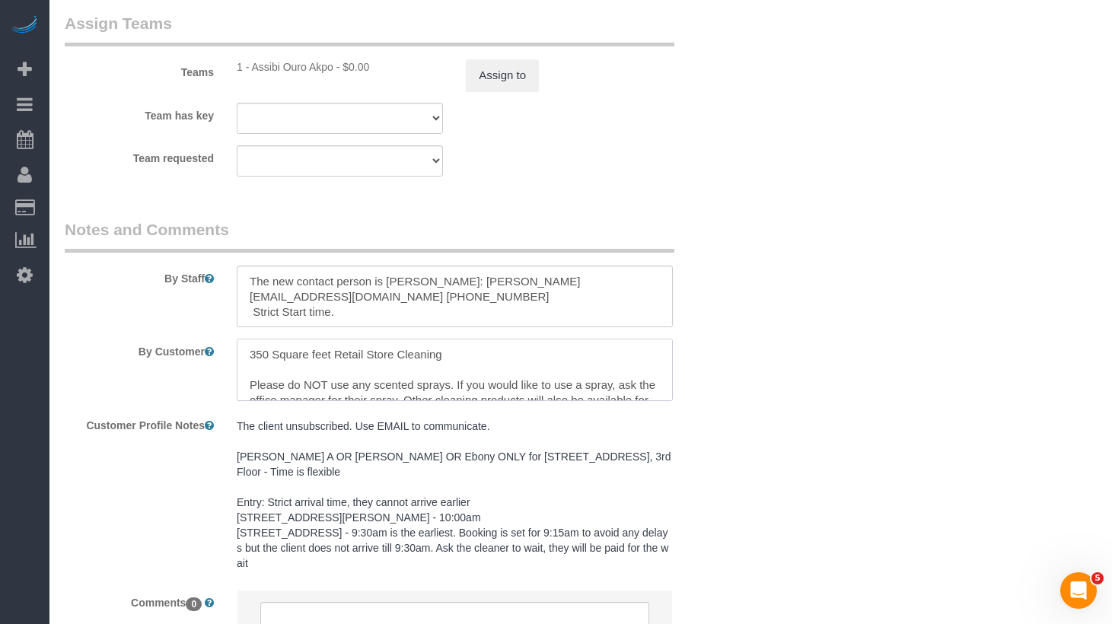
click at [470, 359] on textarea at bounding box center [455, 370] width 436 height 62
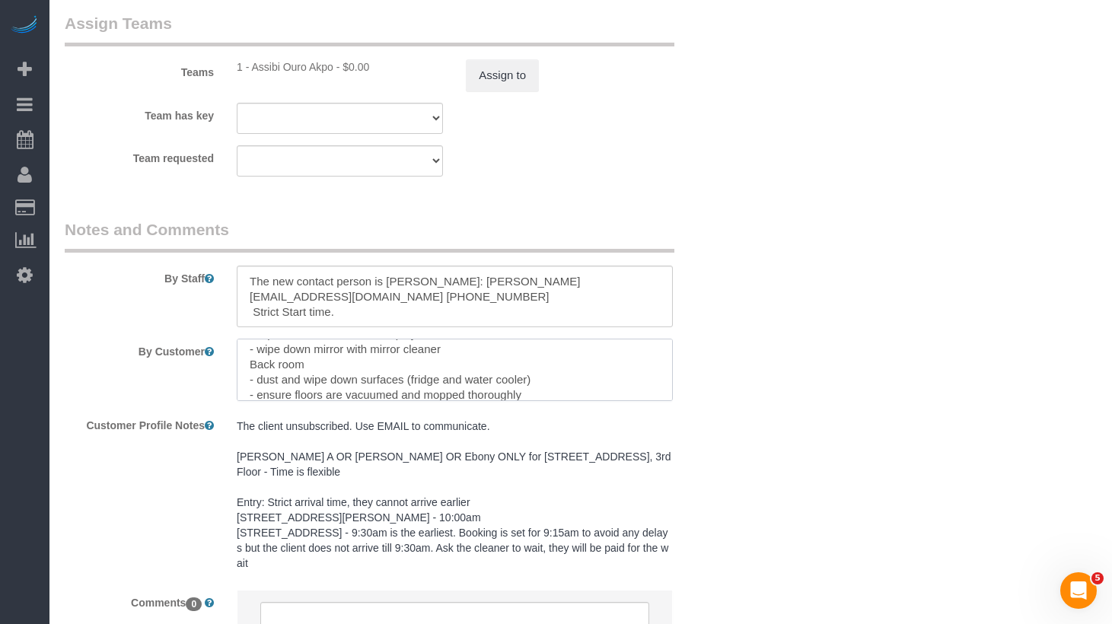
scroll to position [212, 0]
drag, startPoint x: 1006, startPoint y: 434, endPoint x: 947, endPoint y: 423, distance: 60.3
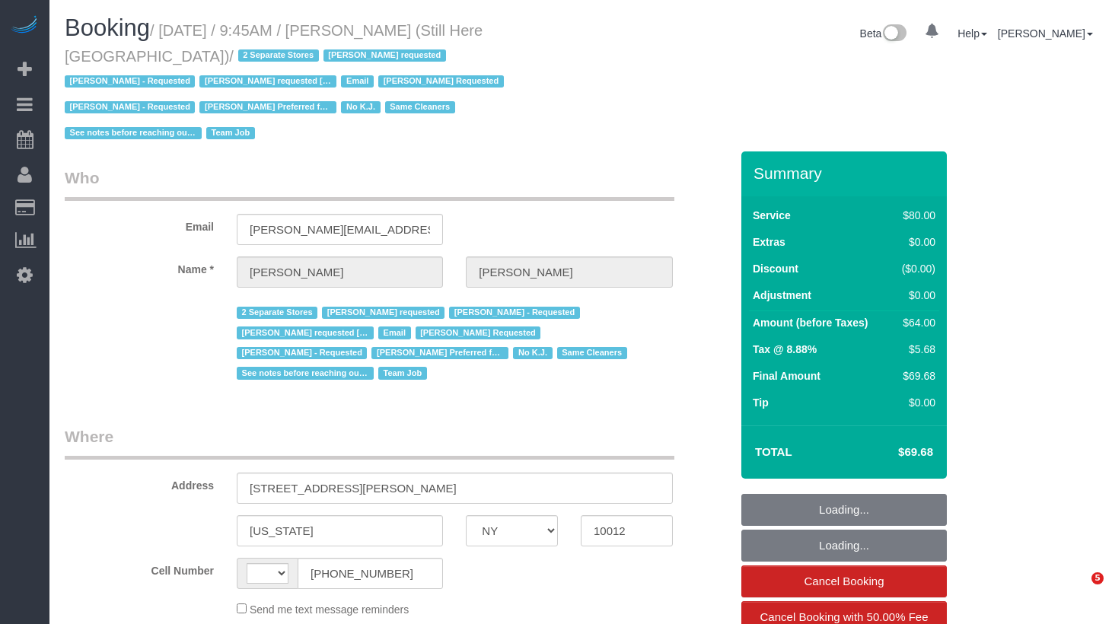
select select "NY"
select select "string:[GEOGRAPHIC_DATA]"
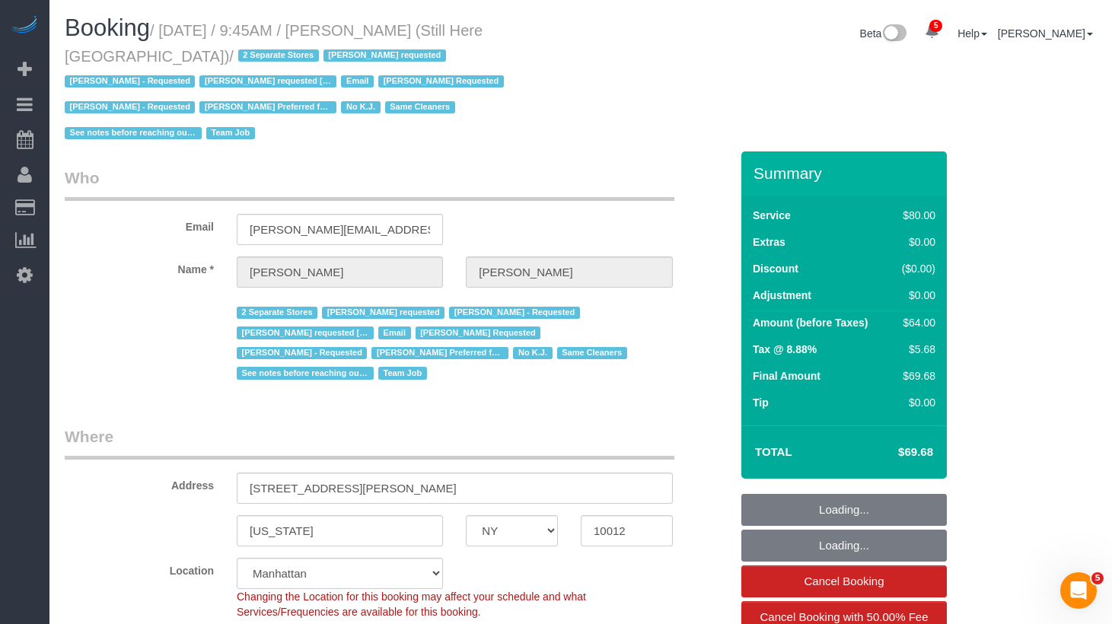
select select "string:stripe-pm_1Oyz8t4VGloSiKo71skqOF54"
select select "object:871"
select select "number:89"
select select "number:90"
select select "number:15"
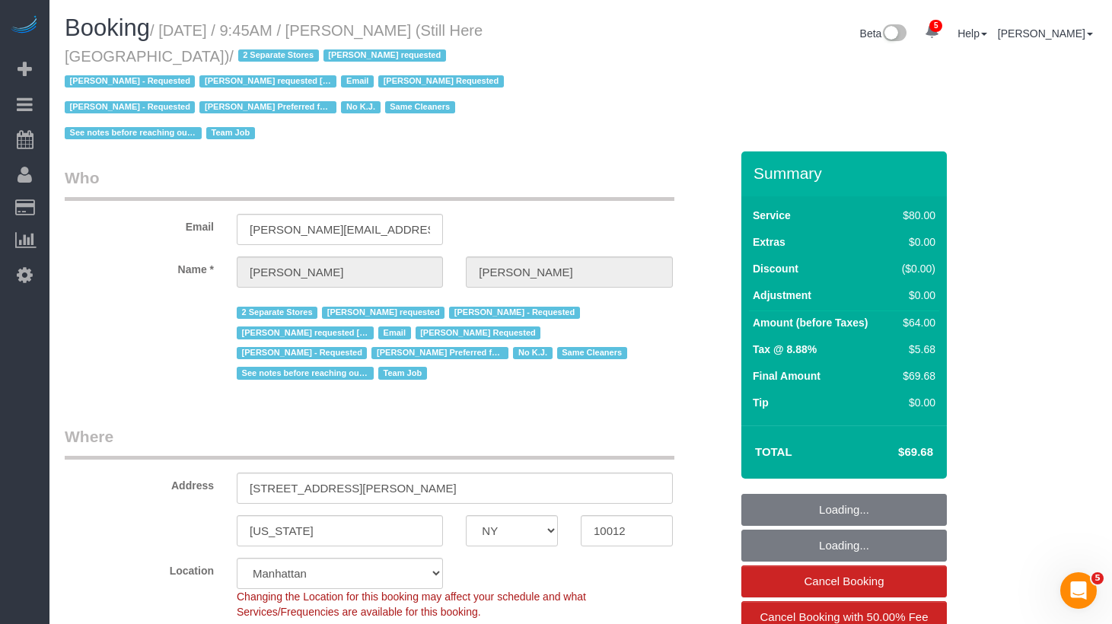
select select "number:5"
select select "object:1428"
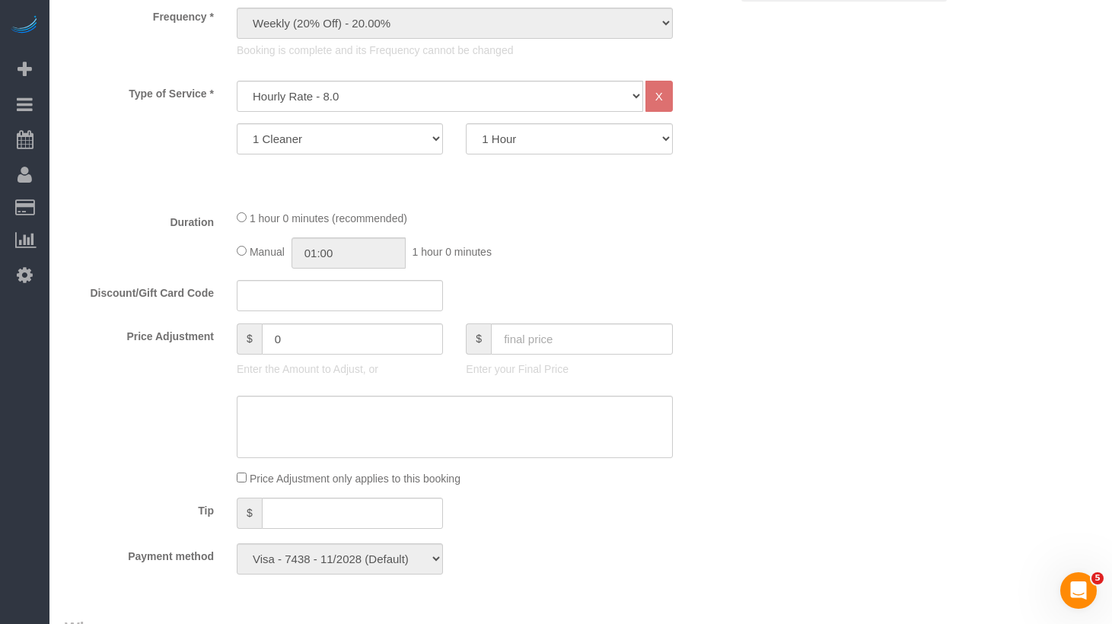
scroll to position [773, 0]
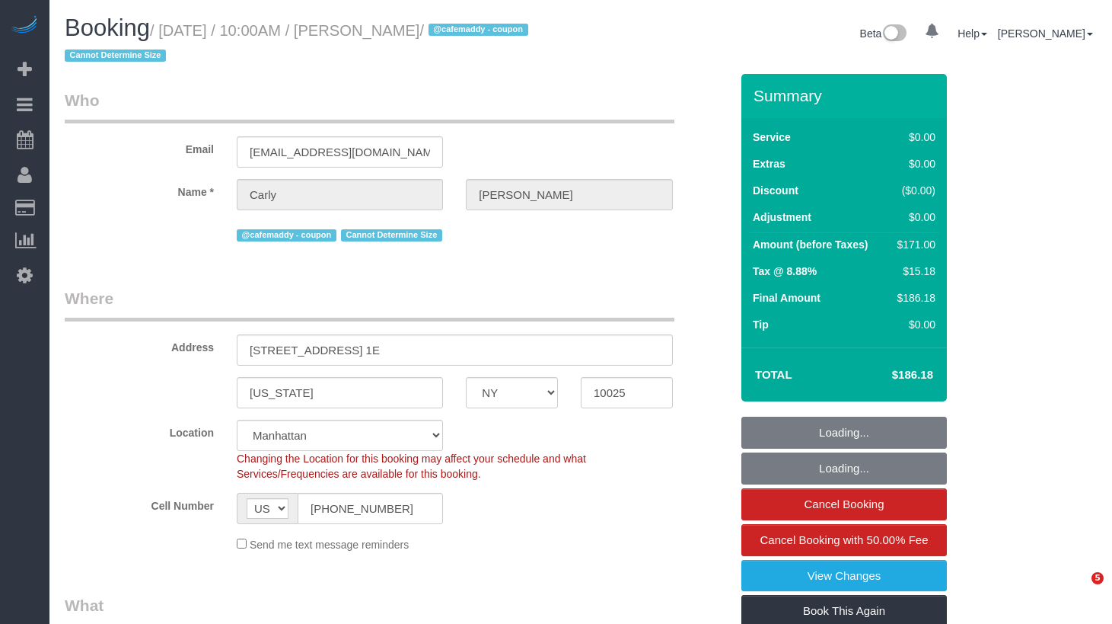
select select "NY"
select select "number:57"
select select "number:75"
select select "number:15"
select select "number:5"
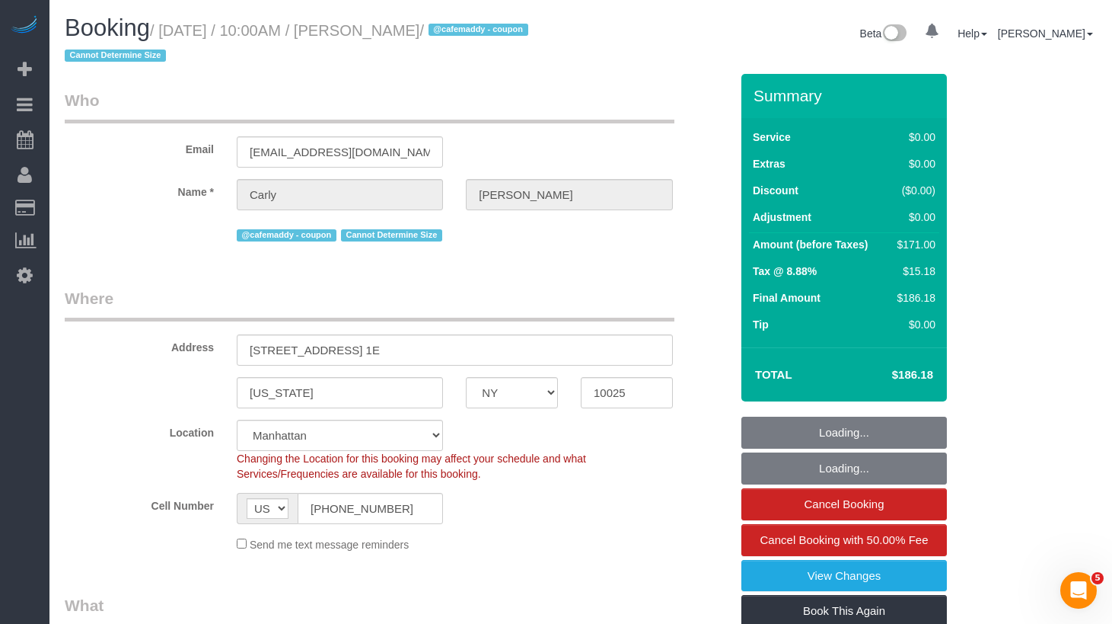
select select "2"
select select "spot1"
select select "object:1361"
drag, startPoint x: 372, startPoint y: 91, endPoint x: 459, endPoint y: 39, distance: 101.4
click at [373, 91] on legend "Who" at bounding box center [370, 106] width 610 height 34
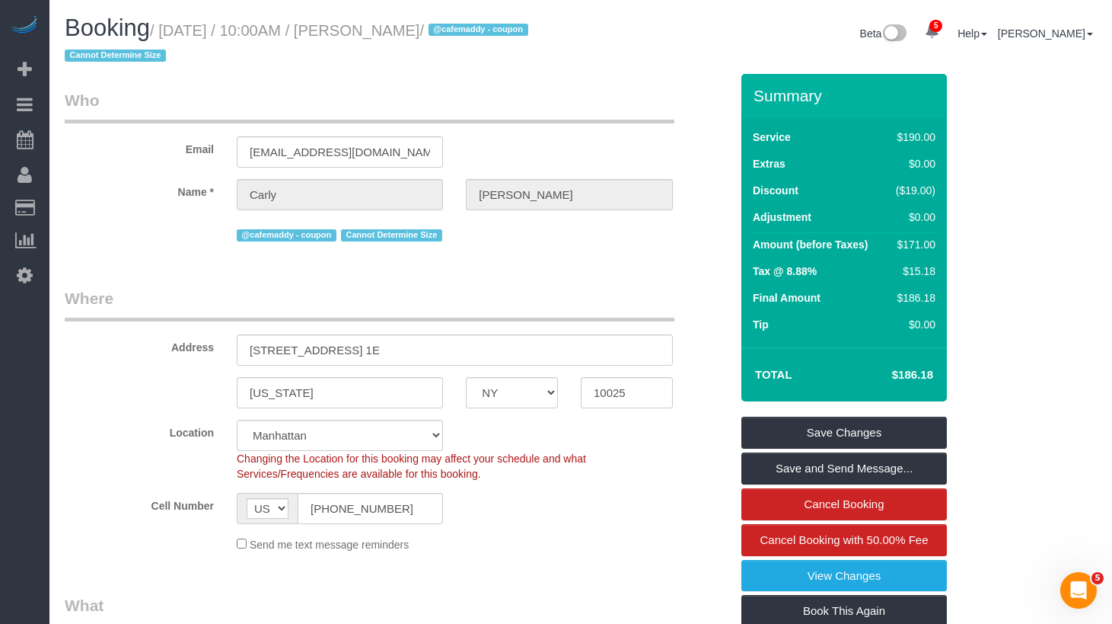
drag, startPoint x: 477, startPoint y: 28, endPoint x: 171, endPoint y: 33, distance: 306.8
click at [171, 33] on small "/ [DATE] / 10:00AM / [PERSON_NAME] / @cafemaddy - coupon Cannot Determine Size" at bounding box center [299, 43] width 468 height 43
copy small "[DATE] / 10:00AM / [PERSON_NAME]"
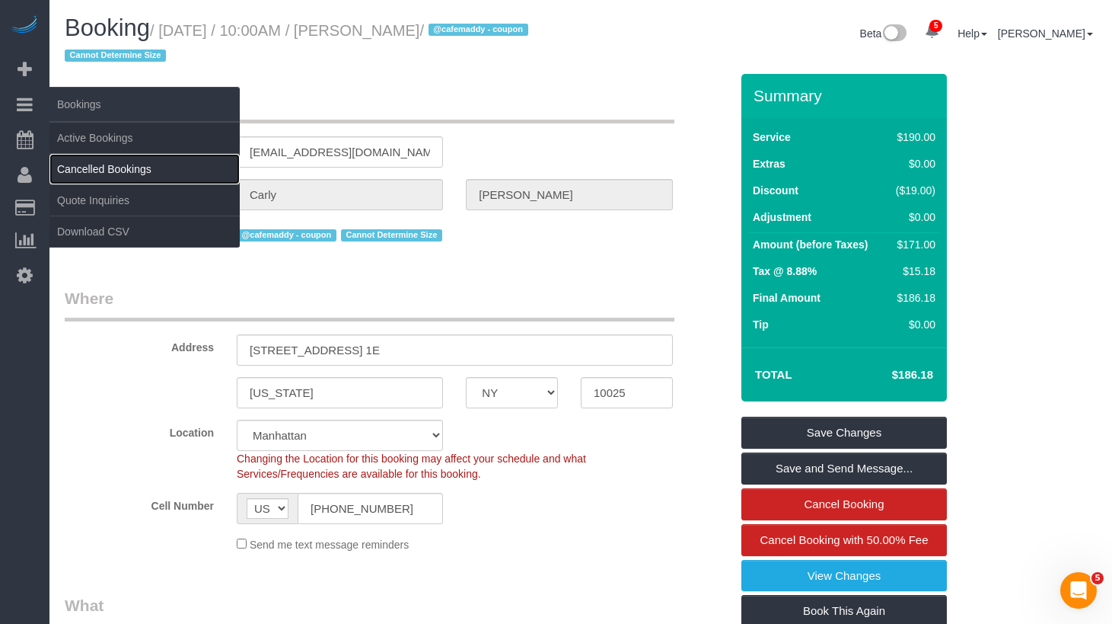
click at [99, 177] on link "Cancelled Bookings" at bounding box center [144, 169] width 190 height 30
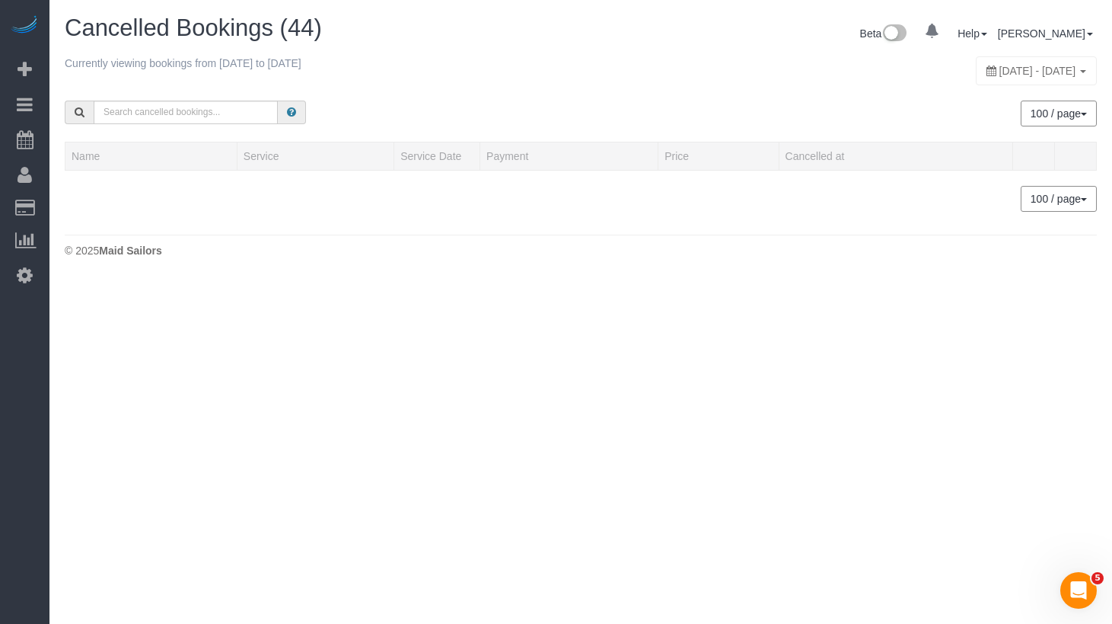
click at [675, 60] on div "Currently viewing bookings from 2025-08-24 to 2025-08-30 August 24, 2025 - Augu…" at bounding box center [581, 71] width 1032 height 30
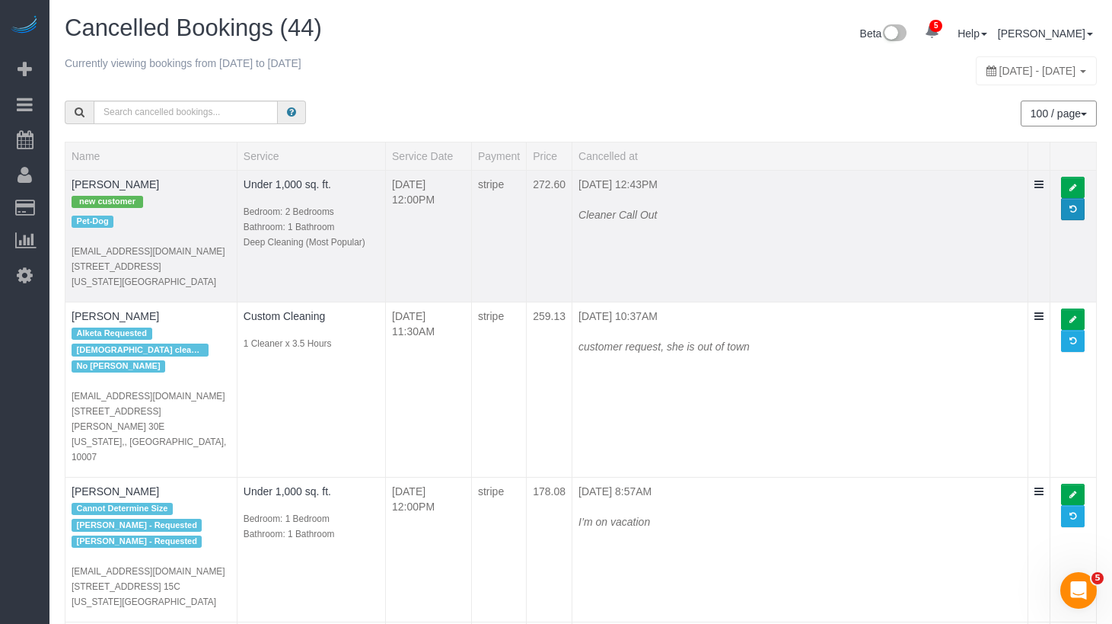
click at [1073, 206] on span at bounding box center [1073, 209] width 7 height 8
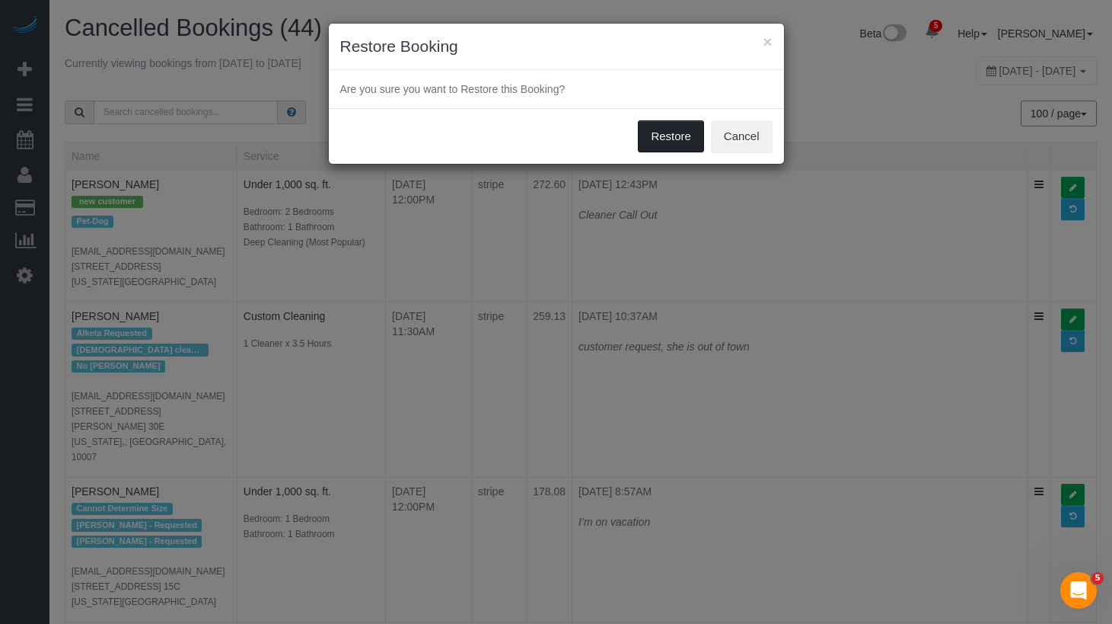
click at [680, 135] on button "Restore" at bounding box center [671, 136] width 66 height 32
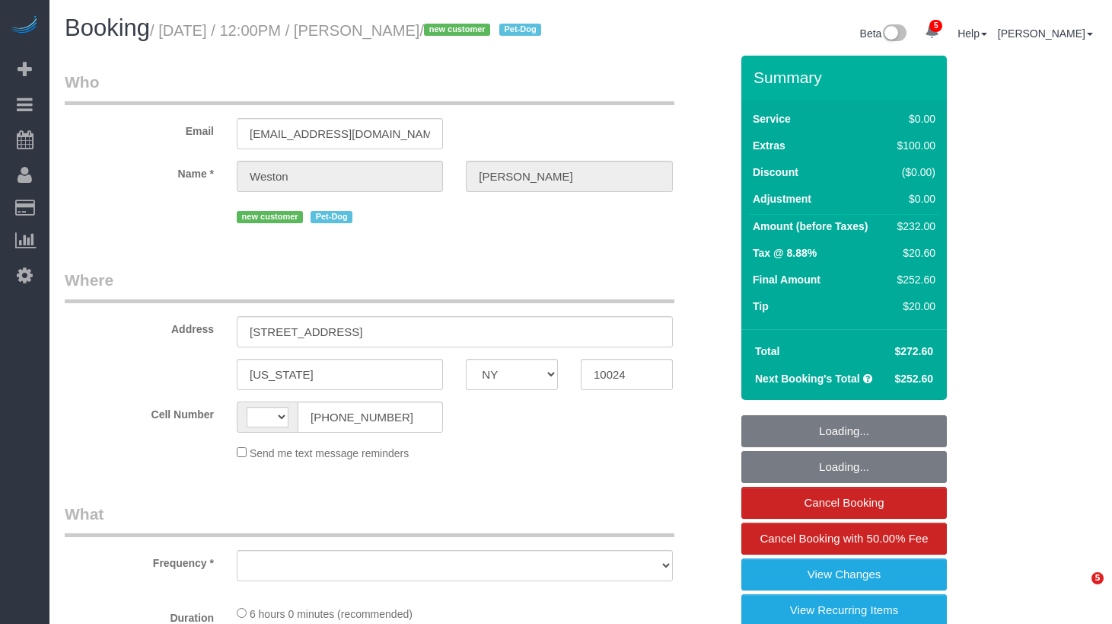
select select "NY"
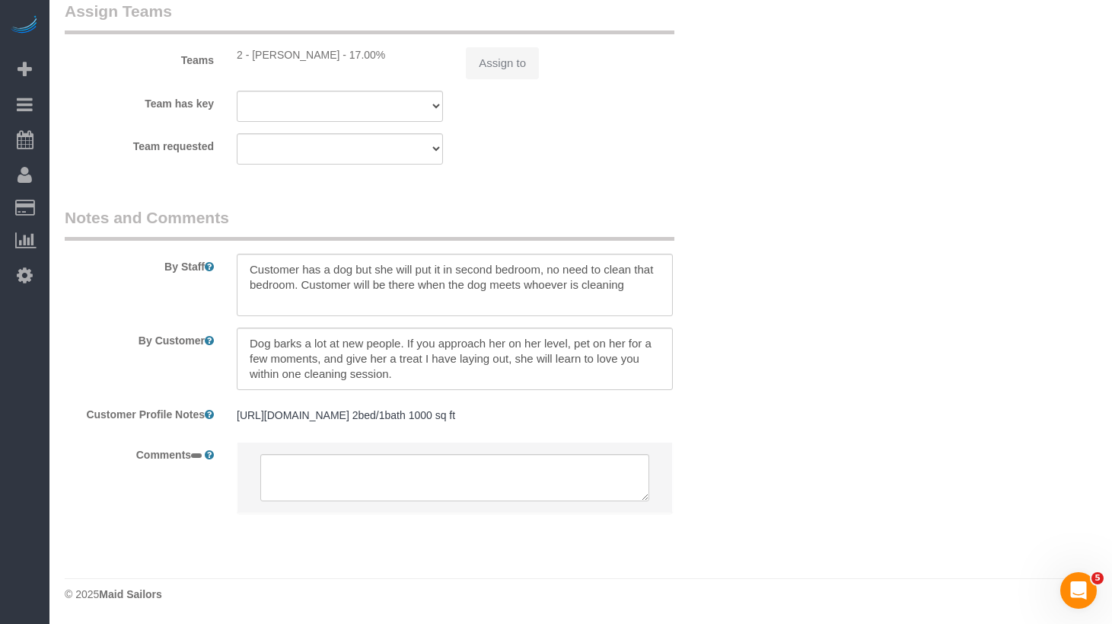
scroll to position [1394, 0]
select select "number:57"
select select "number:72"
select select "number:13"
select select "number:6"
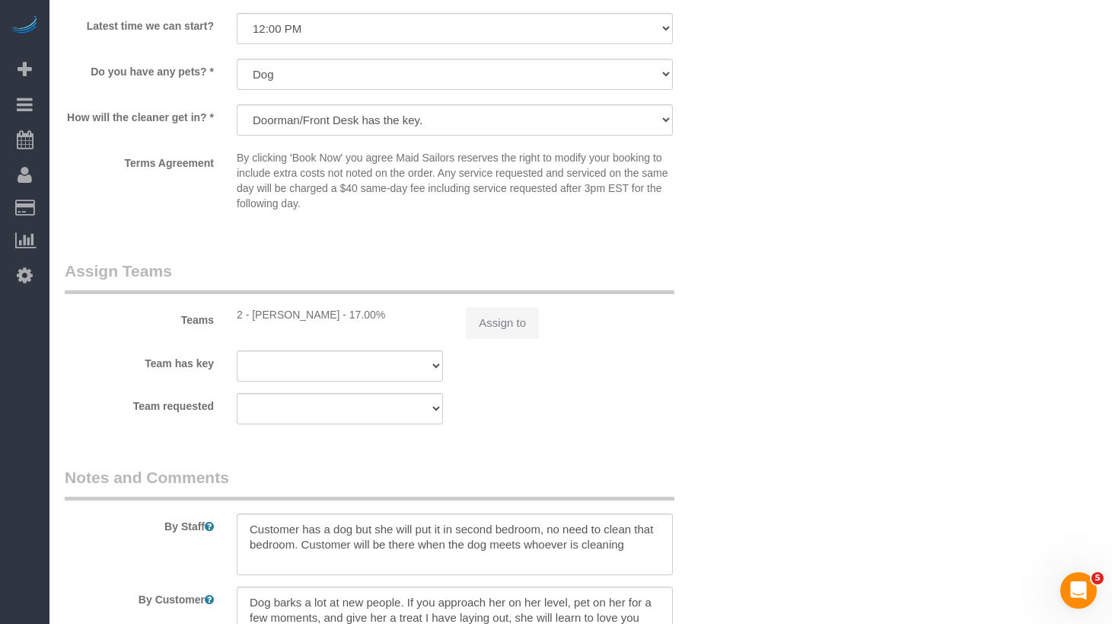
select select "string:[GEOGRAPHIC_DATA]"
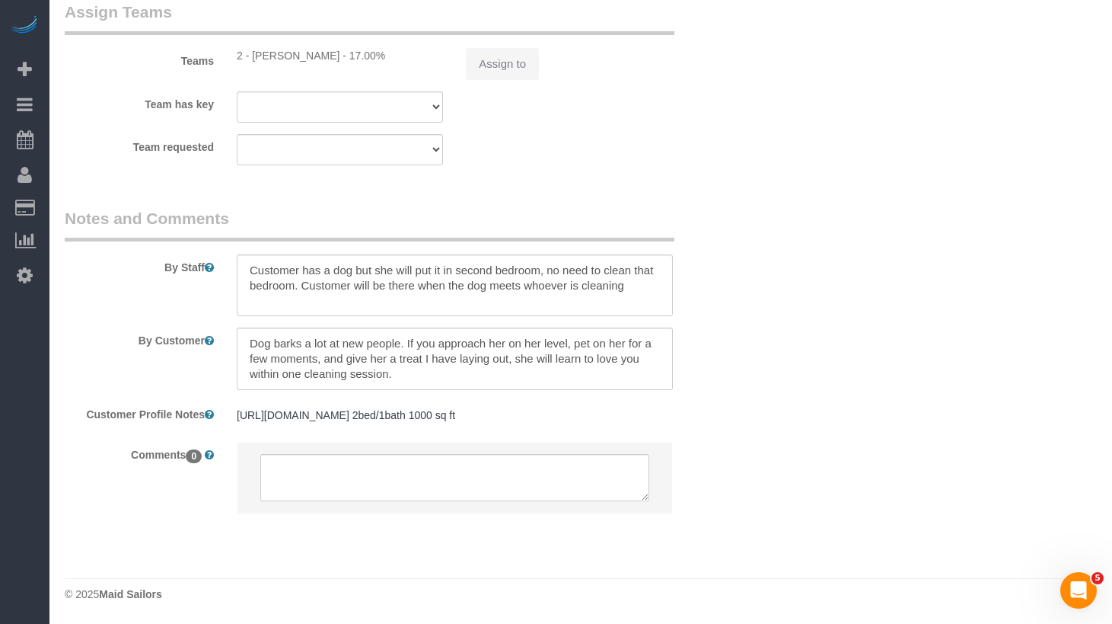
select select "object:940"
select select "2"
select select "spot1"
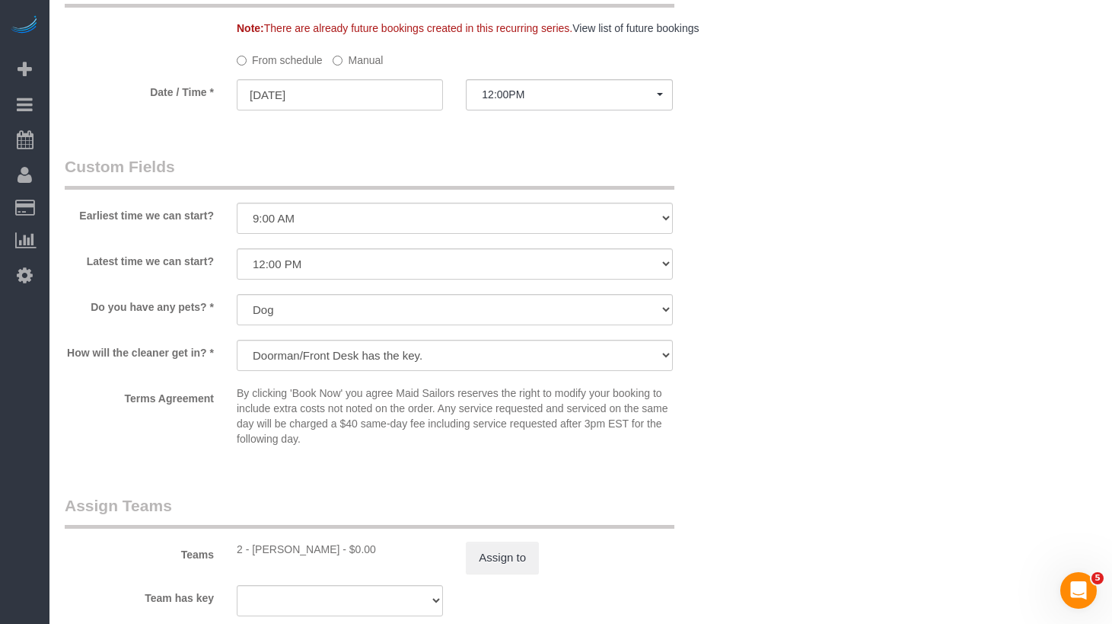
select select "string:stripe-pm_1S0kuA4VGloSiKo7TQT4BI7k"
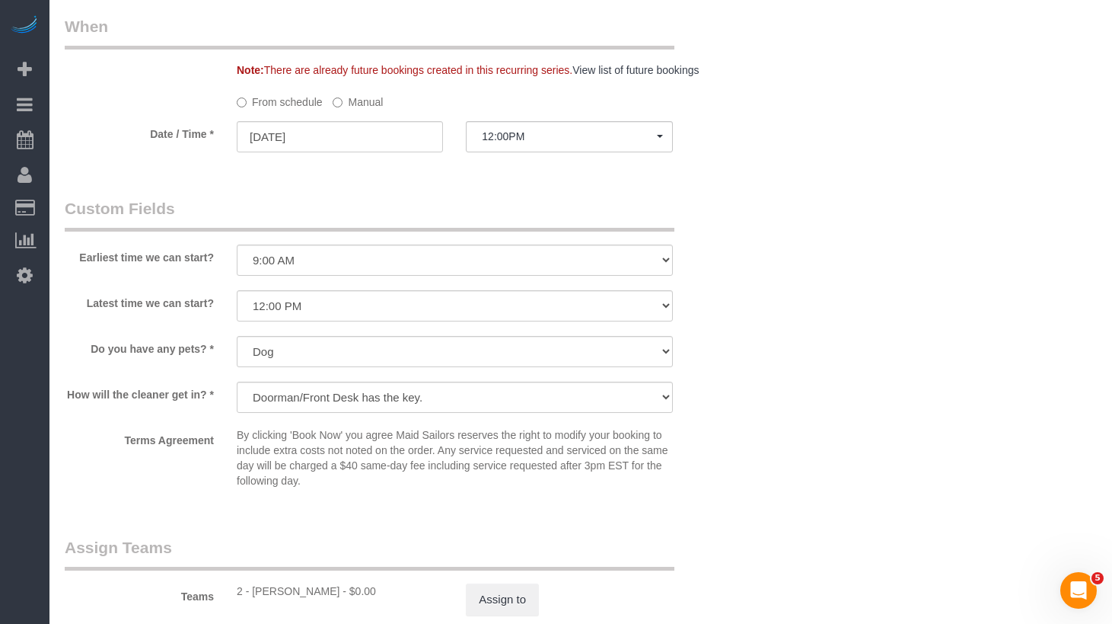
select select "2"
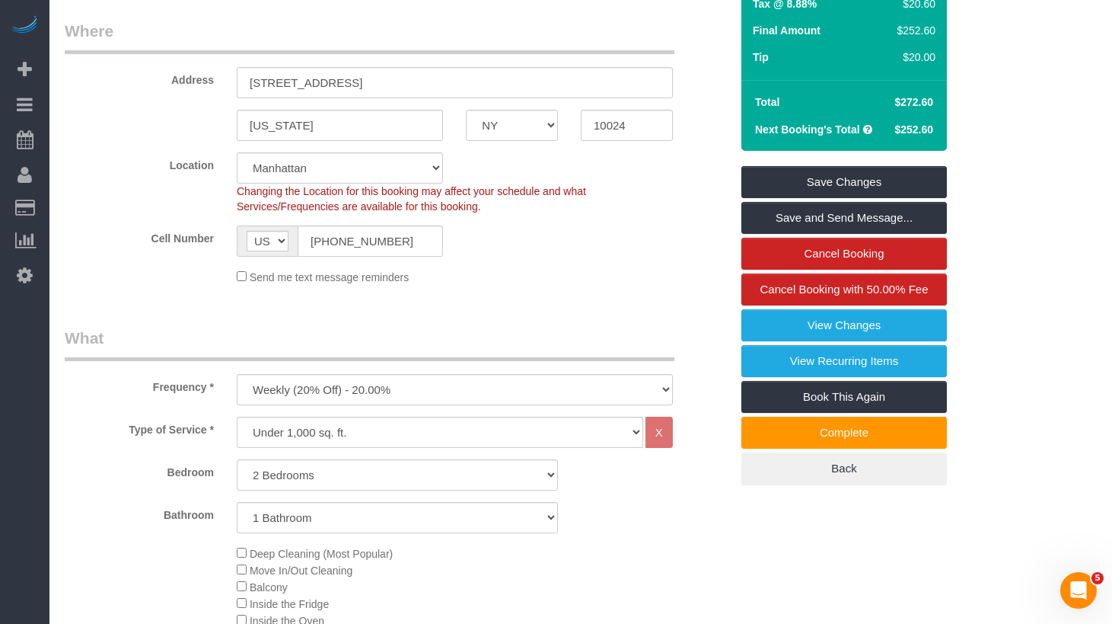
scroll to position [0, 0]
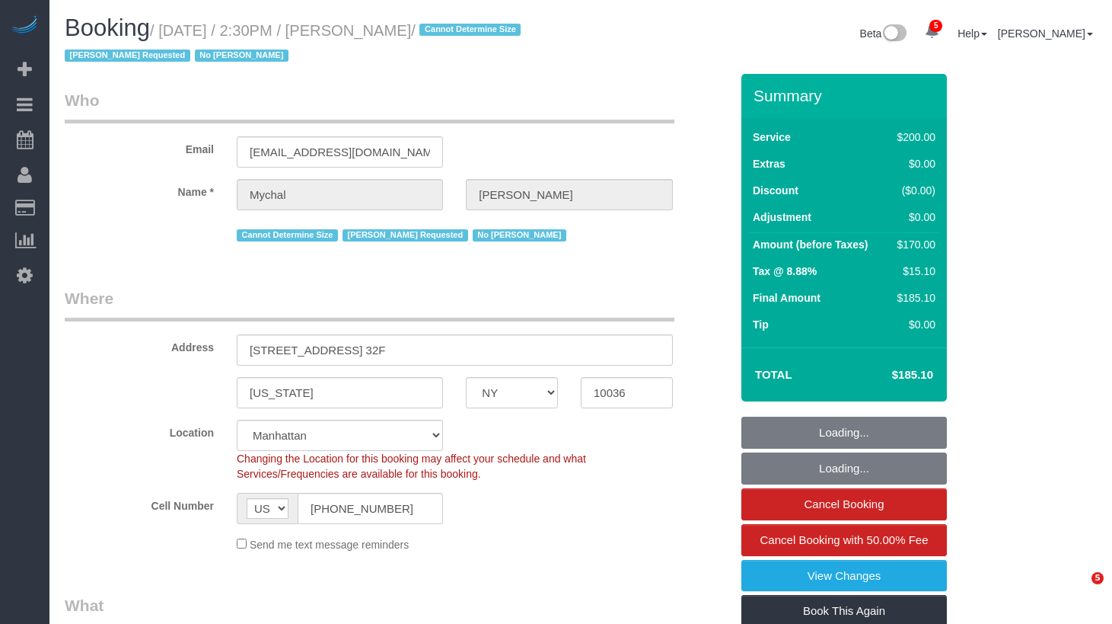
select select "NY"
select select "150"
select select "number:89"
select select "number:90"
select select "number:15"
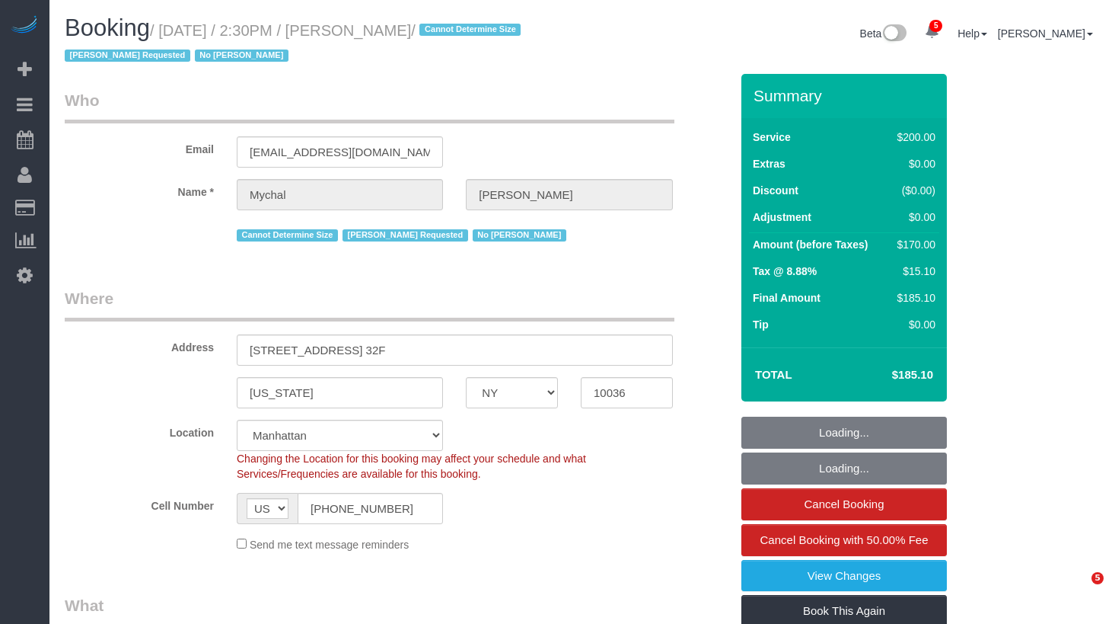
select select "number:6"
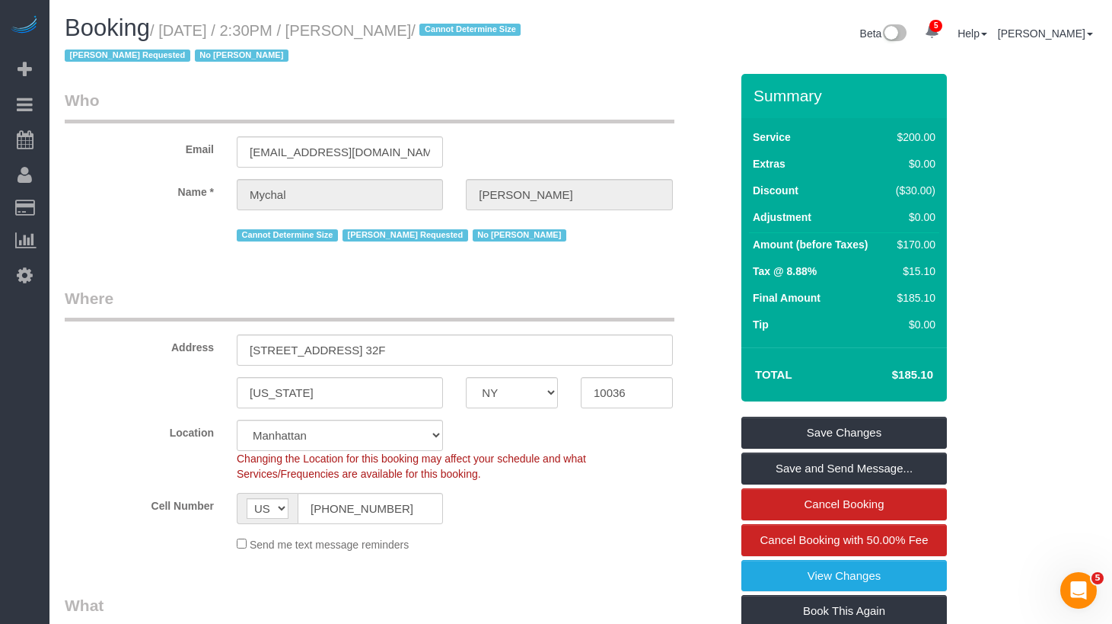
click at [495, 66] on h1 "Booking / August 28, 2025 / 2:30PM / Mychal Harrison / Cannot Determine Size Is…" at bounding box center [317, 41] width 505 height 52
drag, startPoint x: 479, startPoint y: 30, endPoint x: 172, endPoint y: 32, distance: 306.8
click at [172, 32] on small "/ August 28, 2025 / 2:30PM / Mychal Harrison / Cannot Determine Size Isabella S…" at bounding box center [295, 43] width 461 height 43
copy small "August 28, 2025 / 2:30PM / Mychal Harrison"
click at [393, 501] on input "(917) 627-4773" at bounding box center [370, 508] width 145 height 31
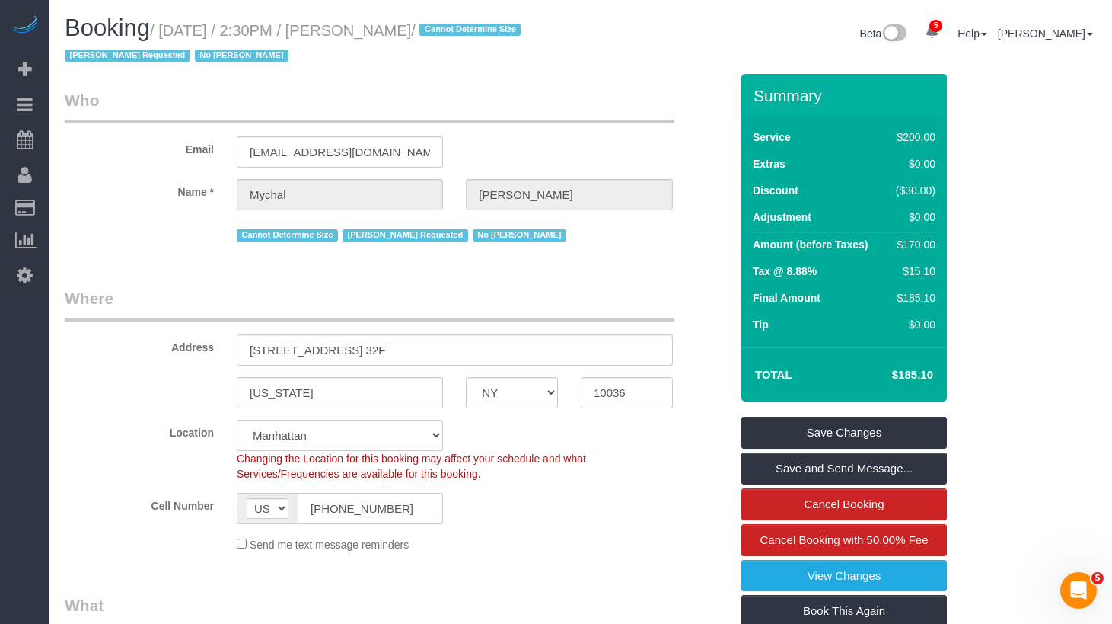
click at [393, 501] on input "(917) 627-4773" at bounding box center [370, 508] width 145 height 31
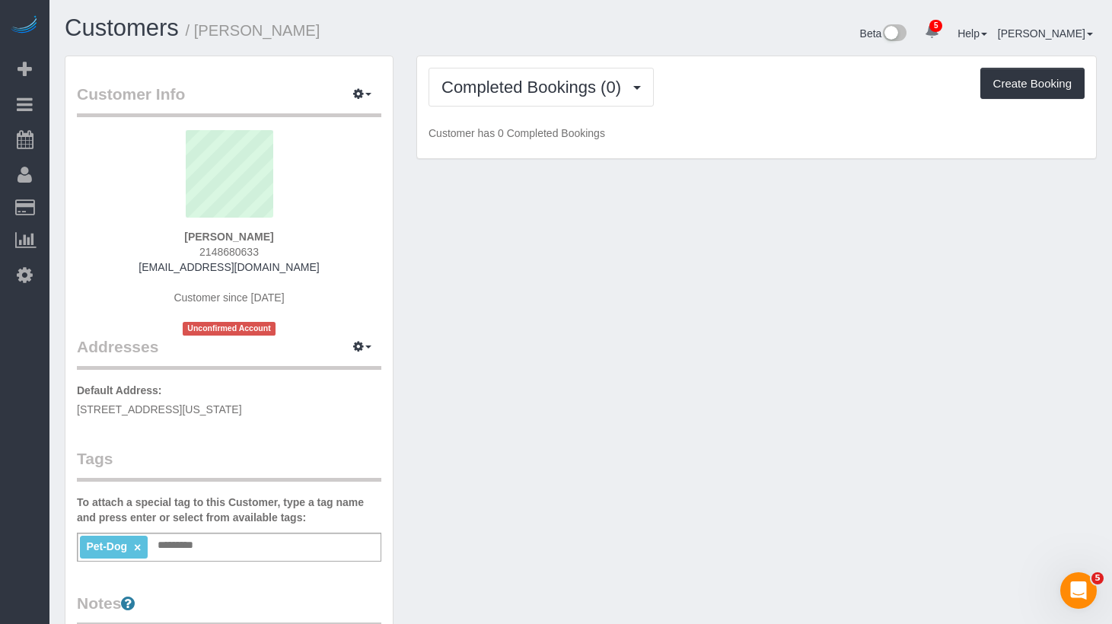
click at [566, 109] on div "Completed Bookings (0) Completed Bookings (0) Upcoming Bookings (7) Cancelled B…" at bounding box center [756, 107] width 679 height 103
click at [593, 81] on span "Completed Bookings (0)" at bounding box center [535, 87] width 187 height 19
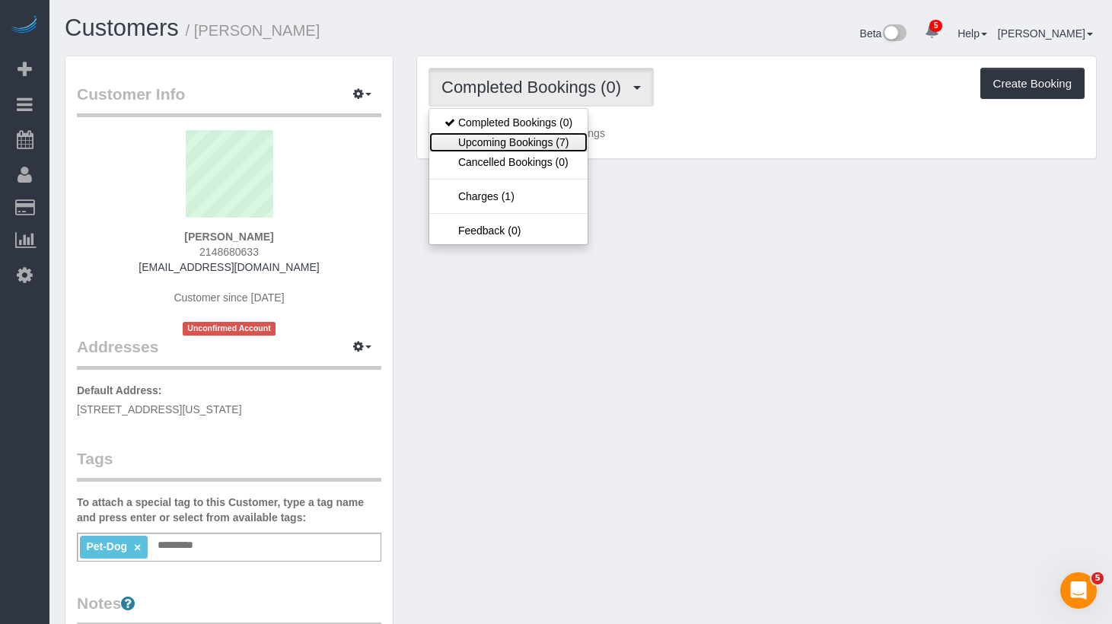
drag, startPoint x: 573, startPoint y: 136, endPoint x: 349, endPoint y: 26, distance: 249.6
click at [573, 136] on link "Upcoming Bookings (7)" at bounding box center [508, 142] width 158 height 20
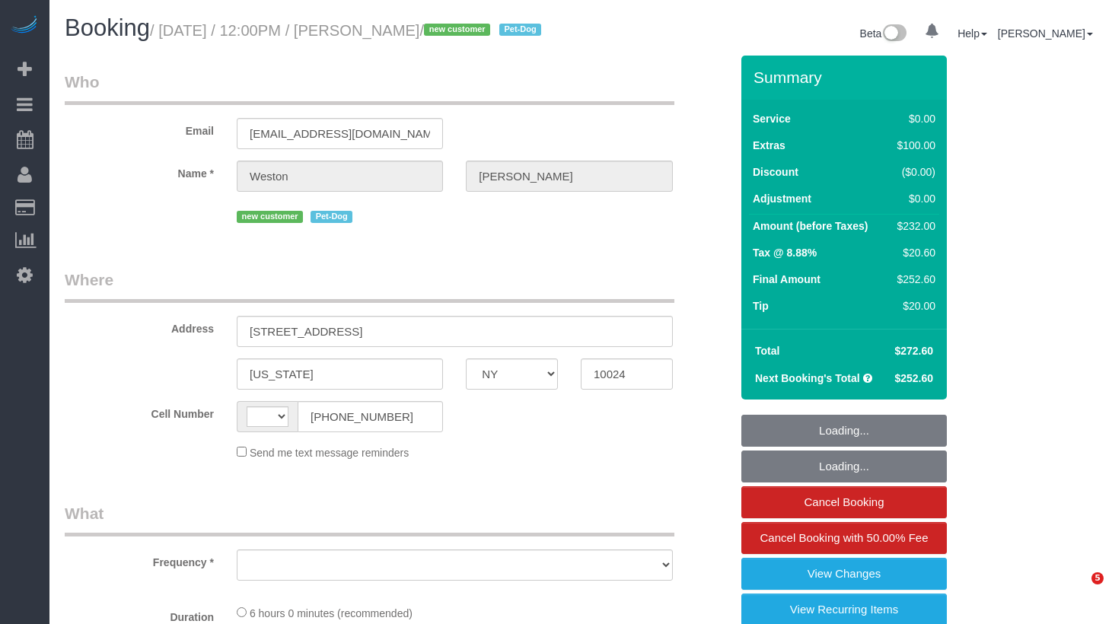
select select "NY"
select select "number:57"
select select "number:72"
select select "number:13"
select select "number:6"
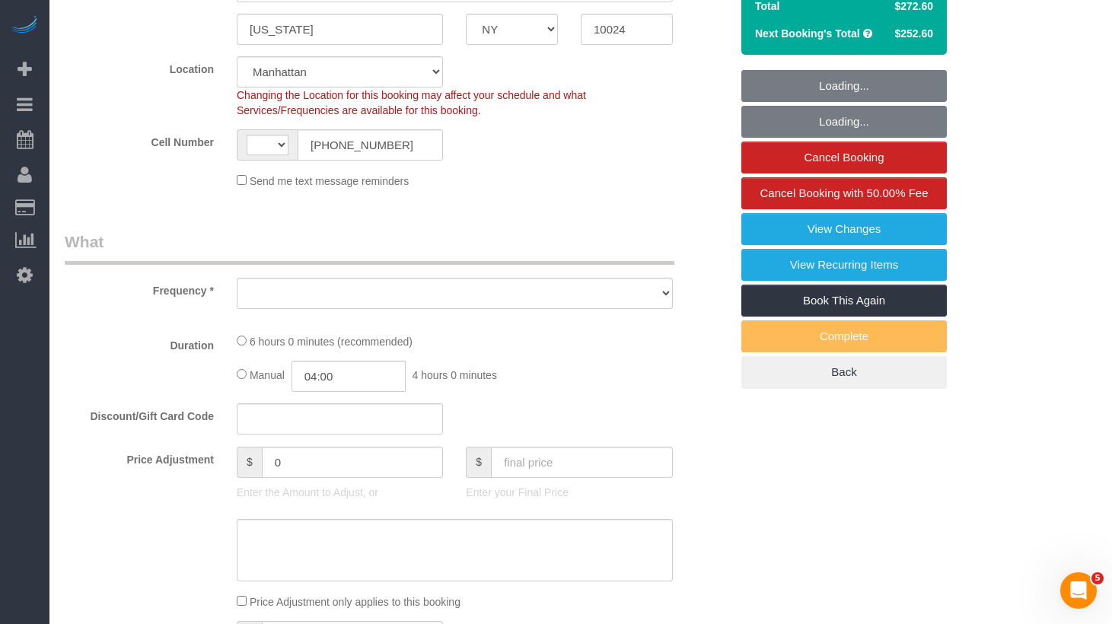
select select "string:stripe-pm_1S0kuA4VGloSiKo7TQT4BI7k"
select select "2"
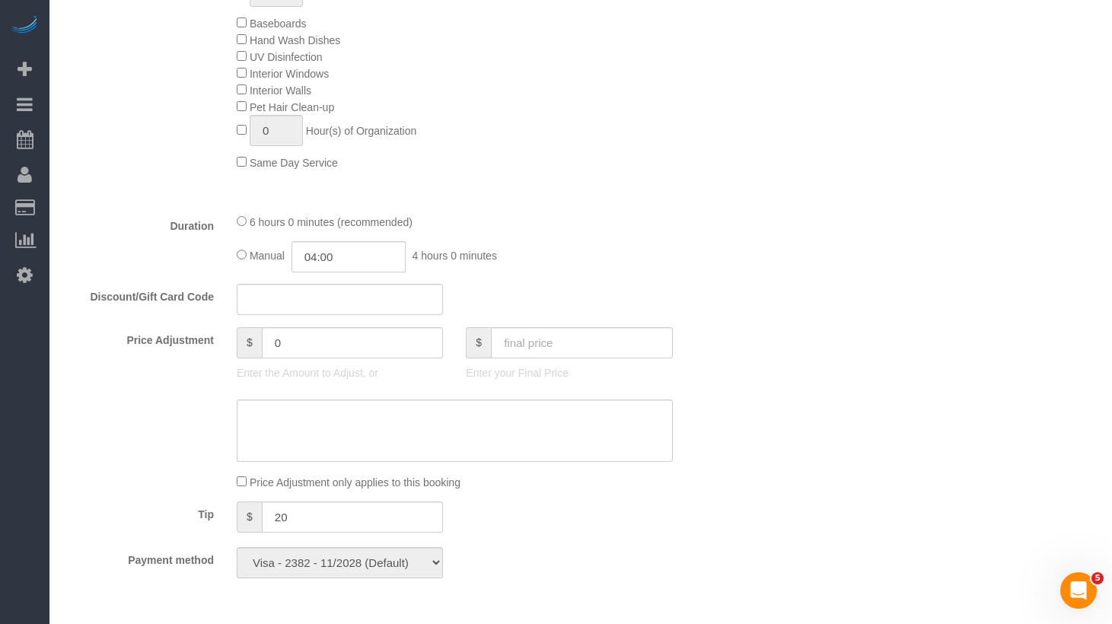
select select "string:[GEOGRAPHIC_DATA]"
select select "2"
select select "object:976"
select select "spot1"
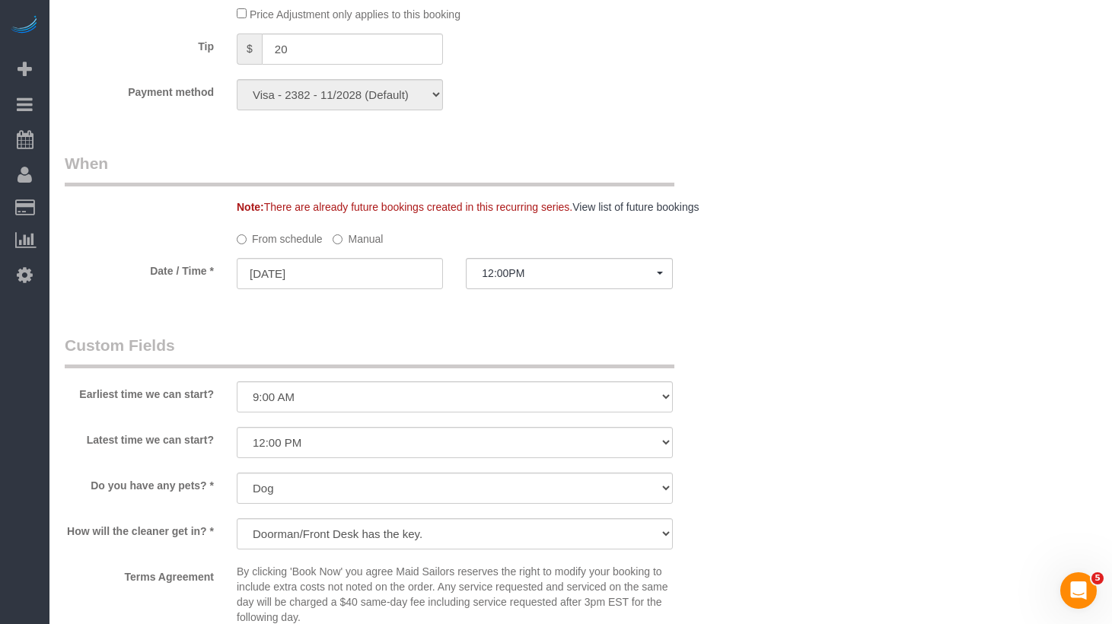
scroll to position [1391, 0]
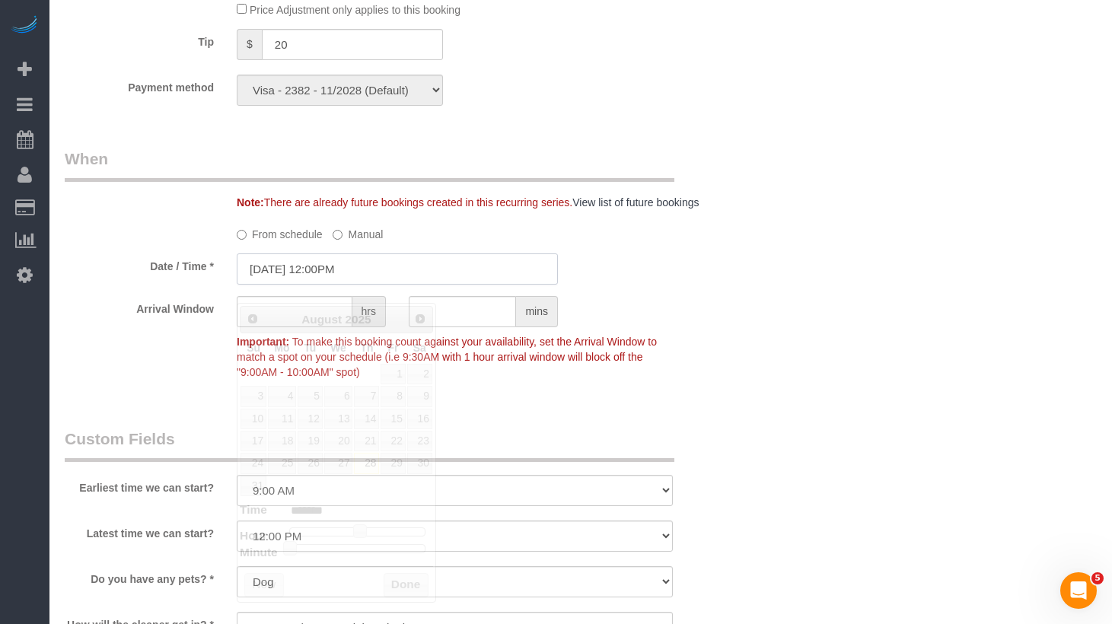
click at [335, 285] on input "[DATE] 12:00PM" at bounding box center [397, 269] width 321 height 31
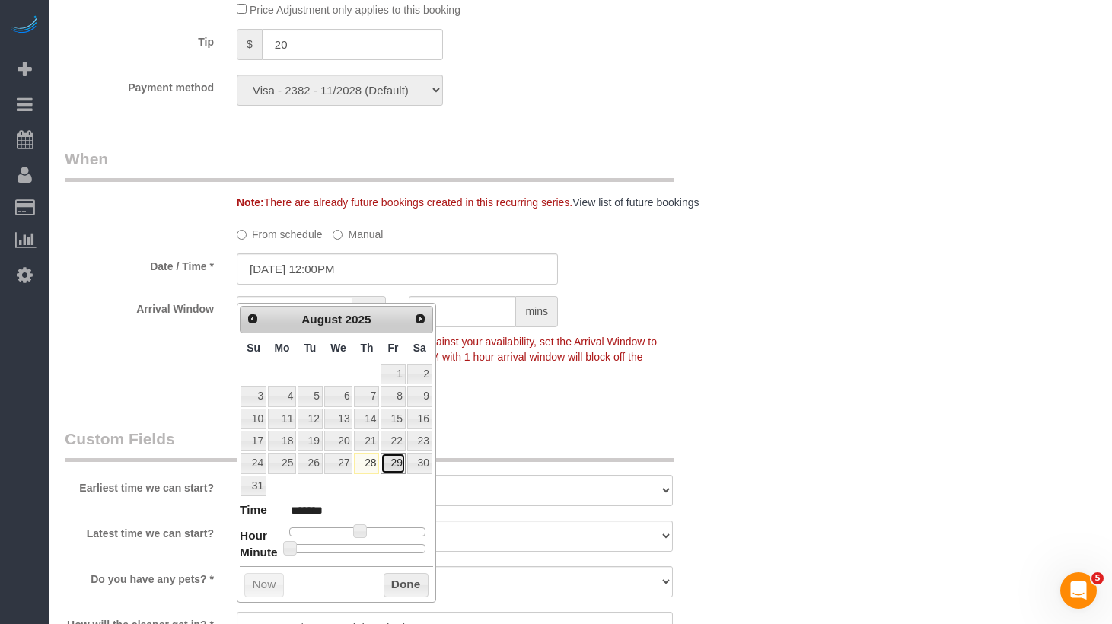
click at [401, 464] on link "29" at bounding box center [393, 463] width 24 height 21
type input "[DATE] 6:00AM"
type input "******"
type input "[DATE] 4:00AM"
type input "******"
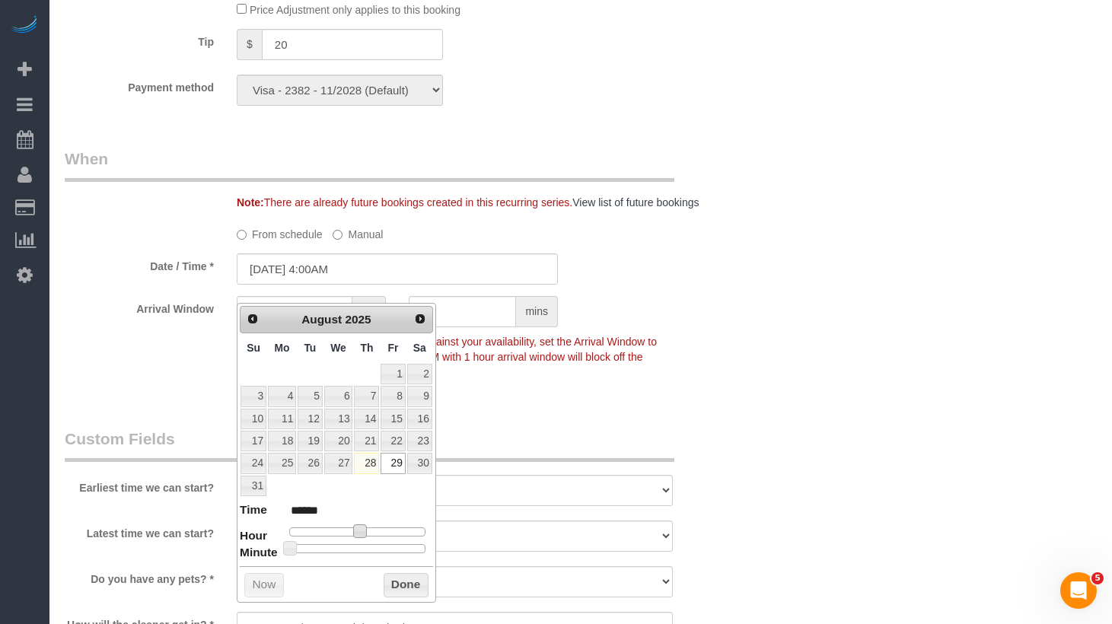
type input "[DATE] 2:00AM"
type input "******"
type input "[DATE] 12:00AM"
type input "*******"
type input "[DATE] 1:00AM"
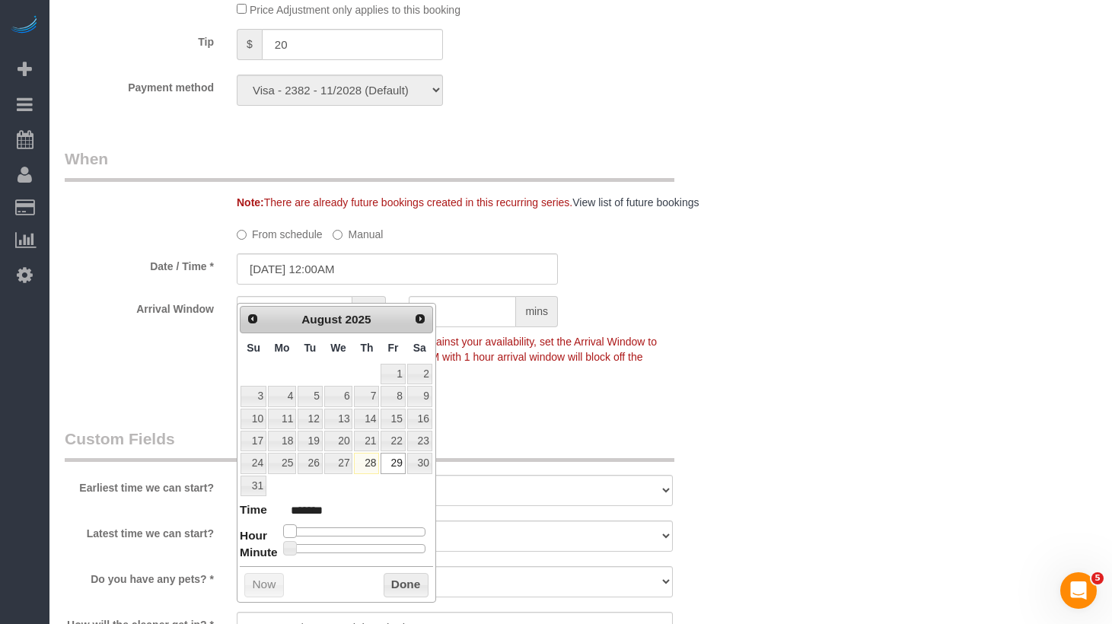
type input "******"
type input "[DATE] 2:00AM"
type input "******"
type input "[DATE] 3:00AM"
type input "******"
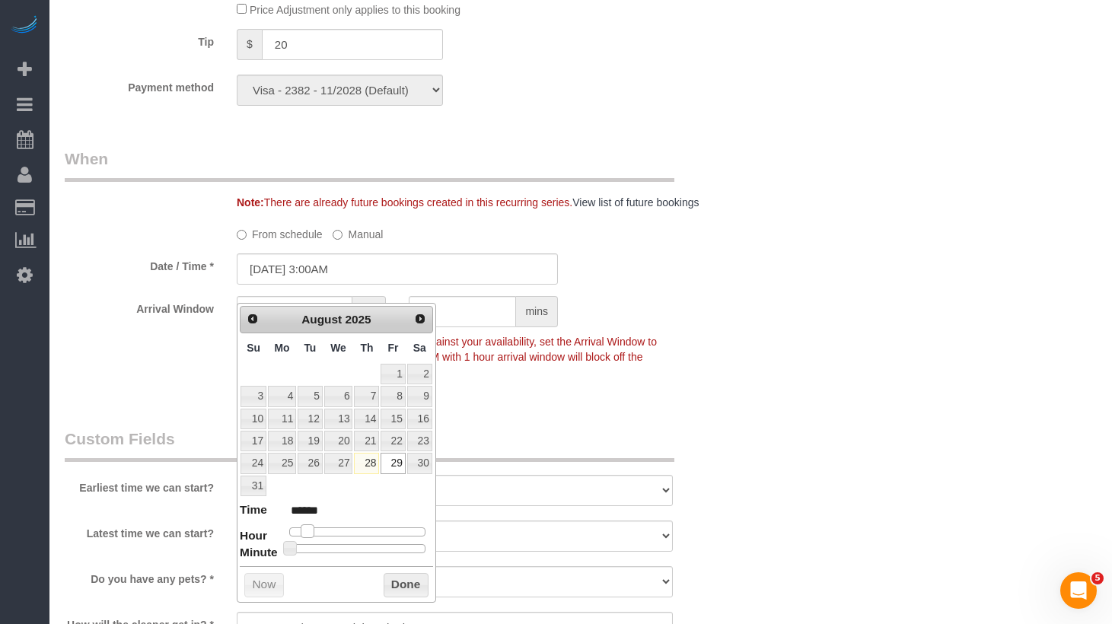
type input "[DATE] 4:00AM"
type input "******"
type input "[DATE] 5:00AM"
type input "******"
type input "[DATE] 6:00AM"
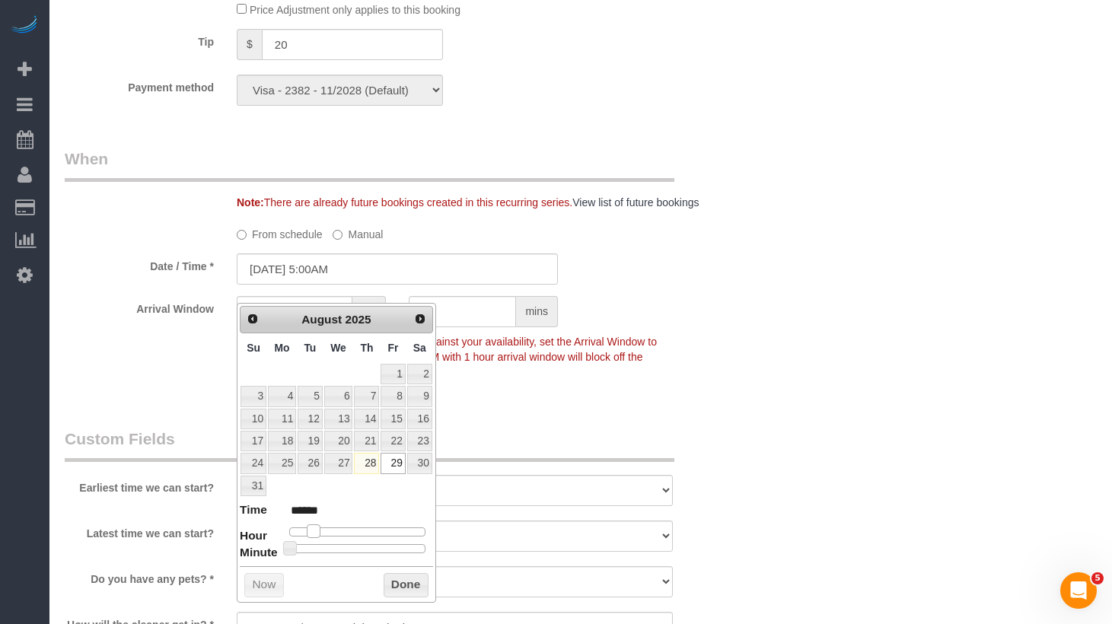
type input "******"
type input "[DATE] 7:00AM"
type input "******"
type input "[DATE] 8:00AM"
type input "******"
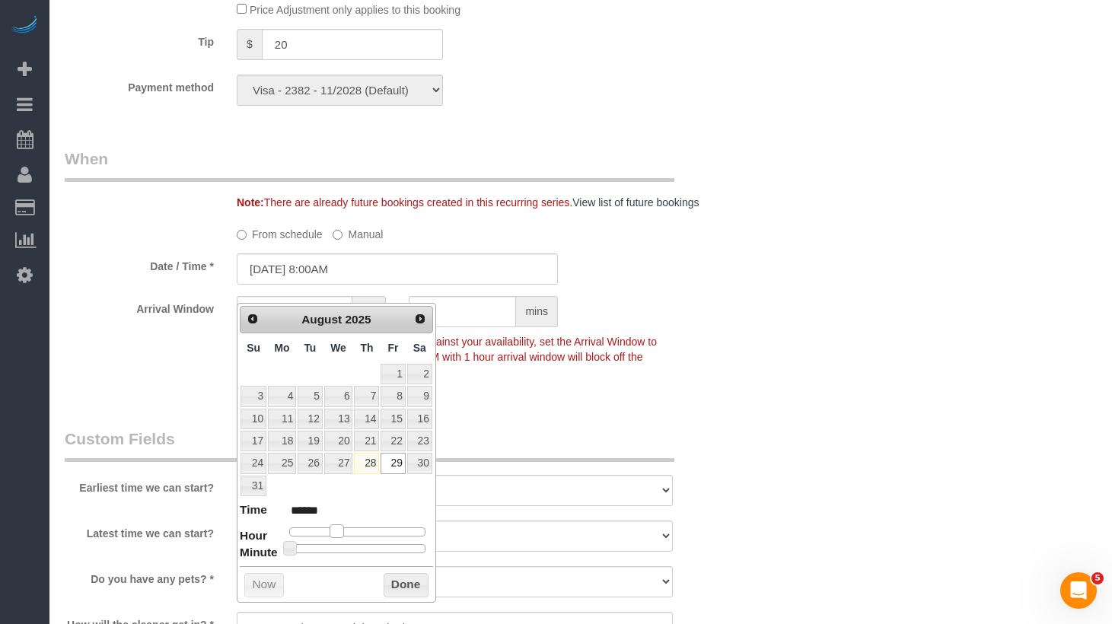
type input "[DATE] 9:00AM"
type input "******"
type input "[DATE] 8:00AM"
type input "******"
drag, startPoint x: 327, startPoint y: 536, endPoint x: 426, endPoint y: 581, distance: 108.7
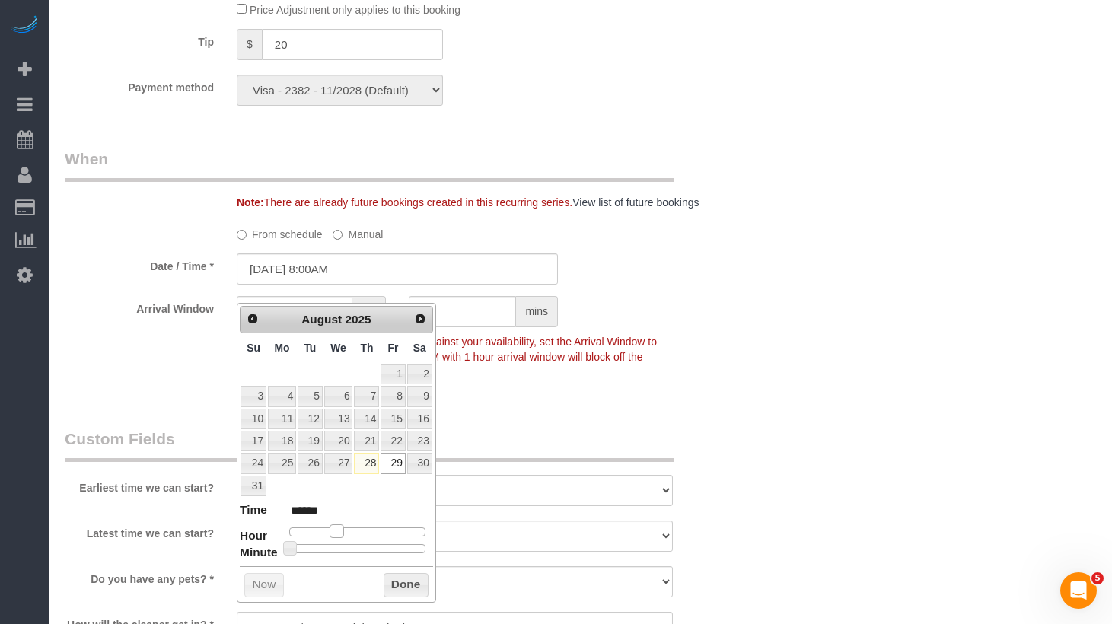
click at [340, 531] on span at bounding box center [337, 532] width 14 height 14
click at [419, 587] on button "Done" at bounding box center [406, 585] width 45 height 24
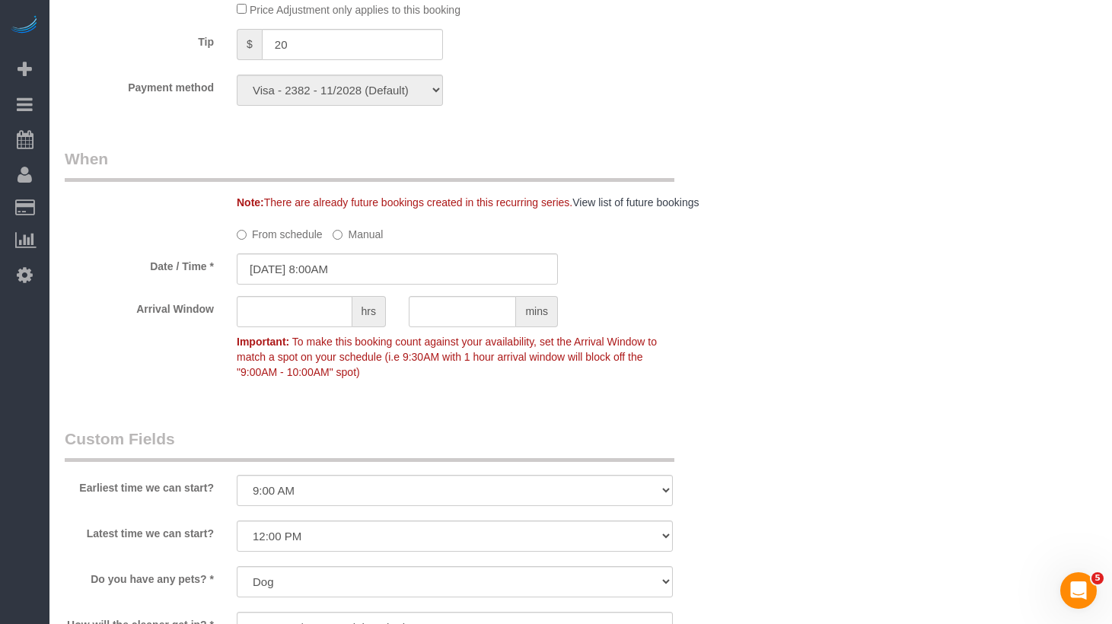
drag, startPoint x: 757, startPoint y: 379, endPoint x: 586, endPoint y: 456, distance: 187.1
click at [754, 382] on div "Who Email [EMAIL_ADDRESS][DOMAIN_NAME] Name * [GEOGRAPHIC_DATA][PERSON_NAME][GE…" at bounding box center [581, 1] width 1032 height 2673
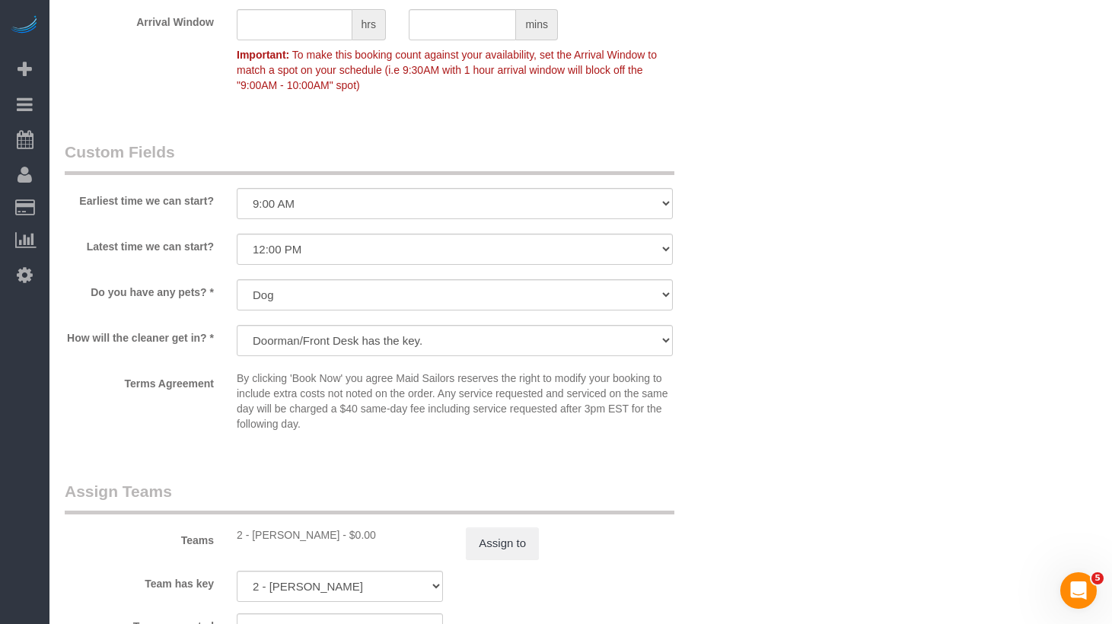
scroll to position [1990, 0]
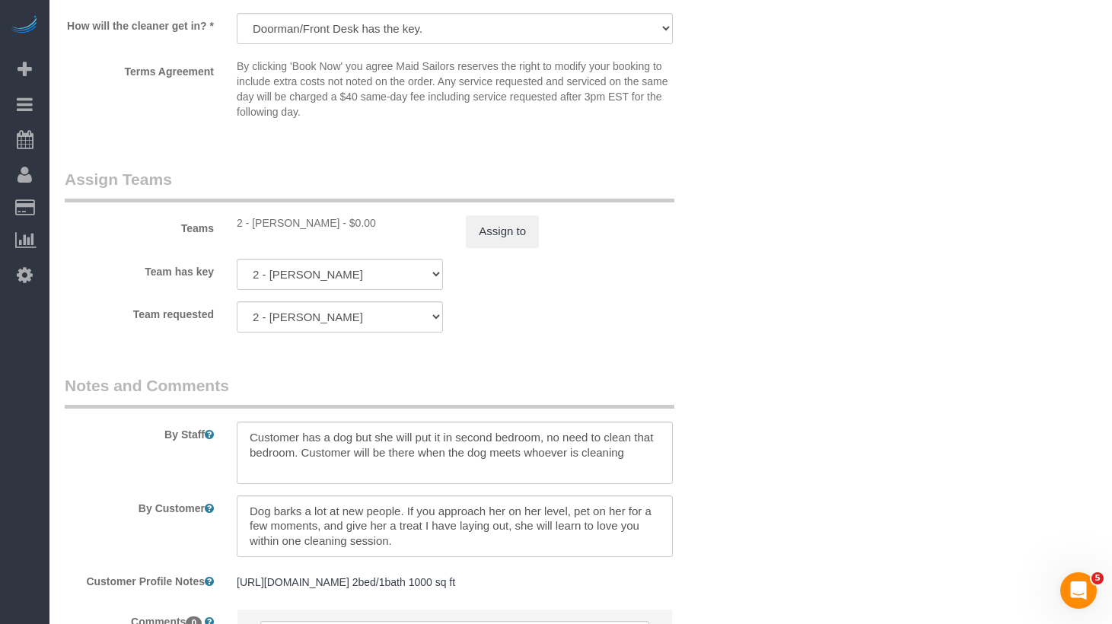
click at [464, 247] on div "Assign to" at bounding box center [568, 231] width 229 height 32
click at [493, 247] on button "Assign to" at bounding box center [502, 231] width 73 height 32
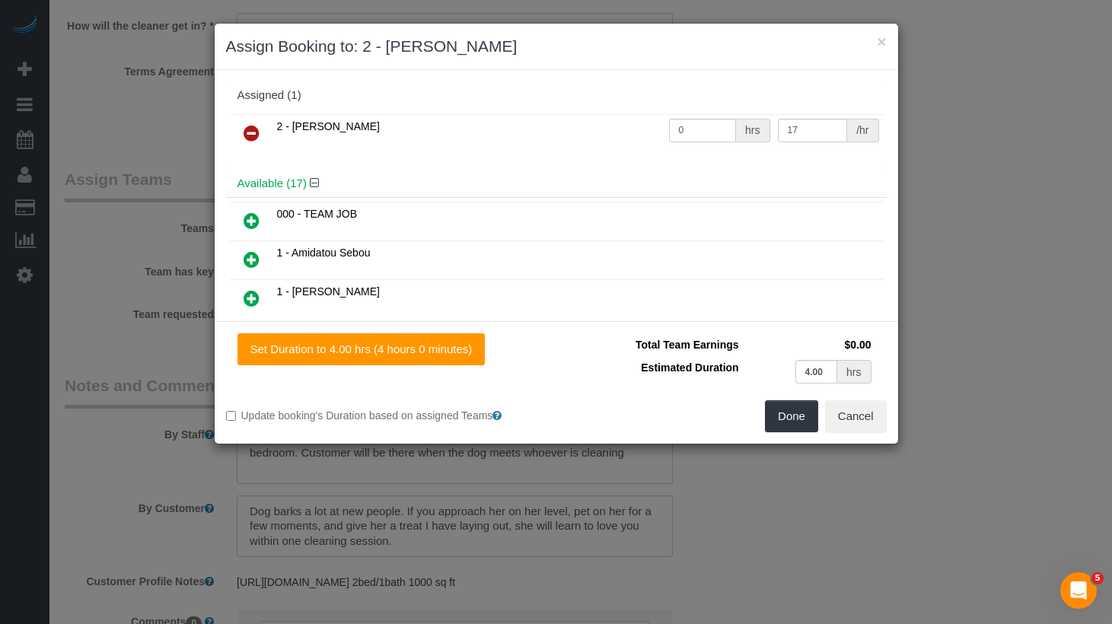
click at [250, 129] on icon at bounding box center [252, 133] width 16 height 18
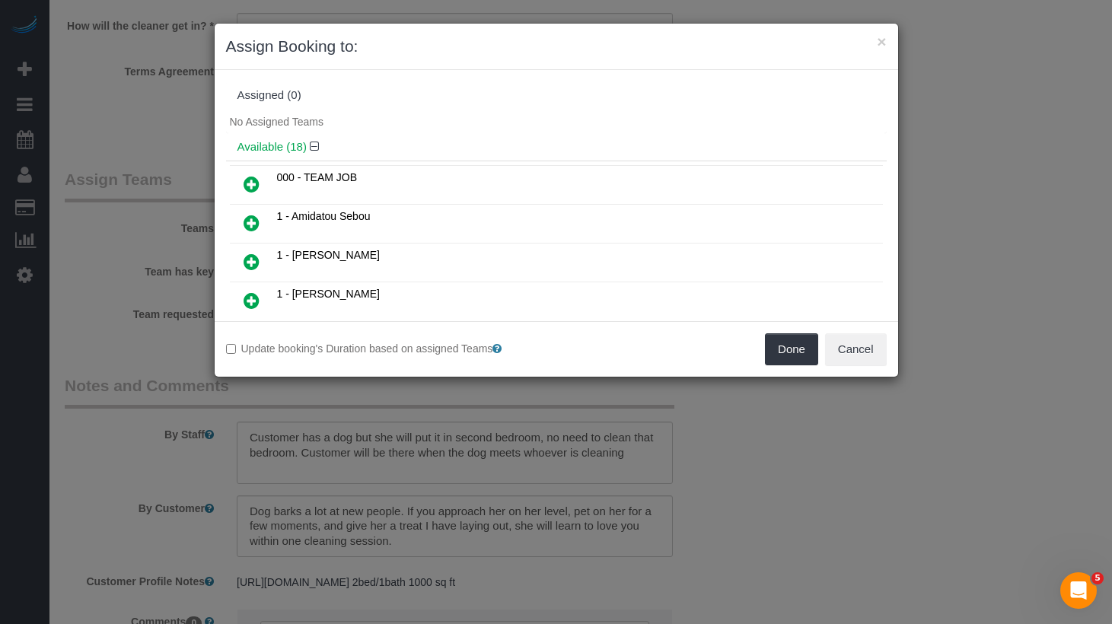
scroll to position [177, 0]
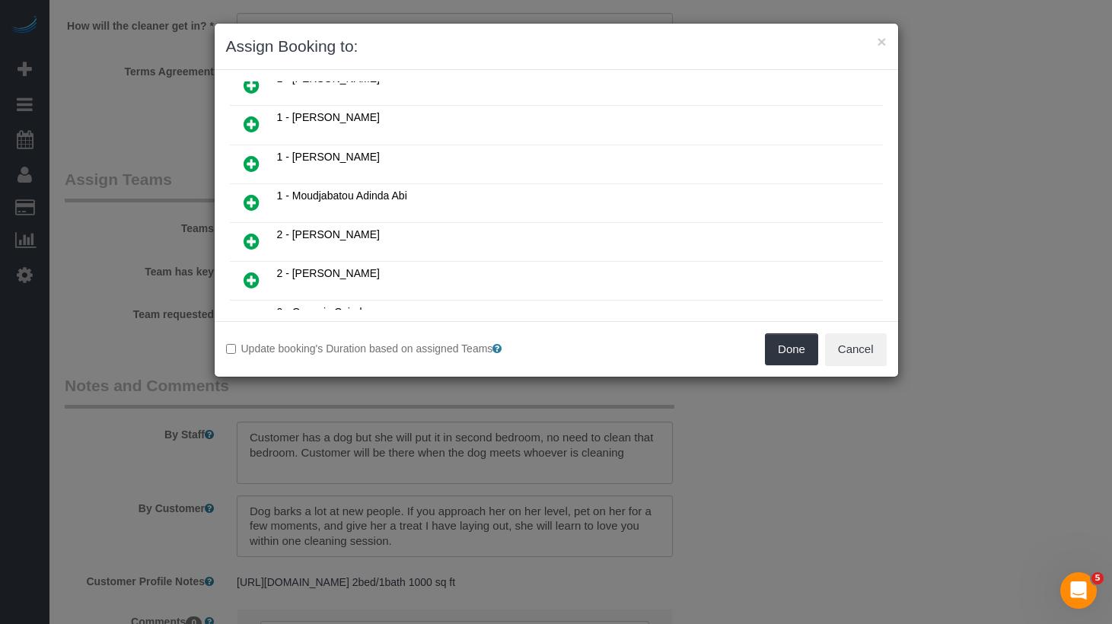
click at [257, 205] on icon at bounding box center [252, 202] width 16 height 18
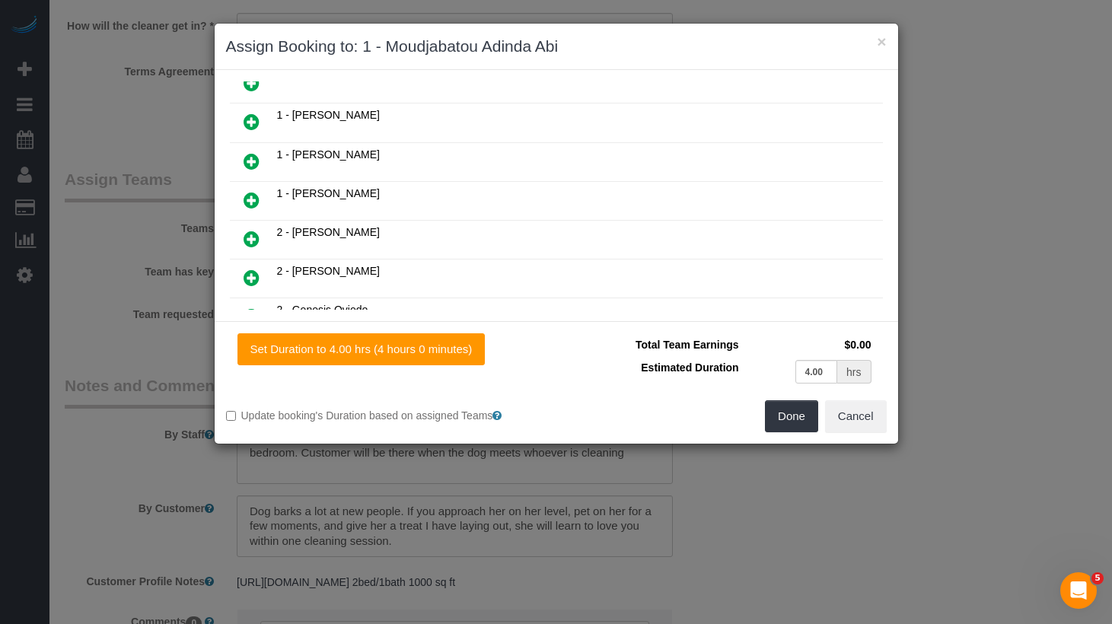
scroll to position [213, 0]
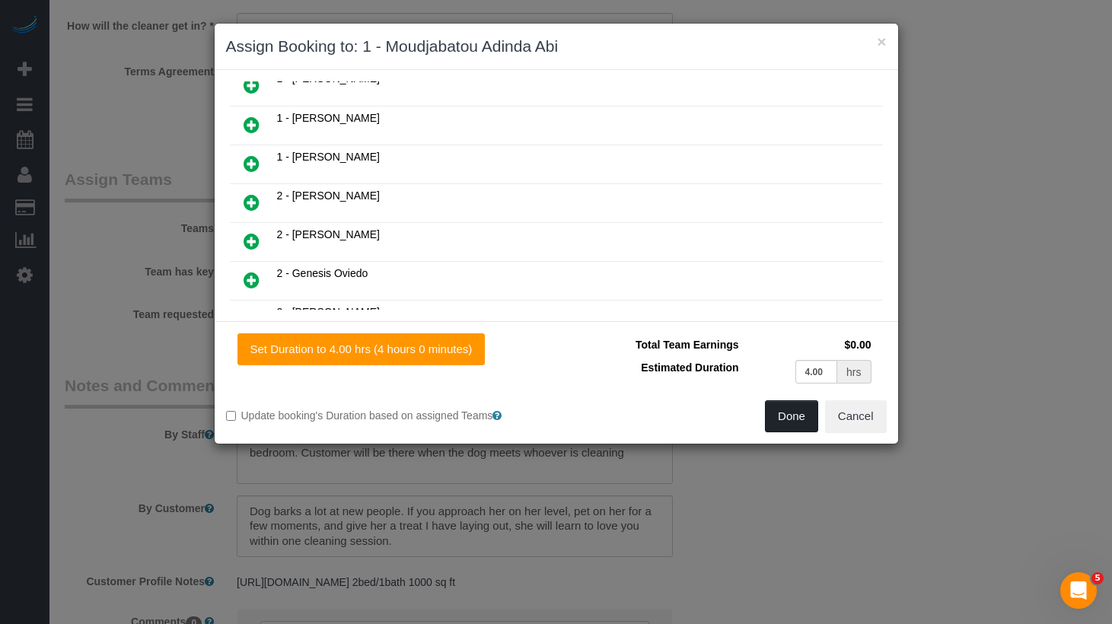
click at [793, 423] on button "Done" at bounding box center [791, 416] width 53 height 32
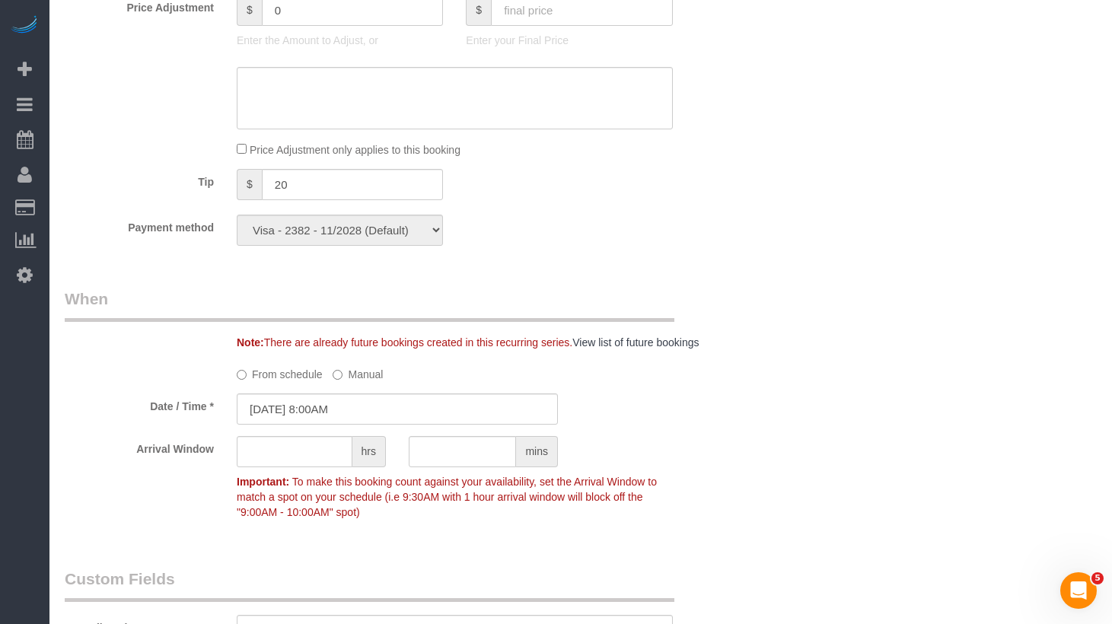
scroll to position [1368, 0]
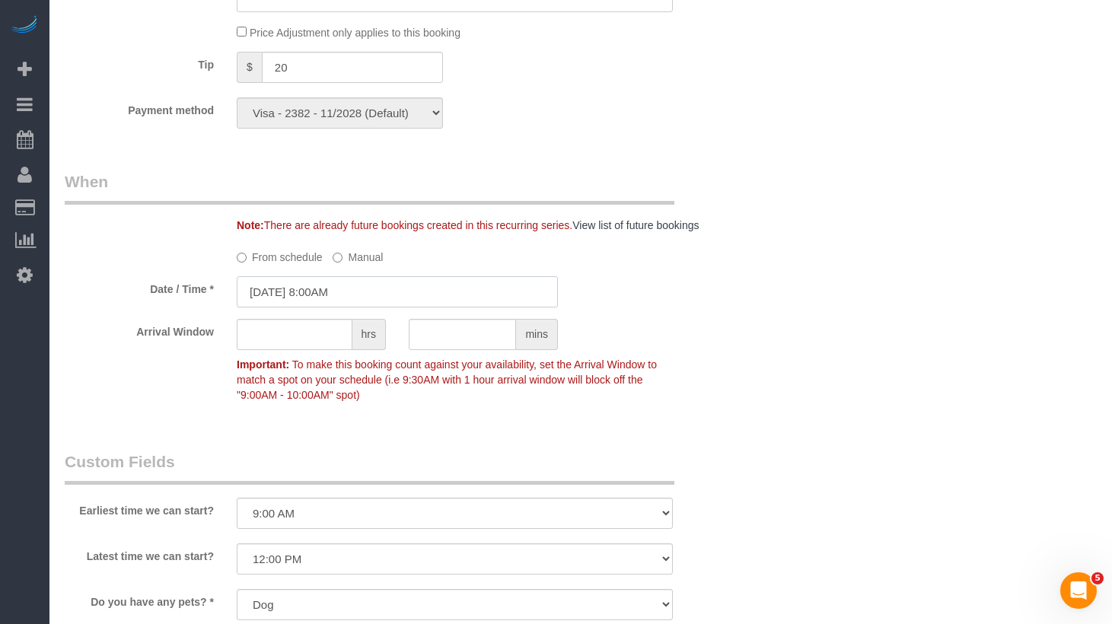
click at [444, 301] on input "[DATE] 8:00AM" at bounding box center [397, 291] width 321 height 31
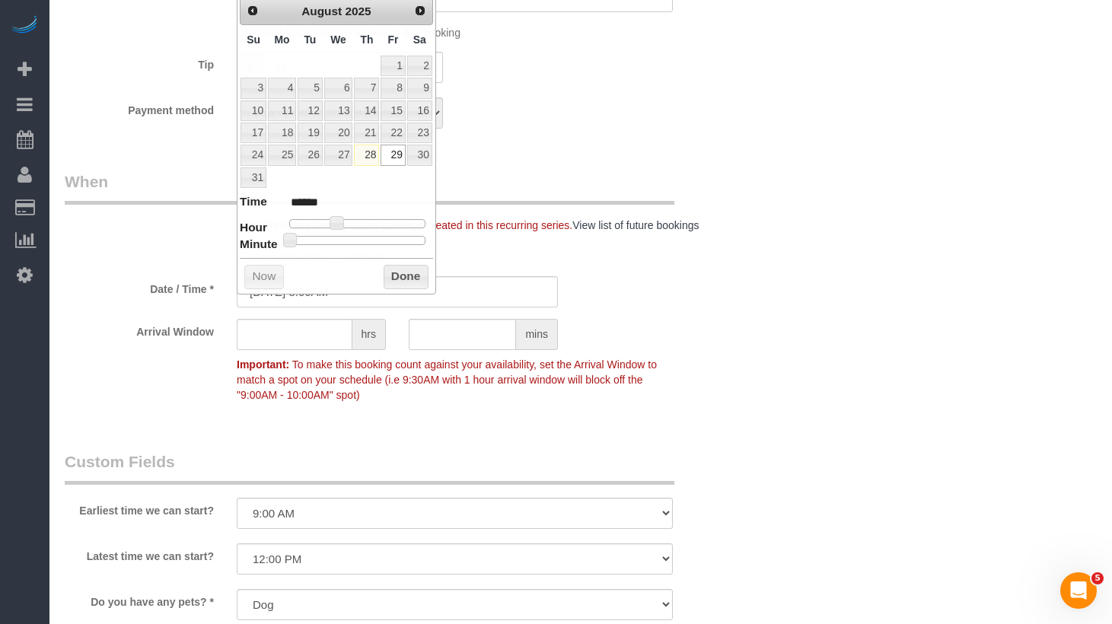
click at [818, 130] on div "Who Email [EMAIL_ADDRESS][DOMAIN_NAME] Name * [GEOGRAPHIC_DATA][PERSON_NAME][GE…" at bounding box center [581, 24] width 1032 height 2673
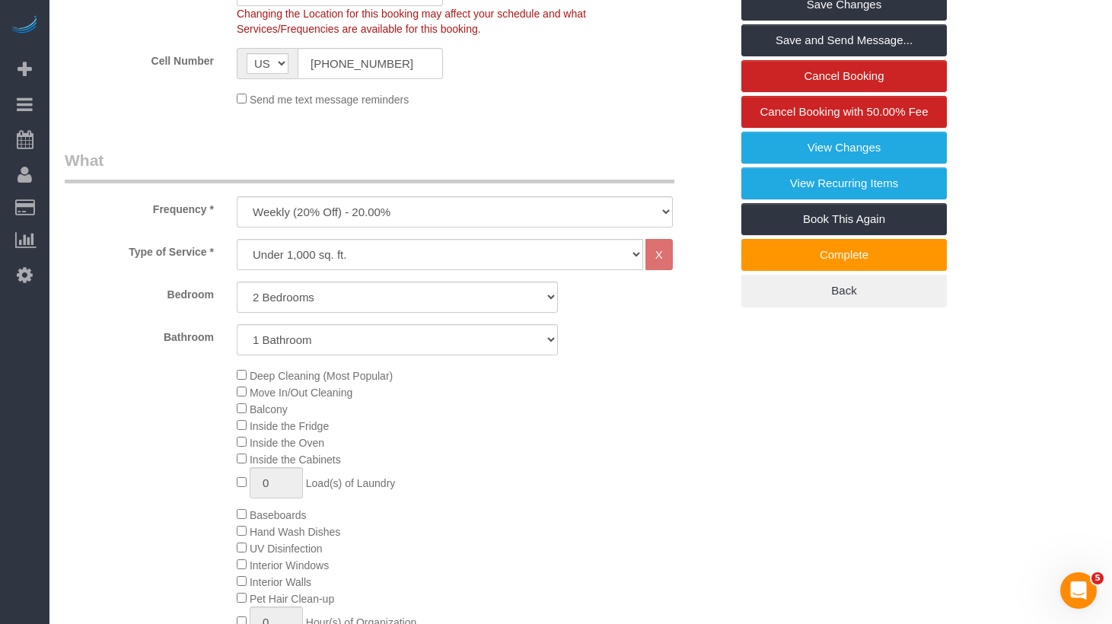
scroll to position [73, 0]
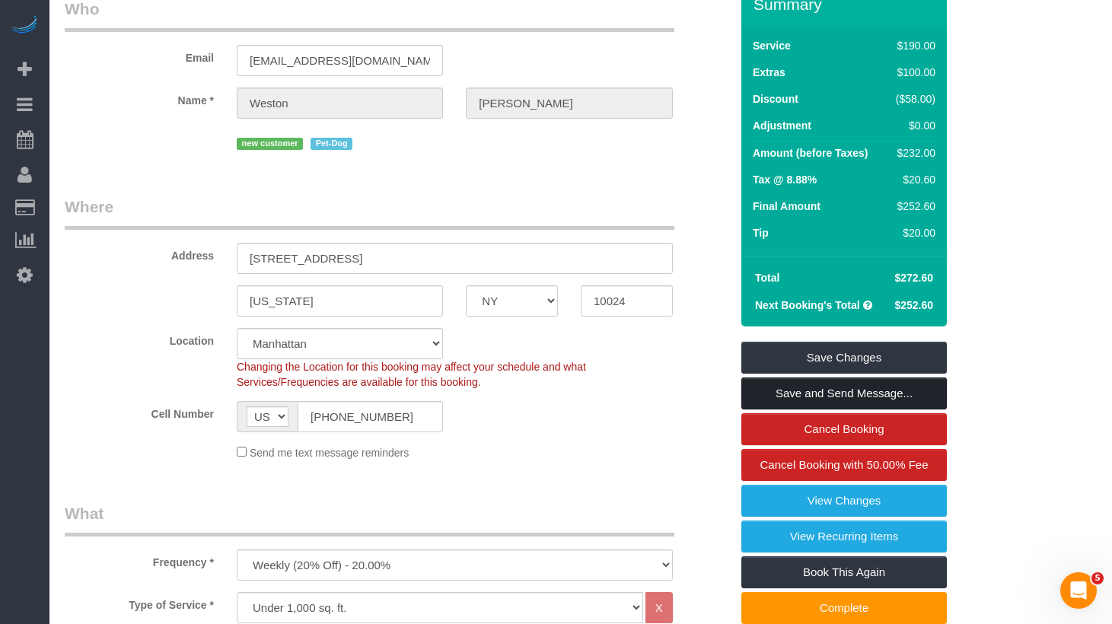
click at [838, 410] on link "Save and Send Message..." at bounding box center [845, 394] width 206 height 32
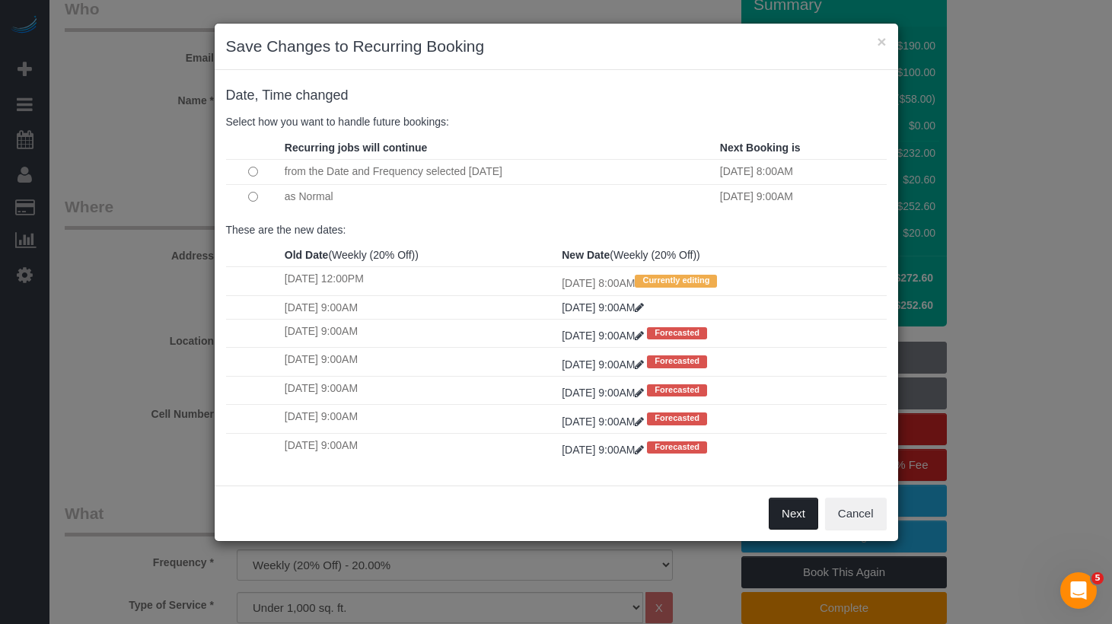
click at [808, 521] on button "Next" at bounding box center [793, 514] width 49 height 32
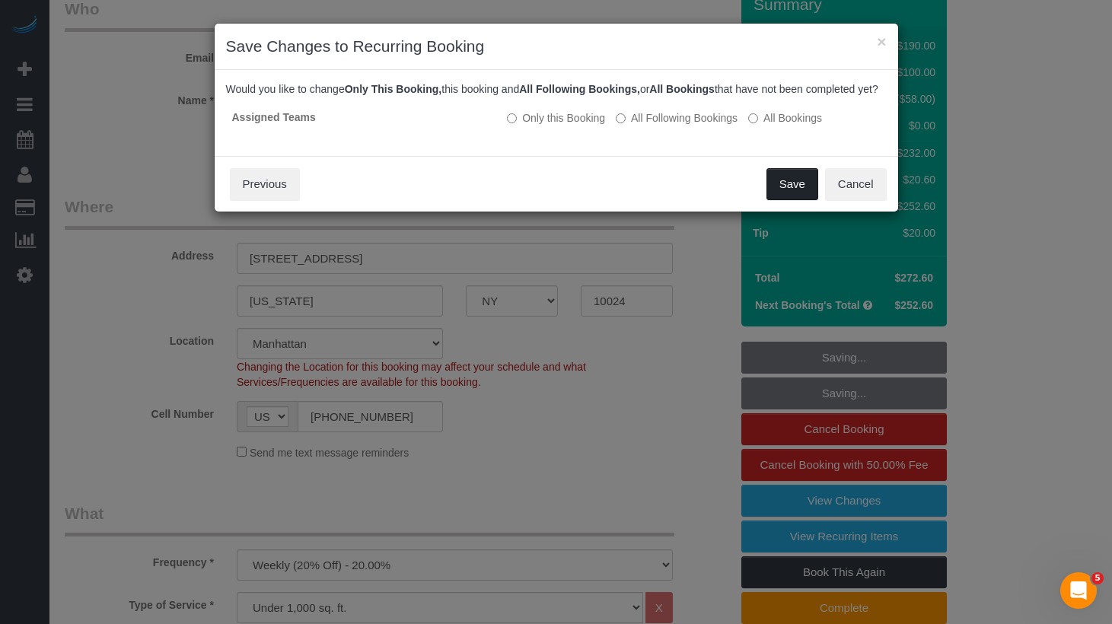
click at [799, 200] on button "Save" at bounding box center [793, 184] width 52 height 32
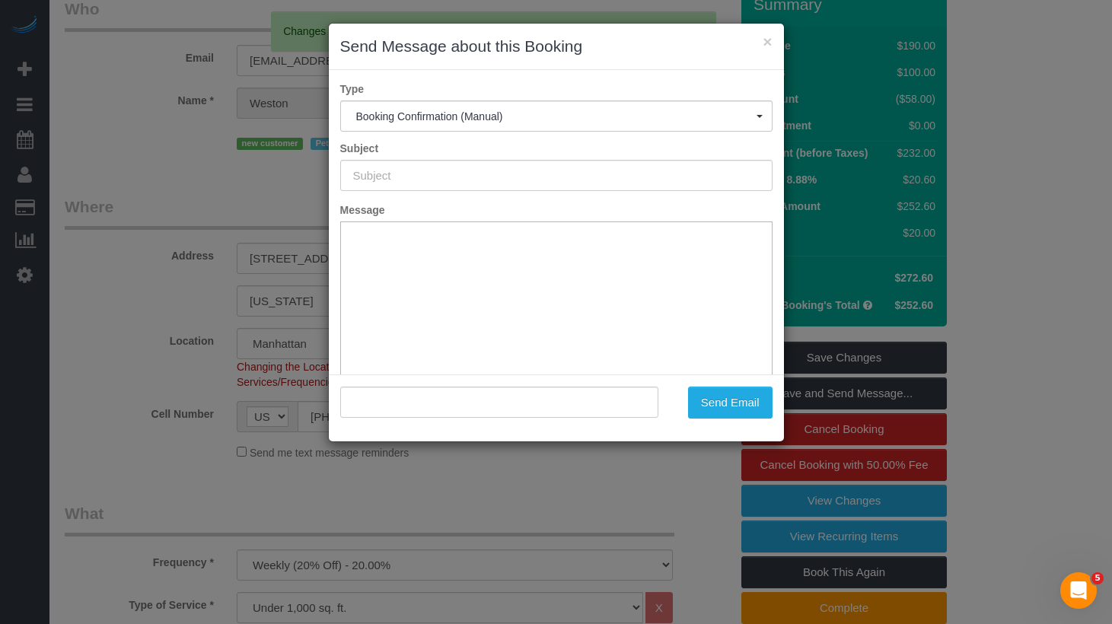
type input "Cleaning Confirmed for [DATE] 8:00am"
type input ""[PERSON_NAME]" <[EMAIL_ADDRESS][DOMAIN_NAME]>"
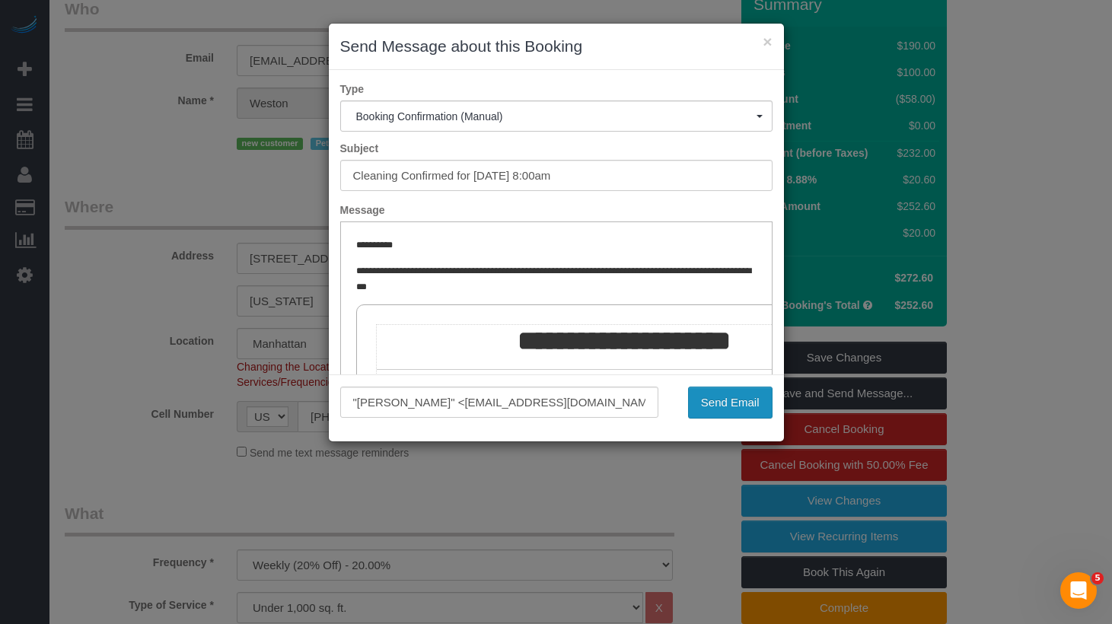
click at [735, 409] on button "Send Email" at bounding box center [730, 403] width 85 height 32
